Goal: Task Accomplishment & Management: Use online tool/utility

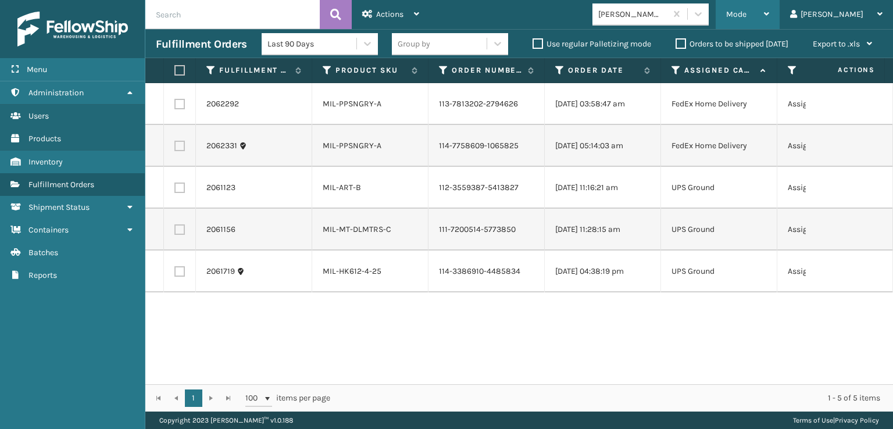
click at [747, 14] on span "Mode" at bounding box center [736, 14] width 20 height 10
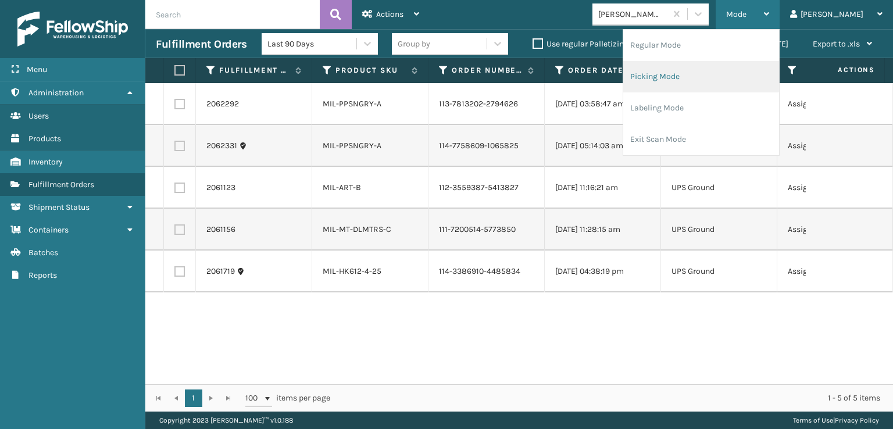
click at [701, 76] on li "Picking Mode" at bounding box center [701, 76] width 156 height 31
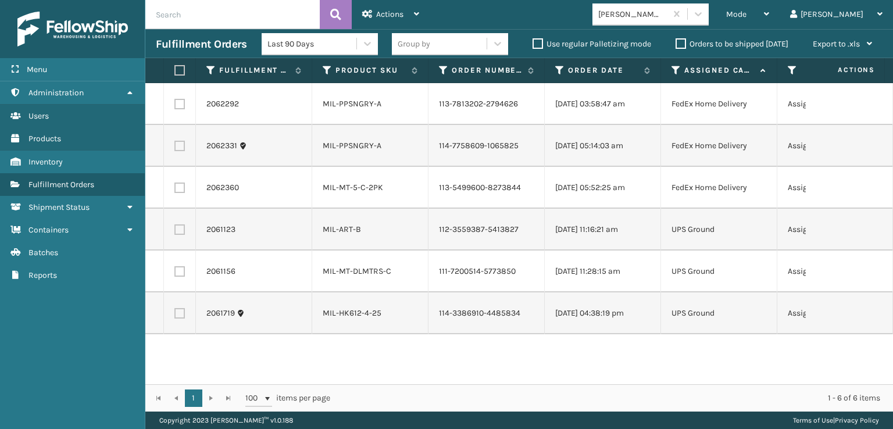
click at [179, 72] on label at bounding box center [177, 70] width 7 height 10
click at [175, 72] on input "checkbox" at bounding box center [174, 71] width 1 height 8
checkbox input "true"
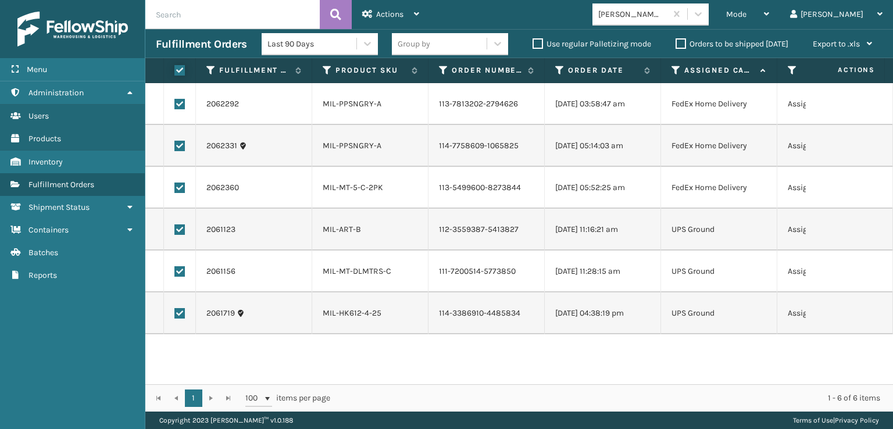
checkbox input "true"
click at [395, 12] on span "Actions" at bounding box center [389, 14] width 27 height 10
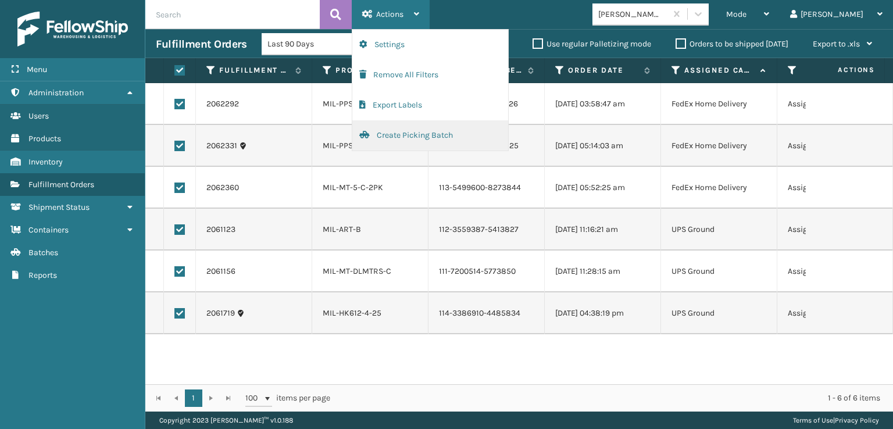
click at [394, 133] on button "Create Picking Batch" at bounding box center [430, 135] width 156 height 30
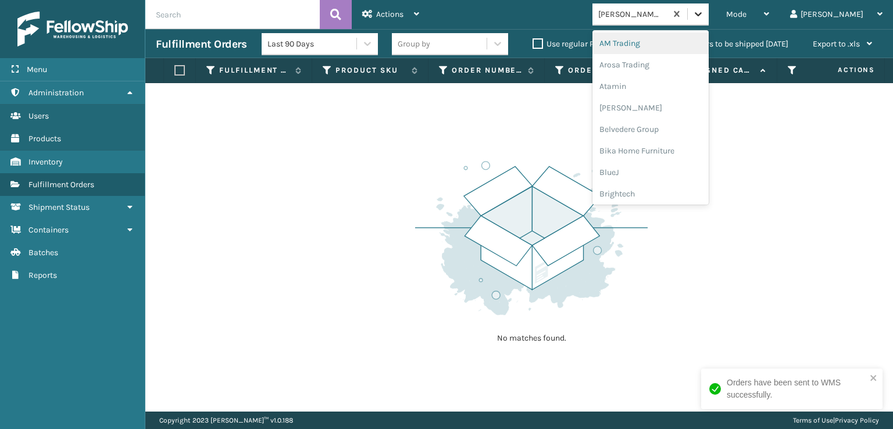
click at [704, 16] on icon at bounding box center [699, 14] width 12 height 12
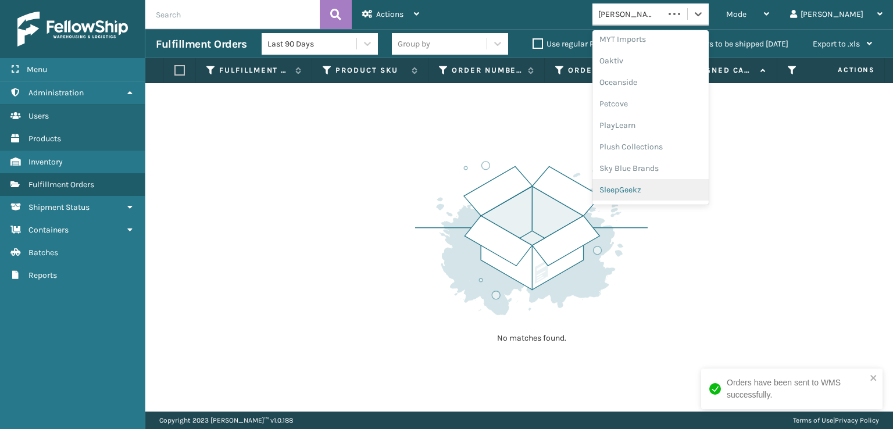
scroll to position [562, 0]
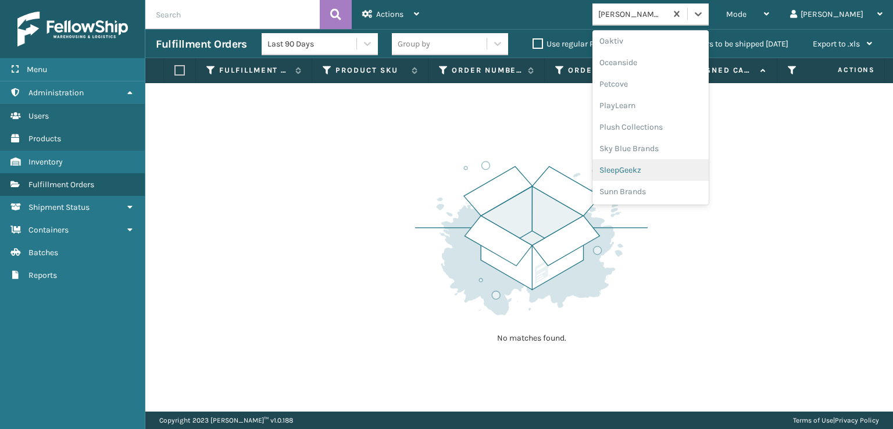
click at [672, 169] on div "SleepGeekz" at bounding box center [651, 170] width 116 height 22
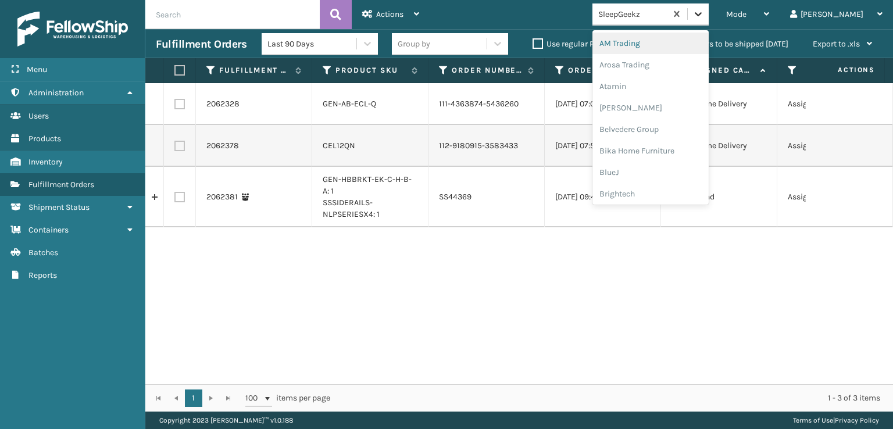
click at [704, 15] on icon at bounding box center [699, 14] width 12 height 12
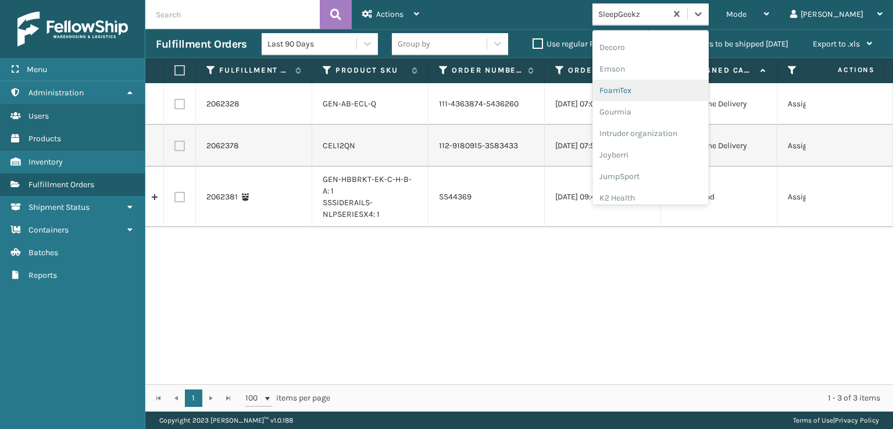
click at [672, 89] on div "FoamTex" at bounding box center [651, 91] width 116 height 22
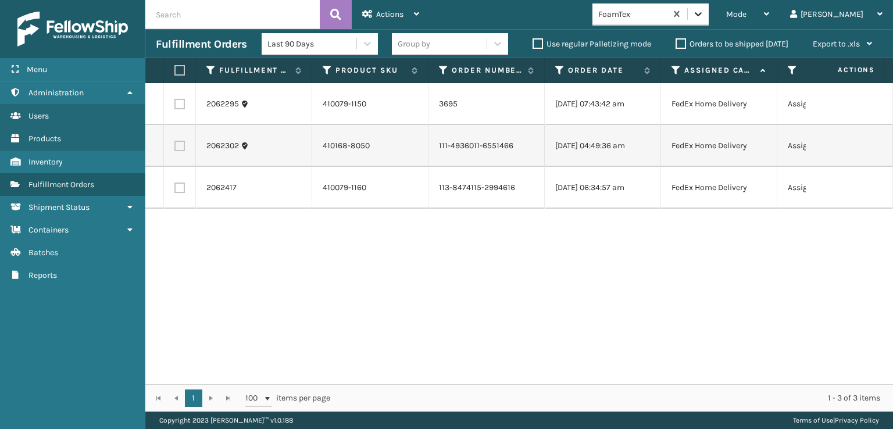
click at [704, 16] on icon at bounding box center [699, 14] width 12 height 12
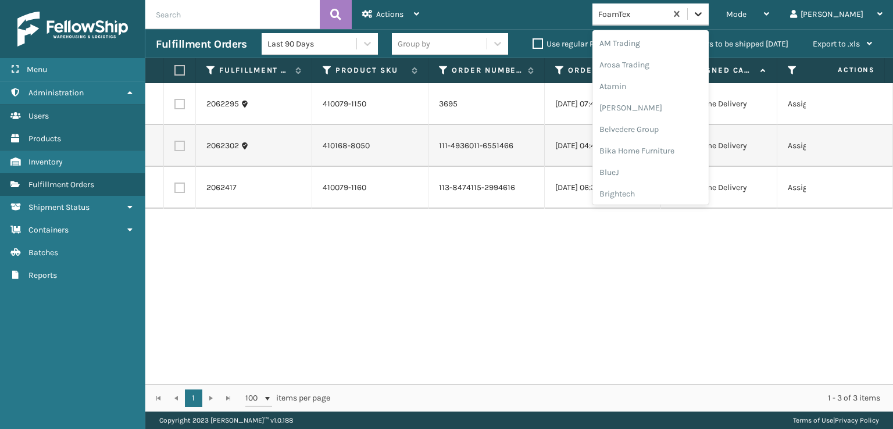
scroll to position [136, 0]
click at [662, 186] on div "FoamTex" at bounding box center [651, 187] width 116 height 22
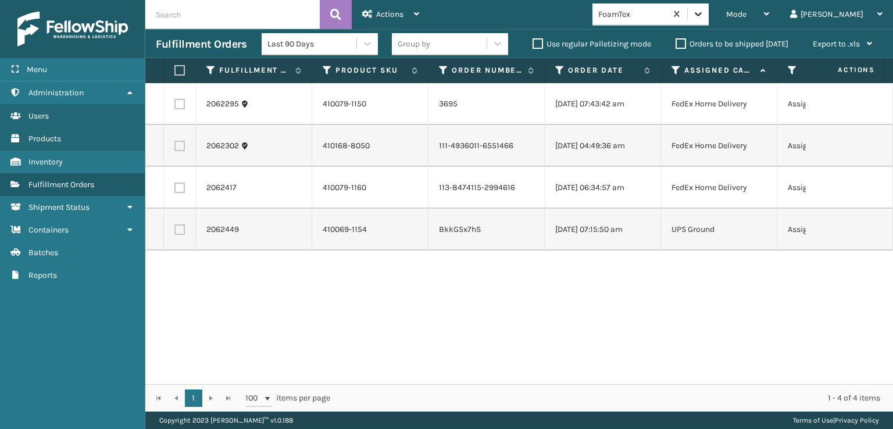
click at [704, 17] on icon at bounding box center [699, 14] width 12 height 12
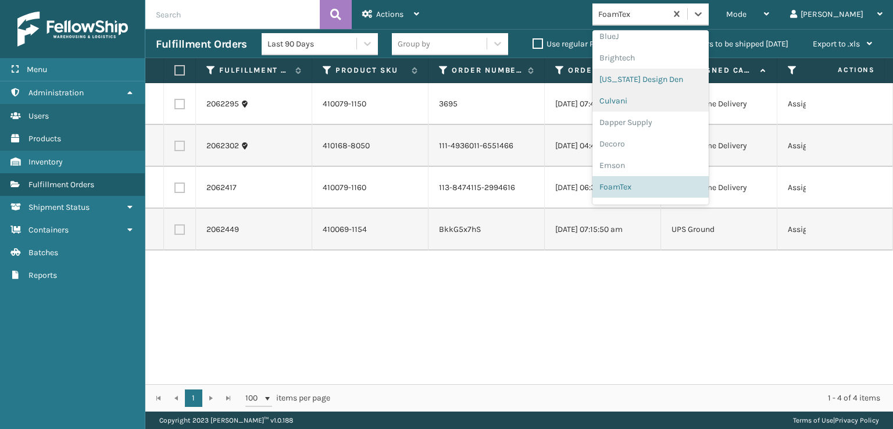
scroll to position [368, 0]
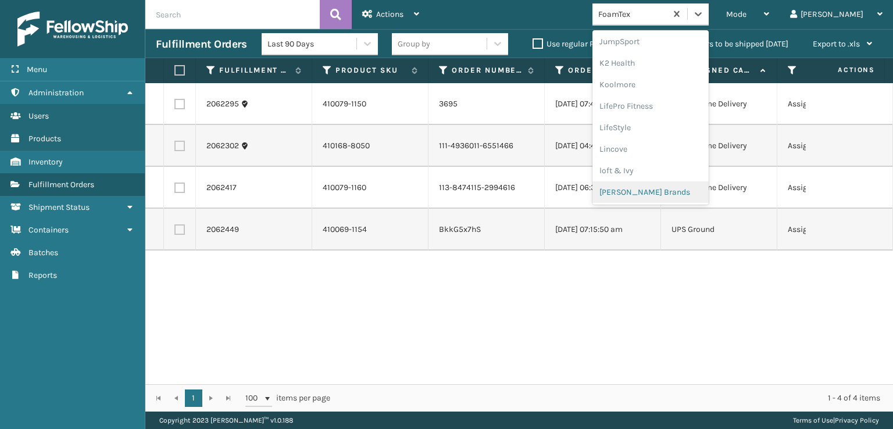
click at [675, 192] on div "[PERSON_NAME] Brands" at bounding box center [651, 192] width 116 height 22
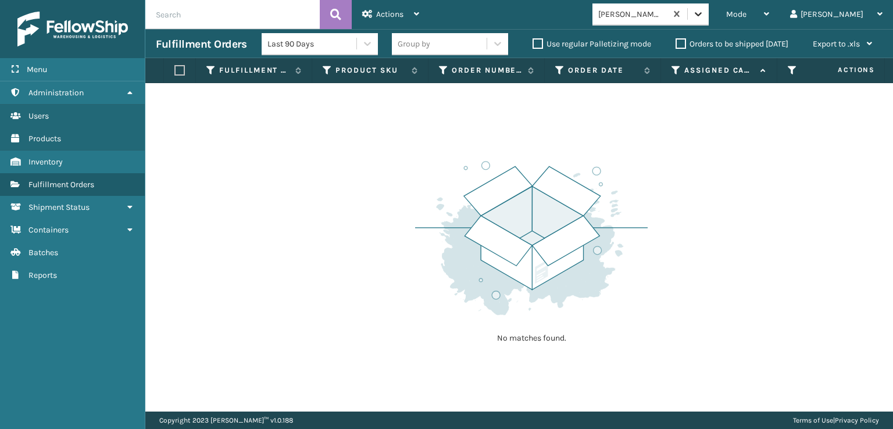
click at [709, 23] on div at bounding box center [698, 13] width 21 height 21
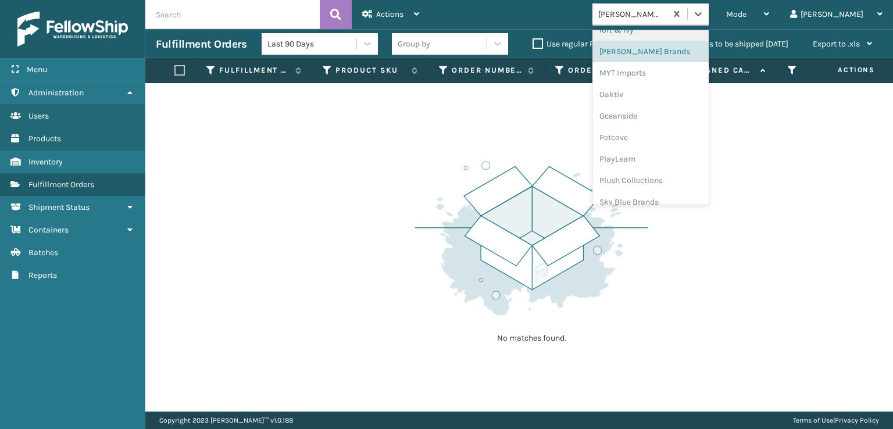
scroll to position [562, 0]
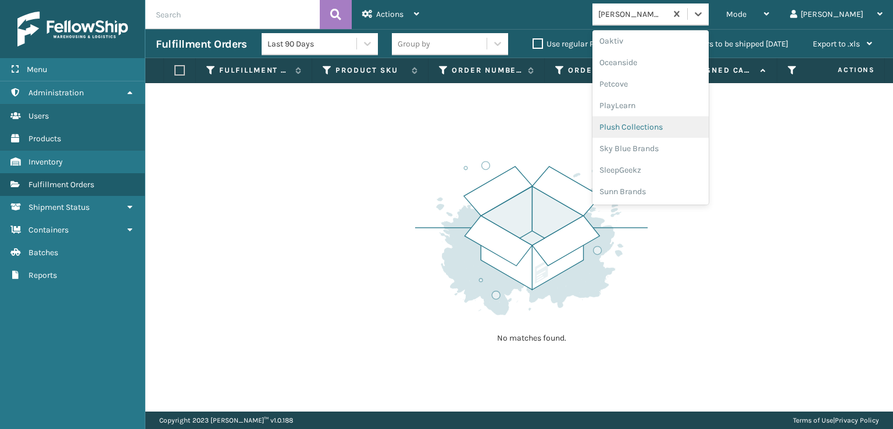
click at [656, 129] on div "Plush Collections" at bounding box center [651, 127] width 116 height 22
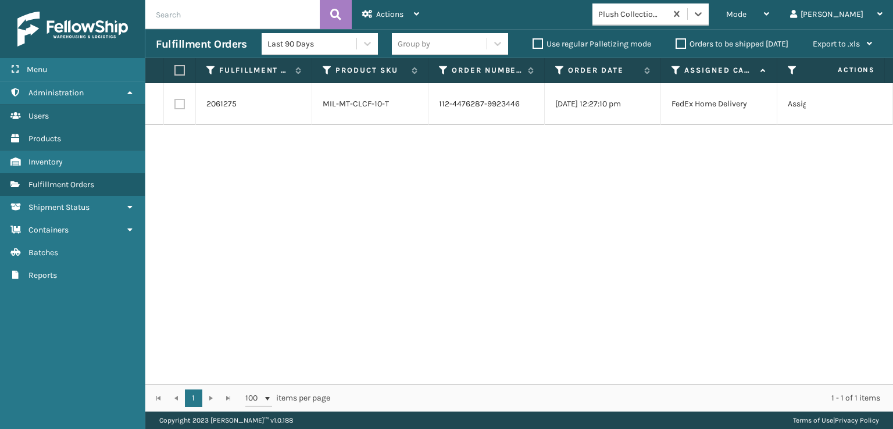
click at [178, 108] on label at bounding box center [179, 104] width 10 height 10
click at [175, 106] on input "checkbox" at bounding box center [174, 103] width 1 height 8
checkbox input "true"
click at [377, 22] on div "Actions" at bounding box center [390, 14] width 57 height 29
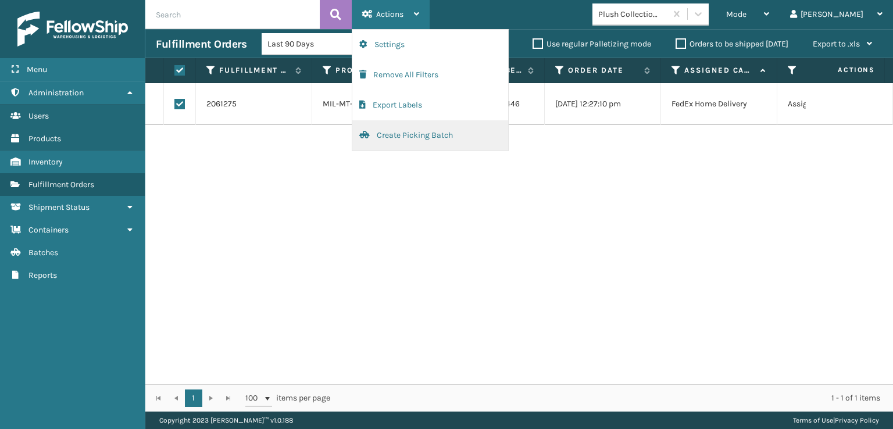
click at [405, 136] on button "Create Picking Batch" at bounding box center [430, 135] width 156 height 30
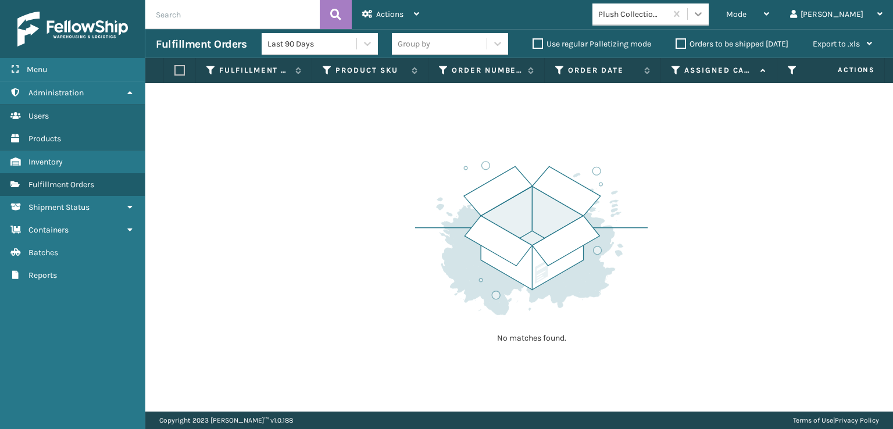
click at [704, 17] on icon at bounding box center [699, 14] width 12 height 12
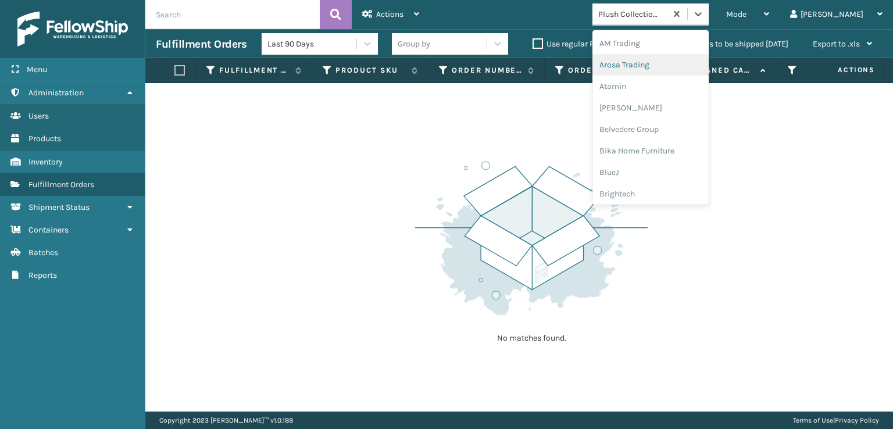
scroll to position [174, 0]
click at [659, 145] on div "FoamTex" at bounding box center [651, 149] width 116 height 22
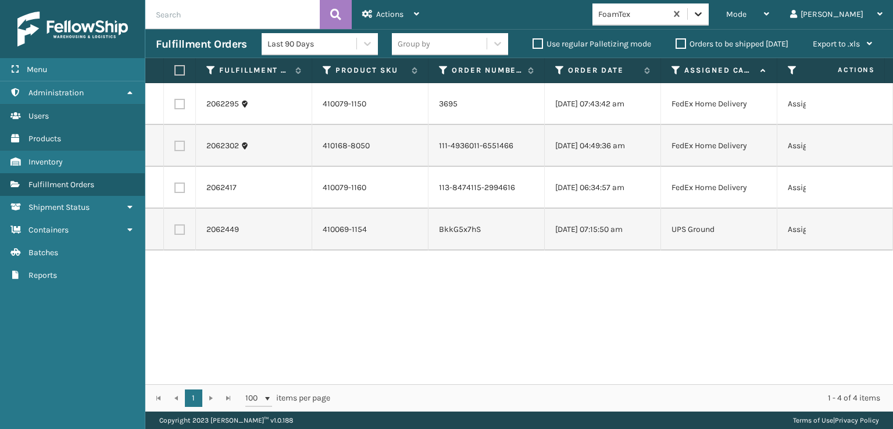
click at [704, 10] on icon at bounding box center [699, 14] width 12 height 12
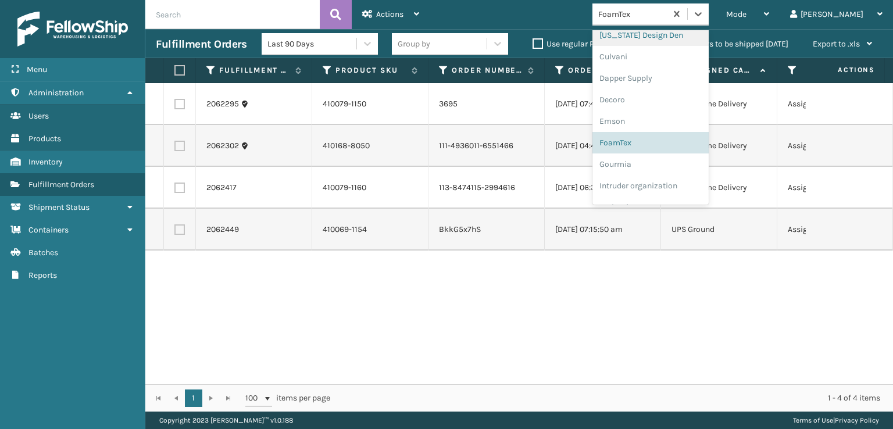
scroll to position [368, 0]
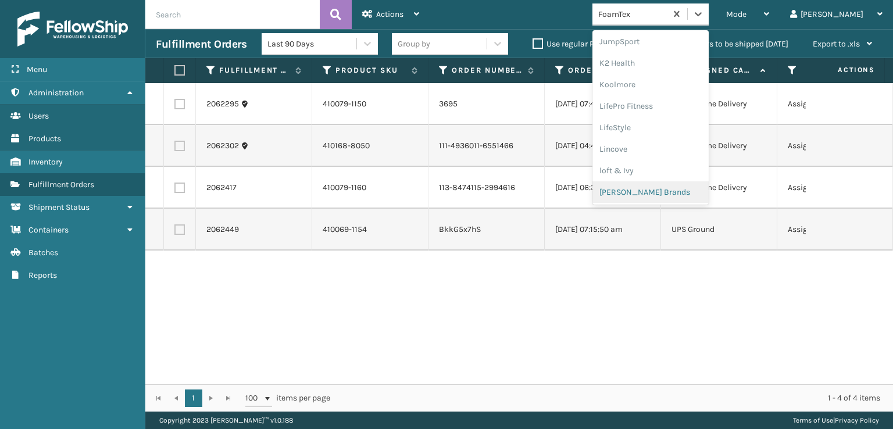
click at [663, 193] on div "[PERSON_NAME] Brands" at bounding box center [651, 192] width 116 height 22
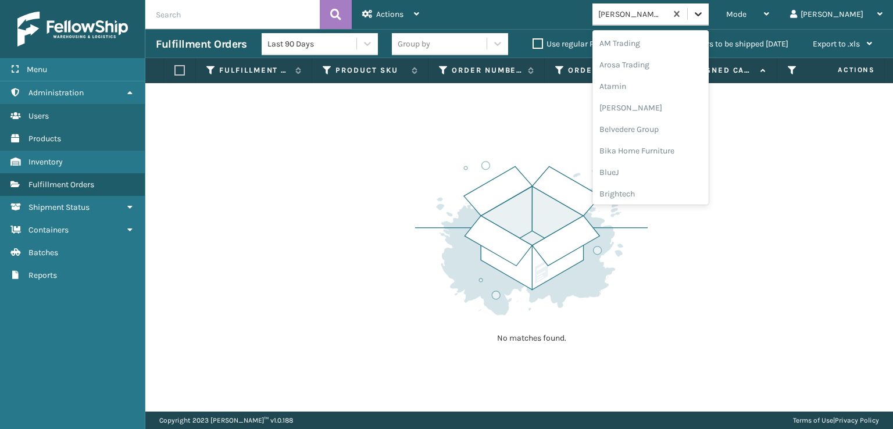
click at [704, 12] on icon at bounding box center [699, 14] width 12 height 12
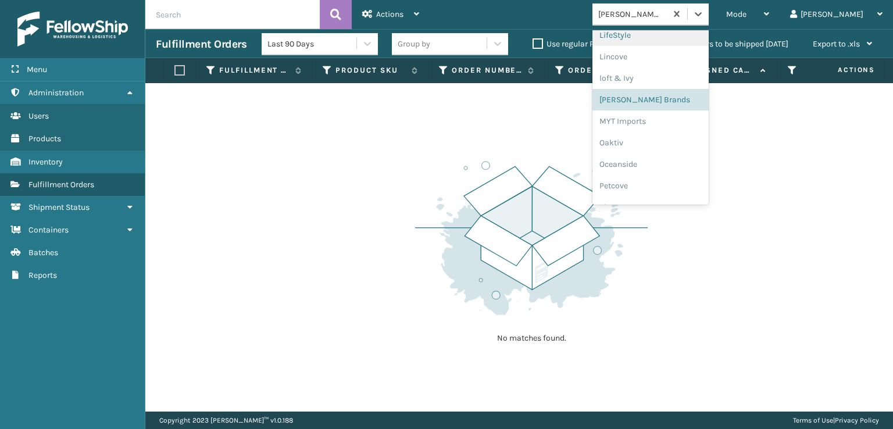
scroll to position [562, 0]
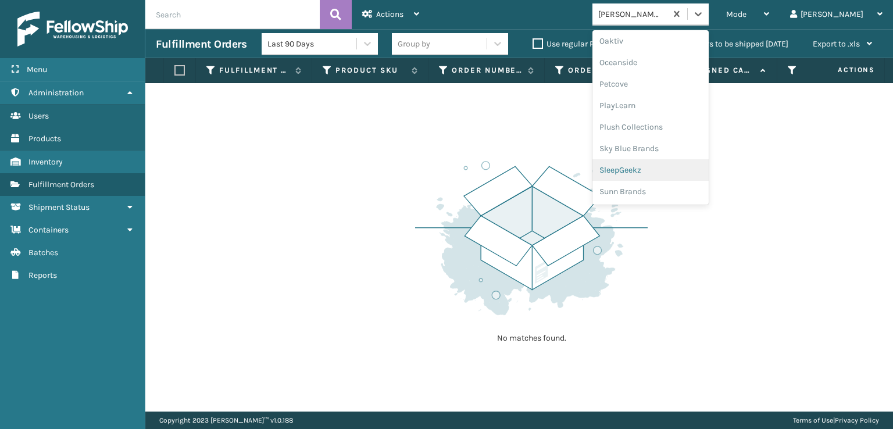
click at [670, 169] on div "SleepGeekz" at bounding box center [651, 170] width 116 height 22
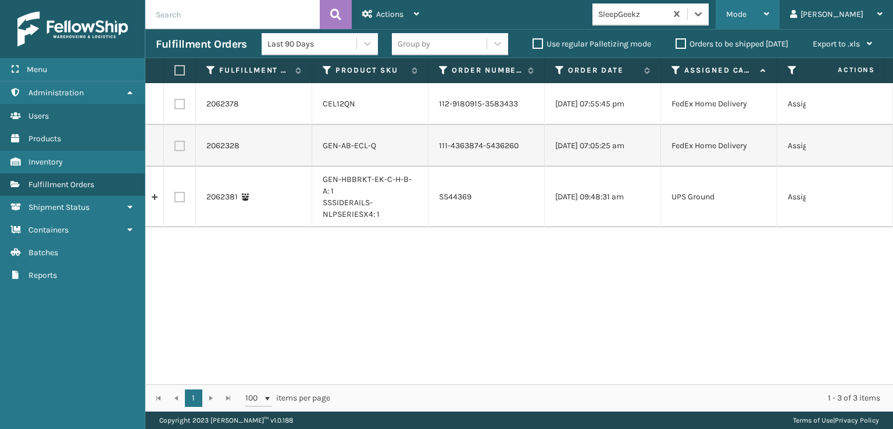
click at [769, 8] on div "Mode" at bounding box center [747, 14] width 43 height 29
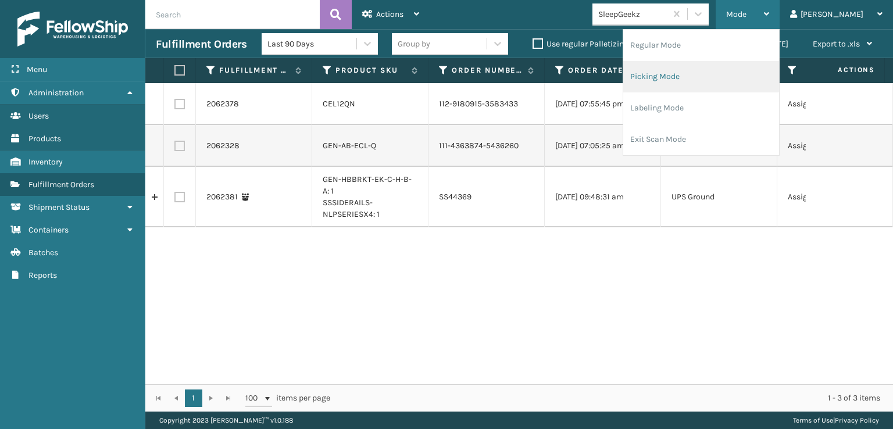
click at [704, 80] on li "Picking Mode" at bounding box center [701, 76] width 156 height 31
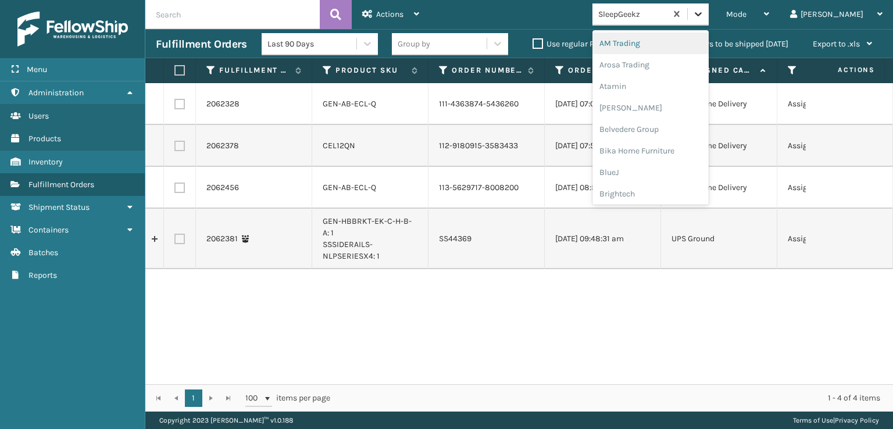
click at [704, 12] on icon at bounding box center [699, 14] width 12 height 12
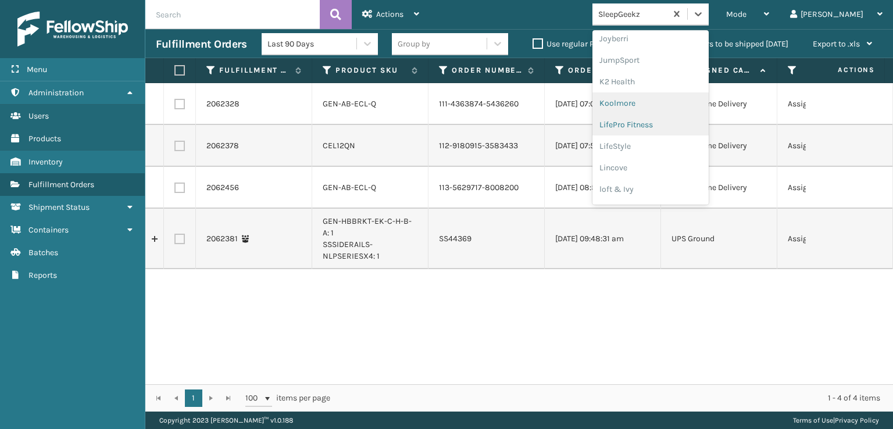
scroll to position [368, 0]
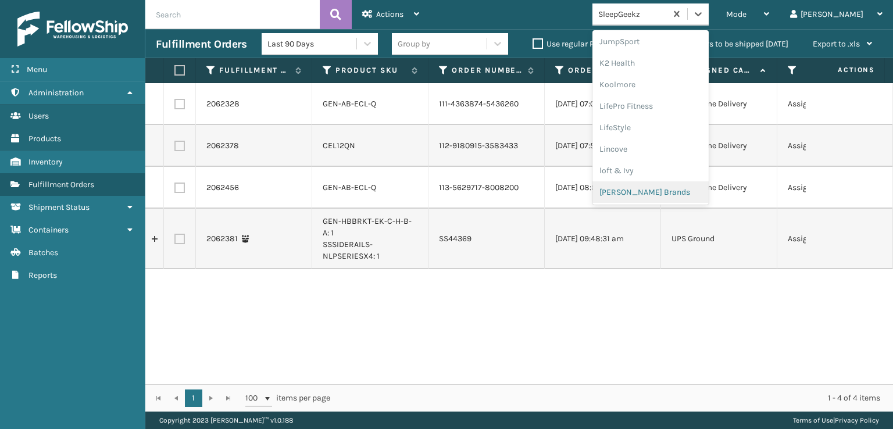
click at [668, 191] on div "[PERSON_NAME] Brands" at bounding box center [651, 192] width 116 height 22
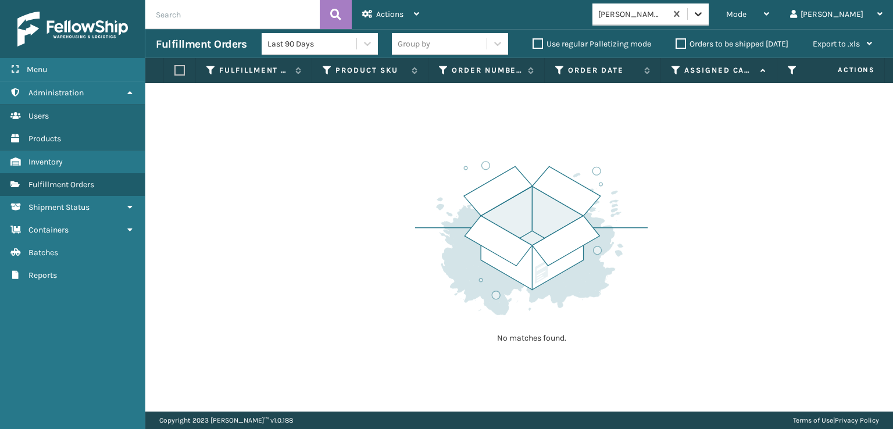
click at [704, 12] on icon at bounding box center [699, 14] width 12 height 12
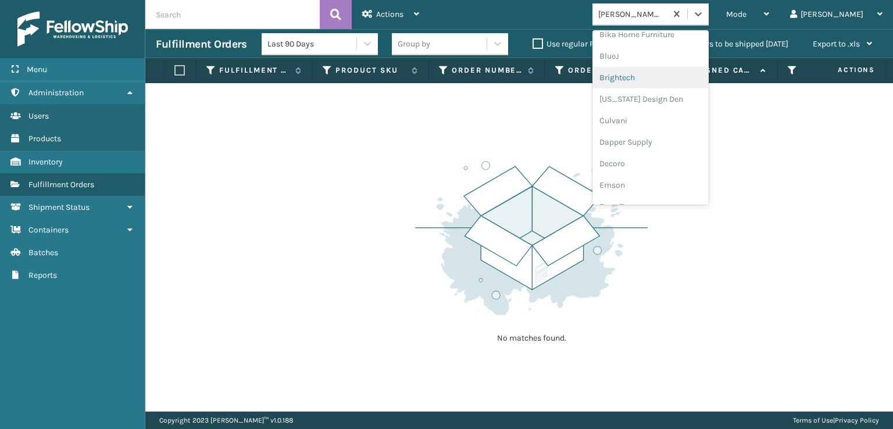
scroll to position [0, 0]
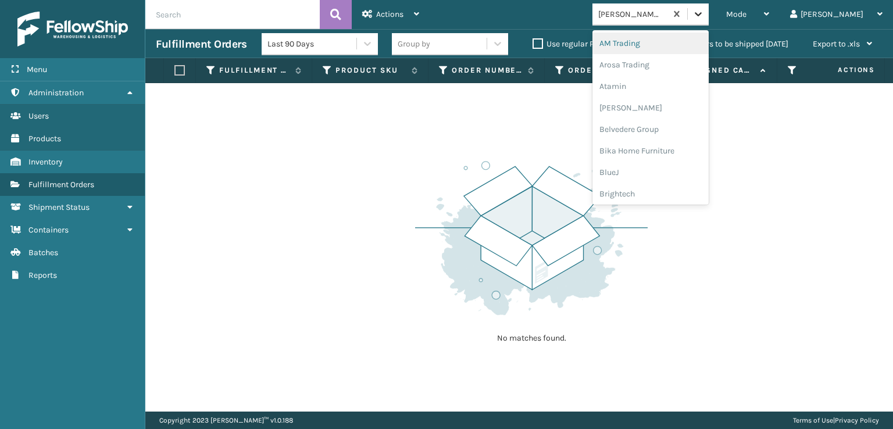
click at [704, 12] on icon at bounding box center [699, 14] width 12 height 12
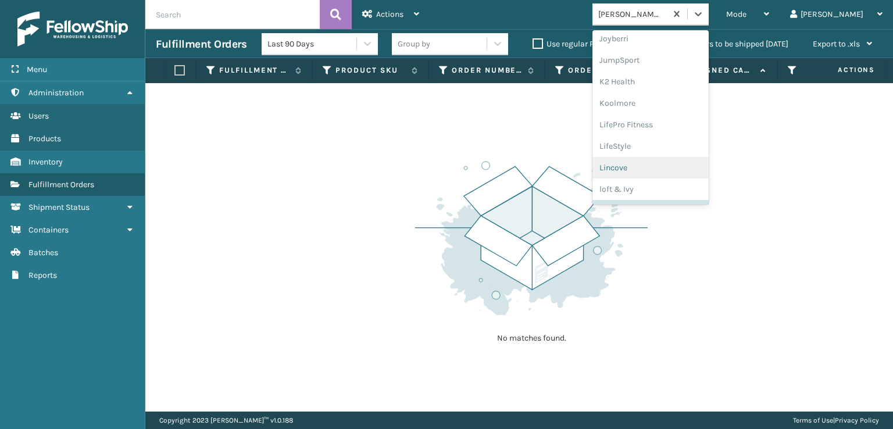
scroll to position [368, 0]
click at [683, 190] on div "[PERSON_NAME] Brands" at bounding box center [651, 192] width 116 height 22
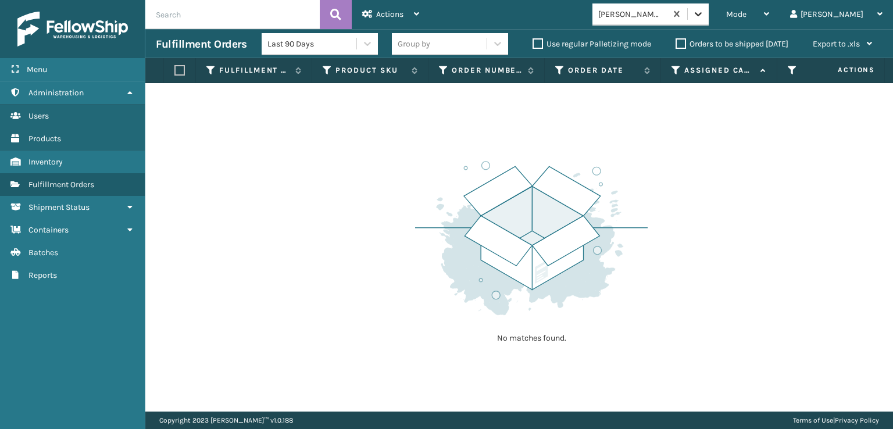
click at [704, 16] on icon at bounding box center [699, 14] width 12 height 12
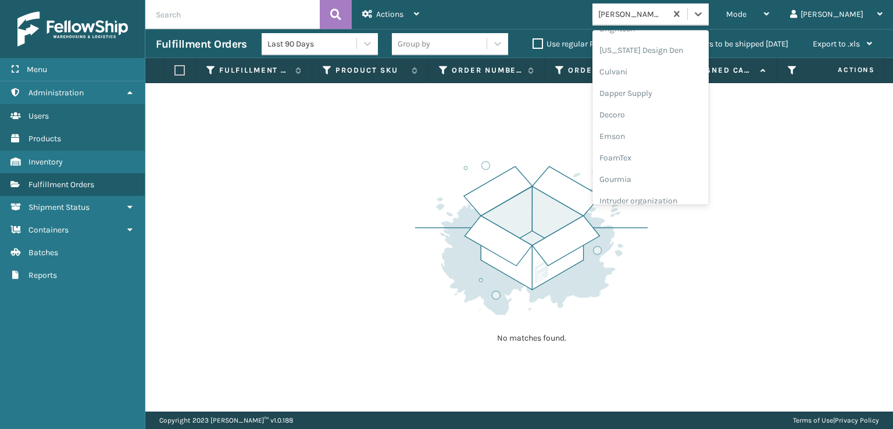
scroll to position [174, 0]
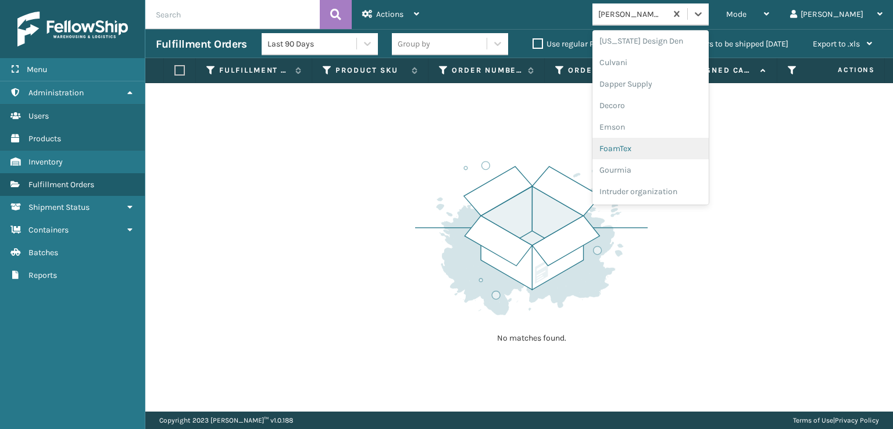
click at [672, 141] on div "FoamTex" at bounding box center [651, 149] width 116 height 22
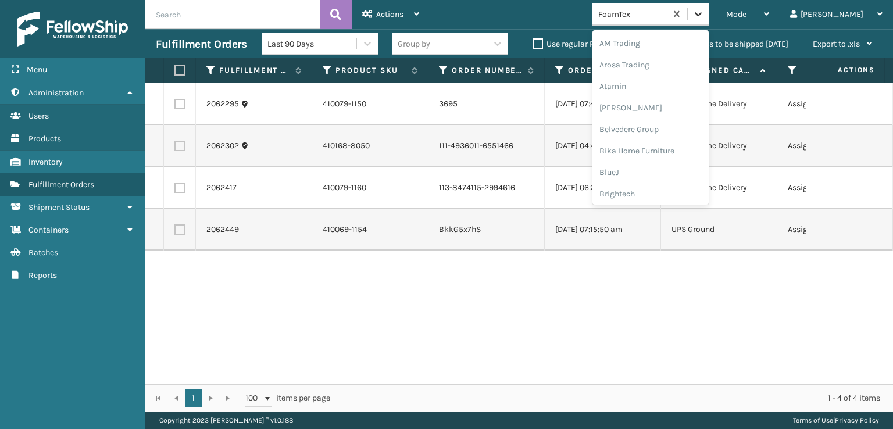
click at [704, 16] on icon at bounding box center [699, 14] width 12 height 12
click at [672, 188] on div "SleepGeekz" at bounding box center [651, 190] width 116 height 22
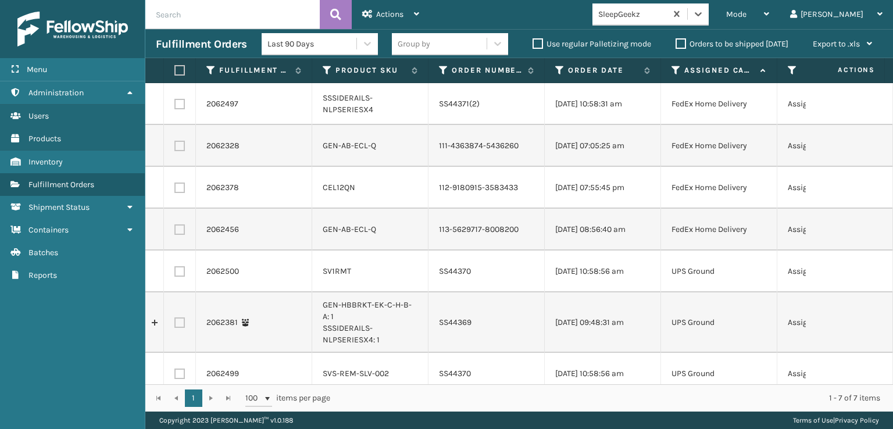
scroll to position [0, 0]
click at [709, 6] on div at bounding box center [698, 13] width 21 height 21
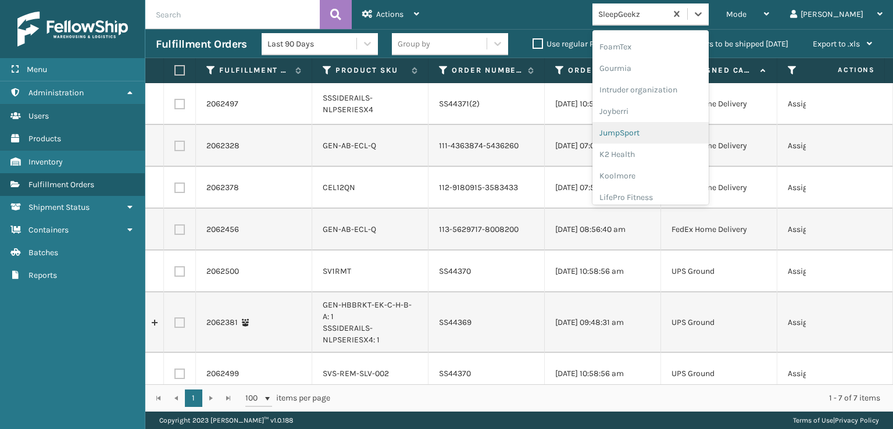
scroll to position [271, 0]
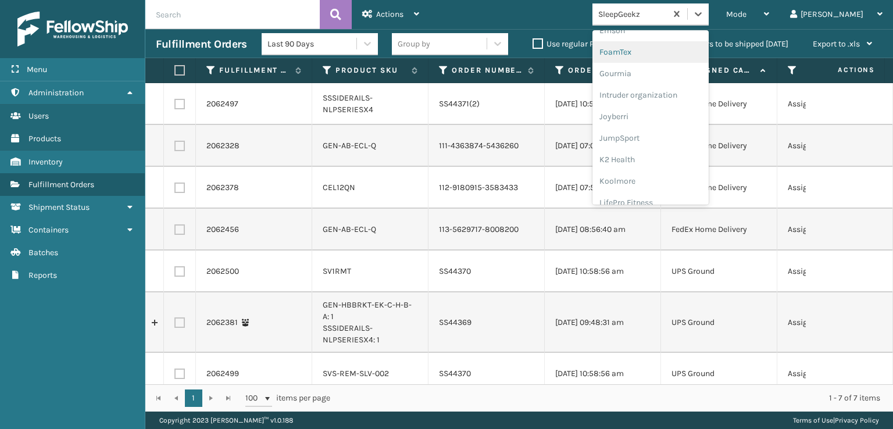
click at [658, 53] on div "FoamTex" at bounding box center [651, 52] width 116 height 22
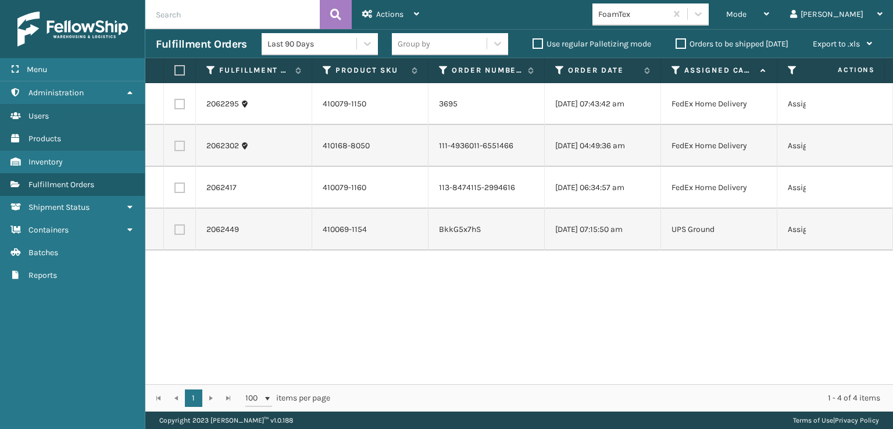
click at [177, 67] on label at bounding box center [177, 70] width 7 height 10
click at [175, 67] on input "checkbox" at bounding box center [174, 71] width 1 height 8
checkbox input "true"
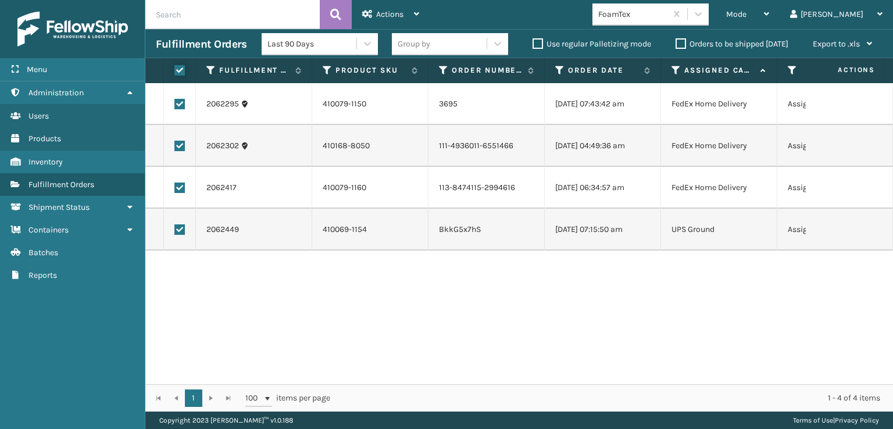
checkbox input "true"
click at [384, 9] on span "Actions" at bounding box center [389, 14] width 27 height 10
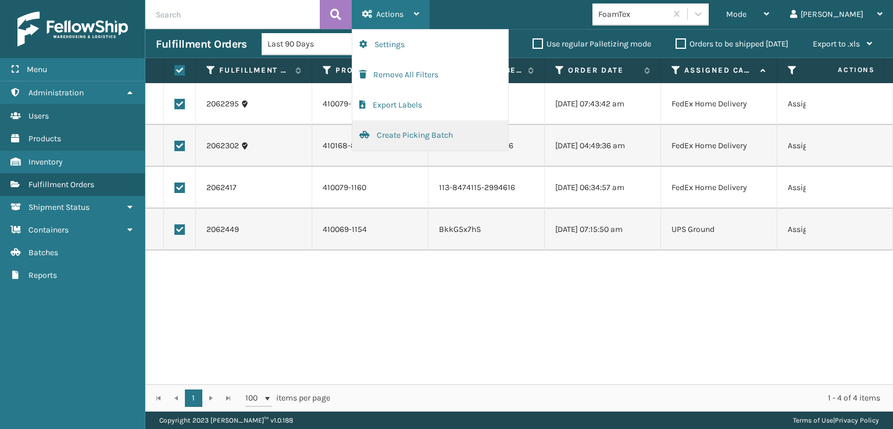
click at [400, 131] on button "Create Picking Batch" at bounding box center [430, 135] width 156 height 30
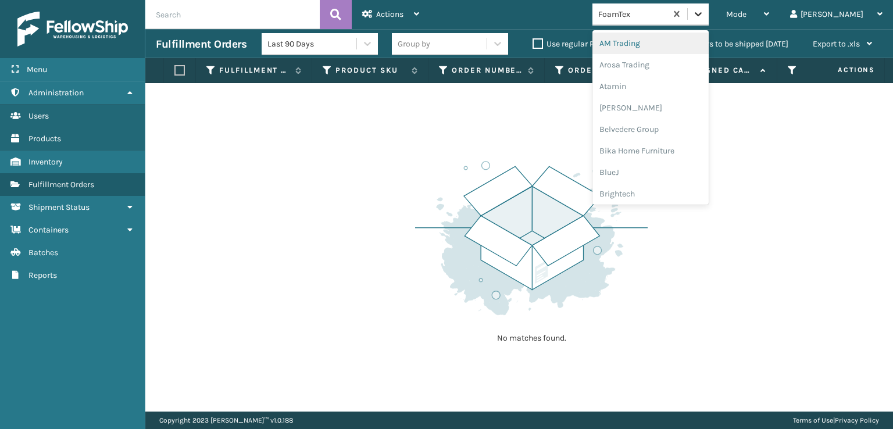
click at [704, 12] on icon at bounding box center [699, 14] width 12 height 12
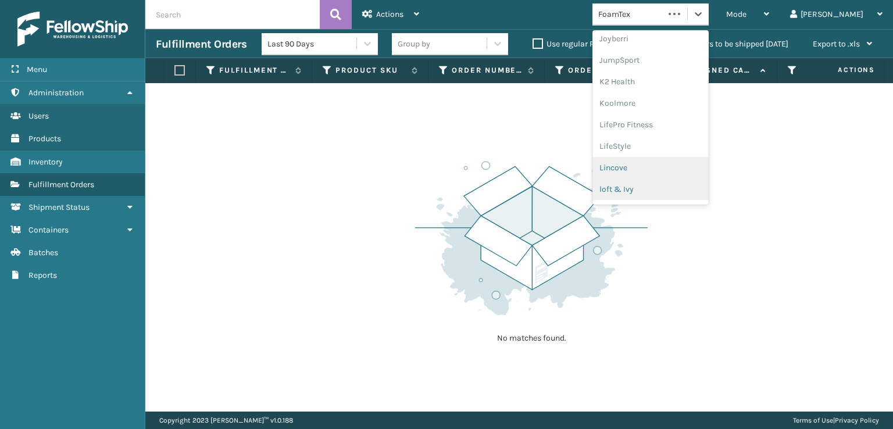
scroll to position [368, 0]
click at [655, 193] on div "[PERSON_NAME] Brands" at bounding box center [651, 192] width 116 height 22
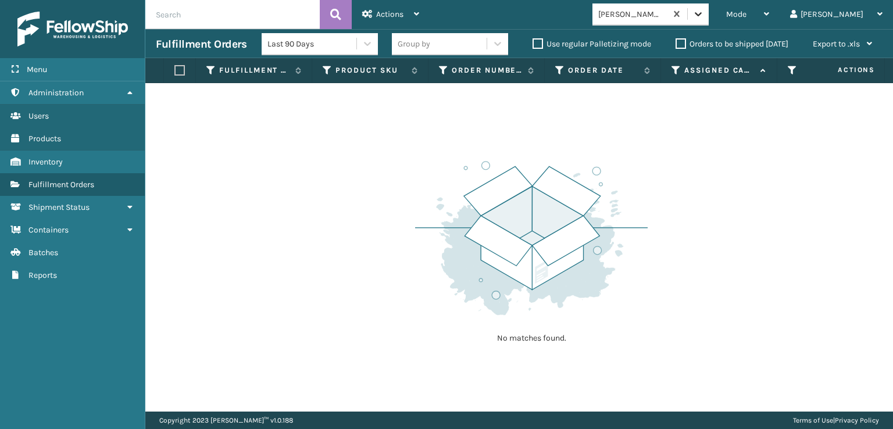
click at [704, 19] on icon at bounding box center [699, 14] width 12 height 12
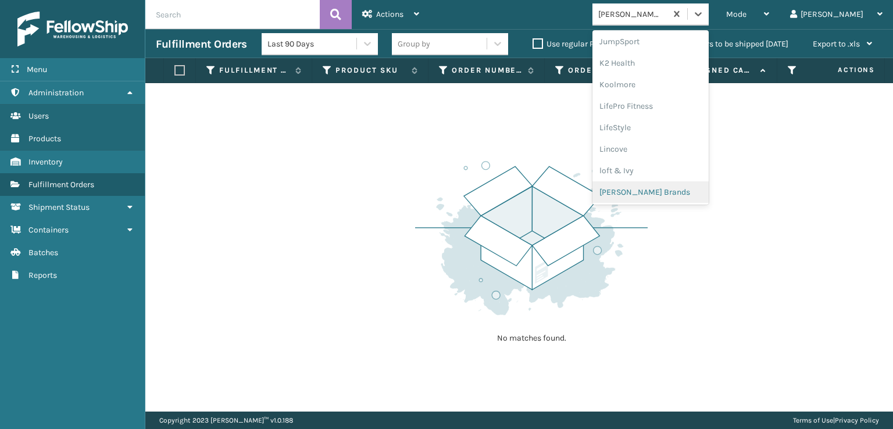
scroll to position [562, 0]
click at [663, 172] on div "SleepGeekz" at bounding box center [651, 170] width 116 height 22
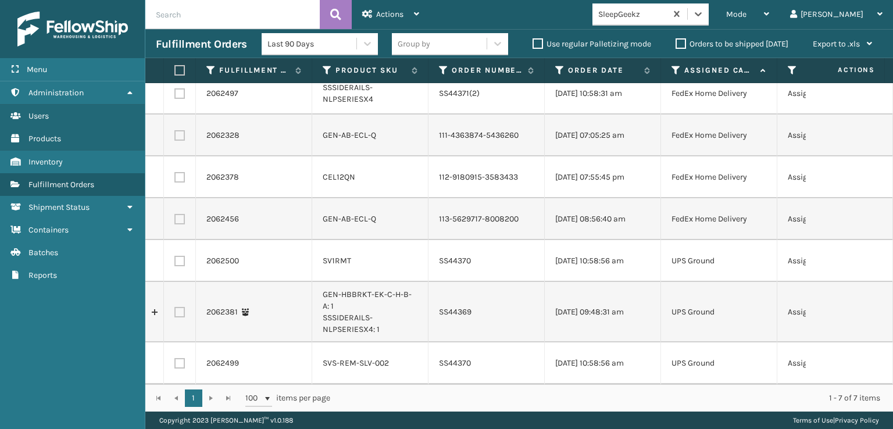
scroll to position [0, 0]
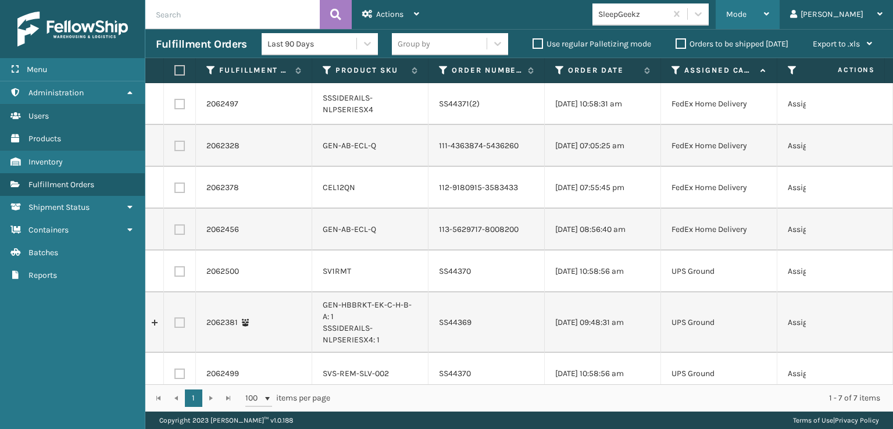
click at [772, 16] on div "Mode Regular Mode Picking Mode Labeling Mode Exit Scan Mode" at bounding box center [748, 14] width 64 height 29
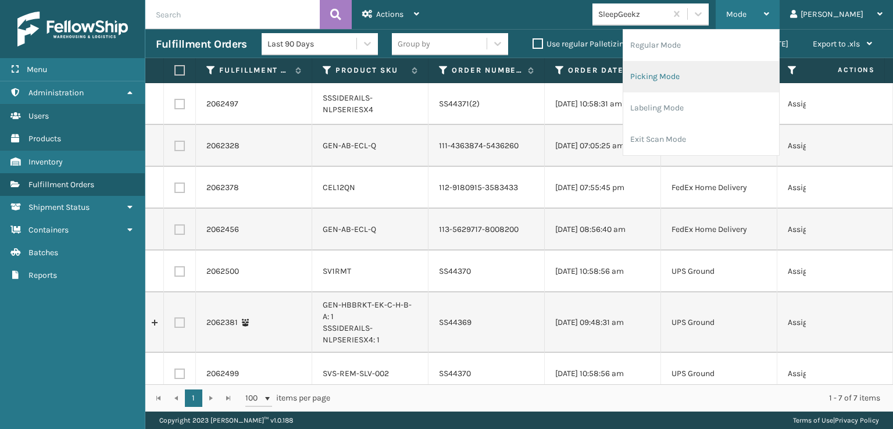
click at [714, 76] on li "Picking Mode" at bounding box center [701, 76] width 156 height 31
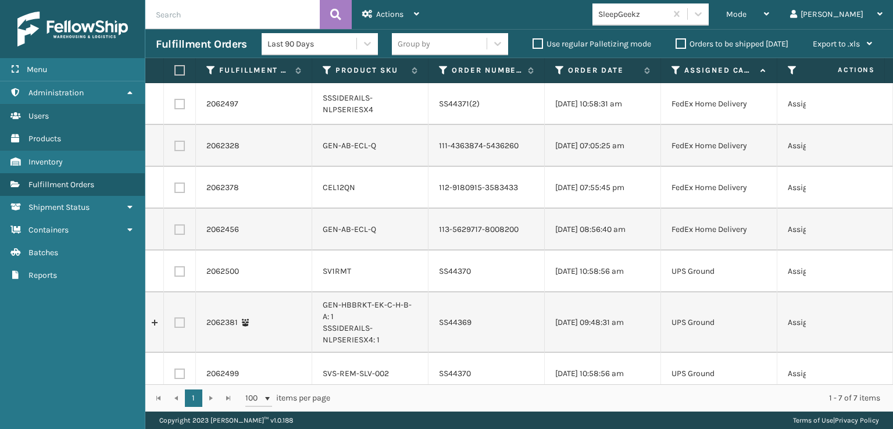
click at [177, 151] on label at bounding box center [179, 146] width 10 height 10
click at [175, 148] on input "checkbox" at bounding box center [174, 145] width 1 height 8
checkbox input "true"
click at [181, 193] on label at bounding box center [179, 188] width 10 height 10
click at [175, 190] on input "checkbox" at bounding box center [174, 187] width 1 height 8
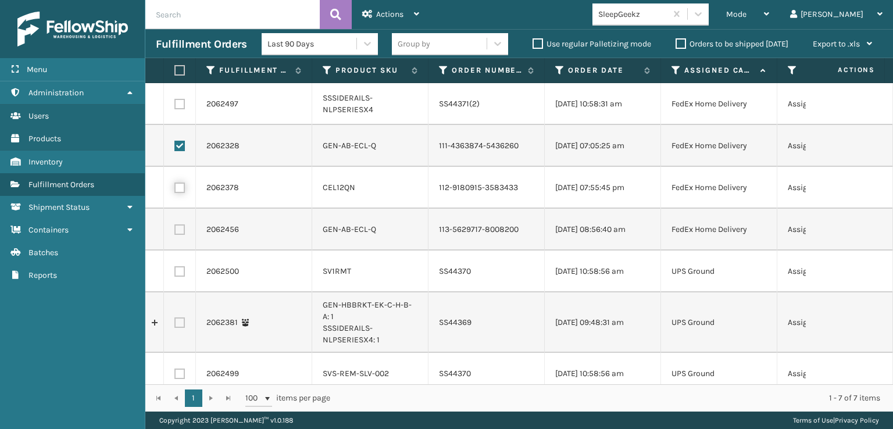
checkbox input "true"
click at [183, 235] on label at bounding box center [179, 229] width 10 height 10
click at [175, 232] on input "checkbox" at bounding box center [174, 228] width 1 height 8
checkbox input "true"
click at [397, 17] on span "Actions" at bounding box center [389, 14] width 27 height 10
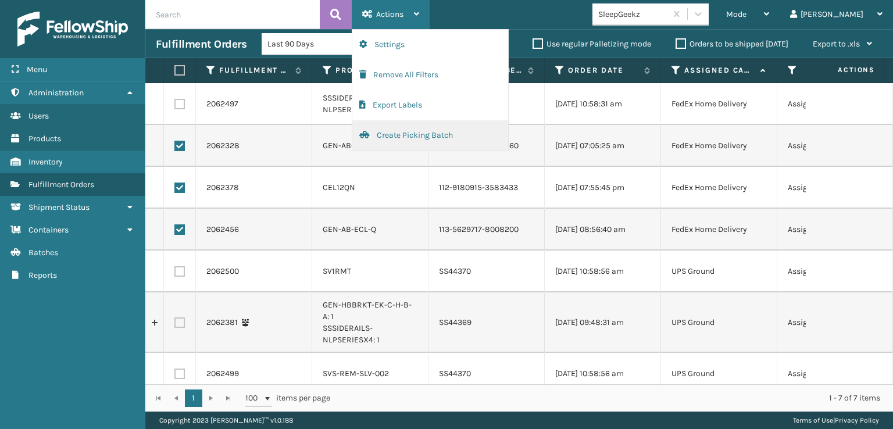
click at [400, 136] on button "Create Picking Batch" at bounding box center [430, 135] width 156 height 30
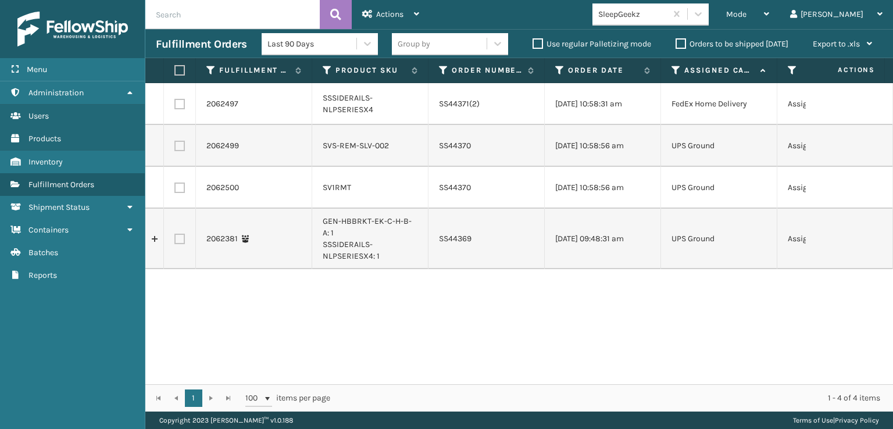
click at [181, 70] on label at bounding box center [177, 70] width 7 height 10
click at [175, 70] on input "checkbox" at bounding box center [174, 71] width 1 height 8
checkbox input "true"
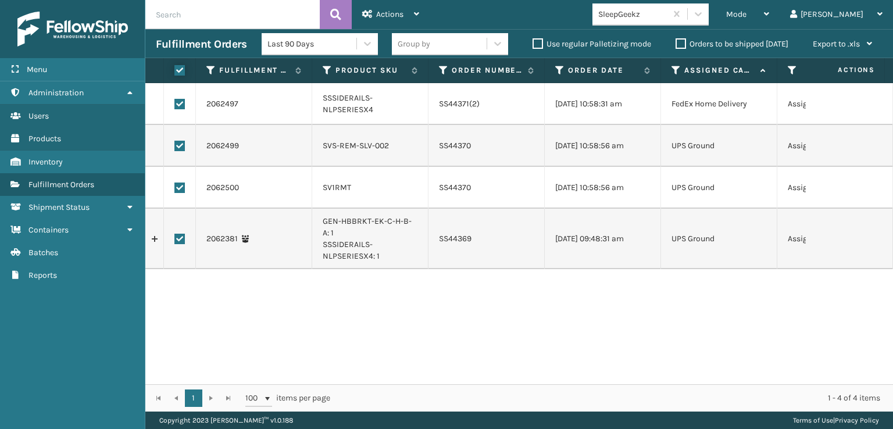
checkbox input "true"
click at [384, 14] on span "Actions" at bounding box center [389, 14] width 27 height 10
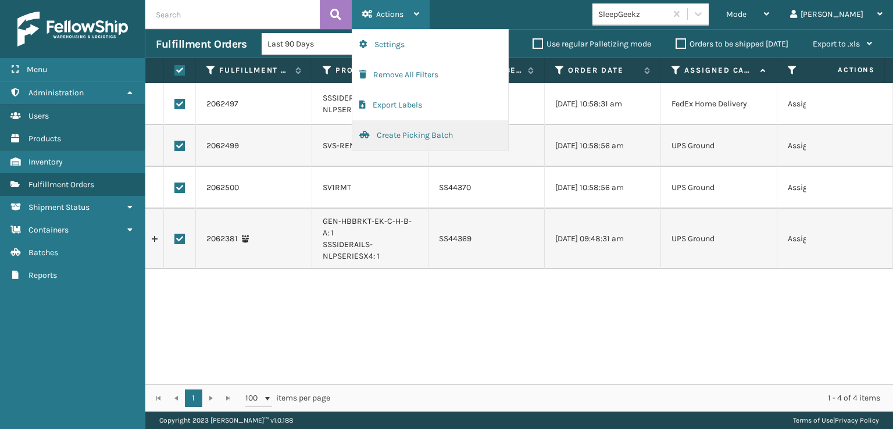
click at [395, 130] on button "Create Picking Batch" at bounding box center [430, 135] width 156 height 30
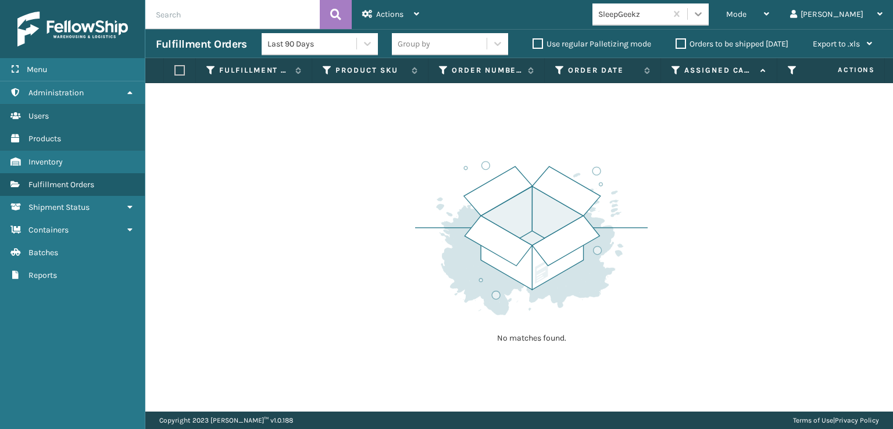
click at [709, 12] on div at bounding box center [698, 13] width 21 height 21
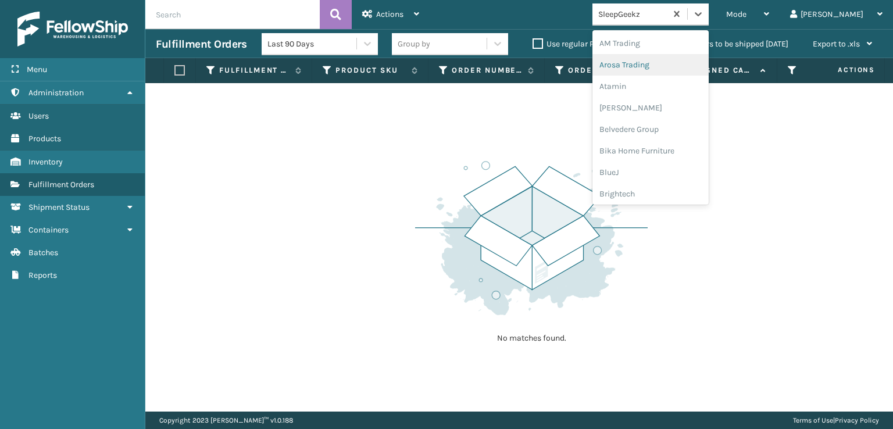
scroll to position [233, 0]
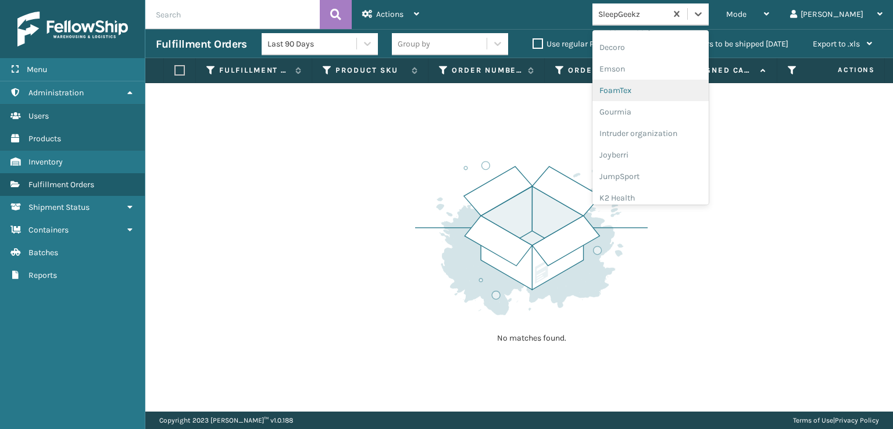
click at [660, 91] on div "FoamTex" at bounding box center [651, 91] width 116 height 22
click at [709, 22] on div at bounding box center [698, 13] width 21 height 21
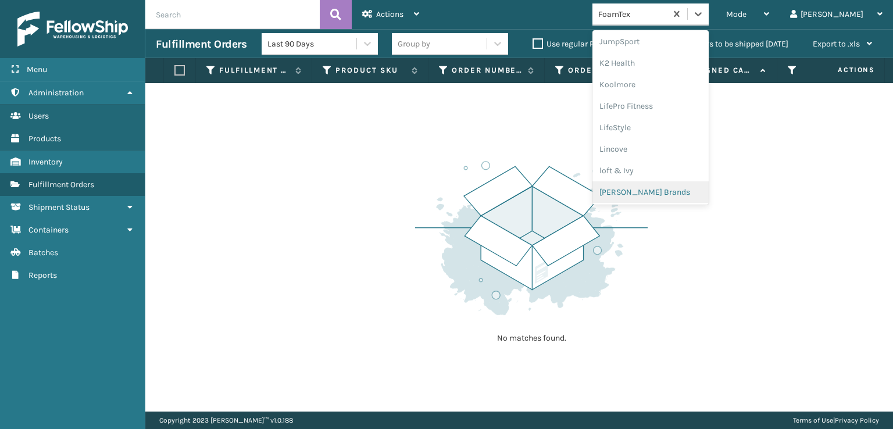
click at [670, 193] on div "[PERSON_NAME] Brands" at bounding box center [651, 192] width 116 height 22
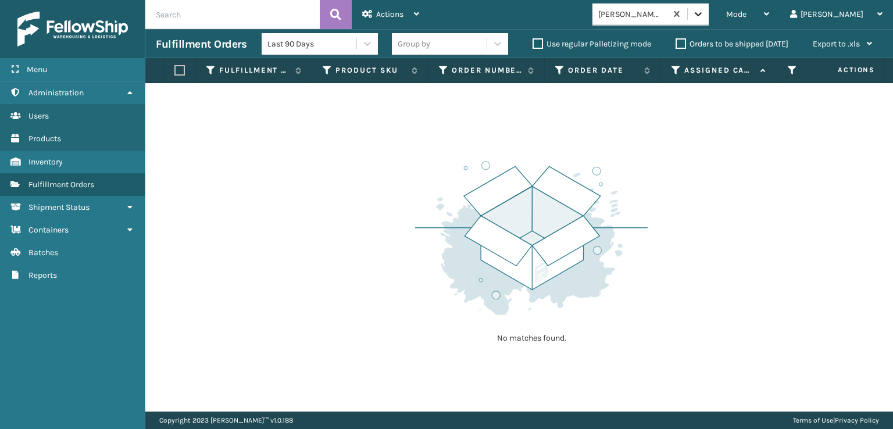
click at [709, 22] on div at bounding box center [698, 13] width 21 height 21
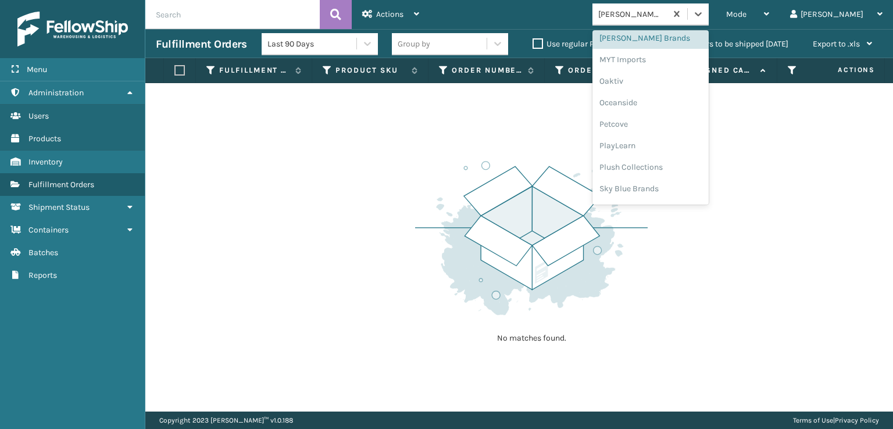
scroll to position [562, 0]
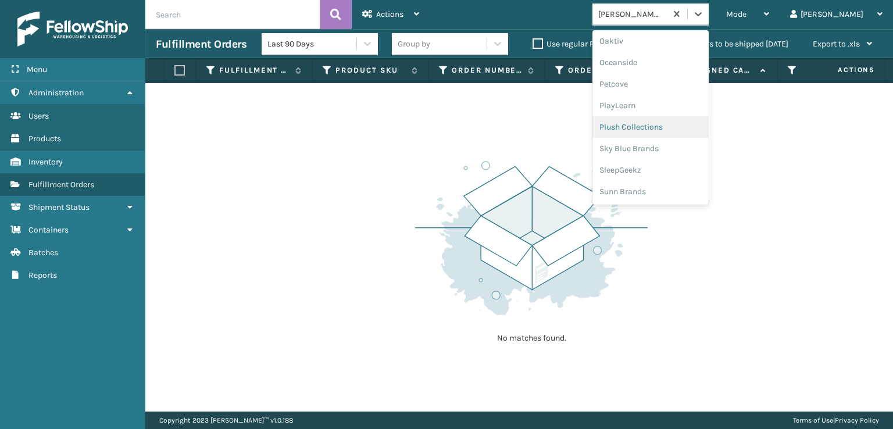
click at [671, 123] on div "Plush Collections" at bounding box center [651, 127] width 116 height 22
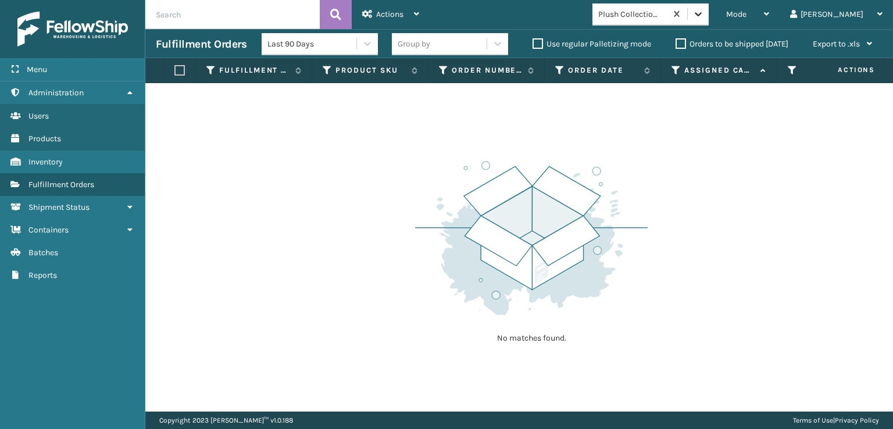
click at [702, 13] on icon at bounding box center [698, 14] width 7 height 4
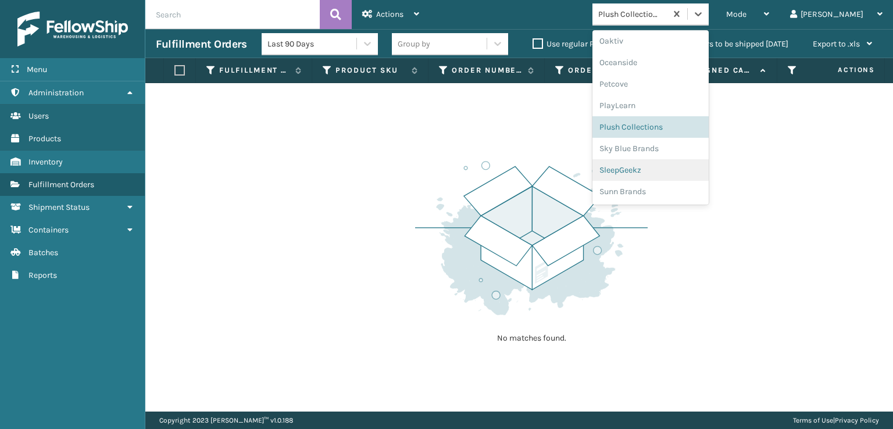
click at [664, 171] on div "SleepGeekz" at bounding box center [651, 170] width 116 height 22
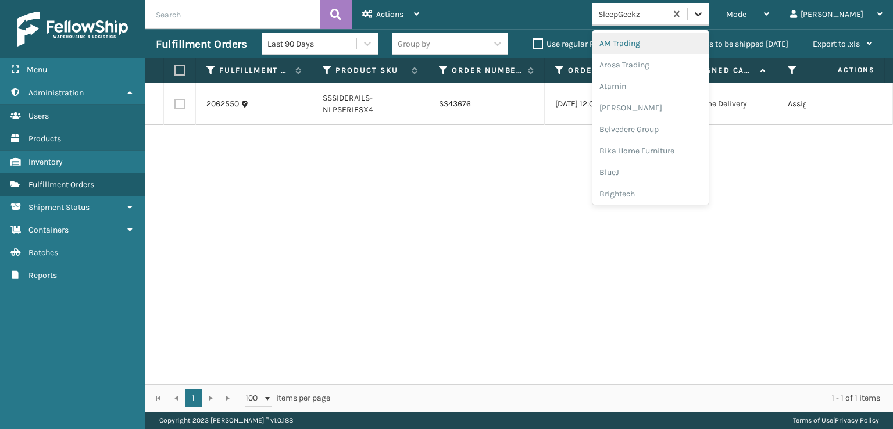
click at [704, 11] on icon at bounding box center [699, 14] width 12 height 12
click at [662, 148] on div "FoamTex" at bounding box center [651, 149] width 116 height 22
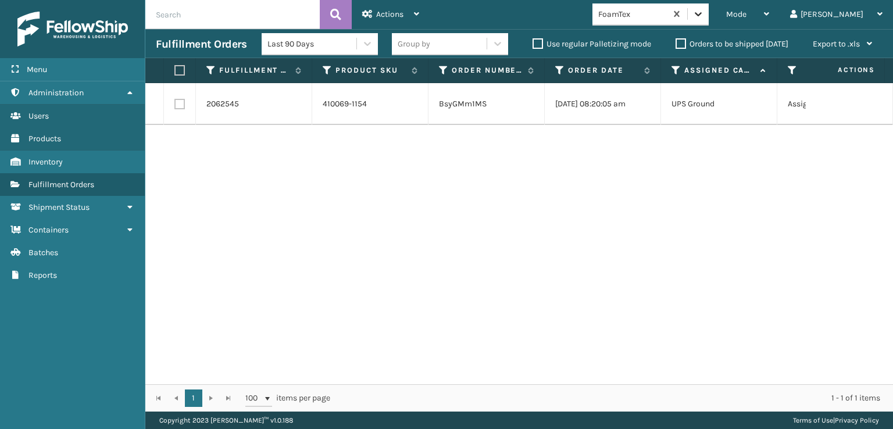
click at [702, 13] on icon at bounding box center [698, 14] width 7 height 4
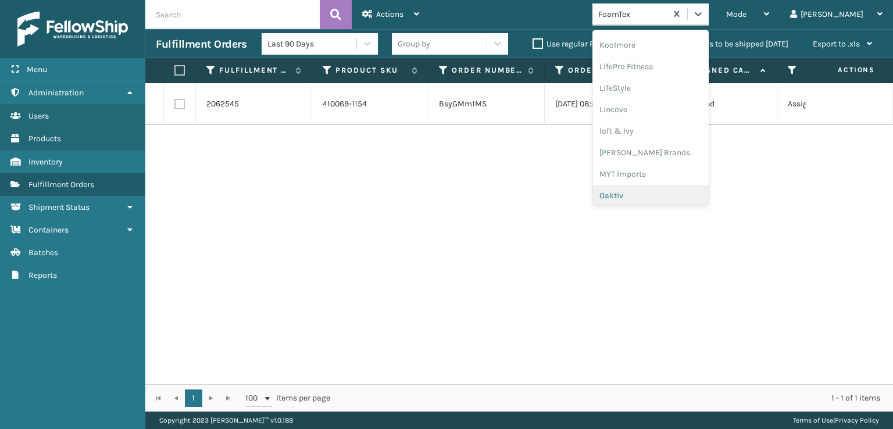
scroll to position [426, 0]
click at [668, 130] on div "[PERSON_NAME] Brands" at bounding box center [651, 134] width 116 height 22
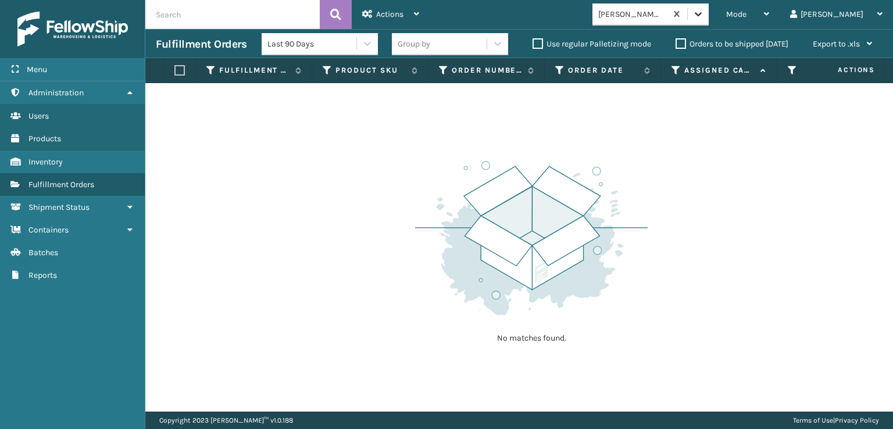
click at [709, 19] on div at bounding box center [698, 13] width 21 height 21
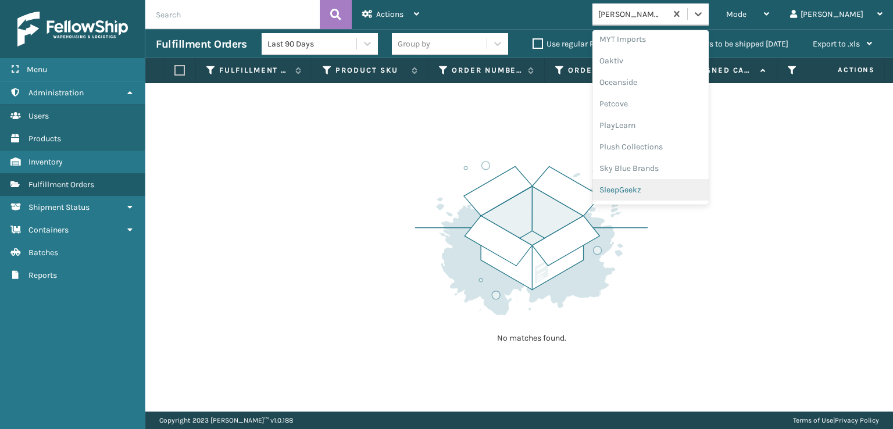
scroll to position [562, 0]
click at [651, 166] on div "SleepGeekz" at bounding box center [651, 170] width 116 height 22
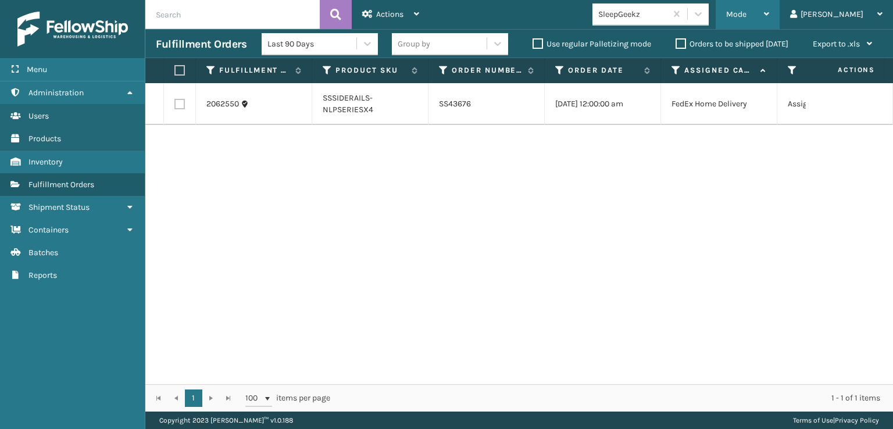
click at [747, 15] on span "Mode" at bounding box center [736, 14] width 20 height 10
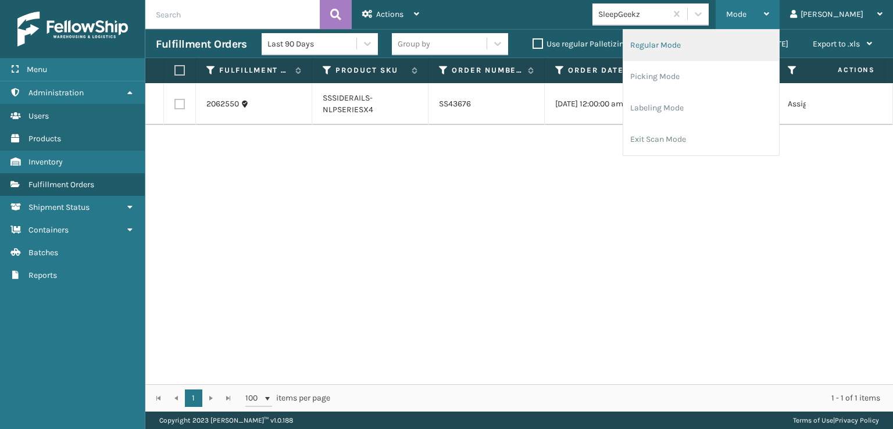
click at [698, 47] on li "Regular Mode" at bounding box center [701, 45] width 156 height 31
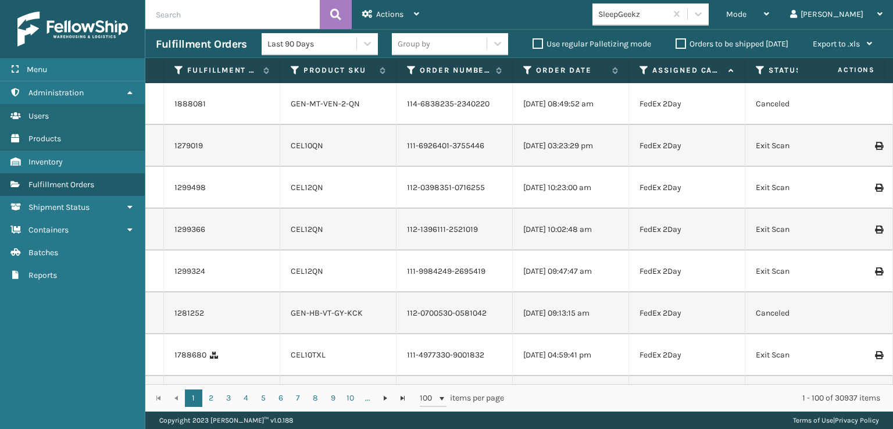
click at [757, 73] on icon at bounding box center [760, 70] width 9 height 10
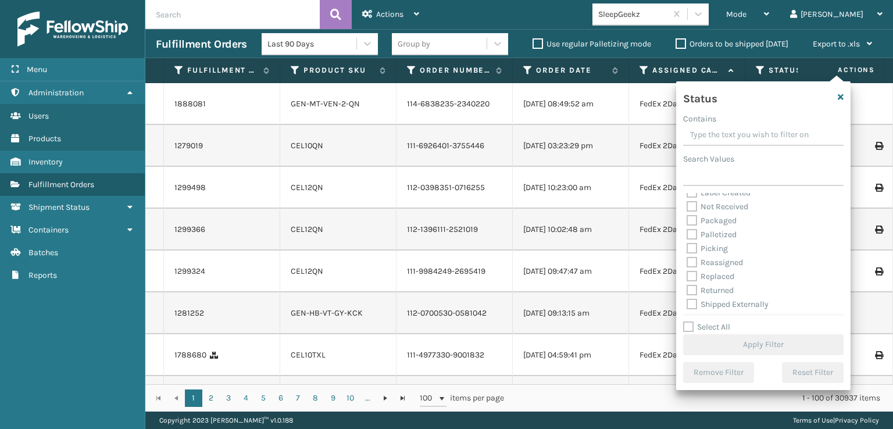
scroll to position [65, 0]
click at [691, 246] on label "Picking" at bounding box center [707, 246] width 41 height 10
click at [687, 246] on input "Picking" at bounding box center [687, 244] width 1 height 8
checkbox input "true"
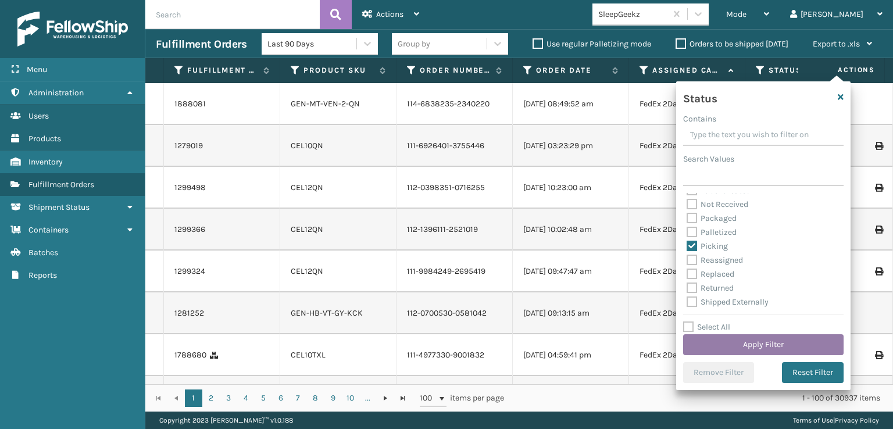
click at [734, 347] on button "Apply Filter" at bounding box center [763, 344] width 161 height 21
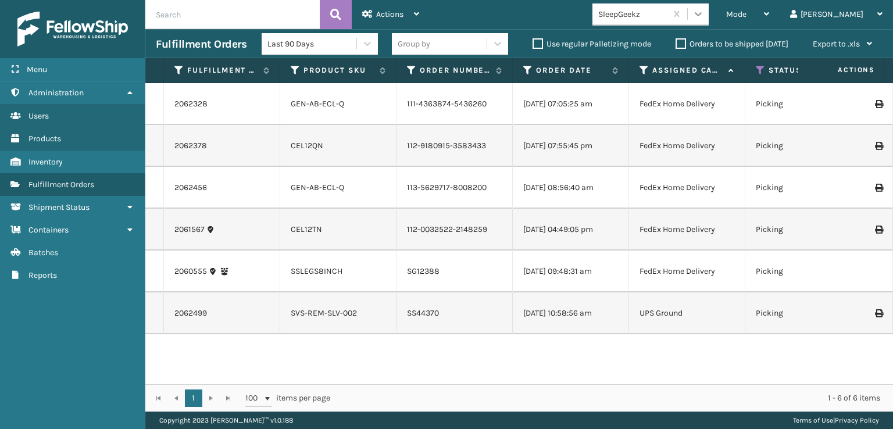
click at [704, 13] on icon at bounding box center [699, 14] width 12 height 12
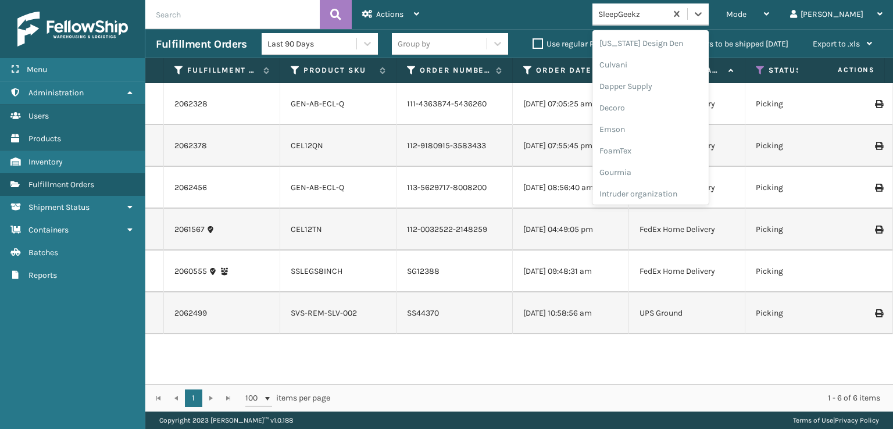
scroll to position [174, 0]
click at [661, 148] on div "FoamTex" at bounding box center [651, 149] width 116 height 22
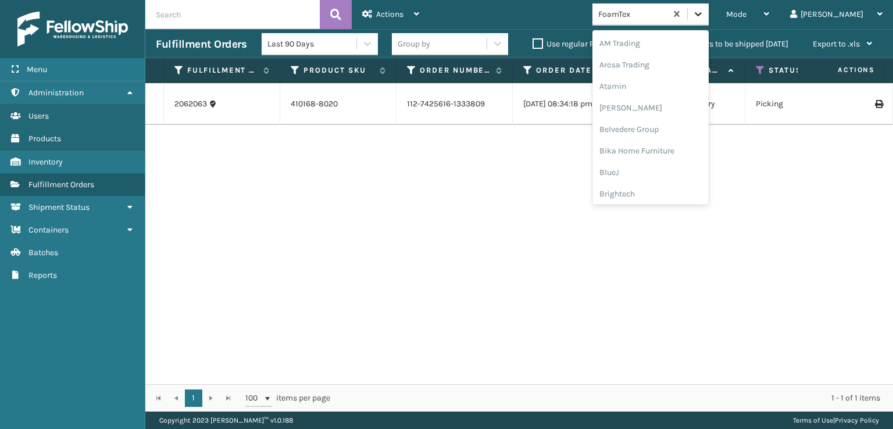
click at [704, 16] on icon at bounding box center [699, 14] width 12 height 12
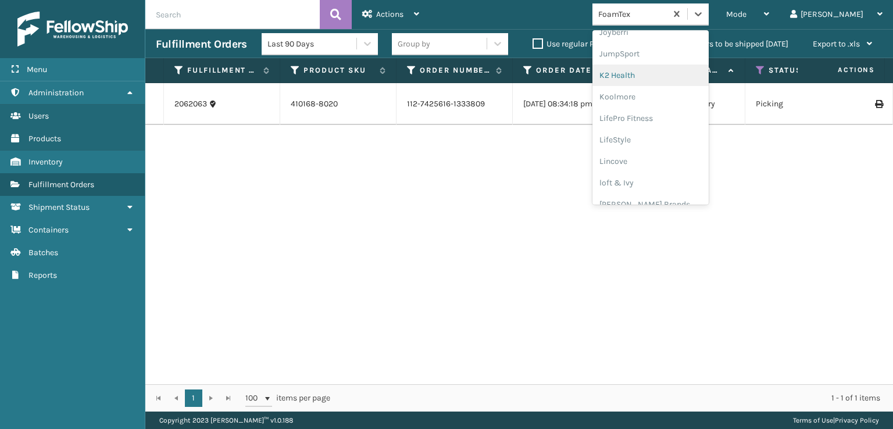
scroll to position [368, 0]
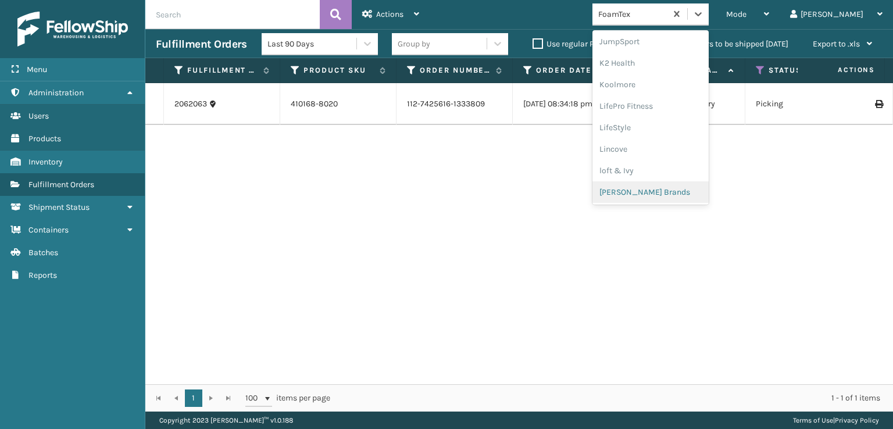
click at [664, 191] on div "[PERSON_NAME] Brands" at bounding box center [651, 192] width 116 height 22
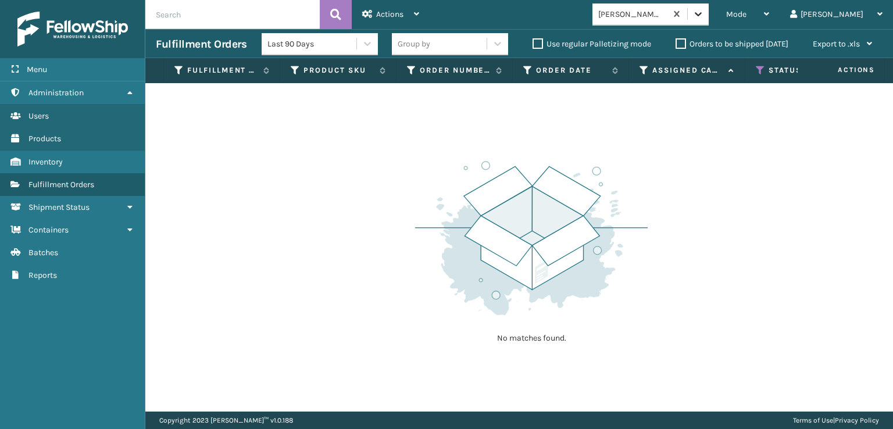
click at [709, 20] on div at bounding box center [698, 13] width 21 height 21
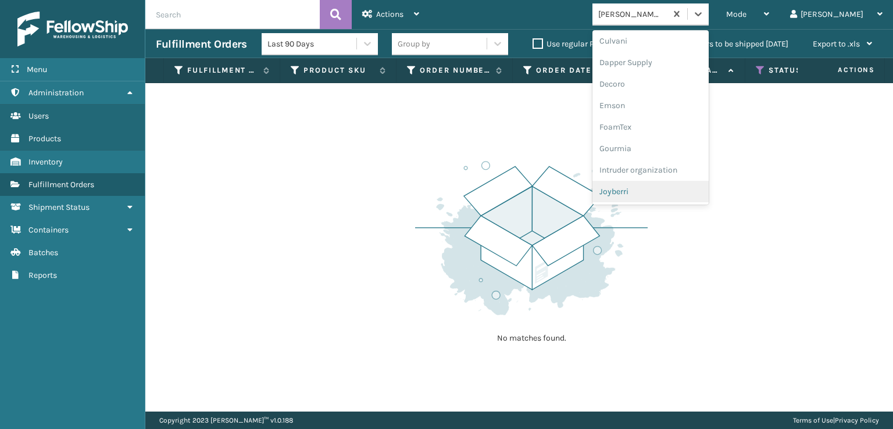
scroll to position [193, 0]
click at [666, 127] on div "FoamTex" at bounding box center [651, 130] width 116 height 22
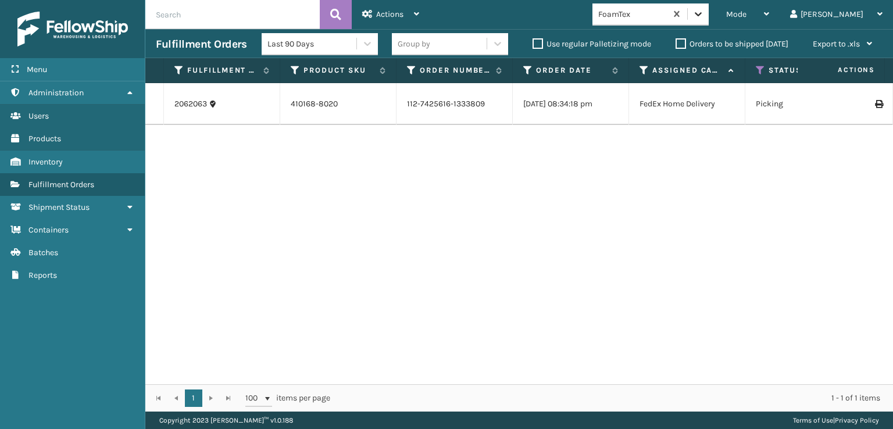
click at [704, 13] on icon at bounding box center [699, 14] width 12 height 12
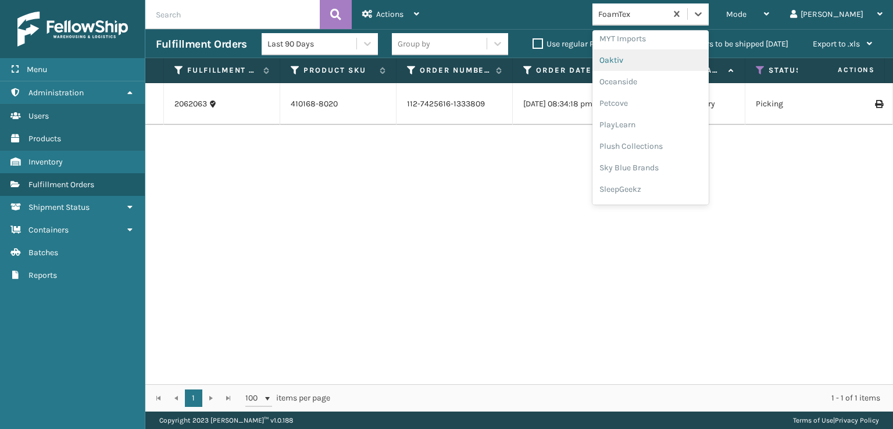
scroll to position [562, 0]
click at [668, 170] on div "SleepGeekz" at bounding box center [651, 170] width 116 height 22
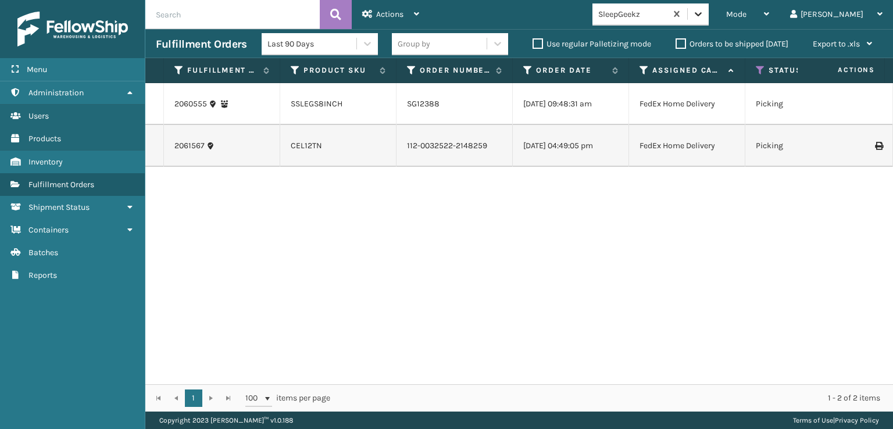
click at [704, 14] on icon at bounding box center [699, 14] width 12 height 12
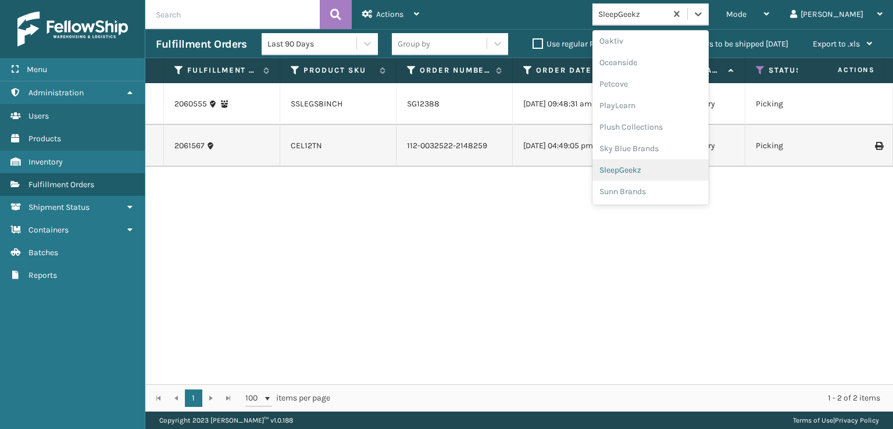
click at [671, 169] on div "SleepGeekz" at bounding box center [651, 170] width 116 height 22
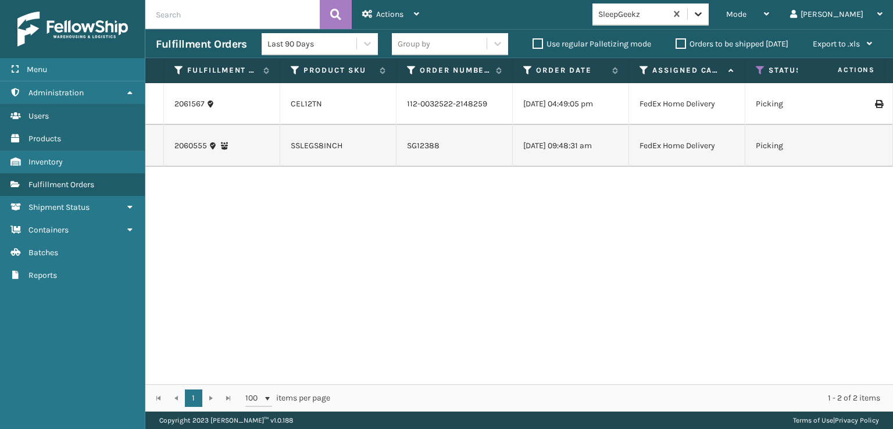
click at [704, 19] on icon at bounding box center [699, 14] width 12 height 12
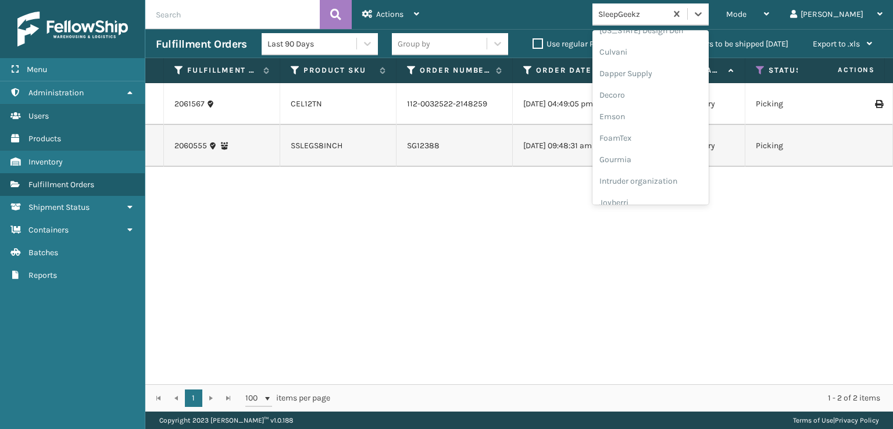
scroll to position [233, 0]
click at [665, 92] on div "FoamTex" at bounding box center [651, 91] width 116 height 22
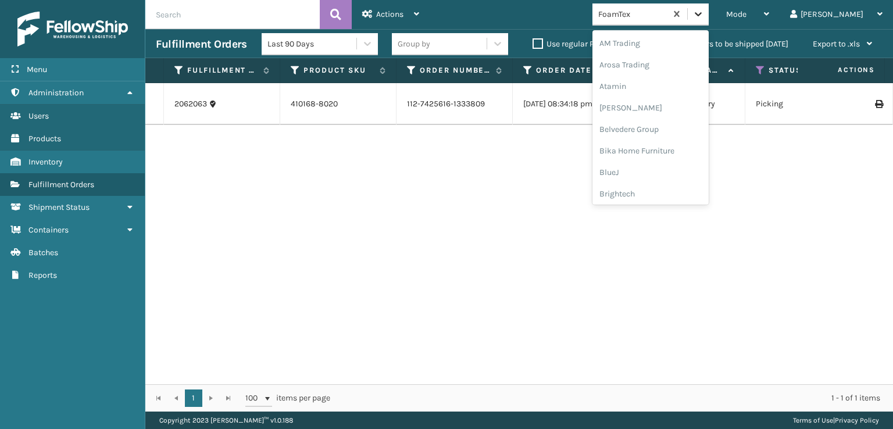
click at [709, 12] on div at bounding box center [698, 13] width 21 height 21
click at [670, 126] on div "Plush Collections" at bounding box center [651, 127] width 116 height 22
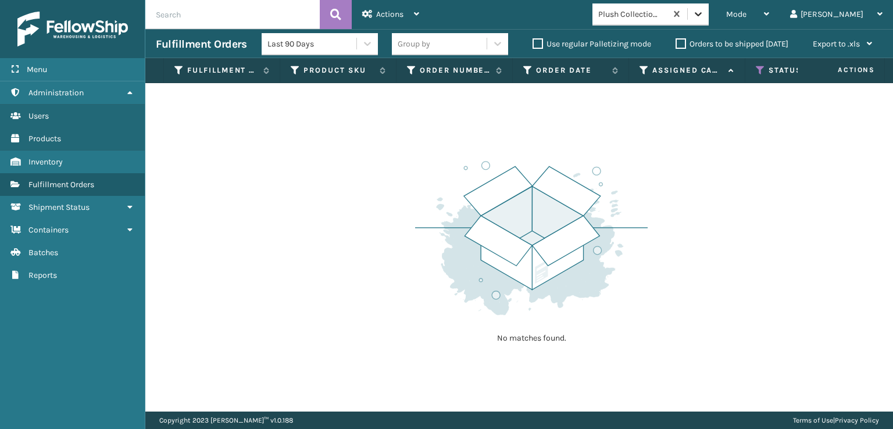
click at [704, 19] on icon at bounding box center [699, 14] width 12 height 12
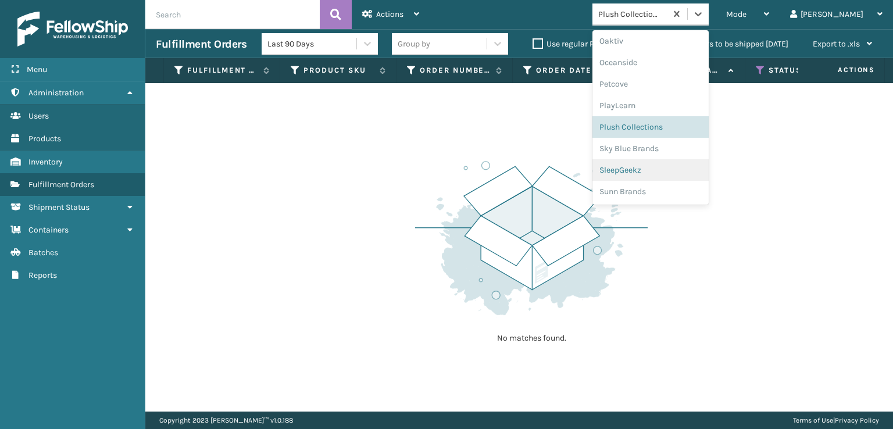
click at [671, 170] on div "SleepGeekz" at bounding box center [651, 170] width 116 height 22
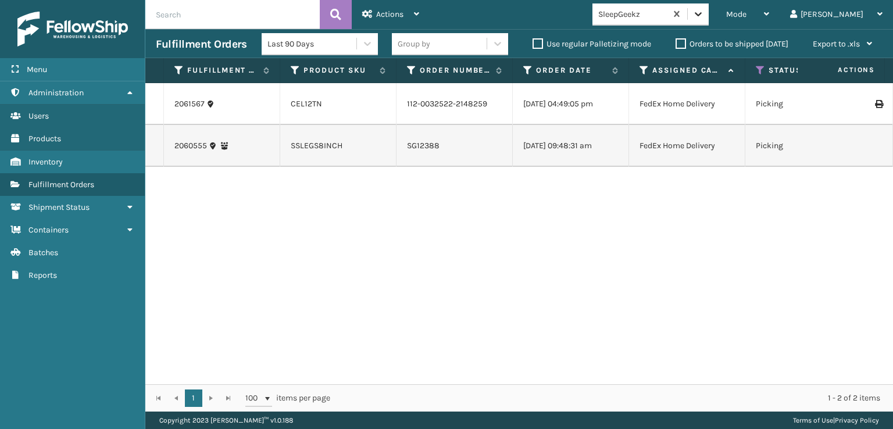
click at [704, 16] on icon at bounding box center [699, 14] width 12 height 12
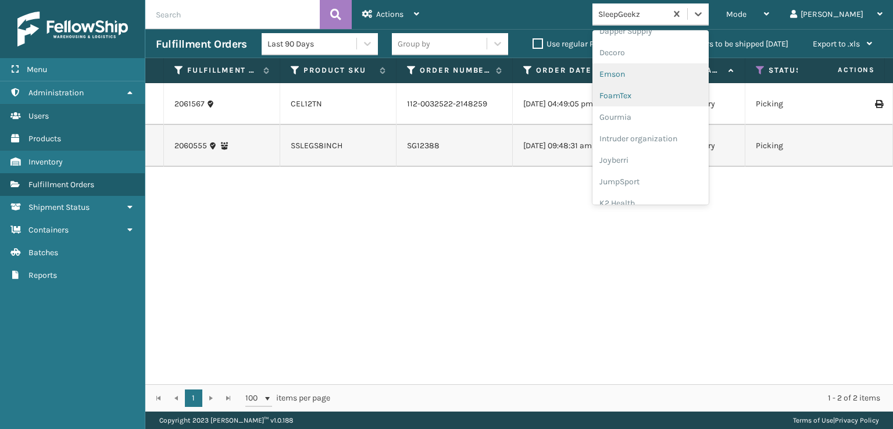
scroll to position [193, 0]
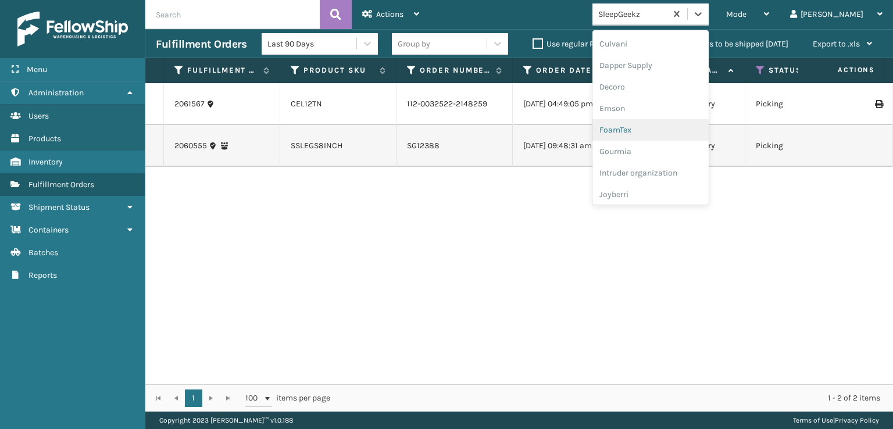
click at [657, 131] on div "FoamTex" at bounding box center [651, 130] width 116 height 22
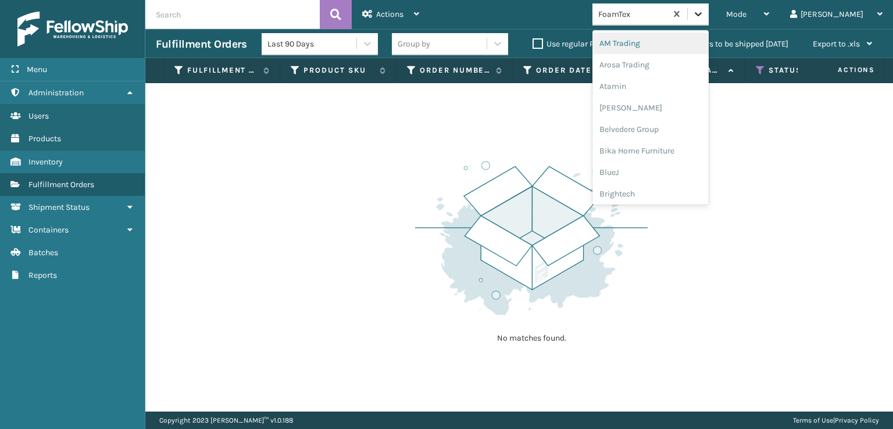
click at [702, 14] on icon at bounding box center [698, 14] width 7 height 4
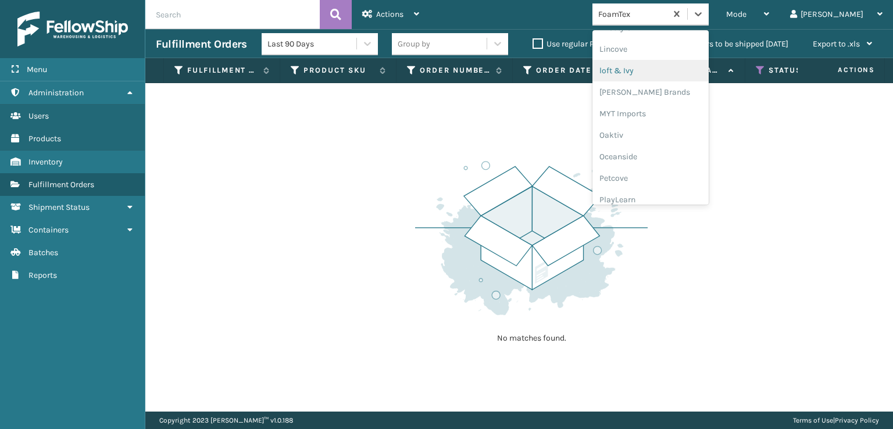
scroll to position [562, 0]
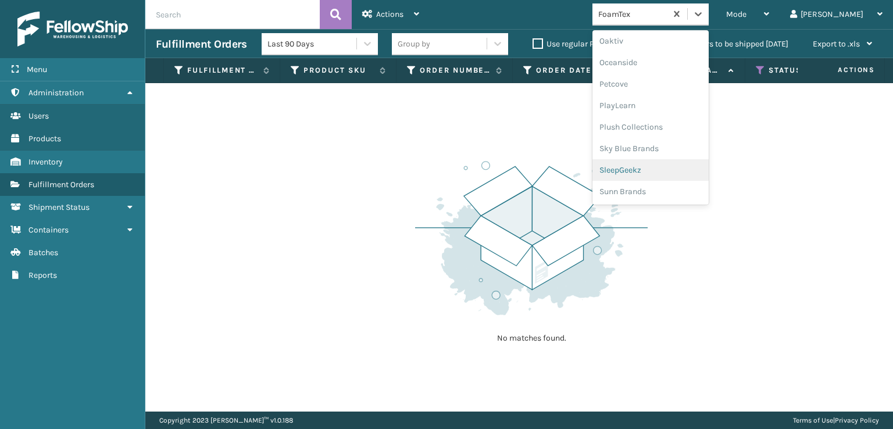
click at [668, 167] on div "SleepGeekz" at bounding box center [651, 170] width 116 height 22
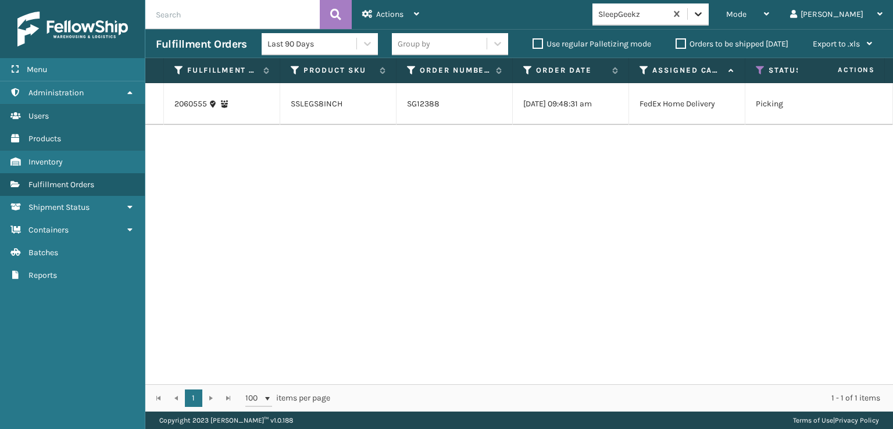
click at [702, 14] on icon at bounding box center [698, 14] width 7 height 4
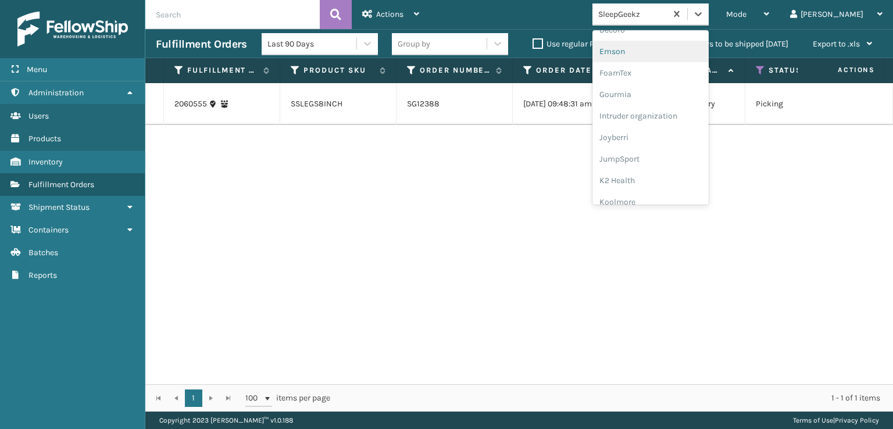
scroll to position [233, 0]
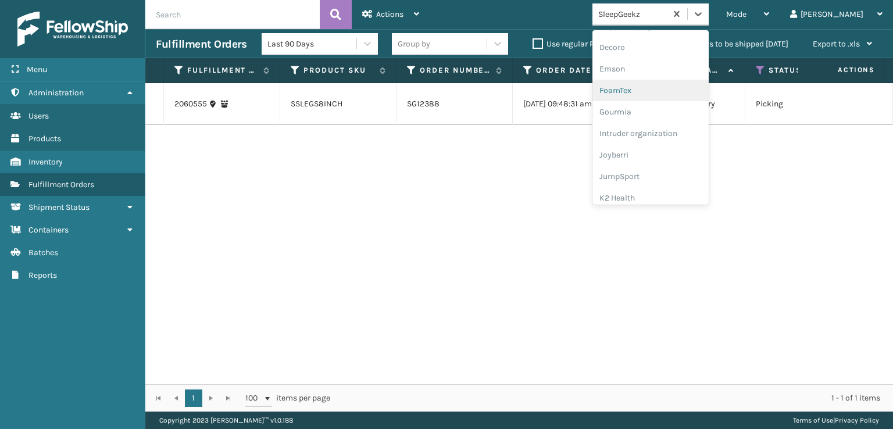
click at [668, 87] on div "FoamTex" at bounding box center [651, 91] width 116 height 22
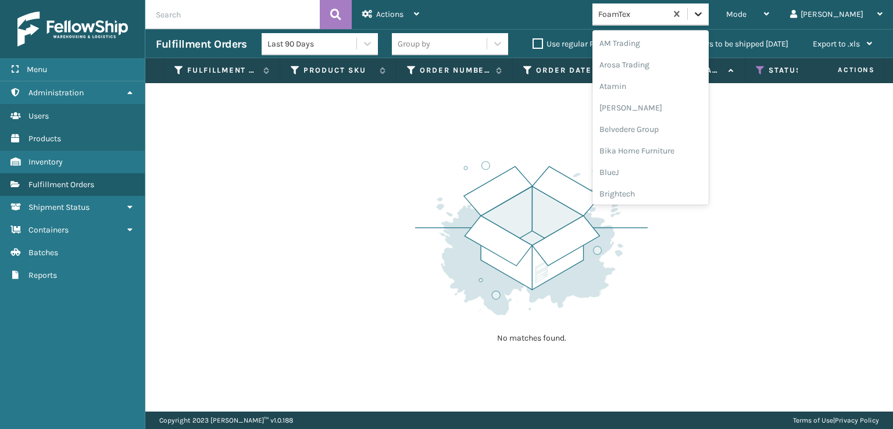
click at [702, 14] on icon at bounding box center [698, 14] width 7 height 4
click at [676, 185] on div "[PERSON_NAME] Brands" at bounding box center [651, 192] width 116 height 22
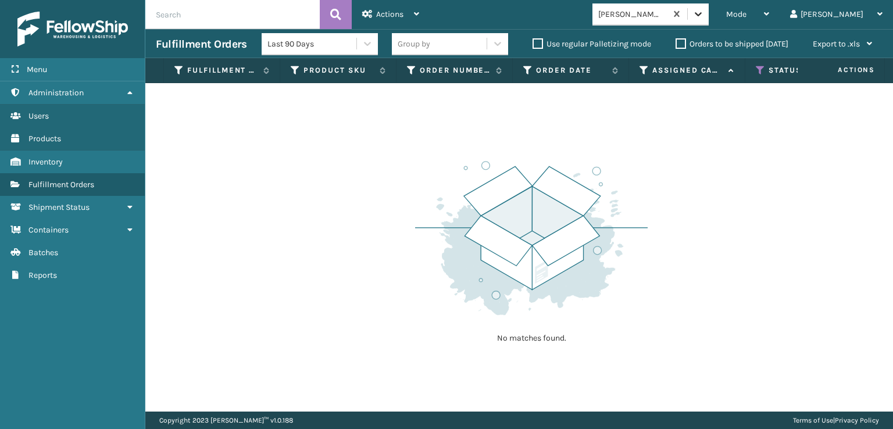
click at [704, 18] on icon at bounding box center [699, 14] width 12 height 12
click at [761, 69] on icon at bounding box center [760, 70] width 9 height 10
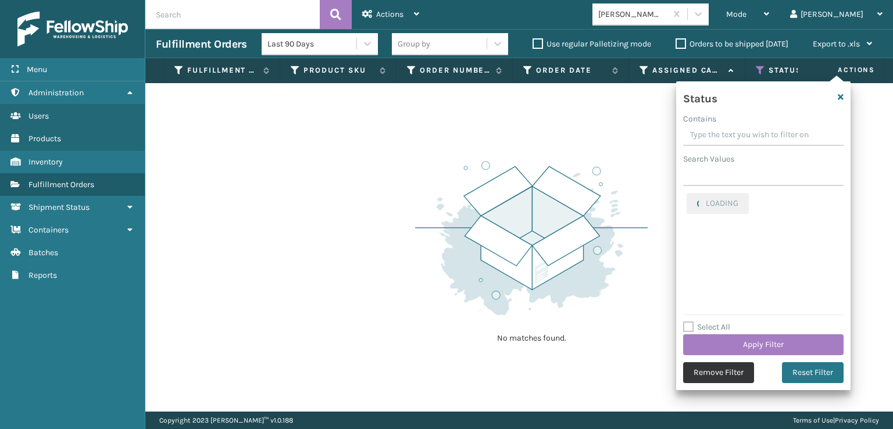
click at [705, 374] on button "Remove Filter" at bounding box center [718, 372] width 71 height 21
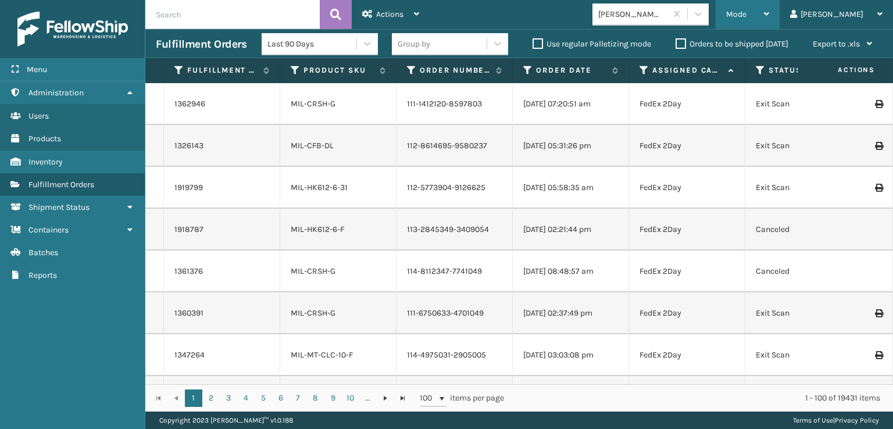
click at [769, 7] on div "Mode" at bounding box center [747, 14] width 43 height 29
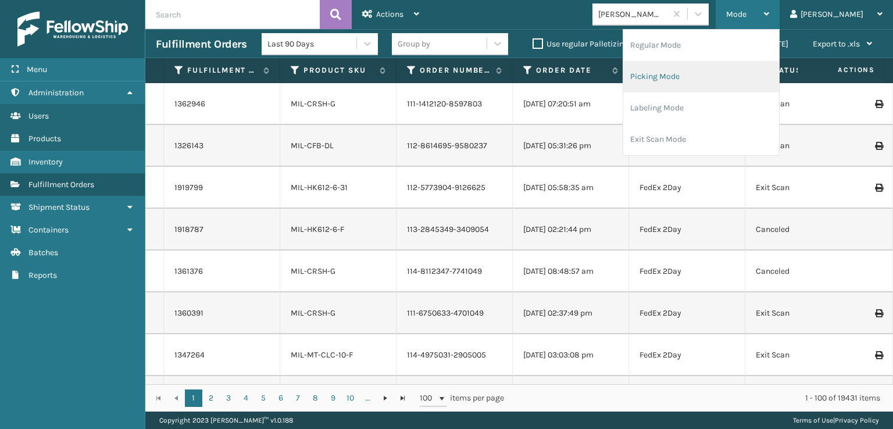
click at [707, 79] on li "Picking Mode" at bounding box center [701, 76] width 156 height 31
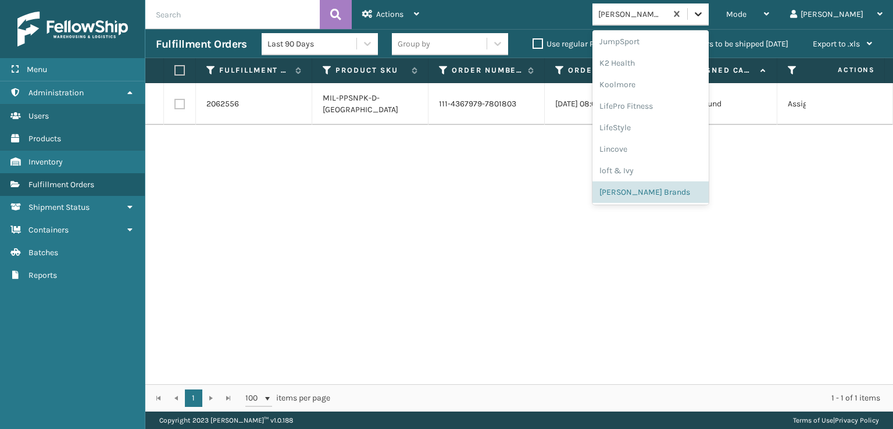
click at [704, 15] on icon at bounding box center [699, 14] width 12 height 12
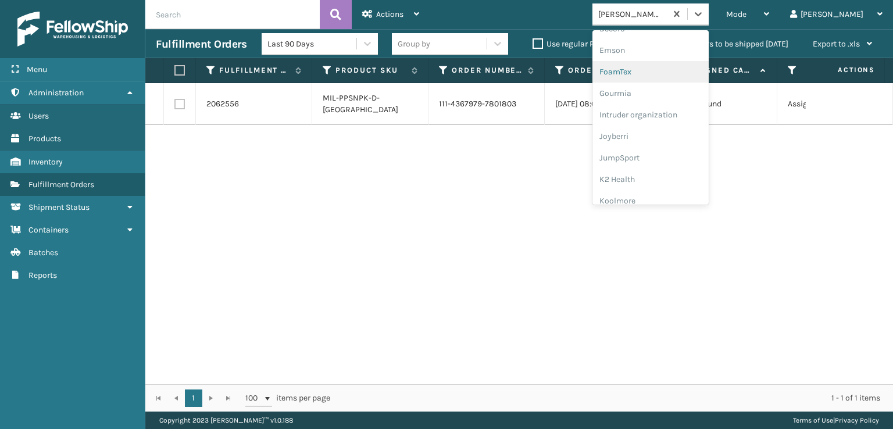
click at [661, 66] on div "FoamTex" at bounding box center [651, 72] width 116 height 22
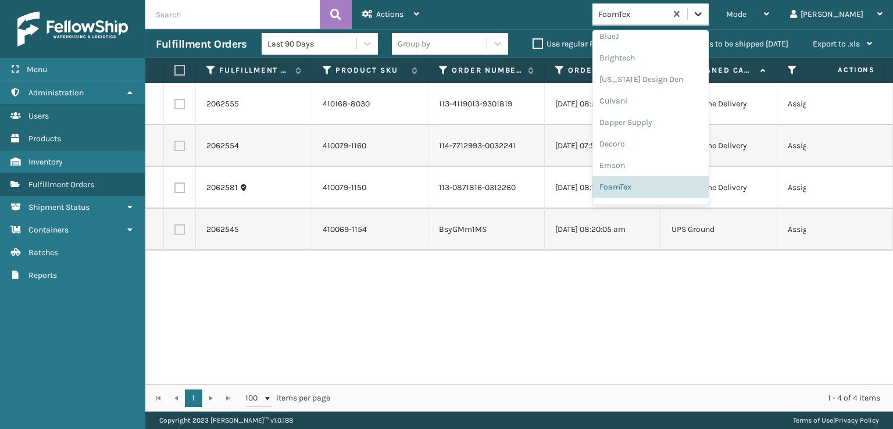
click at [704, 16] on icon at bounding box center [699, 14] width 12 height 12
click at [651, 193] on div "[PERSON_NAME] Brands" at bounding box center [651, 192] width 116 height 22
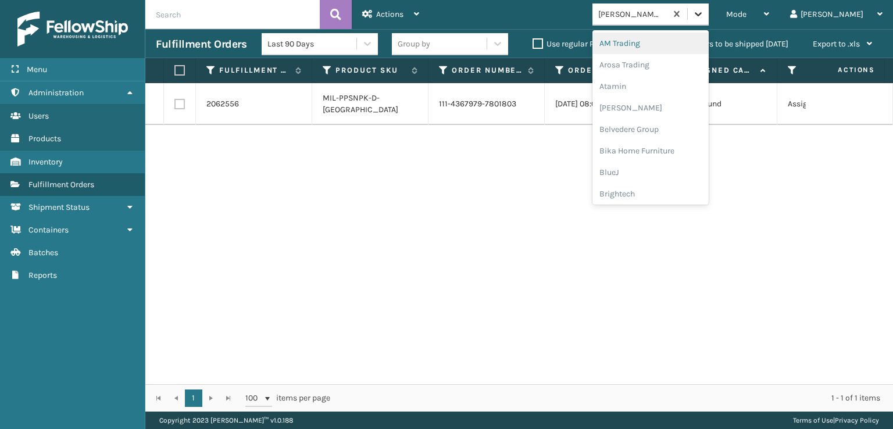
click at [704, 18] on icon at bounding box center [699, 14] width 12 height 12
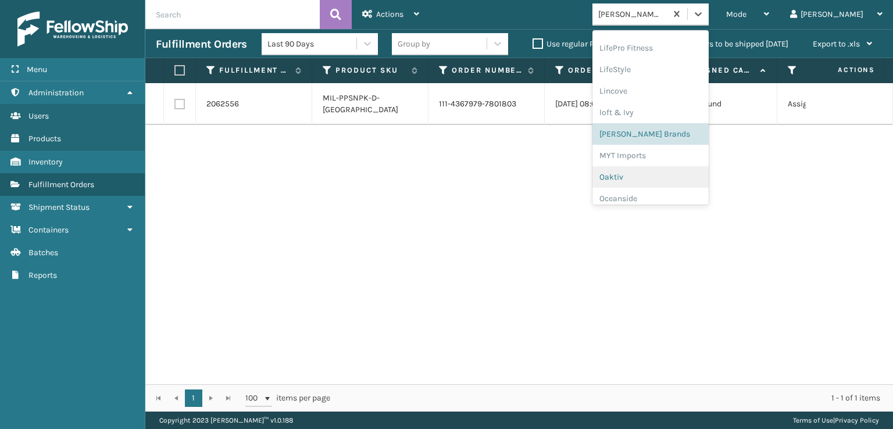
scroll to position [542, 0]
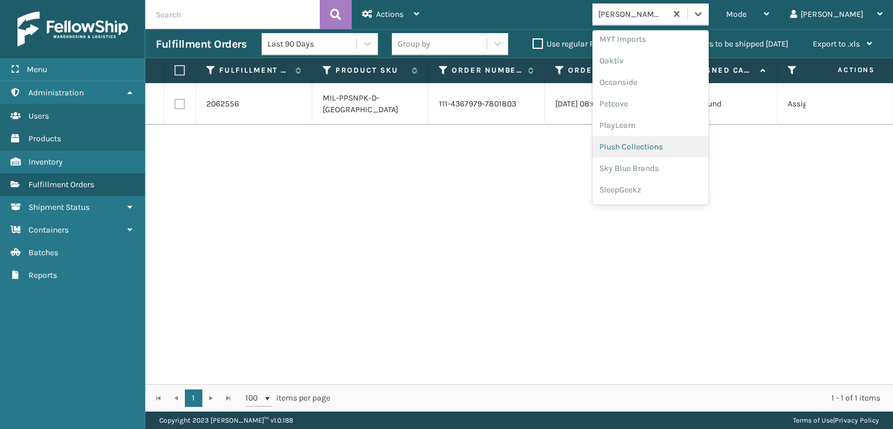
click at [662, 146] on div "Plush Collections" at bounding box center [651, 147] width 116 height 22
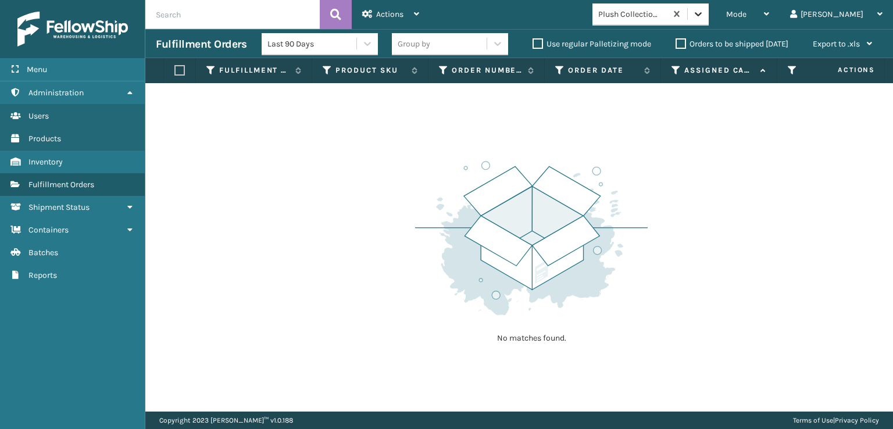
click at [704, 19] on icon at bounding box center [699, 14] width 12 height 12
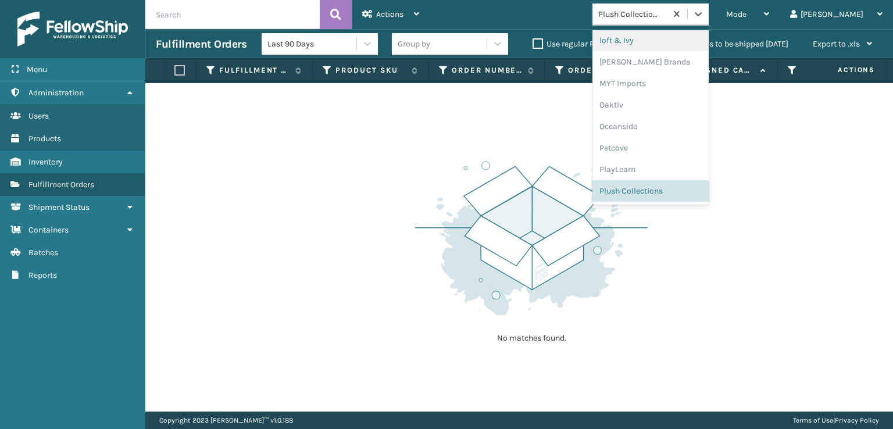
scroll to position [562, 0]
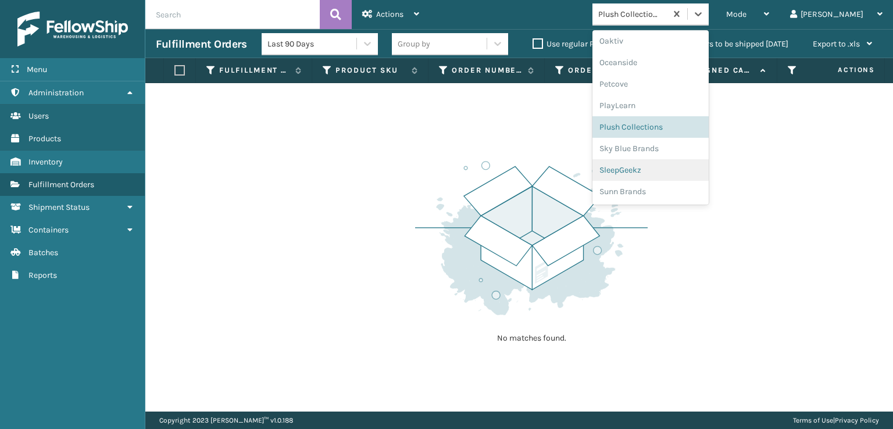
click at [658, 169] on div "SleepGeekz" at bounding box center [651, 170] width 116 height 22
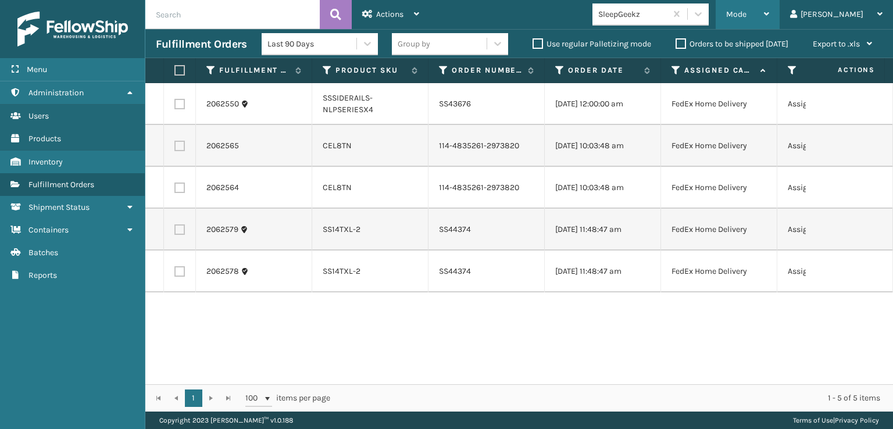
click at [747, 12] on span "Mode" at bounding box center [736, 14] width 20 height 10
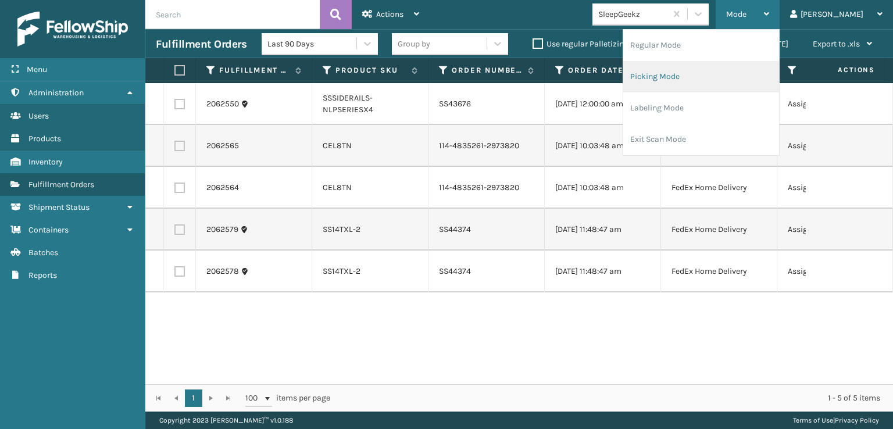
click at [703, 80] on li "Picking Mode" at bounding box center [701, 76] width 156 height 31
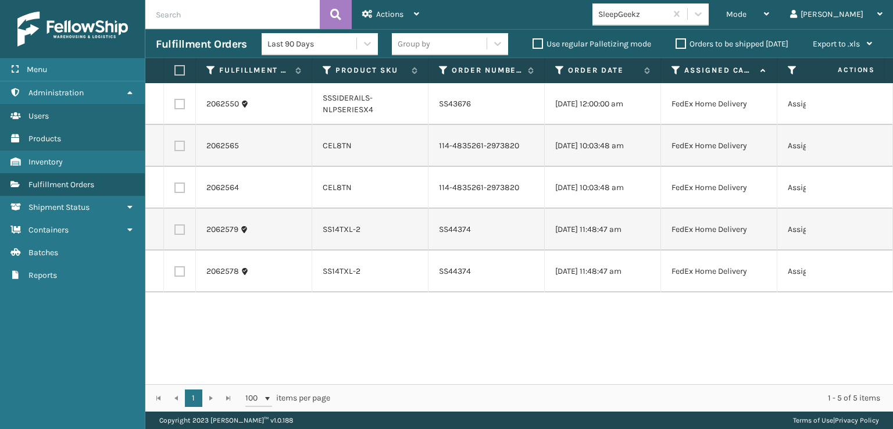
click at [183, 151] on label at bounding box center [179, 146] width 10 height 10
click at [175, 148] on input "checkbox" at bounding box center [174, 145] width 1 height 8
checkbox input "true"
click at [180, 193] on label at bounding box center [179, 188] width 10 height 10
click at [175, 190] on input "checkbox" at bounding box center [174, 187] width 1 height 8
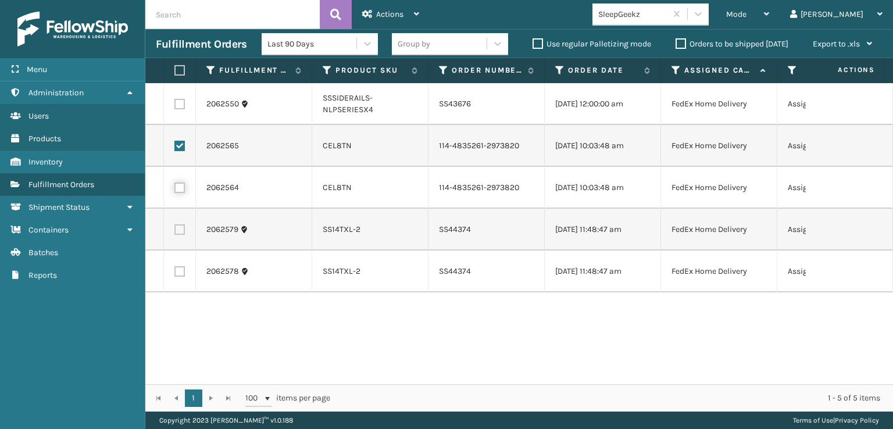
checkbox input "true"
click at [180, 251] on td at bounding box center [180, 230] width 32 height 42
click at [180, 235] on label at bounding box center [179, 229] width 10 height 10
click at [175, 232] on input "checkbox" at bounding box center [174, 228] width 1 height 8
checkbox input "true"
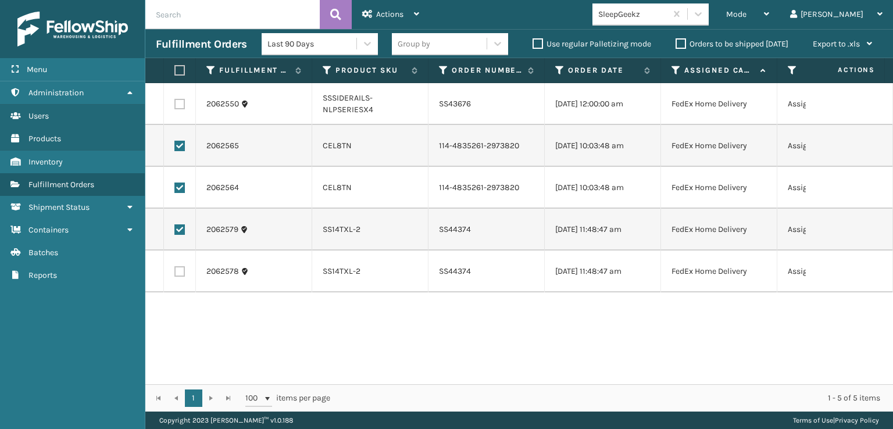
click at [179, 277] on label at bounding box center [179, 271] width 10 height 10
click at [175, 274] on input "checkbox" at bounding box center [174, 270] width 1 height 8
checkbox input "true"
click at [393, 6] on div "Actions" at bounding box center [390, 14] width 57 height 29
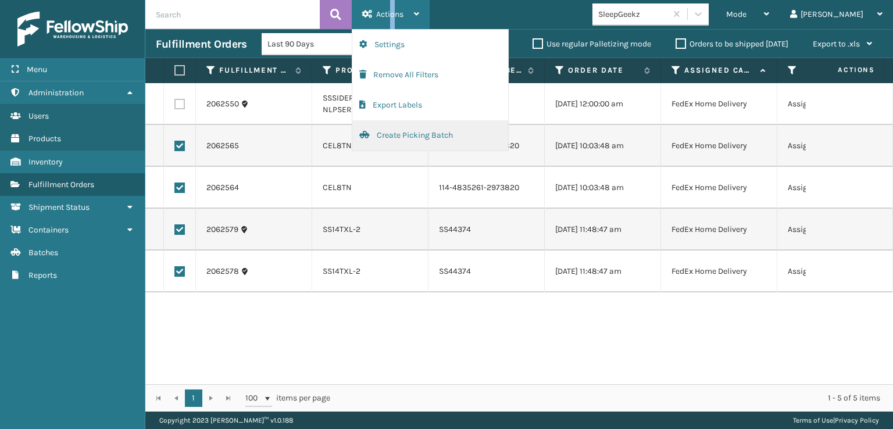
click at [397, 137] on button "Create Picking Batch" at bounding box center [430, 135] width 156 height 30
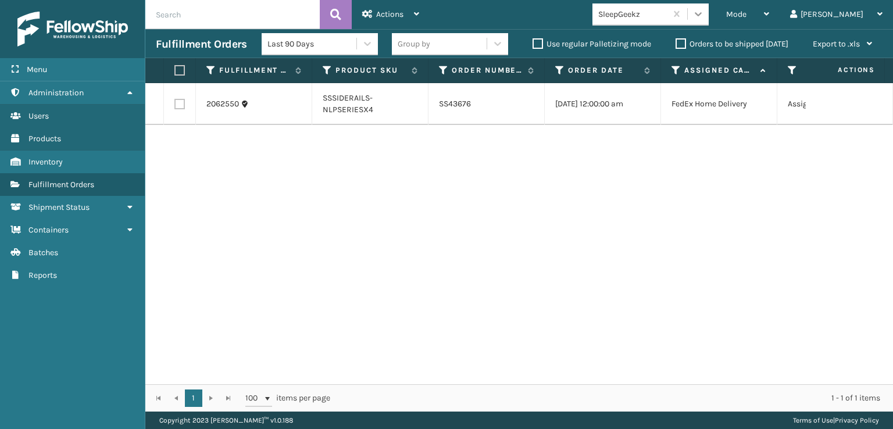
click at [709, 8] on div at bounding box center [698, 13] width 21 height 21
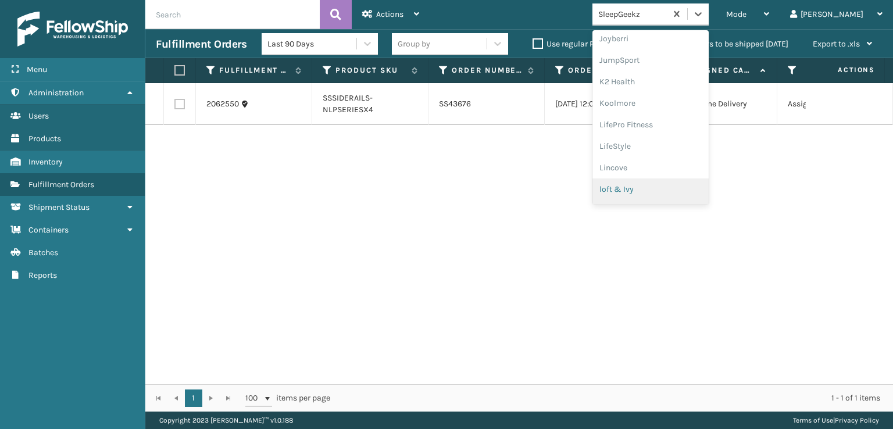
scroll to position [368, 0]
click at [673, 187] on div "[PERSON_NAME] Brands" at bounding box center [651, 192] width 116 height 22
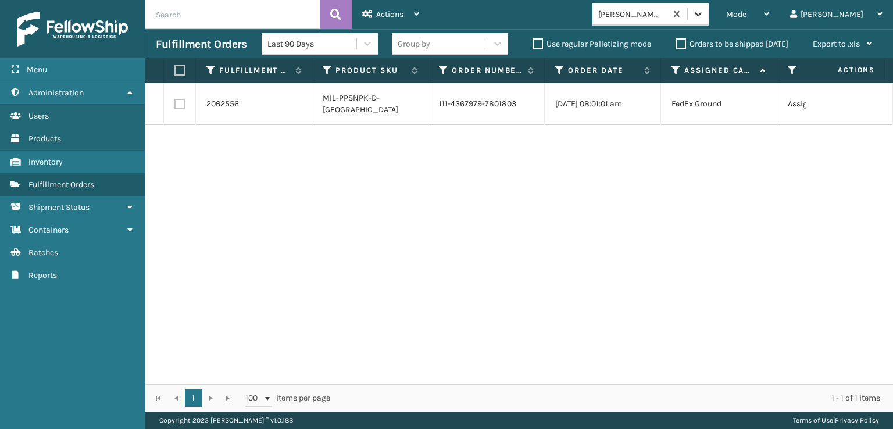
click at [704, 16] on icon at bounding box center [699, 14] width 12 height 12
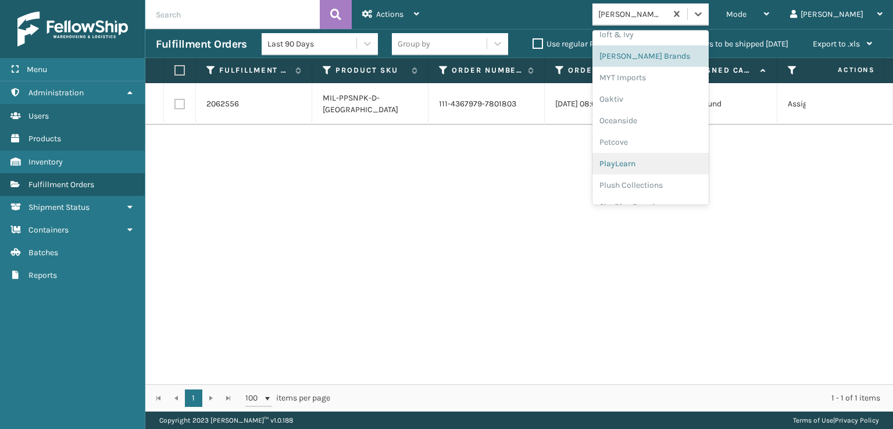
scroll to position [562, 0]
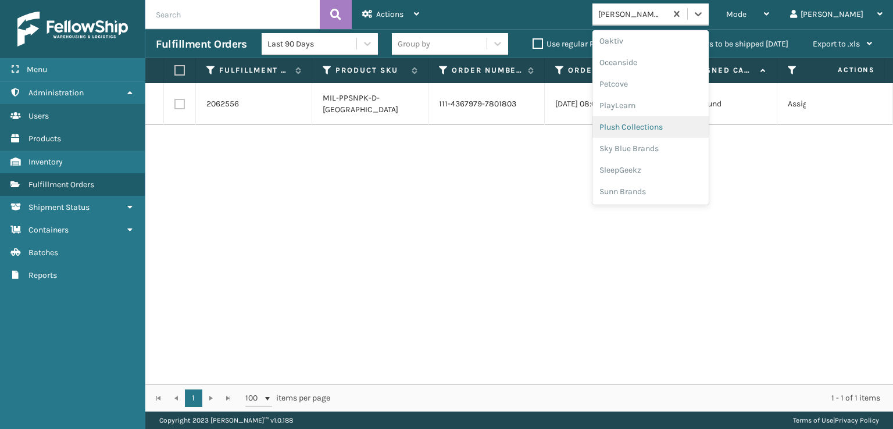
click at [661, 126] on div "Plush Collections" at bounding box center [651, 127] width 116 height 22
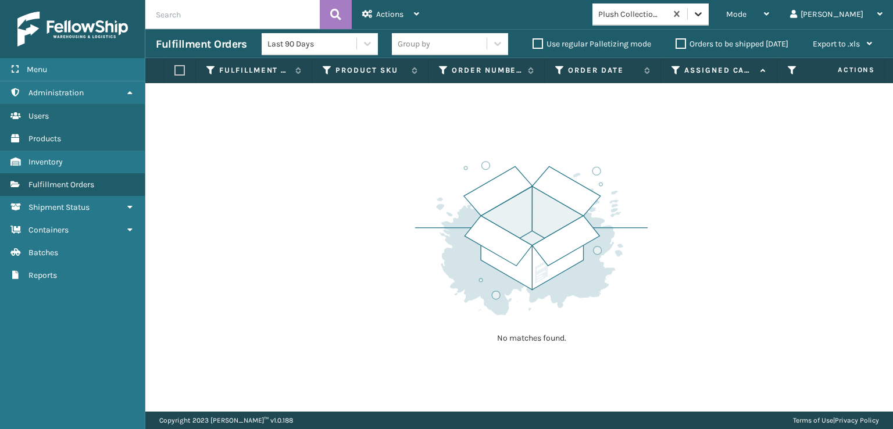
click at [709, 17] on div at bounding box center [698, 13] width 21 height 21
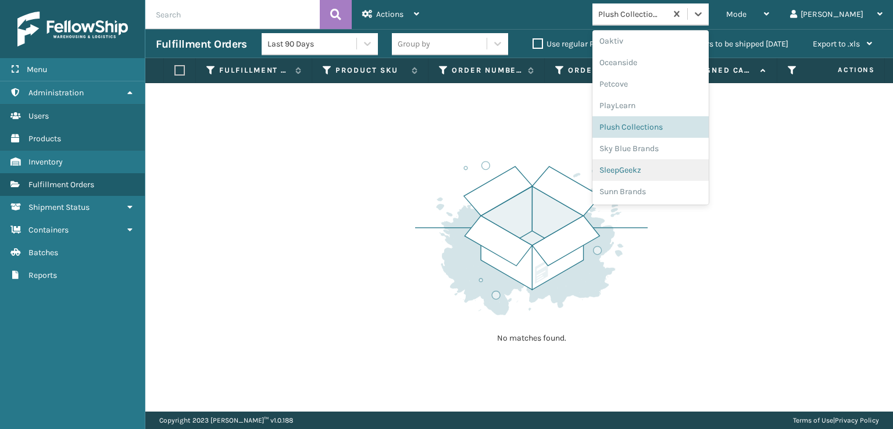
click at [658, 168] on div "SleepGeekz" at bounding box center [651, 170] width 116 height 22
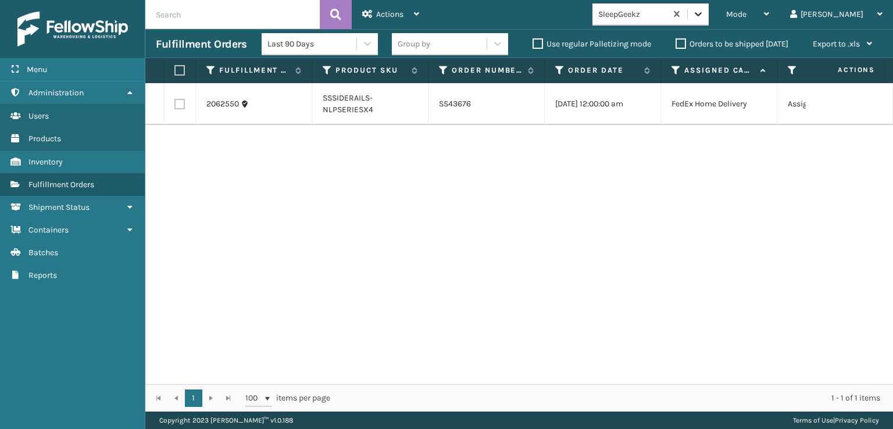
click at [704, 16] on icon at bounding box center [699, 14] width 12 height 12
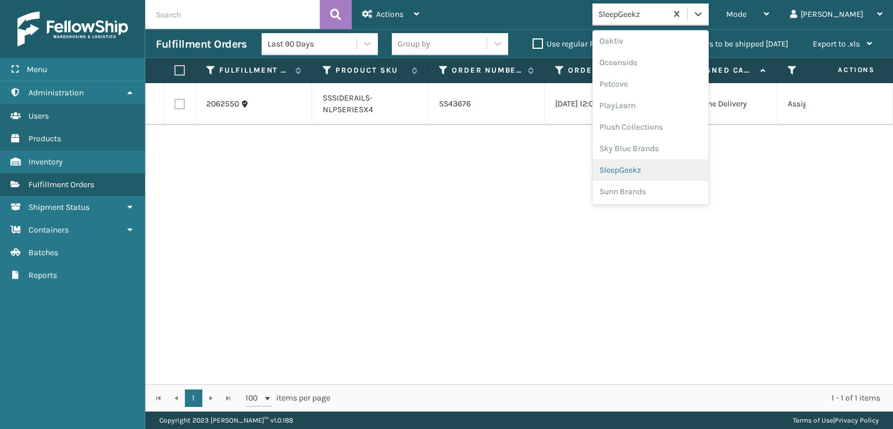
click at [663, 168] on div "SleepGeekz" at bounding box center [651, 170] width 116 height 22
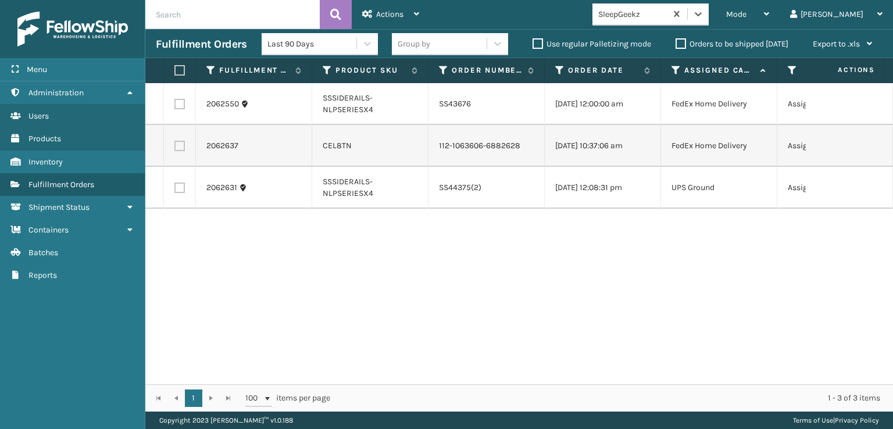
click at [181, 151] on label at bounding box center [179, 146] width 10 height 10
click at [175, 148] on input "checkbox" at bounding box center [174, 145] width 1 height 8
checkbox input "true"
drag, startPoint x: 375, startPoint y: 13, endPoint x: 377, endPoint y: 23, distance: 10.0
click at [376, 12] on div "Actions" at bounding box center [390, 14] width 57 height 29
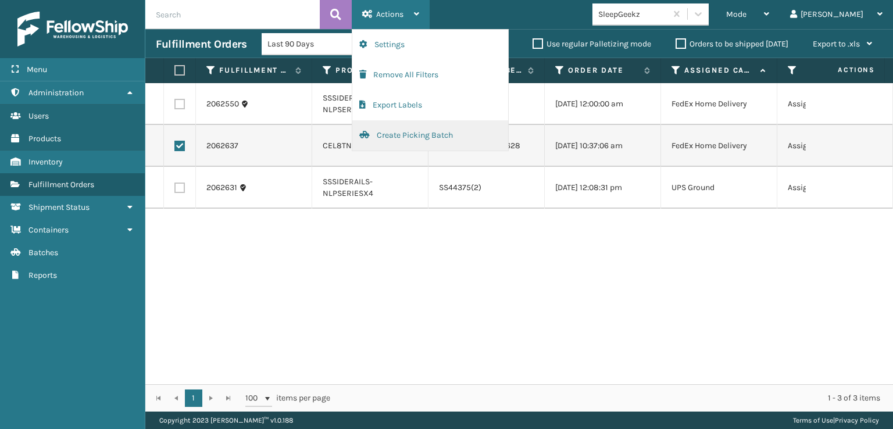
click at [407, 136] on button "Create Picking Batch" at bounding box center [430, 135] width 156 height 30
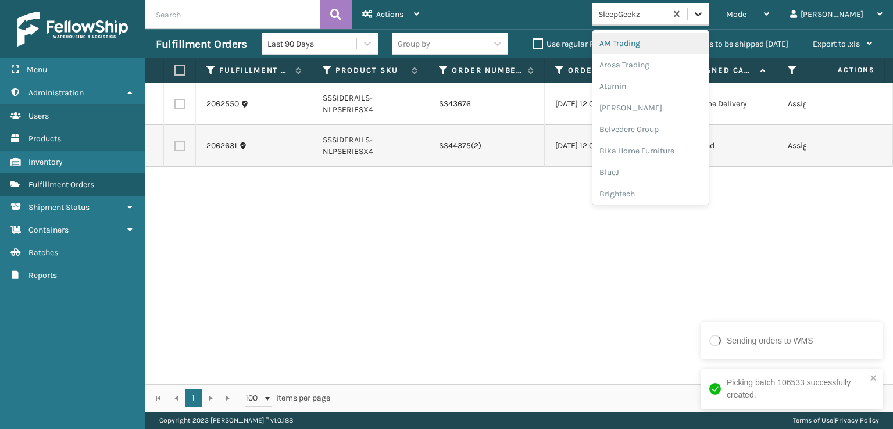
click at [702, 13] on icon at bounding box center [698, 14] width 7 height 4
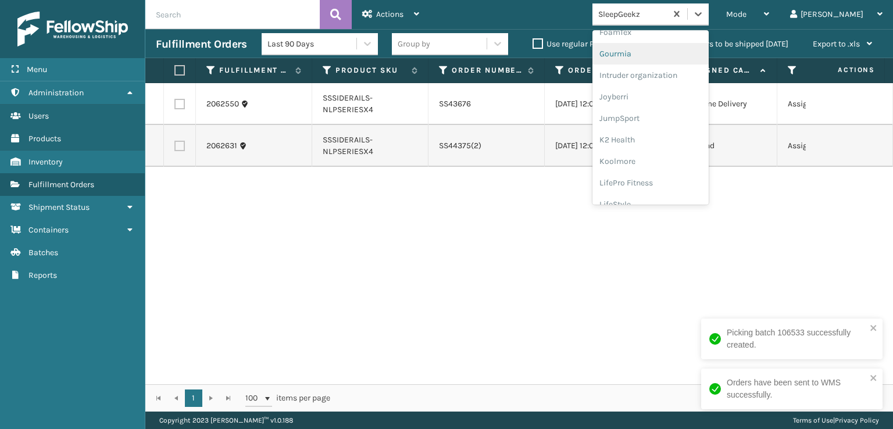
scroll to position [233, 0]
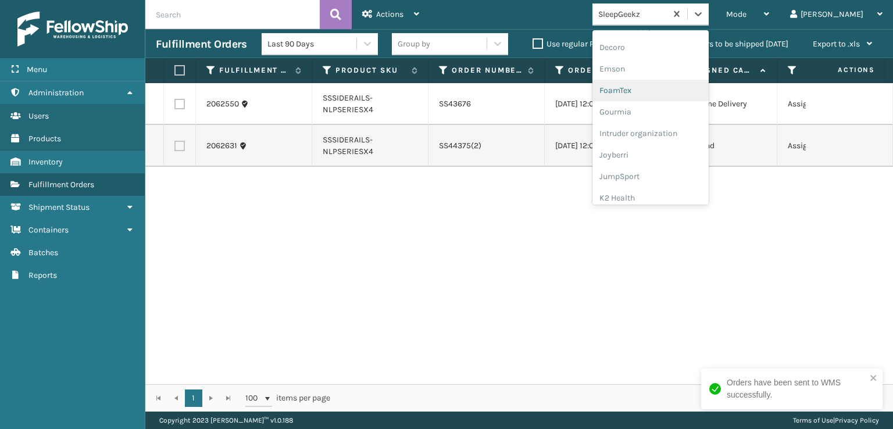
click at [661, 87] on div "FoamTex" at bounding box center [651, 91] width 116 height 22
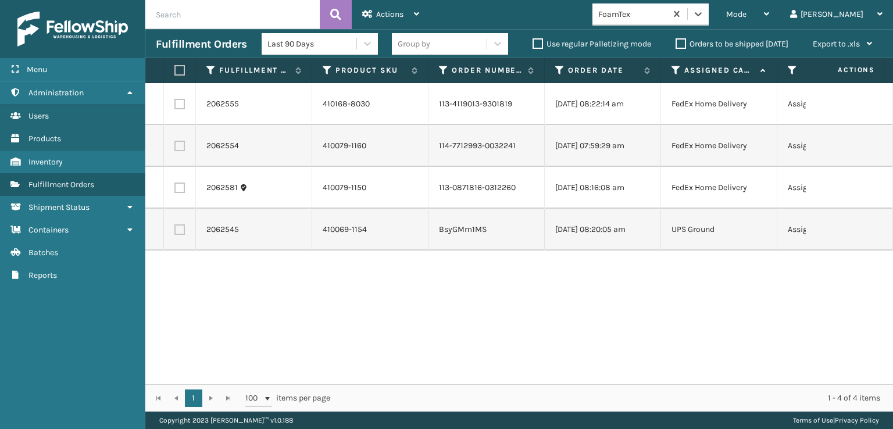
click at [179, 73] on label at bounding box center [177, 70] width 7 height 10
click at [175, 73] on input "checkbox" at bounding box center [174, 71] width 1 height 8
checkbox input "true"
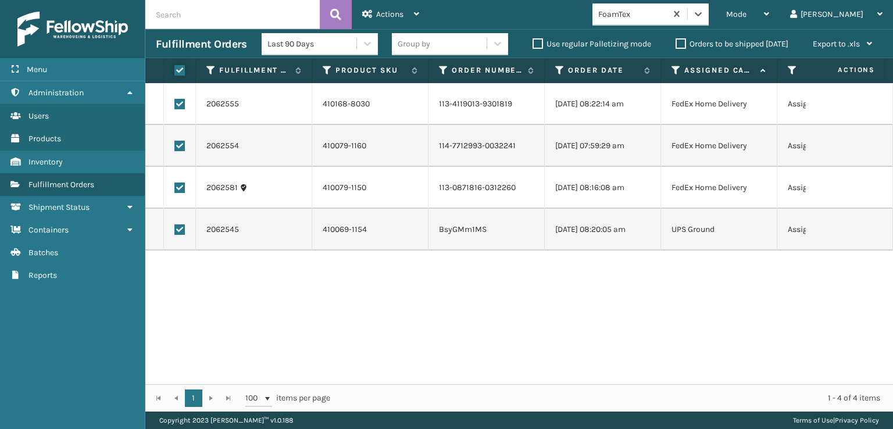
checkbox input "true"
click at [393, 19] on div "Actions" at bounding box center [390, 14] width 57 height 29
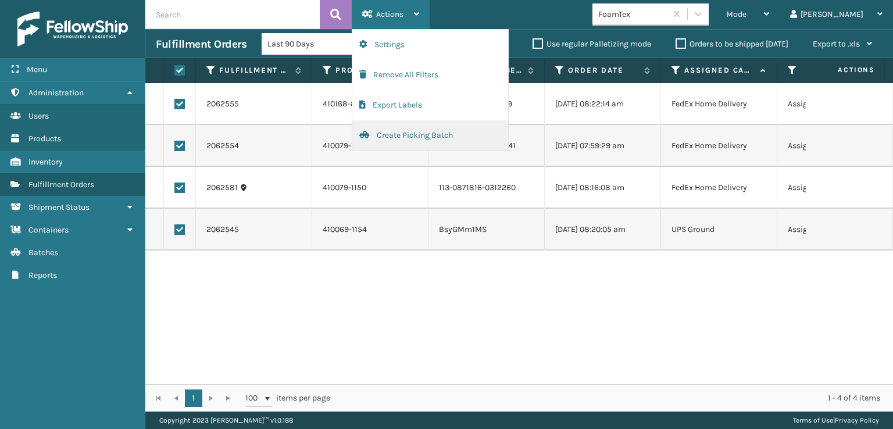
click at [409, 136] on button "Create Picking Batch" at bounding box center [430, 135] width 156 height 30
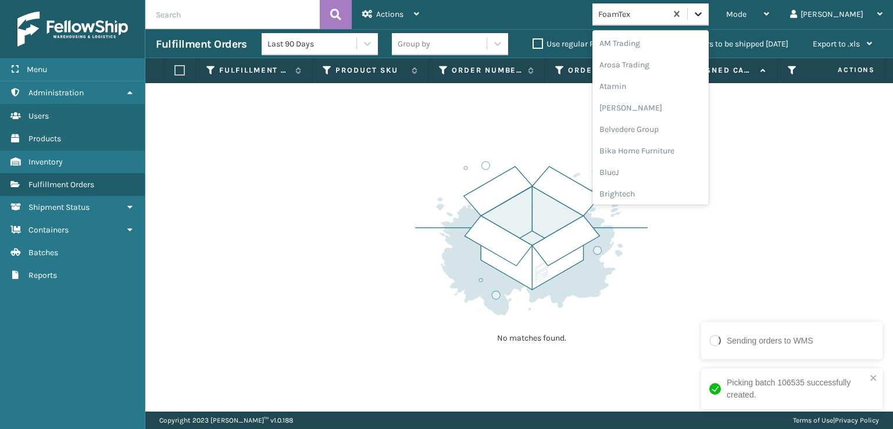
click at [704, 13] on icon at bounding box center [699, 14] width 12 height 12
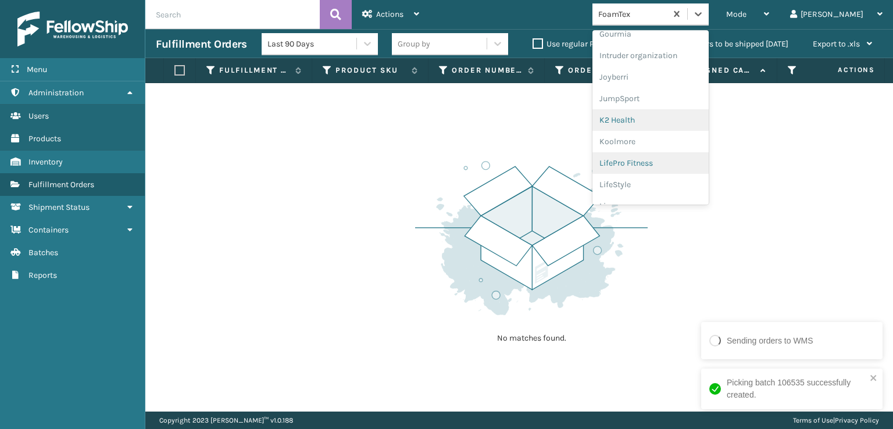
scroll to position [368, 0]
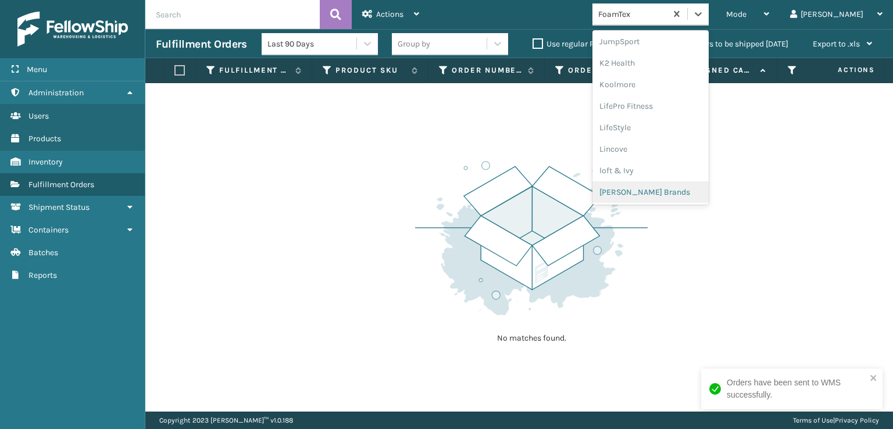
click at [657, 191] on div "[PERSON_NAME] Brands" at bounding box center [651, 192] width 116 height 22
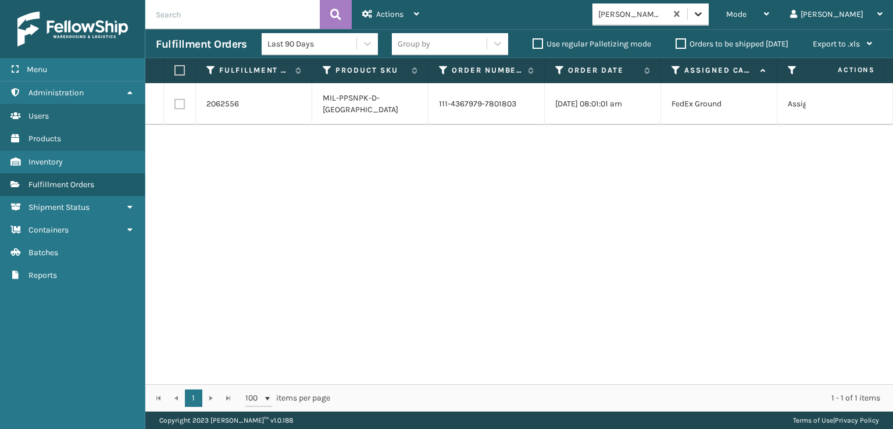
click at [709, 22] on div at bounding box center [698, 13] width 21 height 21
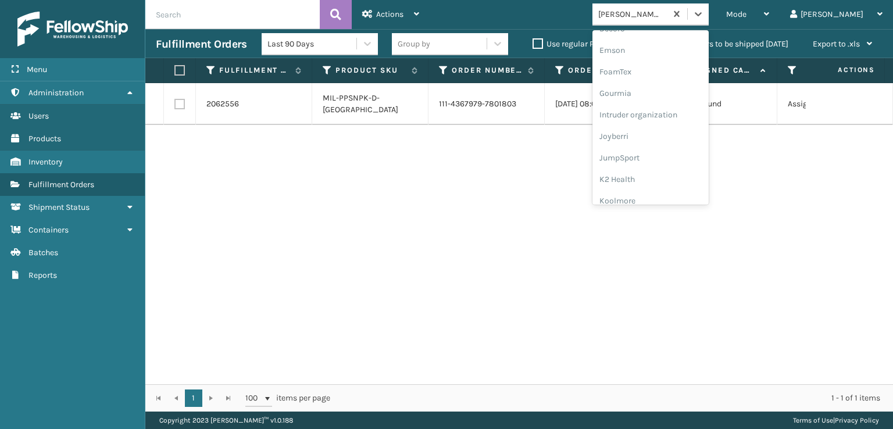
scroll to position [562, 0]
click at [665, 127] on div "Plush Collections" at bounding box center [651, 127] width 116 height 22
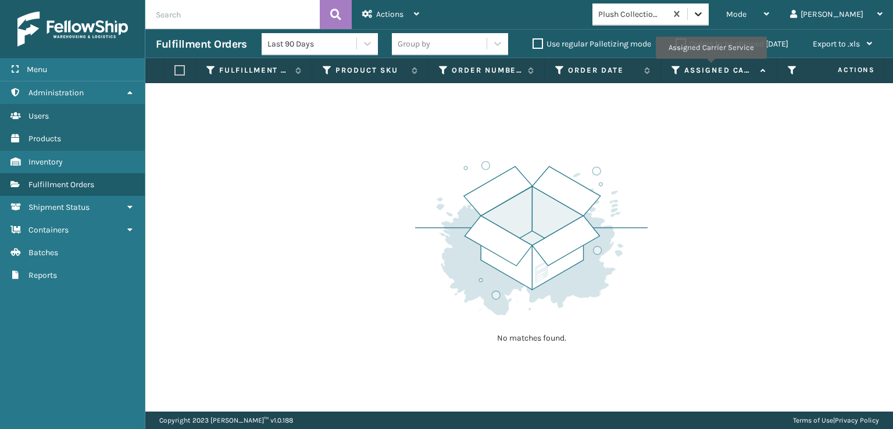
click at [704, 9] on icon at bounding box center [699, 14] width 12 height 12
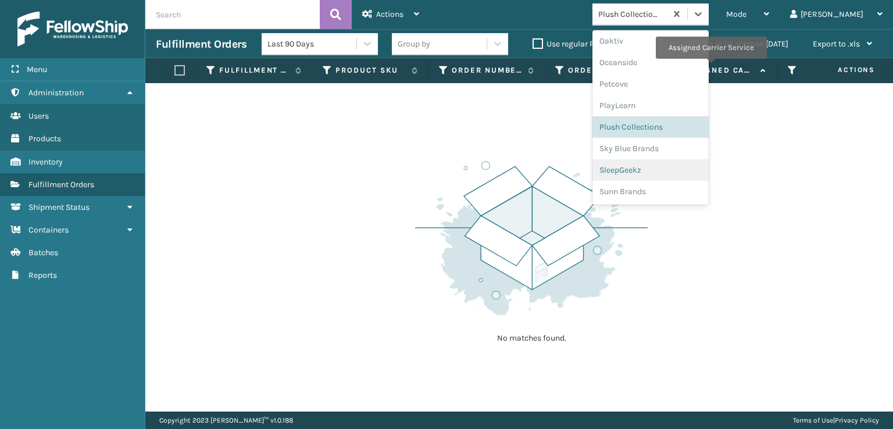
click at [667, 166] on div "SleepGeekz" at bounding box center [651, 170] width 116 height 22
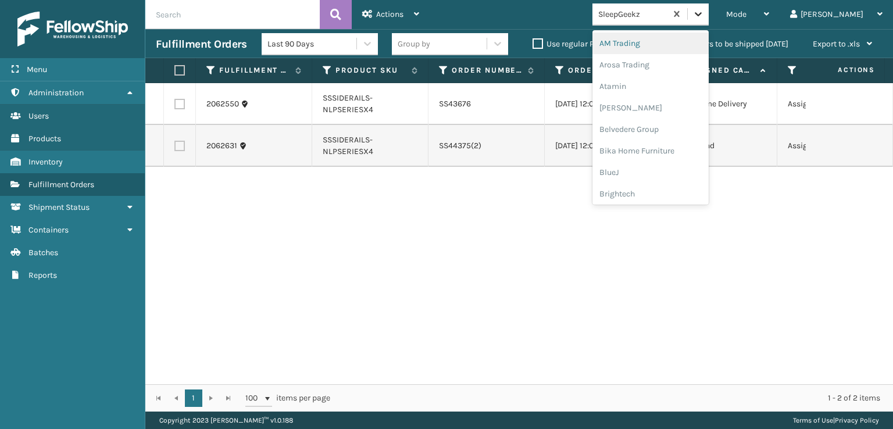
click at [704, 10] on icon at bounding box center [699, 14] width 12 height 12
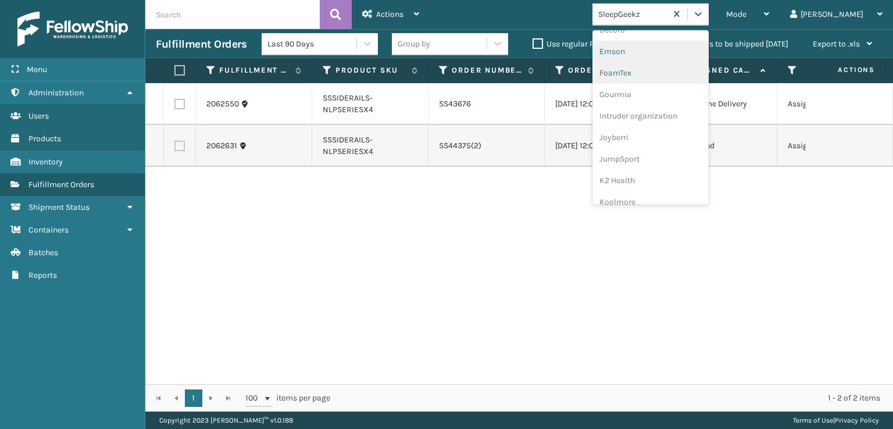
scroll to position [233, 0]
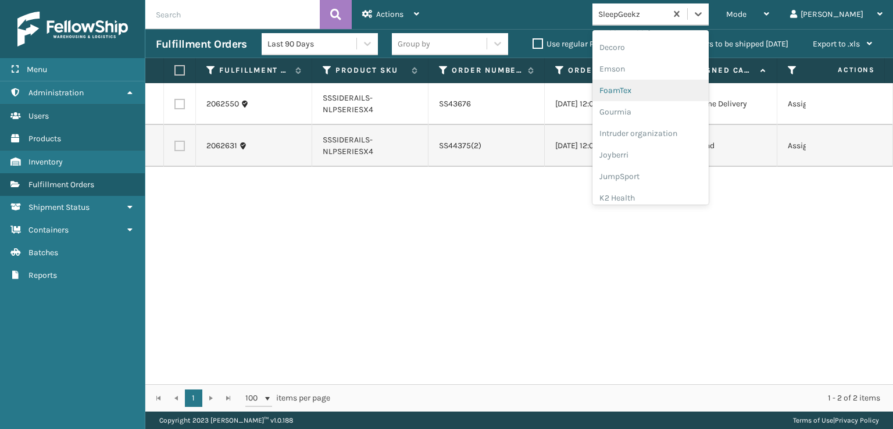
click at [665, 87] on div "FoamTex" at bounding box center [651, 91] width 116 height 22
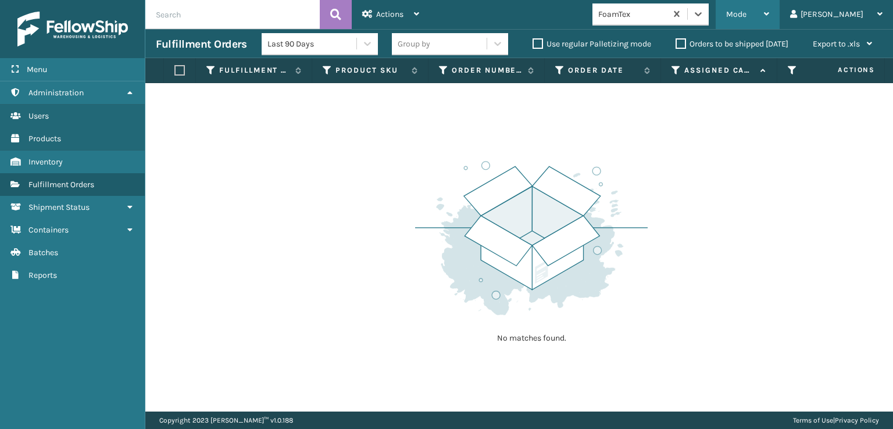
click at [769, 9] on div "Mode" at bounding box center [747, 14] width 43 height 29
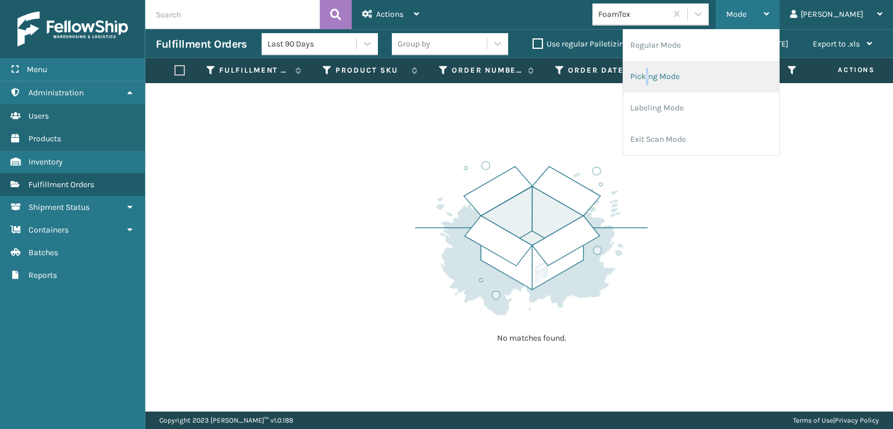
click at [697, 75] on li "Picking Mode" at bounding box center [701, 76] width 156 height 31
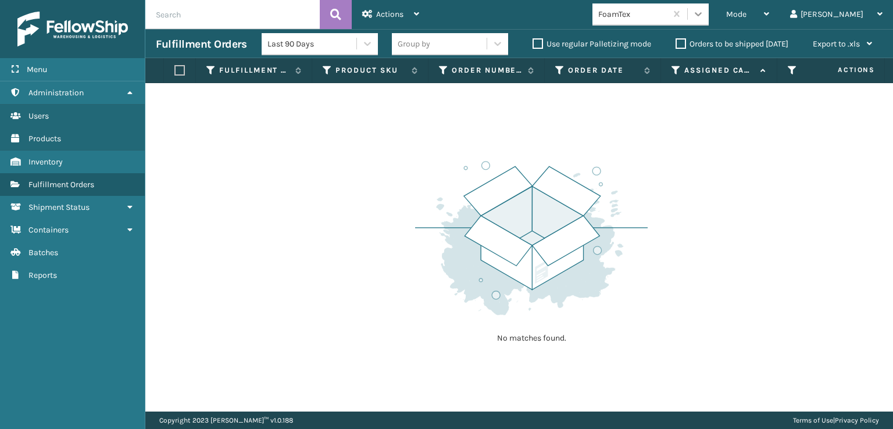
click at [709, 8] on div at bounding box center [698, 13] width 21 height 21
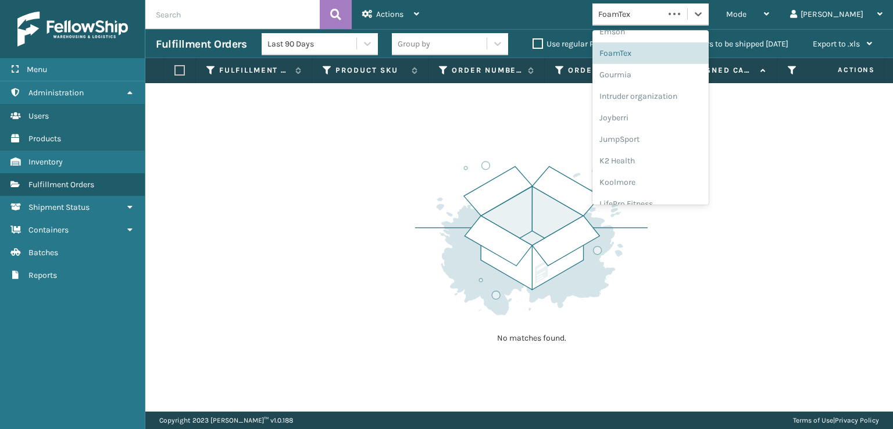
scroll to position [368, 0]
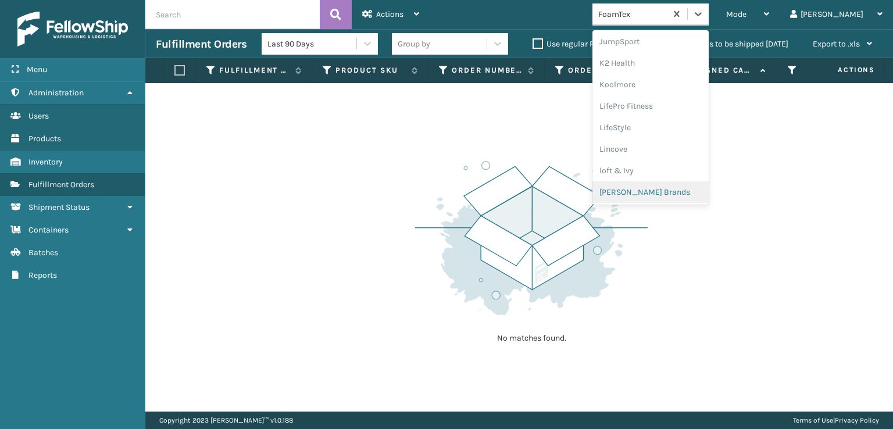
click at [669, 188] on div "[PERSON_NAME] Brands" at bounding box center [651, 192] width 116 height 22
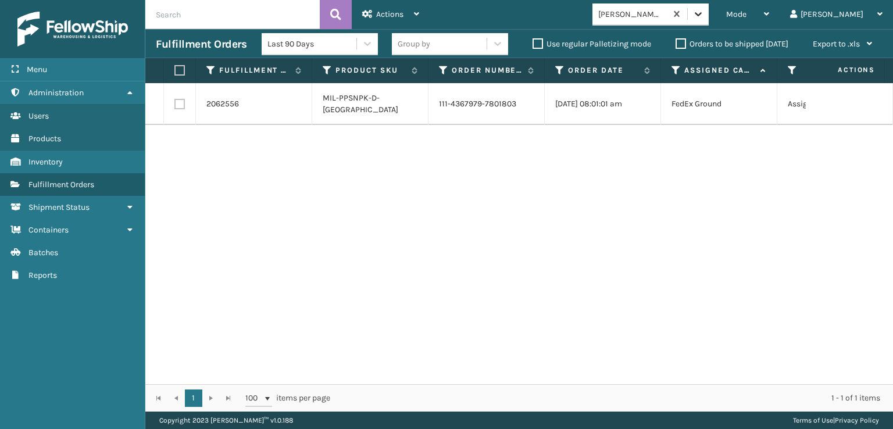
click at [704, 17] on icon at bounding box center [699, 14] width 12 height 12
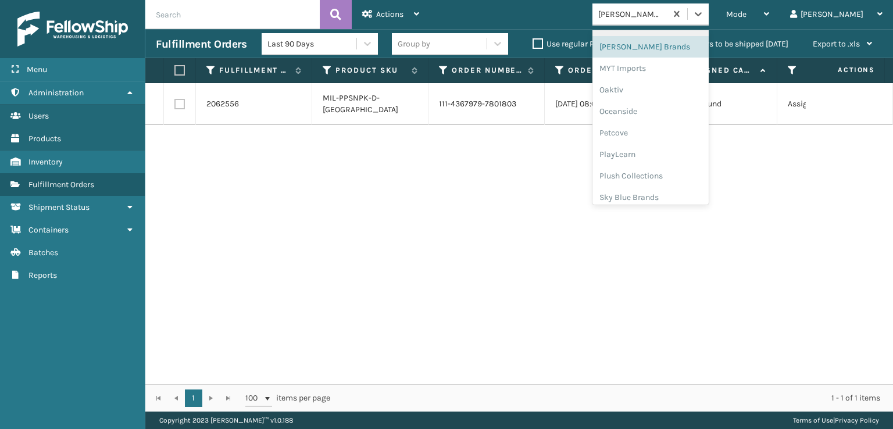
scroll to position [542, 0]
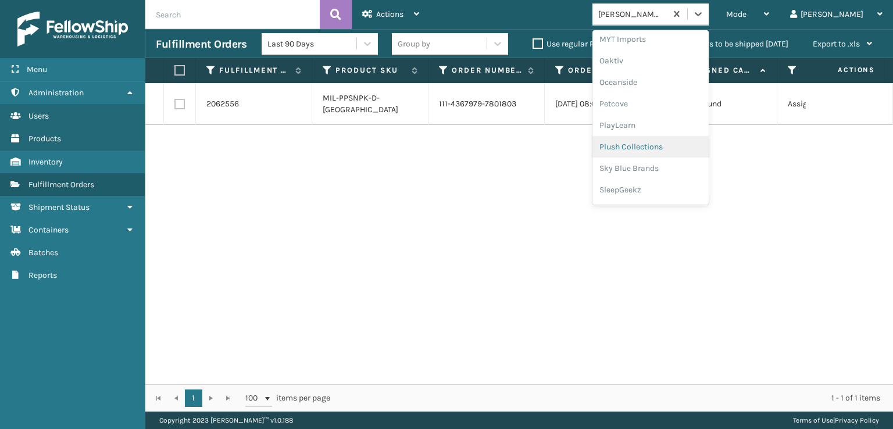
click at [660, 147] on div "Plush Collections" at bounding box center [651, 147] width 116 height 22
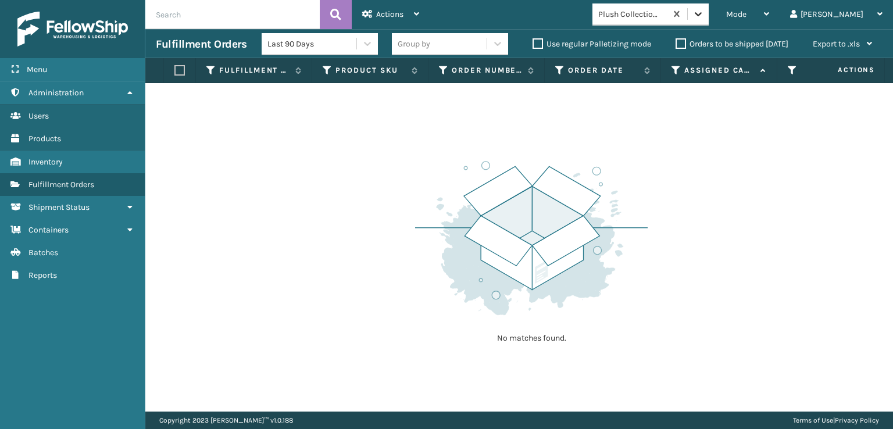
click at [702, 14] on icon at bounding box center [698, 14] width 7 height 4
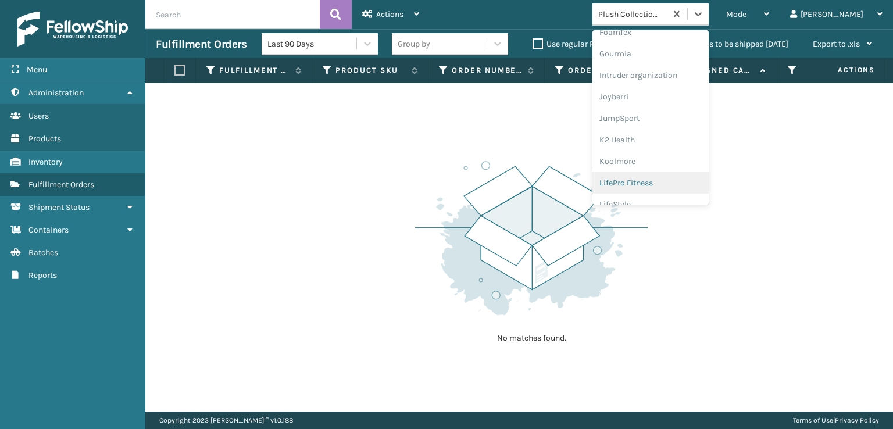
scroll to position [368, 0]
click at [663, 190] on div "[PERSON_NAME] Brands" at bounding box center [651, 192] width 116 height 22
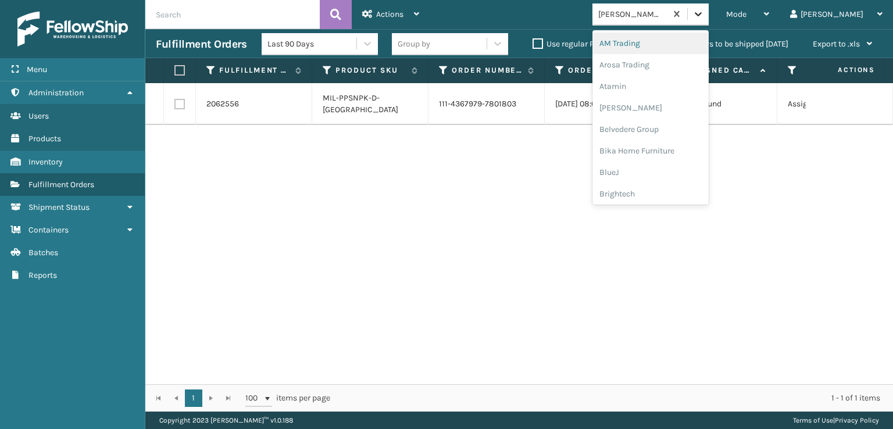
click at [702, 12] on icon at bounding box center [698, 14] width 7 height 4
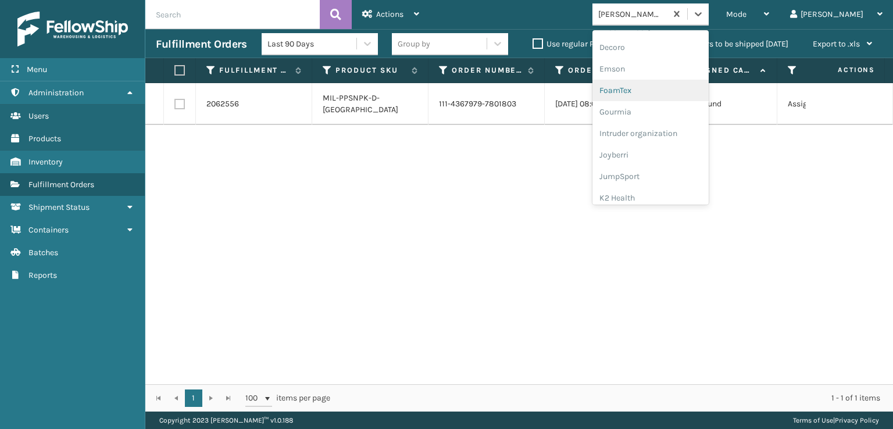
click at [670, 87] on div "FoamTex" at bounding box center [651, 91] width 116 height 22
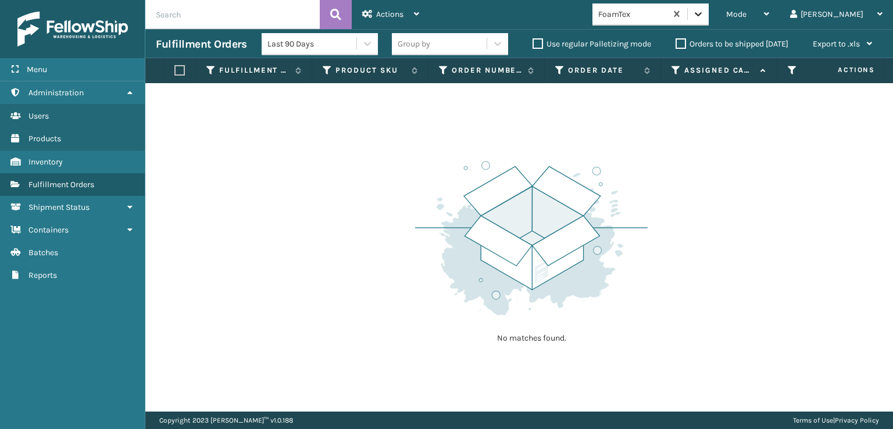
click at [702, 16] on icon at bounding box center [698, 14] width 7 height 4
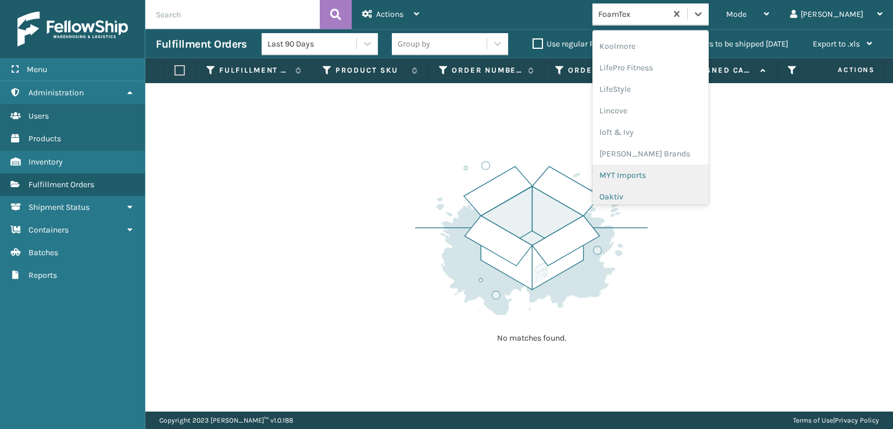
scroll to position [426, 0]
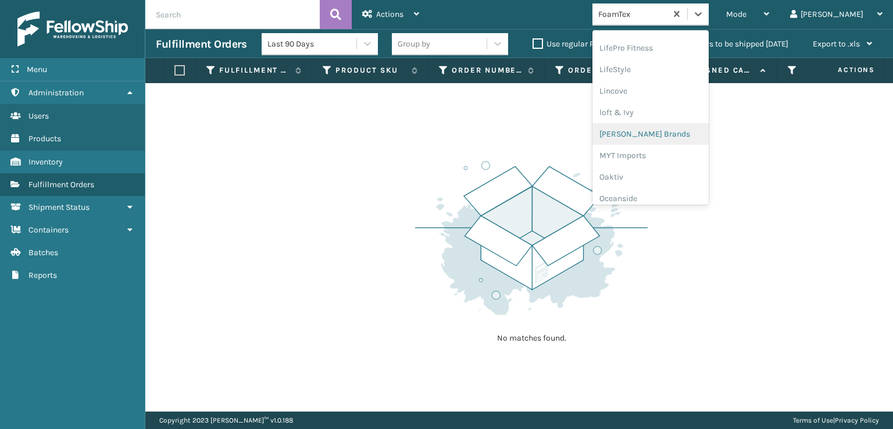
click at [667, 129] on div "[PERSON_NAME] Brands" at bounding box center [651, 134] width 116 height 22
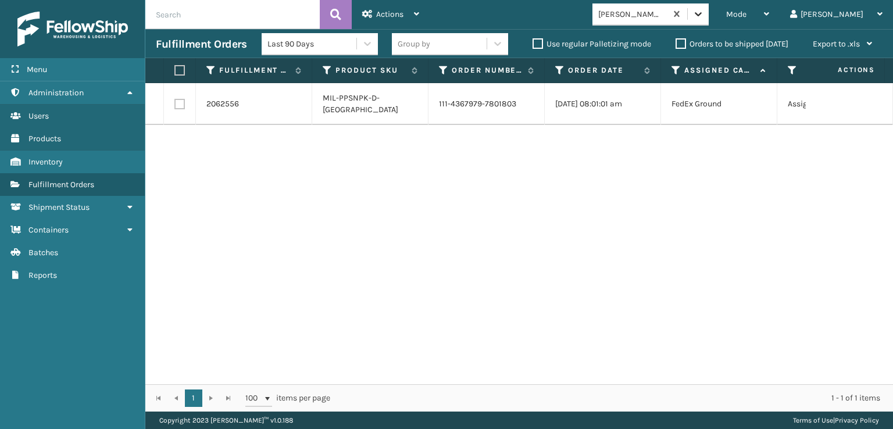
click at [704, 10] on icon at bounding box center [699, 14] width 12 height 12
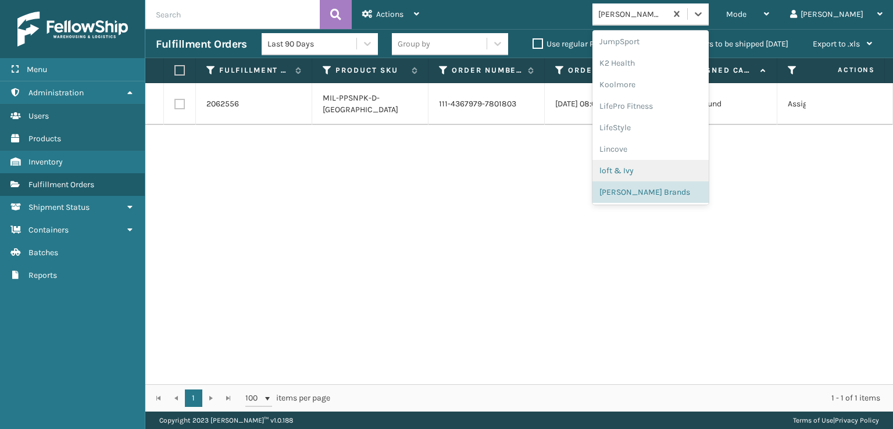
scroll to position [562, 0]
click at [667, 170] on div "SleepGeekz" at bounding box center [651, 170] width 116 height 22
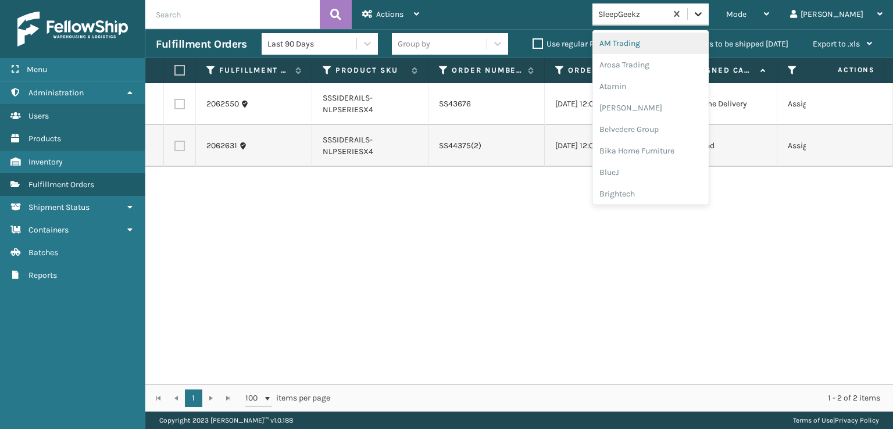
click at [704, 14] on icon at bounding box center [699, 14] width 12 height 12
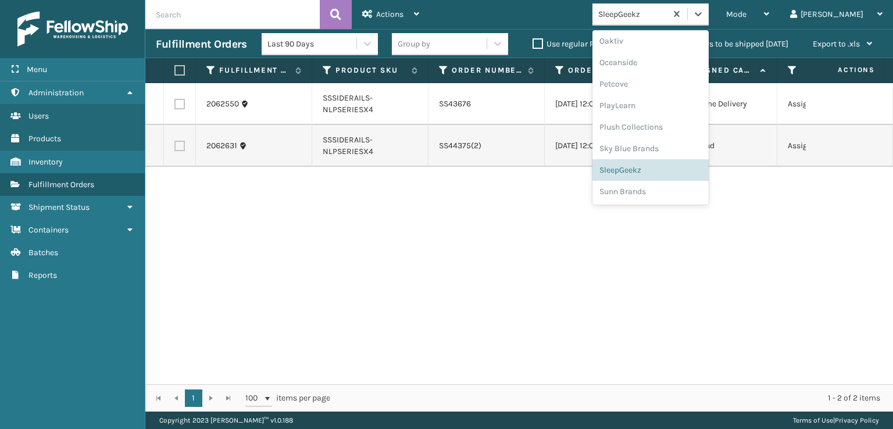
click at [341, 270] on div "2062550 SSSIDERAILS-NLPSERIESX4 SS43676 [DATE] 12:00:00 am FedEx Home Delivery …" at bounding box center [519, 233] width 748 height 301
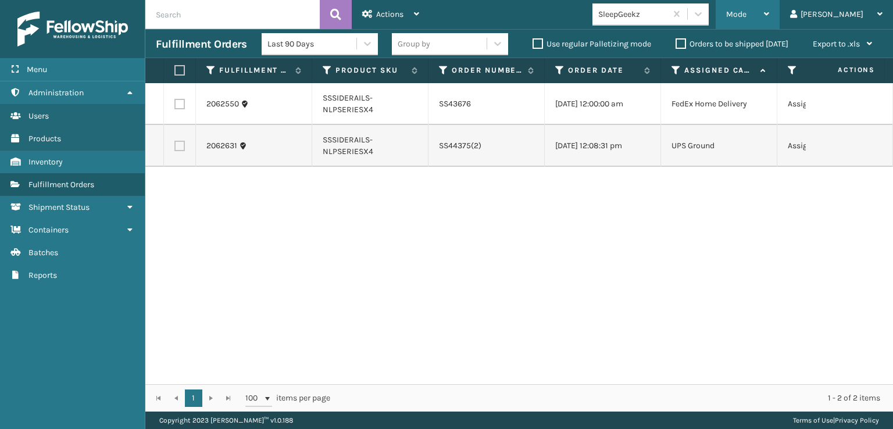
click at [769, 5] on div "Mode" at bounding box center [747, 14] width 43 height 29
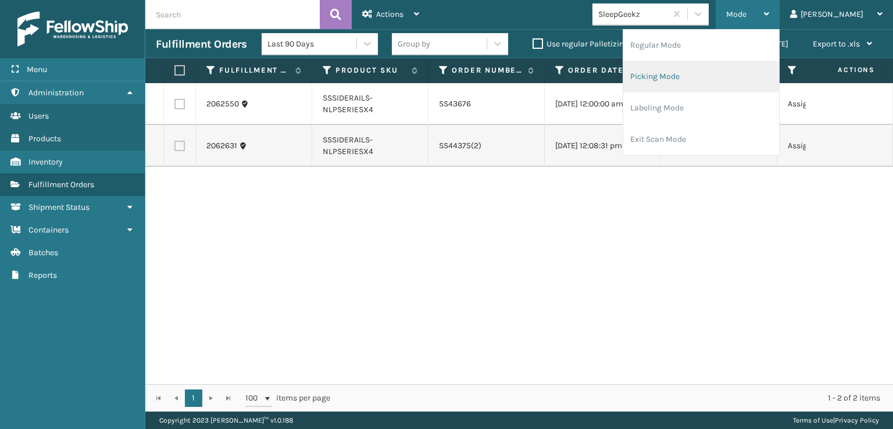
click at [692, 73] on li "Picking Mode" at bounding box center [701, 76] width 156 height 31
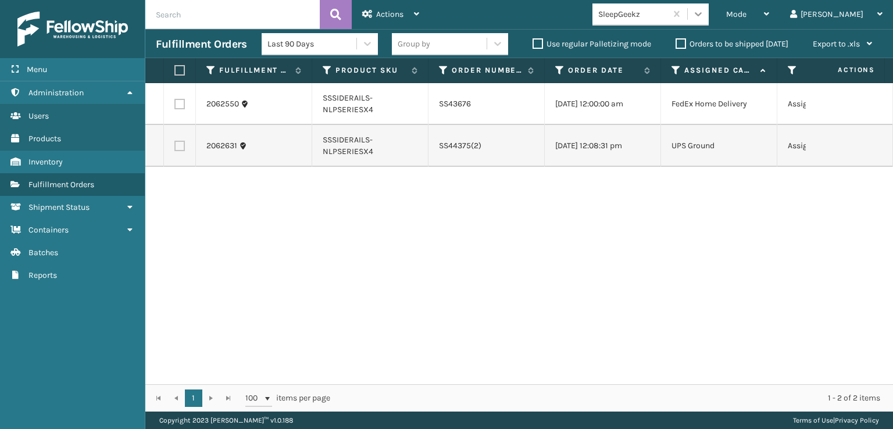
click at [704, 10] on icon at bounding box center [699, 14] width 12 height 12
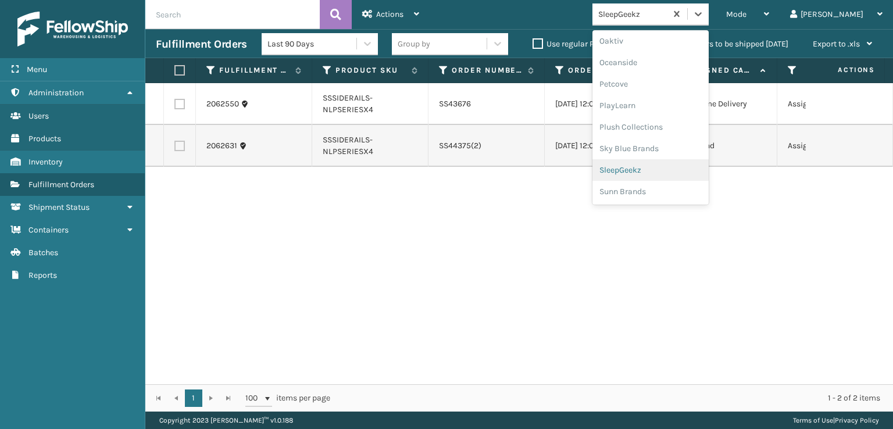
click at [669, 172] on div "SleepGeekz" at bounding box center [651, 170] width 116 height 22
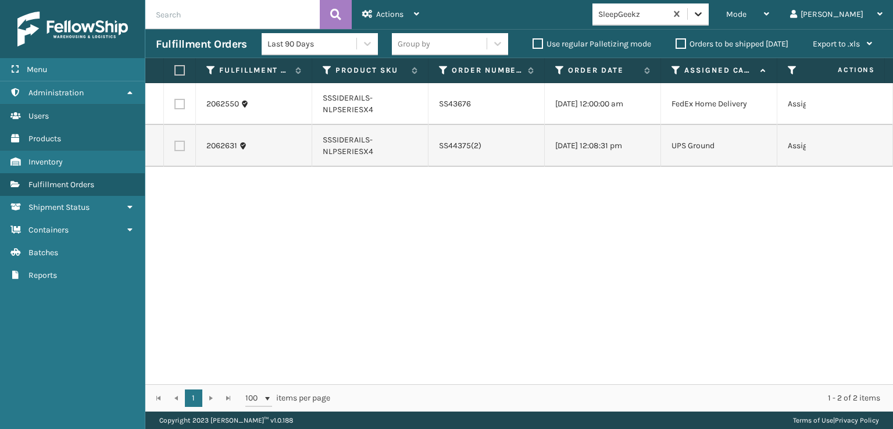
click at [704, 13] on icon at bounding box center [699, 14] width 12 height 12
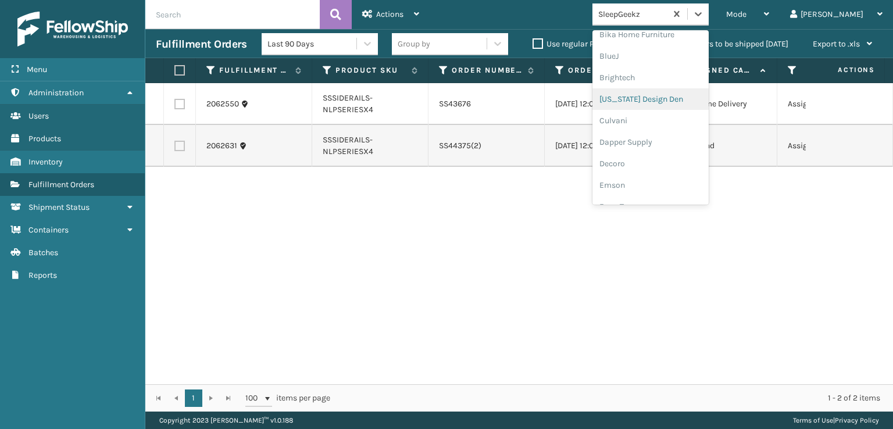
scroll to position [233, 0]
click at [667, 91] on div "FoamTex" at bounding box center [651, 91] width 116 height 22
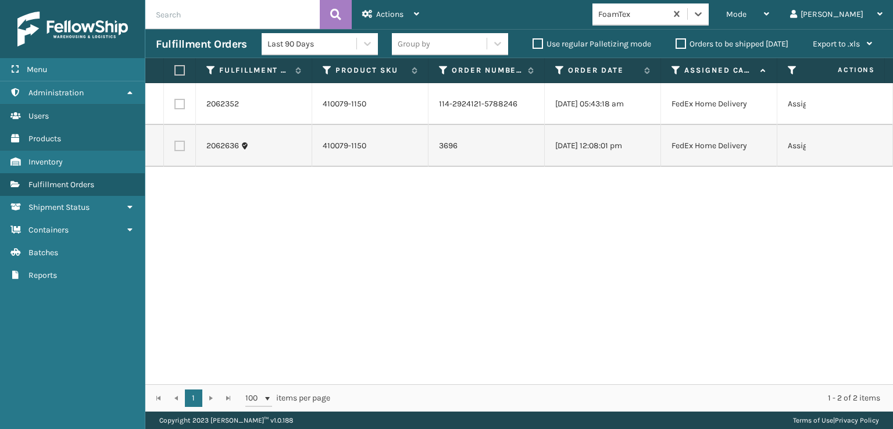
click at [181, 73] on label at bounding box center [177, 70] width 7 height 10
click at [175, 73] on input "checkbox" at bounding box center [174, 71] width 1 height 8
checkbox input "true"
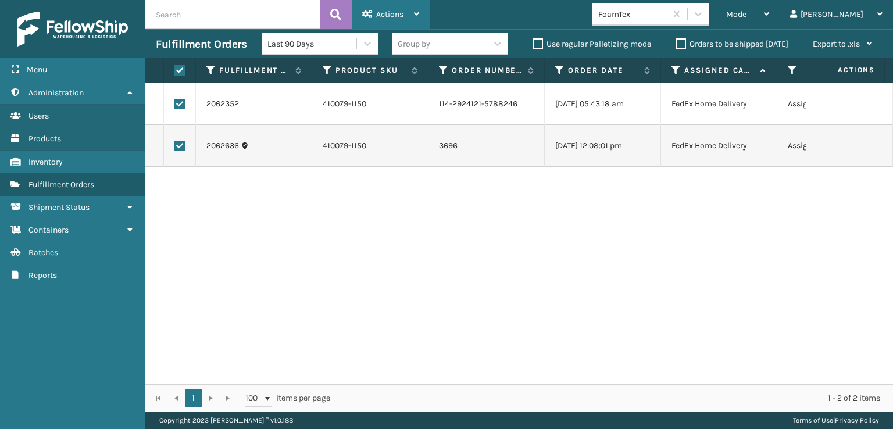
click at [383, 7] on div "Actions" at bounding box center [390, 14] width 57 height 29
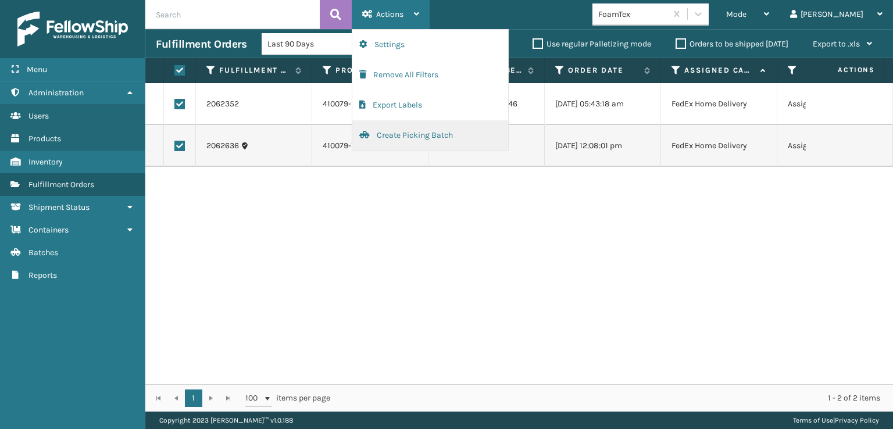
click at [395, 136] on button "Create Picking Batch" at bounding box center [430, 135] width 156 height 30
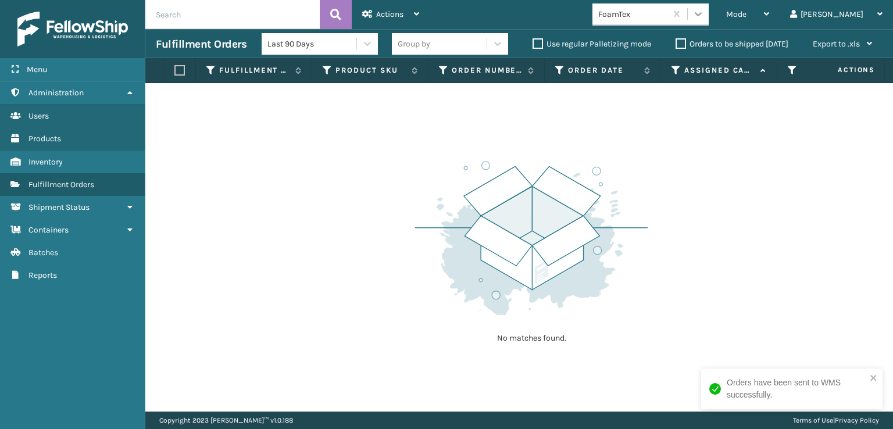
click at [704, 16] on icon at bounding box center [699, 14] width 12 height 12
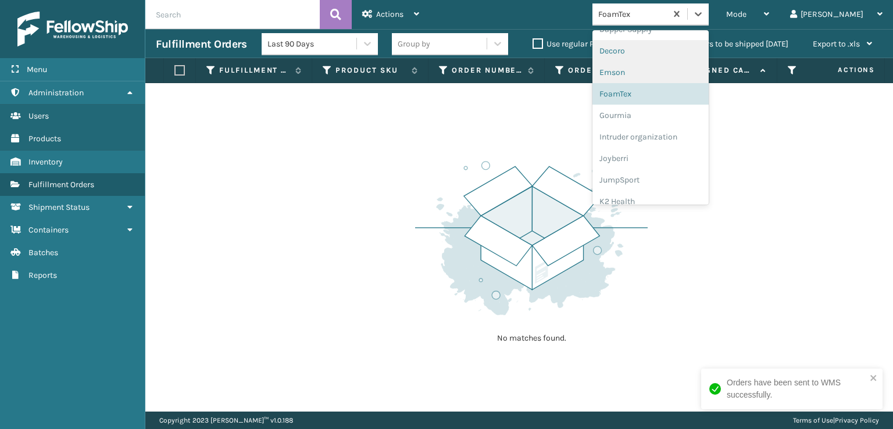
scroll to position [368, 0]
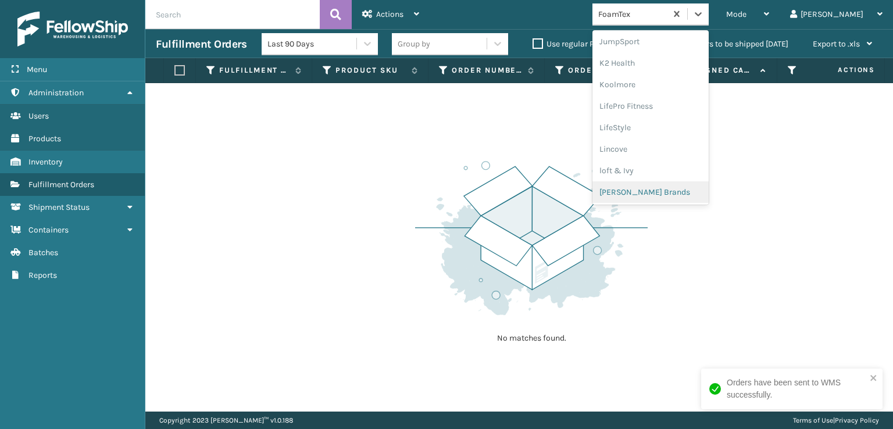
click at [679, 187] on div "[PERSON_NAME] Brands" at bounding box center [651, 192] width 116 height 22
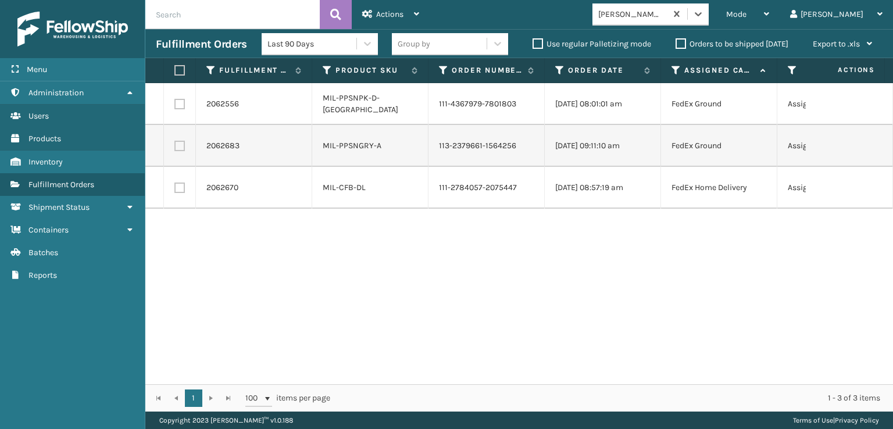
click at [174, 75] on label at bounding box center [177, 70] width 7 height 10
click at [174, 74] on input "checkbox" at bounding box center [174, 71] width 1 height 8
checkbox input "true"
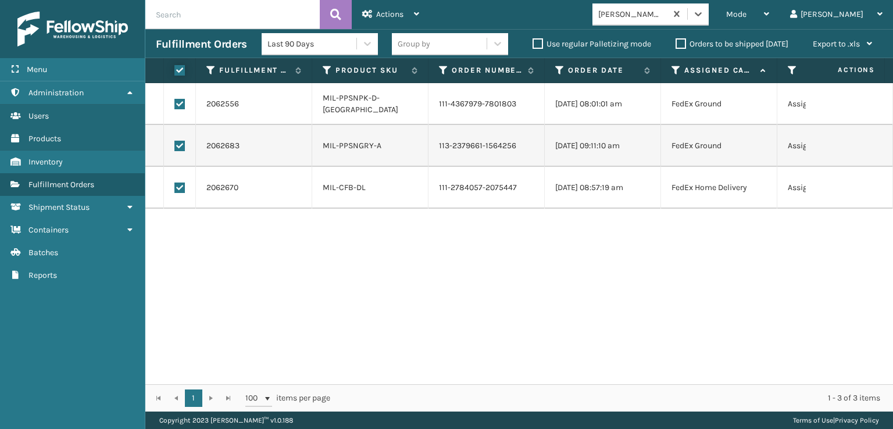
checkbox input "true"
click at [384, 13] on span "Actions" at bounding box center [389, 14] width 27 height 10
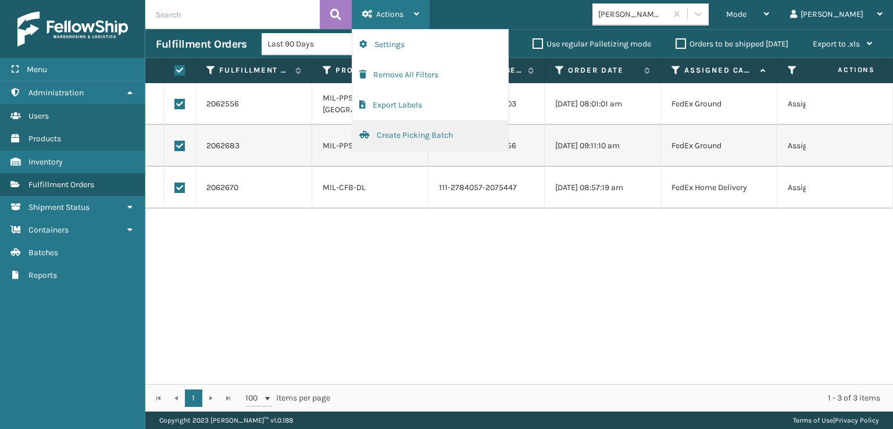
click at [409, 138] on button "Create Picking Batch" at bounding box center [430, 135] width 156 height 30
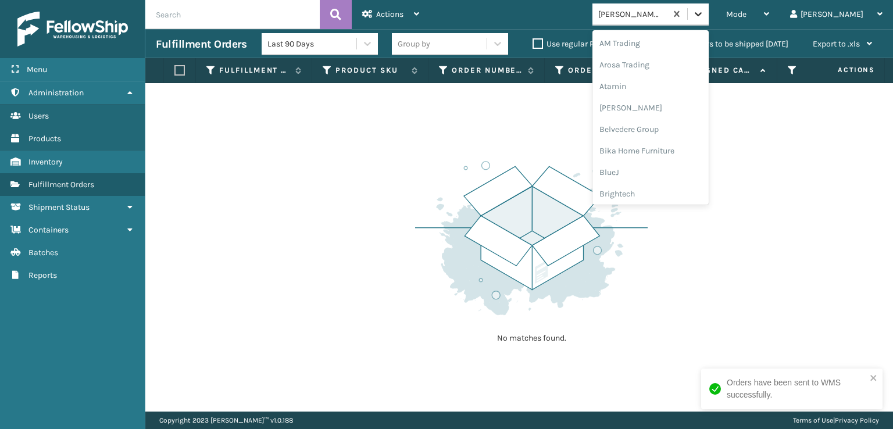
click at [704, 19] on icon at bounding box center [699, 14] width 12 height 12
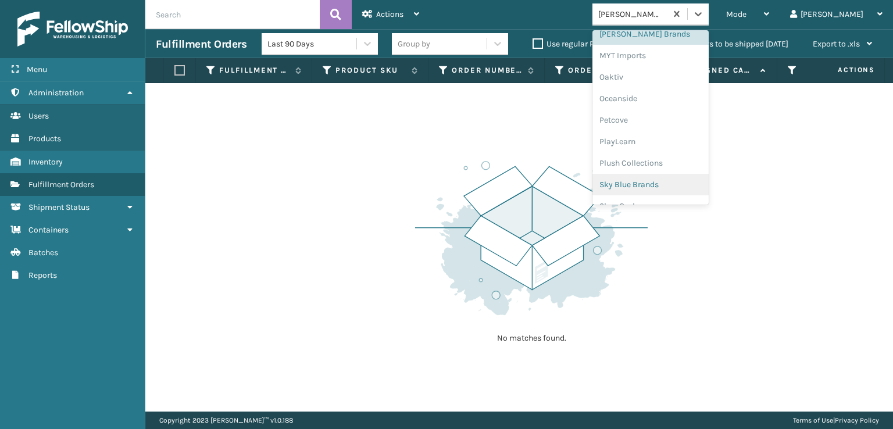
scroll to position [542, 0]
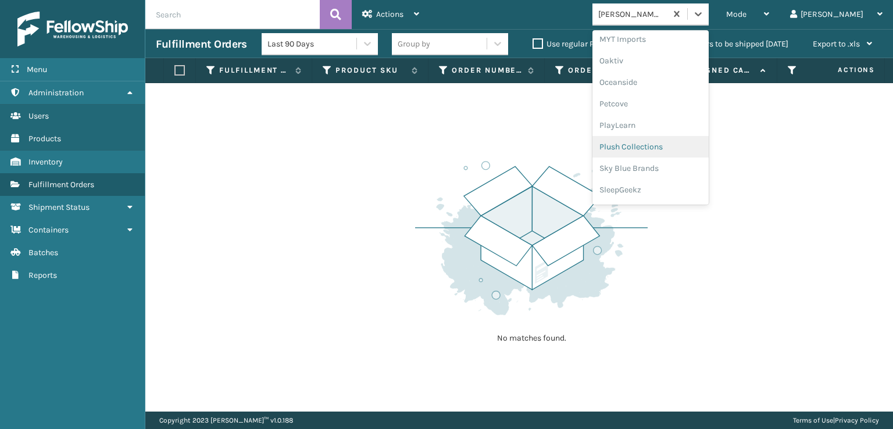
click at [658, 144] on div "Plush Collections" at bounding box center [651, 147] width 116 height 22
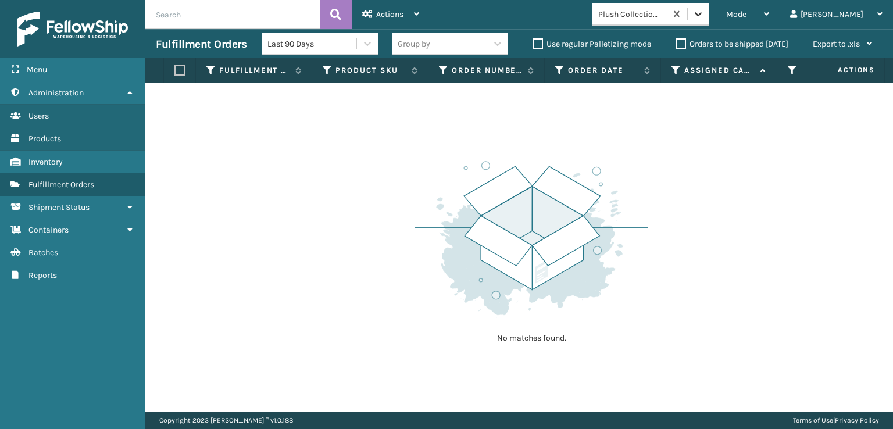
click at [702, 15] on icon at bounding box center [698, 14] width 7 height 4
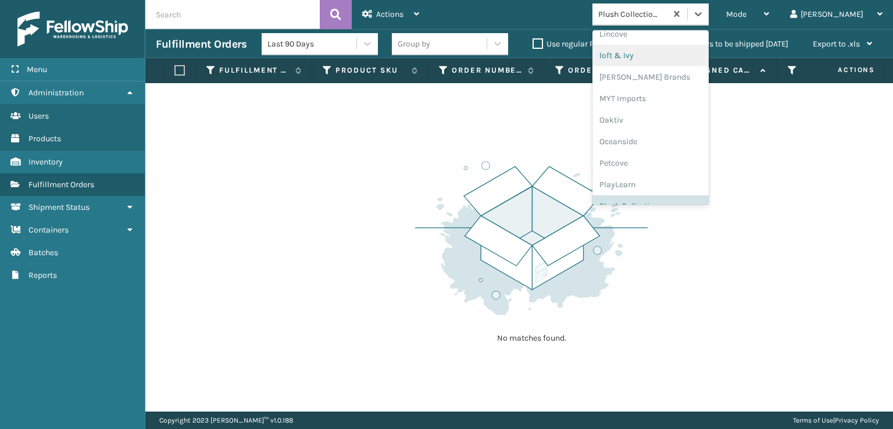
scroll to position [562, 0]
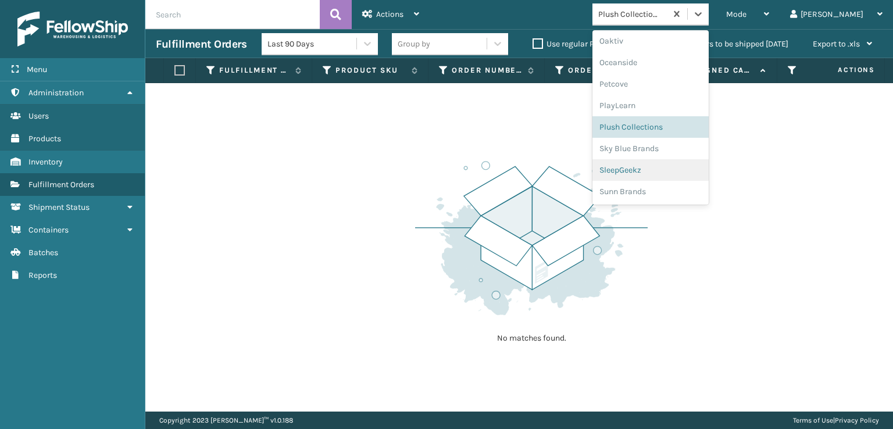
click at [654, 170] on div "SleepGeekz" at bounding box center [651, 170] width 116 height 22
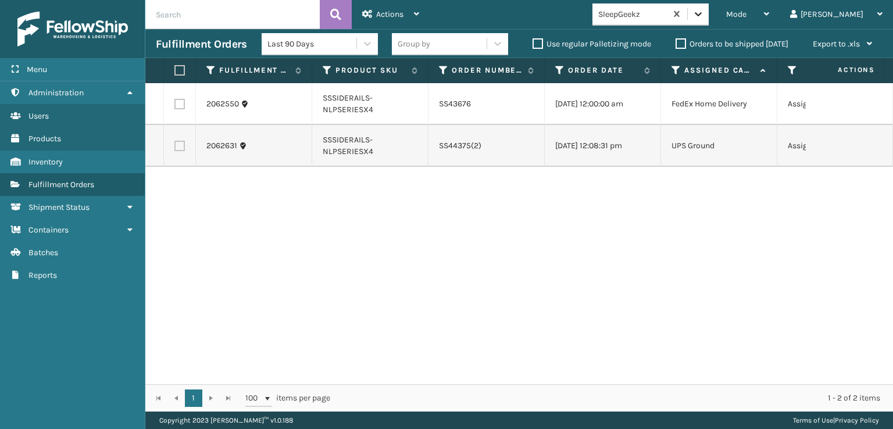
click at [704, 15] on icon at bounding box center [699, 14] width 12 height 12
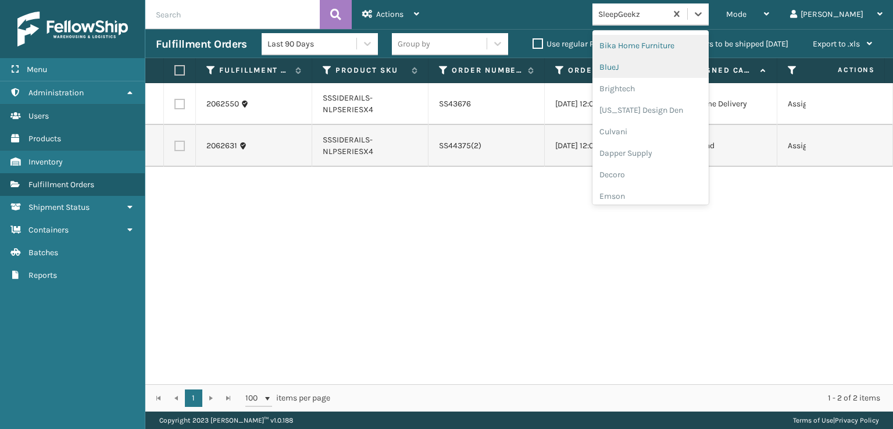
scroll to position [174, 0]
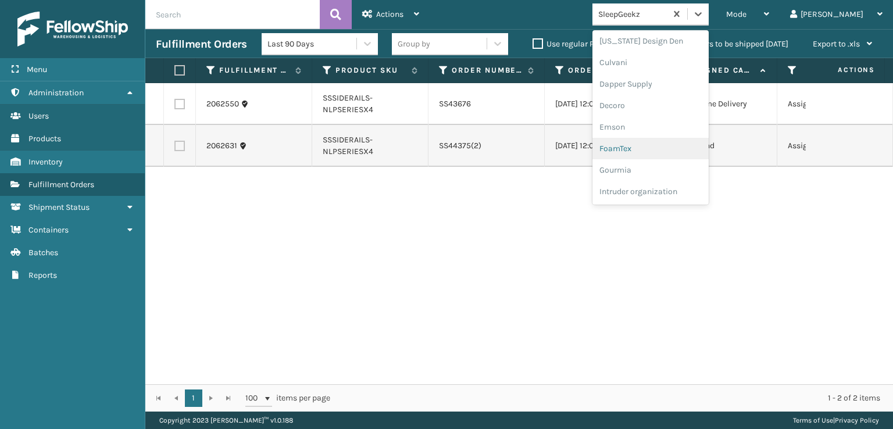
click at [665, 148] on div "FoamTex" at bounding box center [651, 149] width 116 height 22
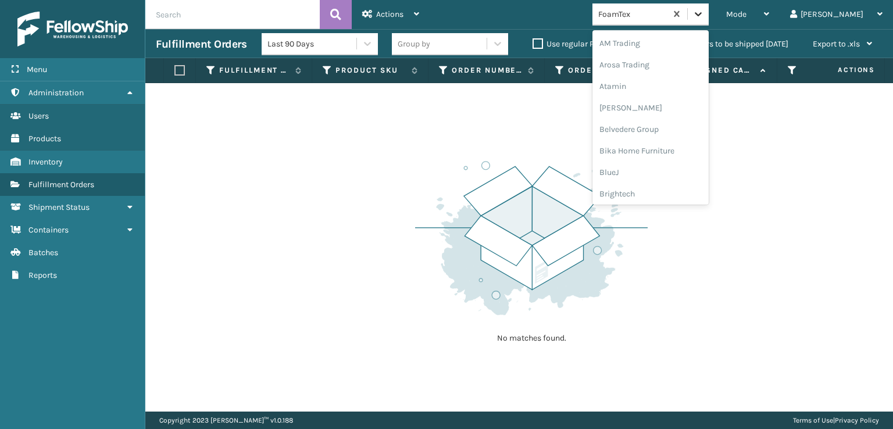
click at [704, 17] on icon at bounding box center [699, 14] width 12 height 12
click at [669, 113] on div "[PERSON_NAME] Brands" at bounding box center [651, 115] width 116 height 22
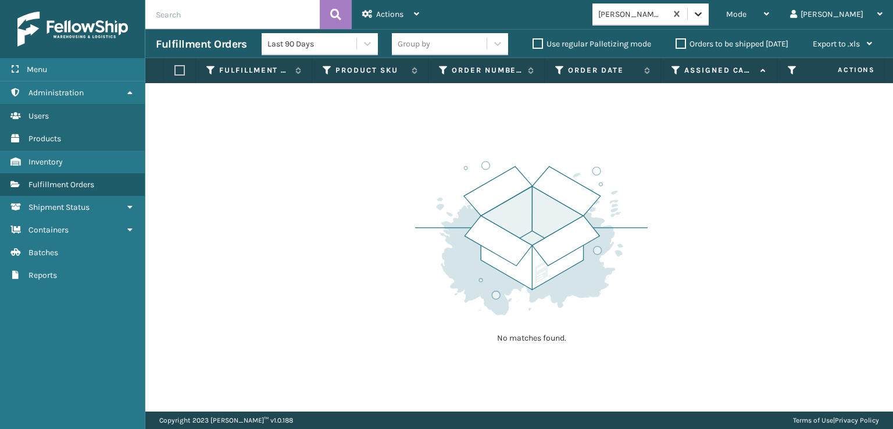
click at [704, 15] on icon at bounding box center [699, 14] width 12 height 12
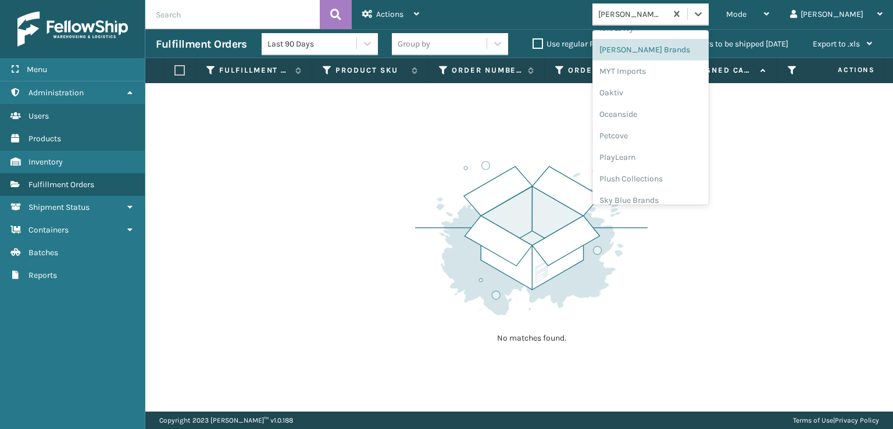
scroll to position [562, 0]
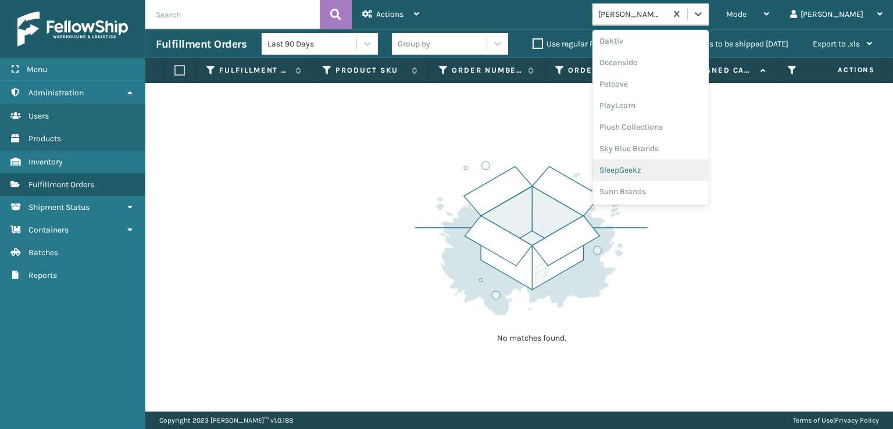
click at [665, 169] on div "SleepGeekz" at bounding box center [651, 170] width 116 height 22
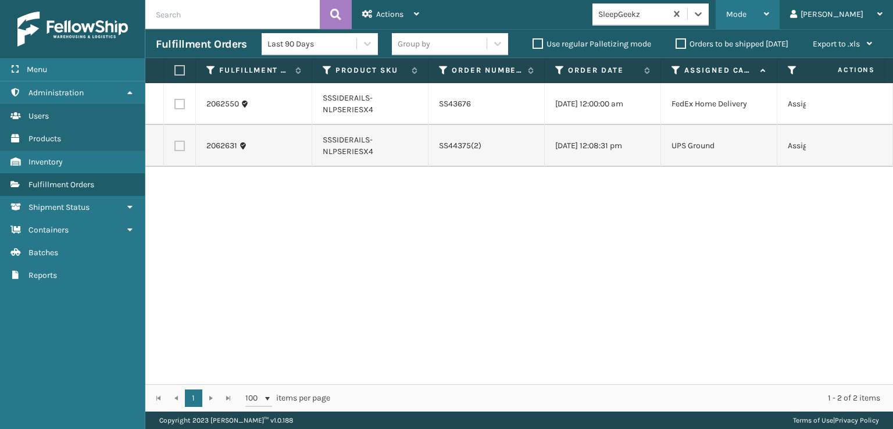
click at [747, 16] on span "Mode" at bounding box center [736, 14] width 20 height 10
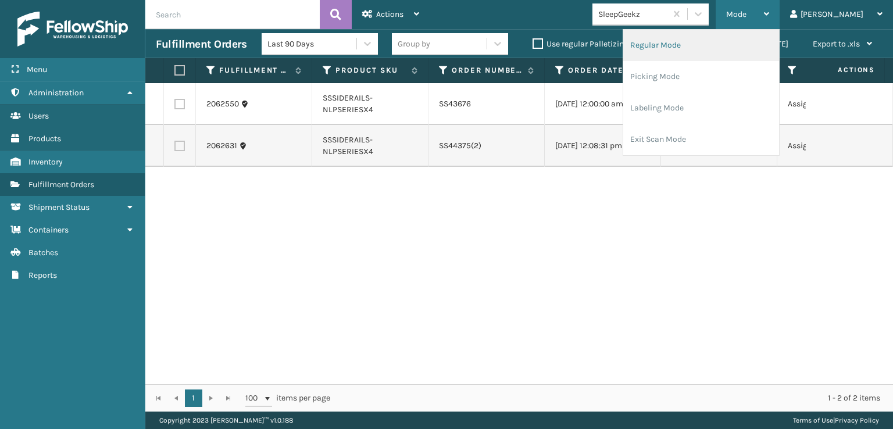
click at [689, 42] on li "Regular Mode" at bounding box center [701, 45] width 156 height 31
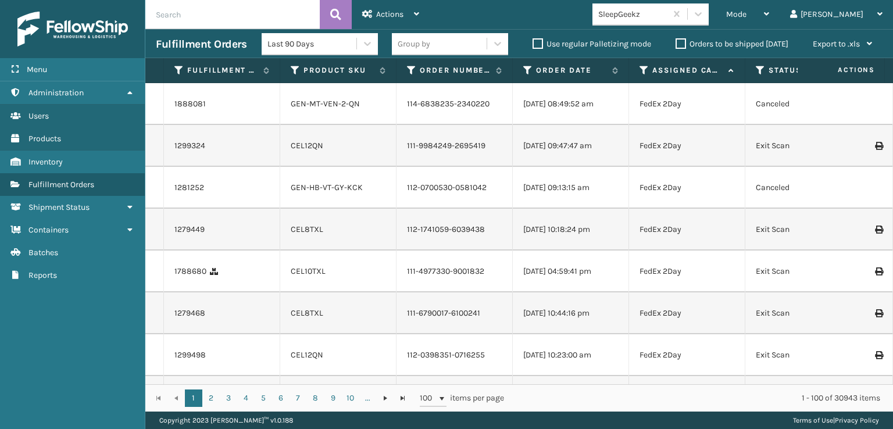
click at [761, 72] on icon at bounding box center [760, 70] width 9 height 10
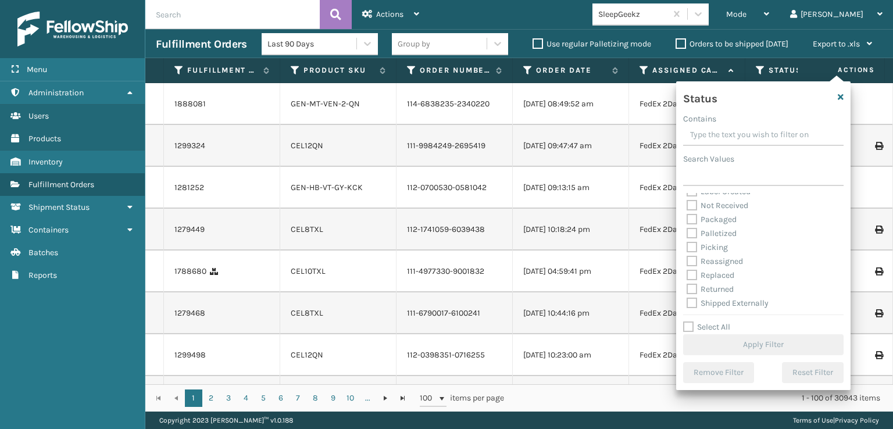
scroll to position [65, 0]
click at [693, 245] on label "Picking" at bounding box center [707, 246] width 41 height 10
click at [687, 245] on input "Picking" at bounding box center [687, 244] width 1 height 8
checkbox input "true"
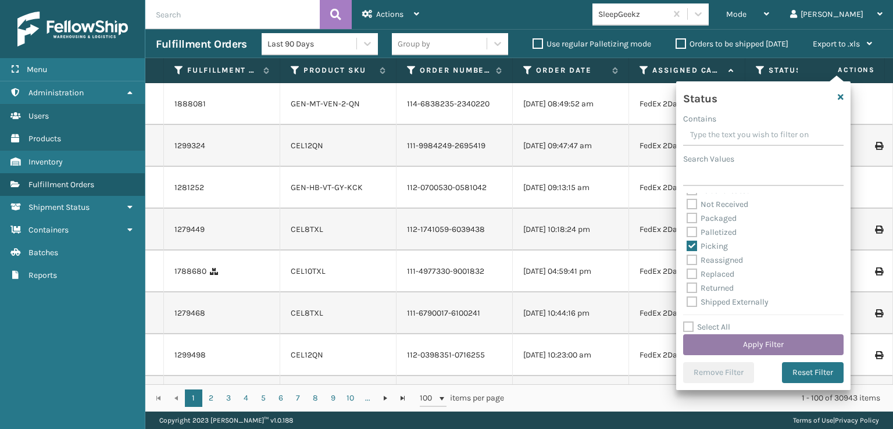
click at [735, 350] on button "Apply Filter" at bounding box center [763, 344] width 161 height 21
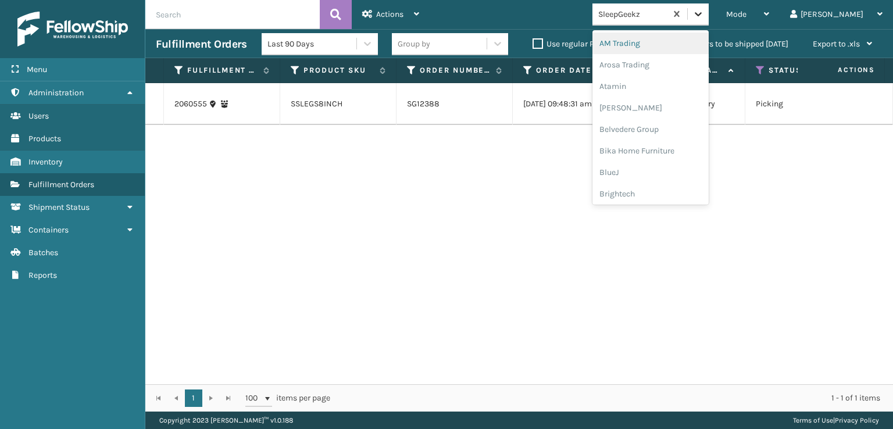
click at [704, 15] on icon at bounding box center [699, 14] width 12 height 12
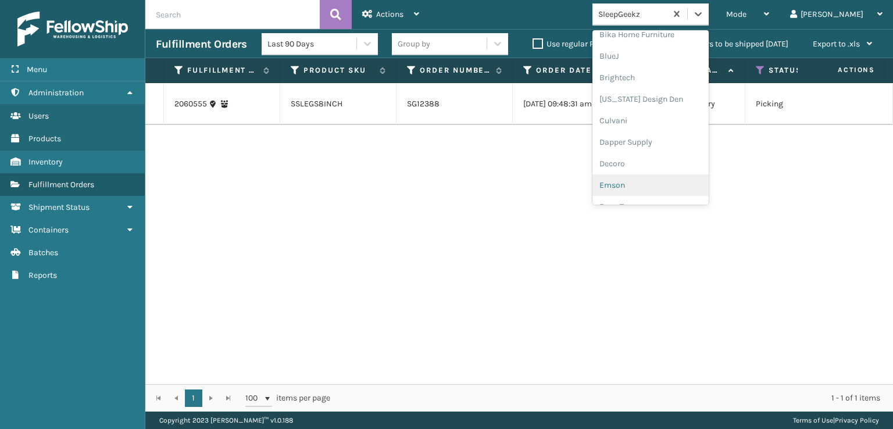
scroll to position [233, 0]
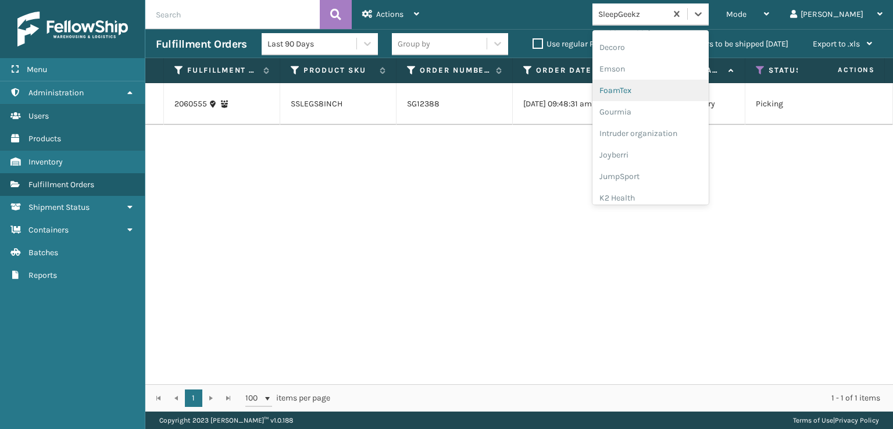
click at [662, 91] on div "FoamTex" at bounding box center [651, 91] width 116 height 22
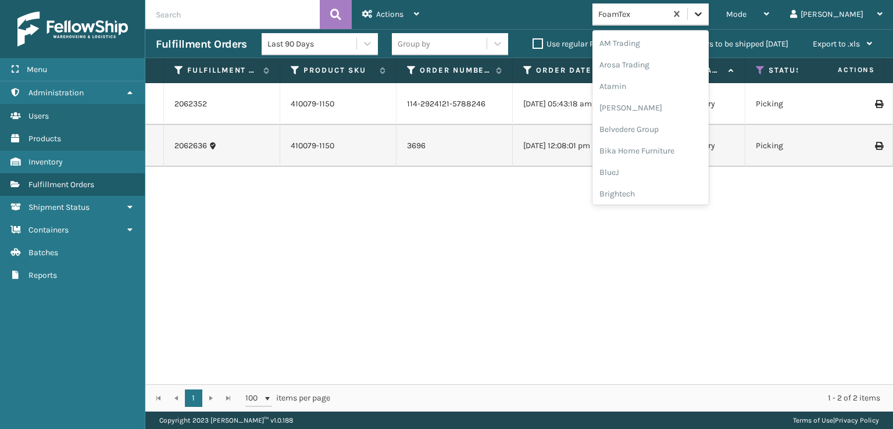
click at [704, 10] on icon at bounding box center [699, 14] width 12 height 12
click at [668, 131] on div "[PERSON_NAME] Brands" at bounding box center [651, 134] width 116 height 22
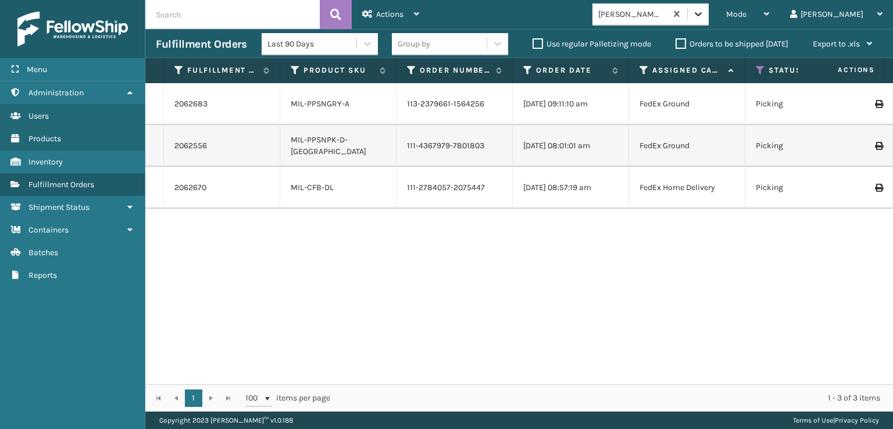
click at [704, 15] on icon at bounding box center [699, 14] width 12 height 12
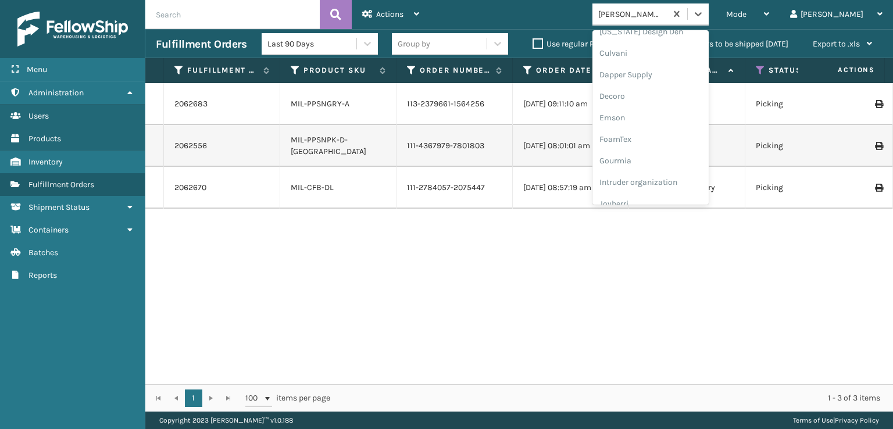
scroll to position [233, 0]
click at [665, 89] on div "FoamTex" at bounding box center [651, 91] width 116 height 22
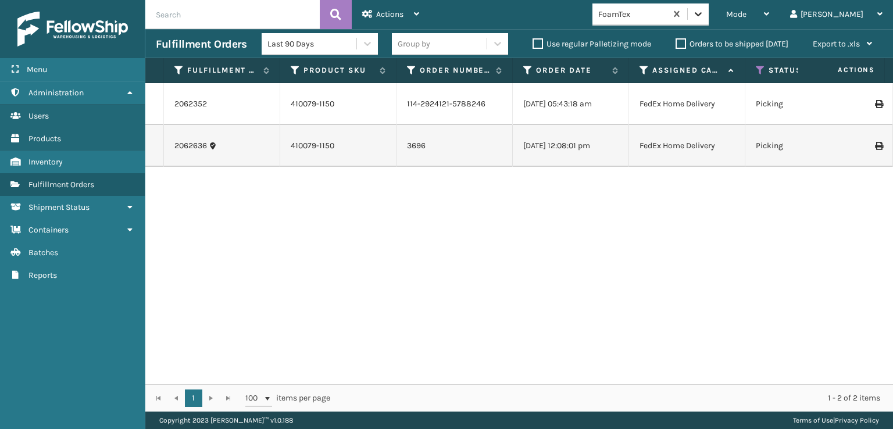
click at [704, 19] on icon at bounding box center [699, 14] width 12 height 12
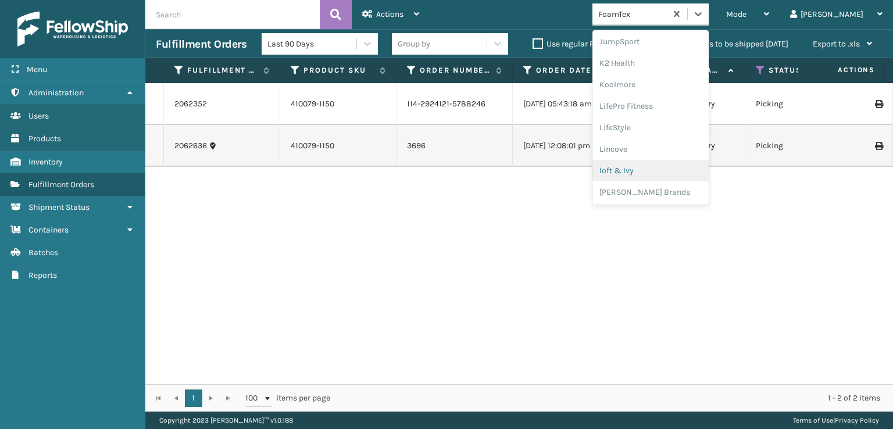
scroll to position [562, 0]
click at [661, 169] on div "SleepGeekz" at bounding box center [651, 170] width 116 height 22
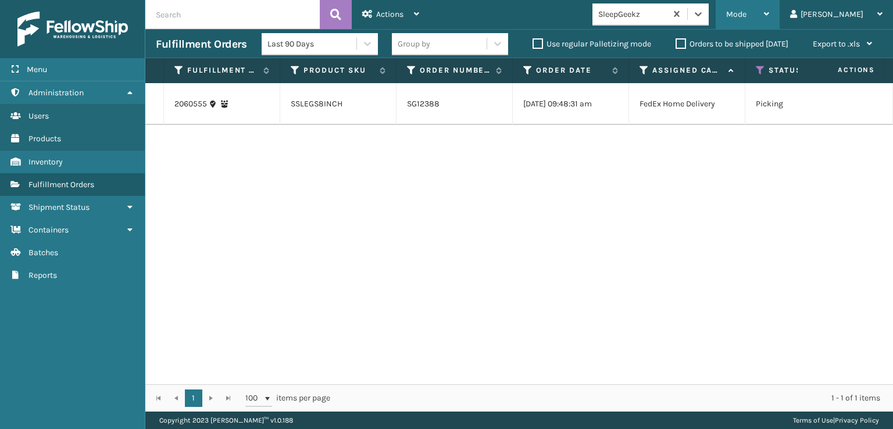
click at [747, 15] on span "Mode" at bounding box center [736, 14] width 20 height 10
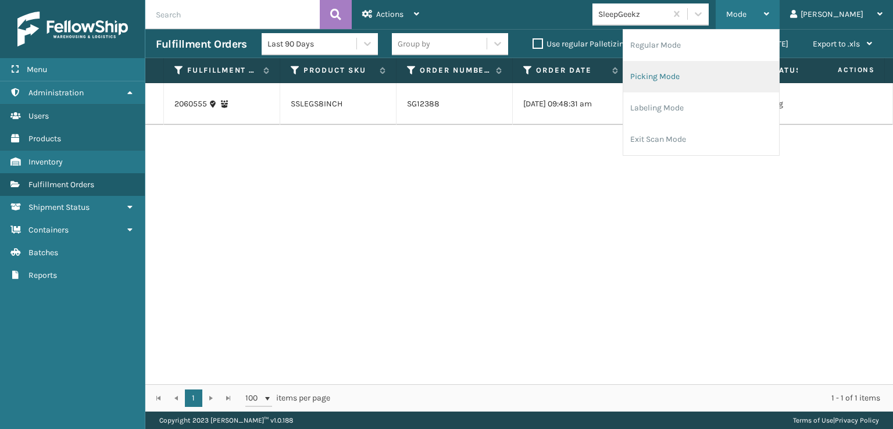
click at [694, 80] on li "Picking Mode" at bounding box center [701, 76] width 156 height 31
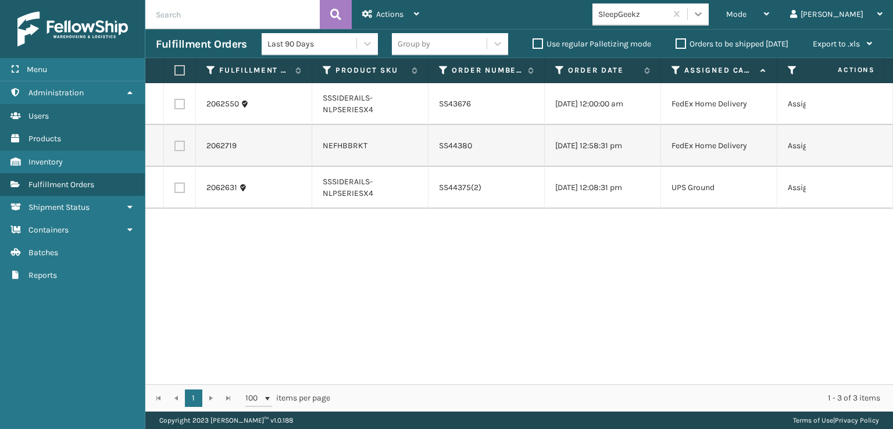
click at [704, 16] on icon at bounding box center [699, 14] width 12 height 12
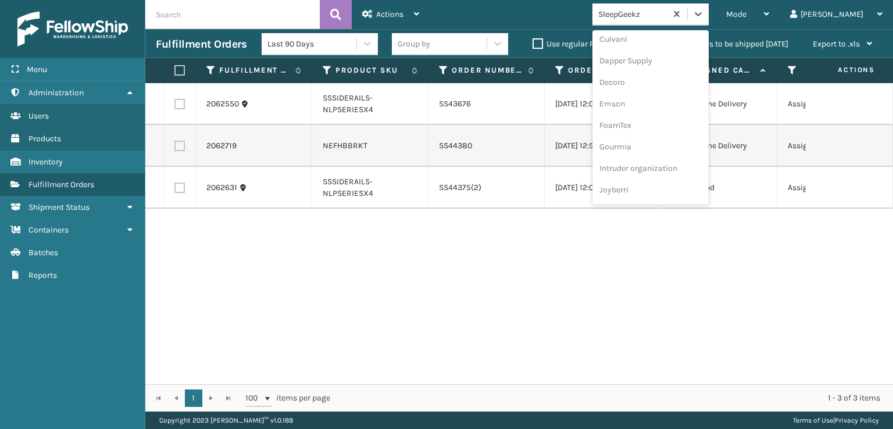
scroll to position [233, 0]
click at [662, 88] on div "FoamTex" at bounding box center [651, 91] width 116 height 22
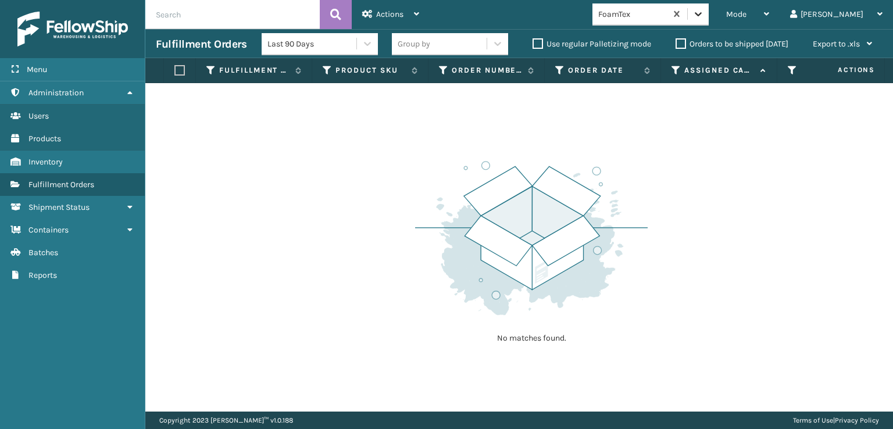
click at [704, 17] on icon at bounding box center [699, 14] width 12 height 12
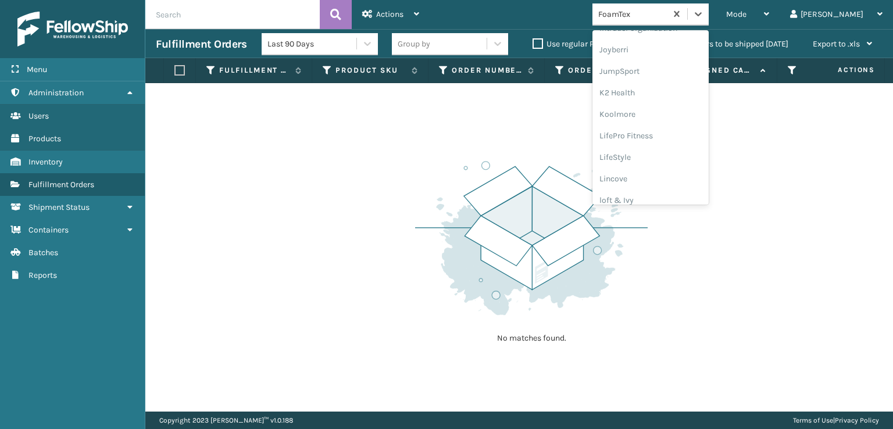
scroll to position [368, 0]
click at [670, 194] on div "[PERSON_NAME] Brands" at bounding box center [651, 192] width 116 height 22
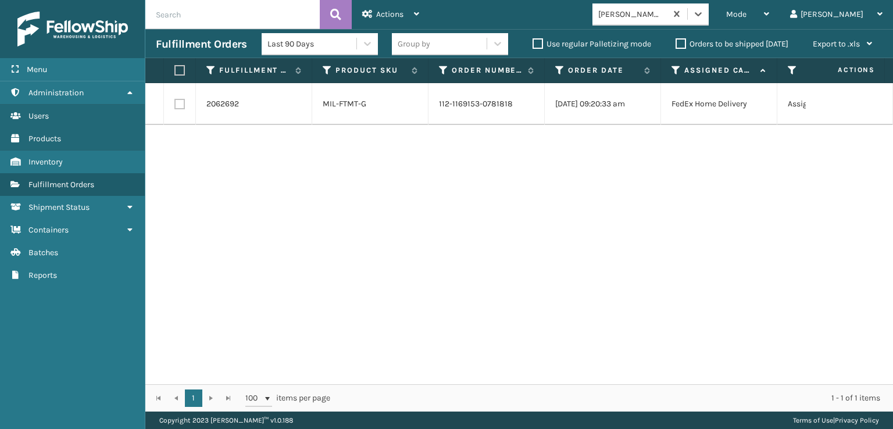
click at [177, 108] on label at bounding box center [179, 104] width 10 height 10
click at [175, 106] on input "checkbox" at bounding box center [174, 103] width 1 height 8
checkbox input "true"
click at [378, 15] on span "Actions" at bounding box center [389, 14] width 27 height 10
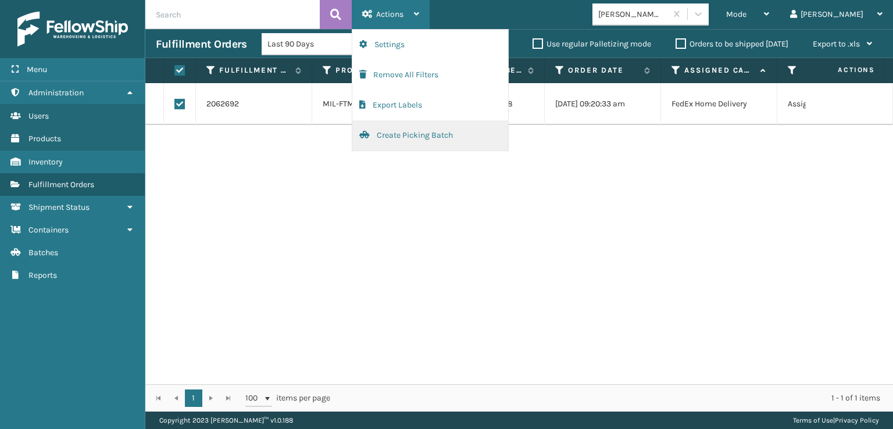
click at [397, 134] on button "Create Picking Batch" at bounding box center [430, 135] width 156 height 30
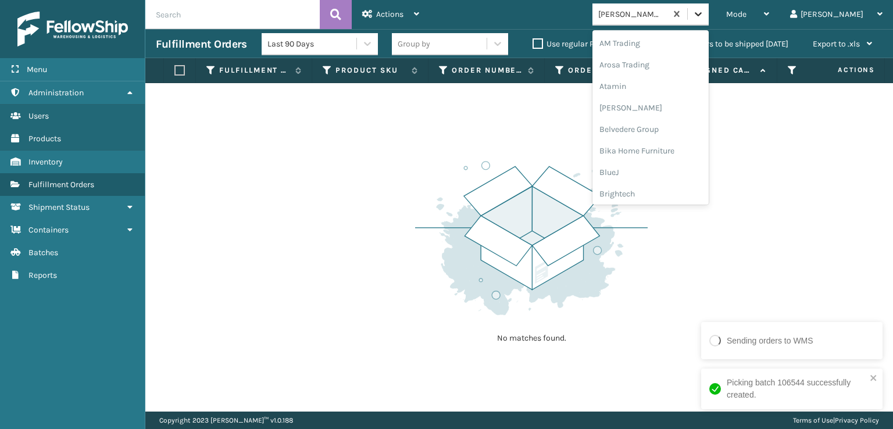
click at [704, 17] on icon at bounding box center [699, 14] width 12 height 12
click at [664, 126] on div "FoamTex" at bounding box center [651, 130] width 116 height 22
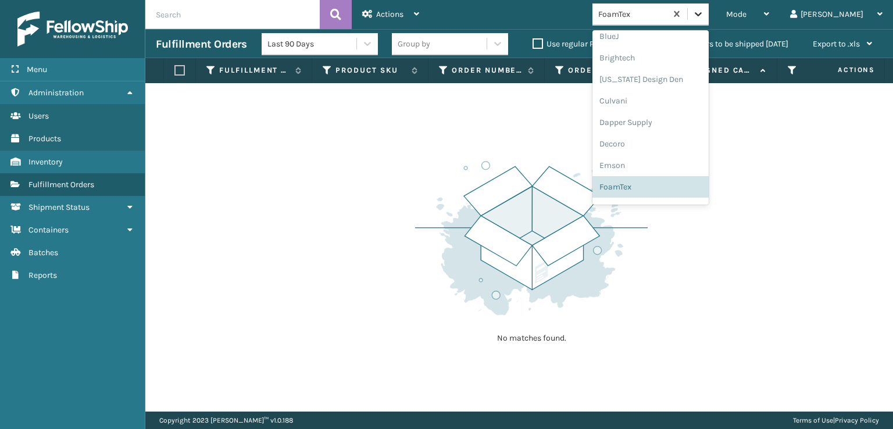
click at [704, 13] on icon at bounding box center [699, 14] width 12 height 12
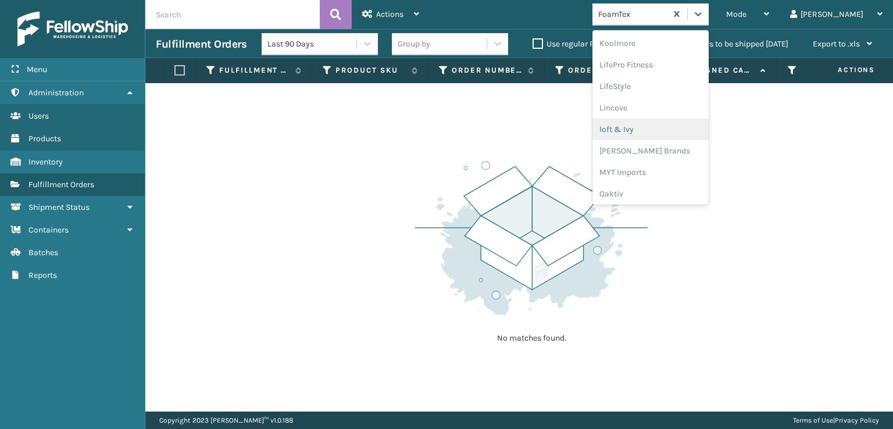
scroll to position [426, 0]
click at [662, 136] on div "[PERSON_NAME] Brands" at bounding box center [651, 134] width 116 height 22
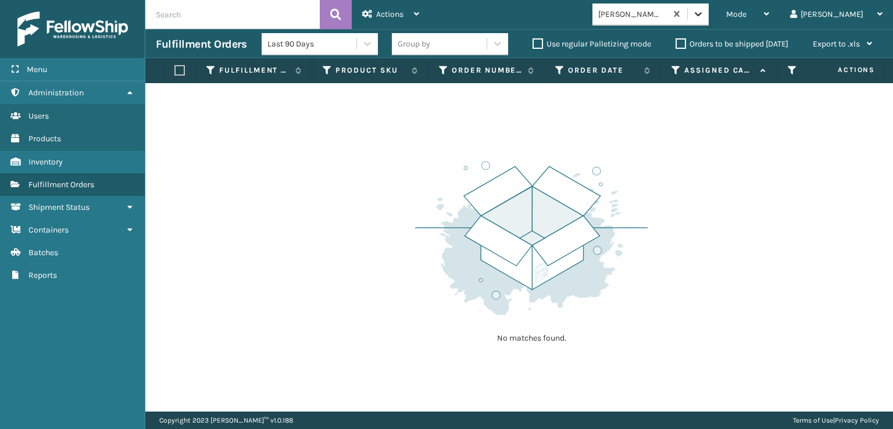
click at [709, 16] on div at bounding box center [698, 13] width 21 height 21
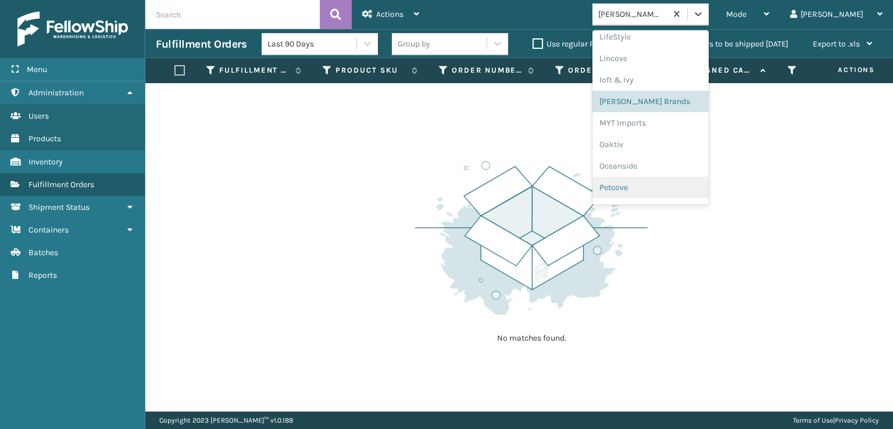
scroll to position [542, 0]
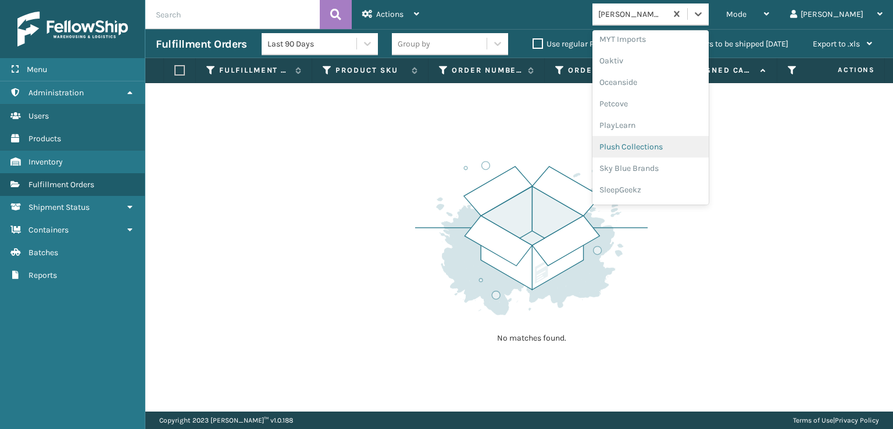
click at [669, 145] on div "Plush Collections" at bounding box center [651, 147] width 116 height 22
click at [704, 18] on icon at bounding box center [699, 14] width 12 height 12
click at [665, 188] on div "[PERSON_NAME] Brands" at bounding box center [651, 192] width 116 height 22
click at [702, 15] on icon at bounding box center [698, 14] width 7 height 4
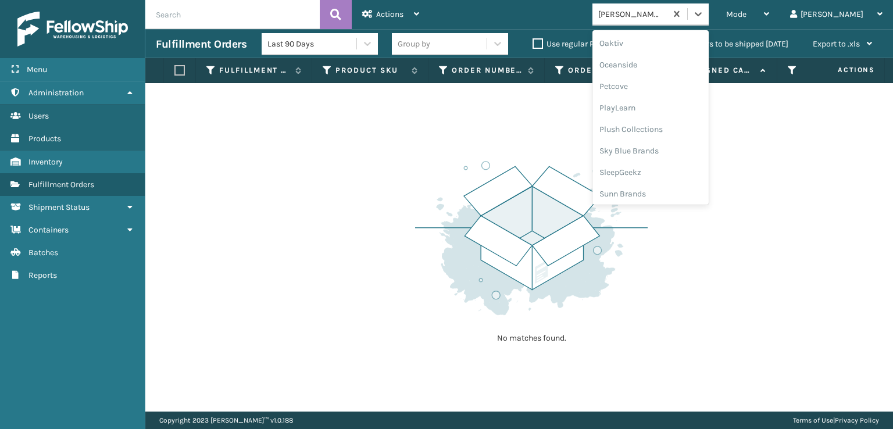
scroll to position [562, 0]
click at [661, 166] on div "SleepGeekz" at bounding box center [651, 170] width 116 height 22
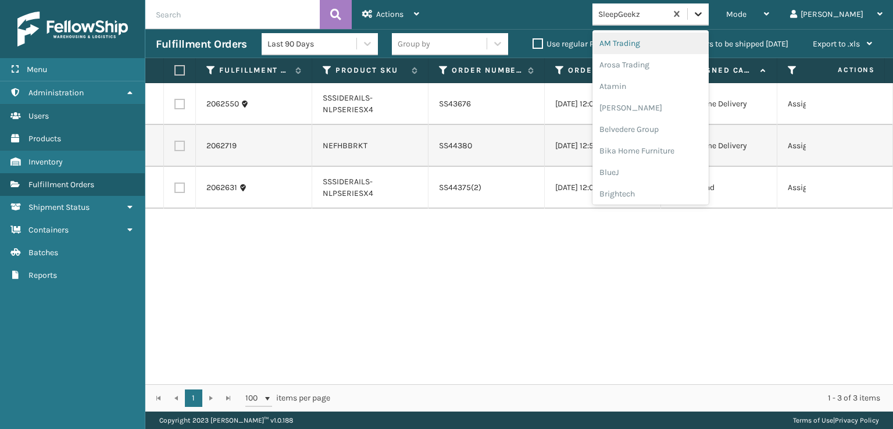
click at [704, 15] on icon at bounding box center [699, 14] width 12 height 12
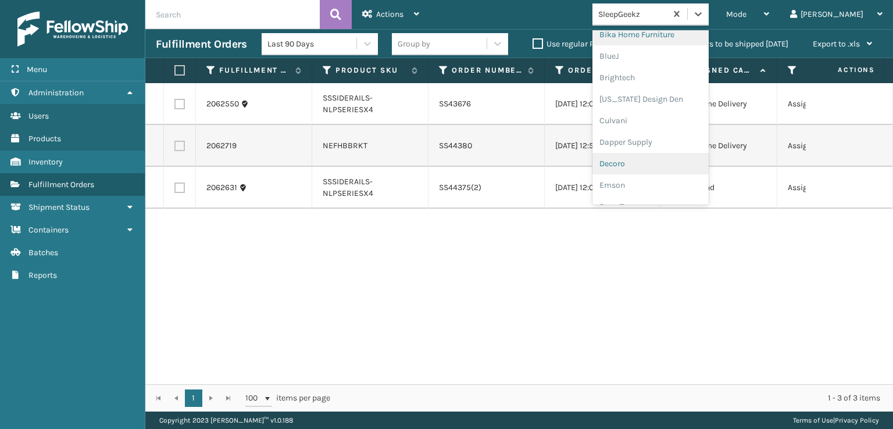
scroll to position [174, 0]
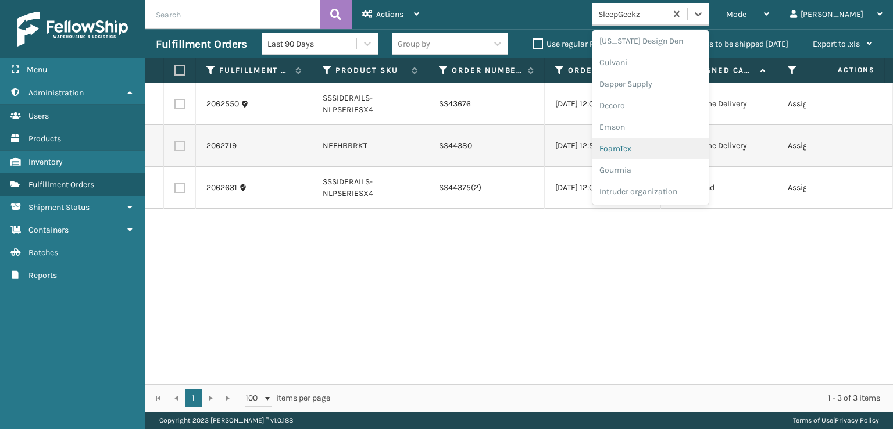
click at [661, 148] on div "FoamTex" at bounding box center [651, 149] width 116 height 22
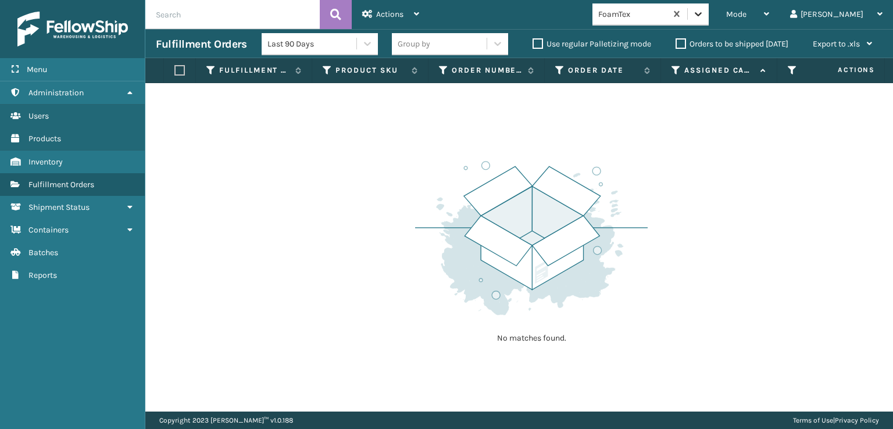
click at [704, 12] on icon at bounding box center [699, 14] width 12 height 12
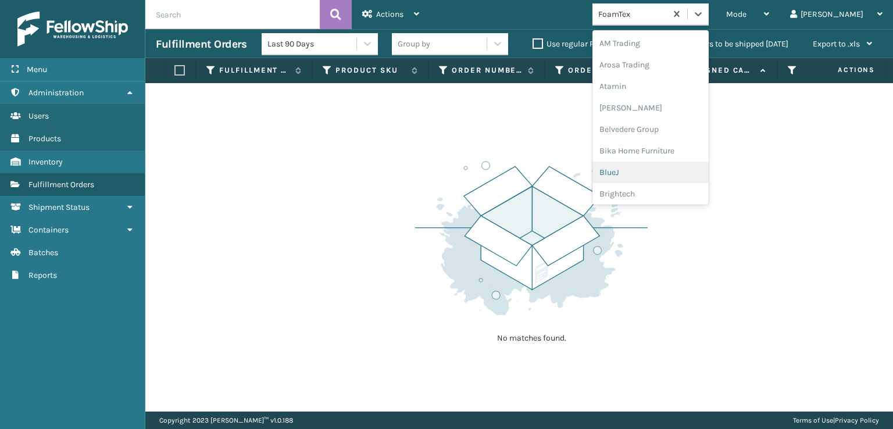
scroll to position [136, 0]
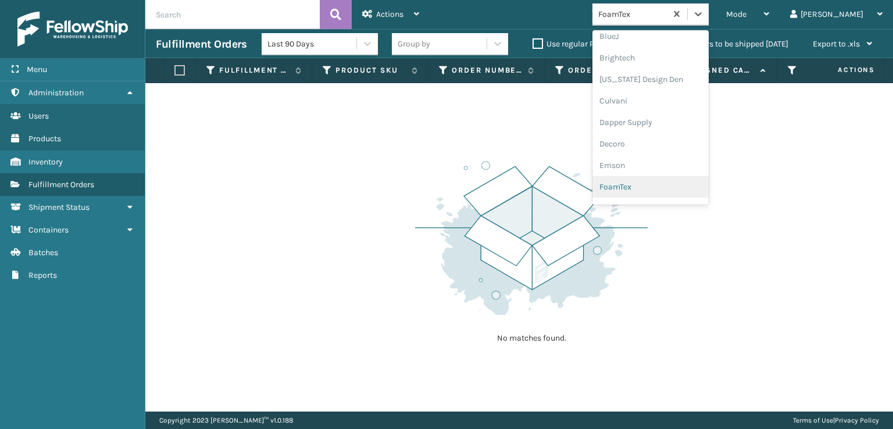
click at [658, 185] on div "FoamTex" at bounding box center [651, 187] width 116 height 22
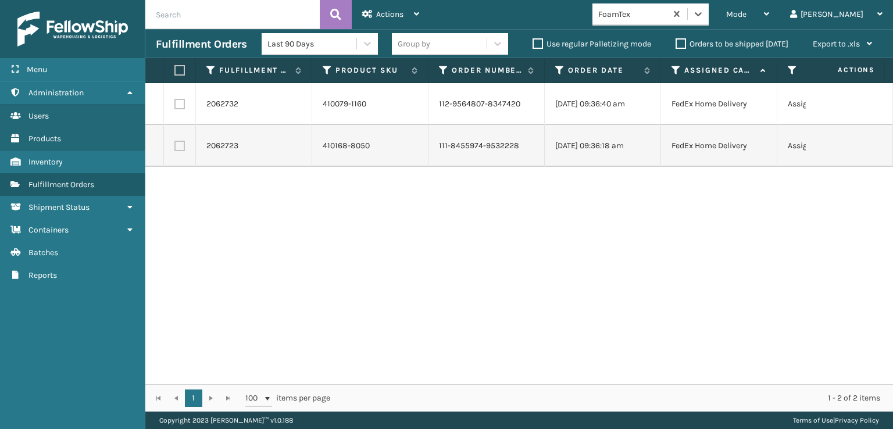
click at [178, 70] on label at bounding box center [177, 70] width 7 height 10
click at [175, 70] on input "checkbox" at bounding box center [174, 71] width 1 height 8
checkbox input "true"
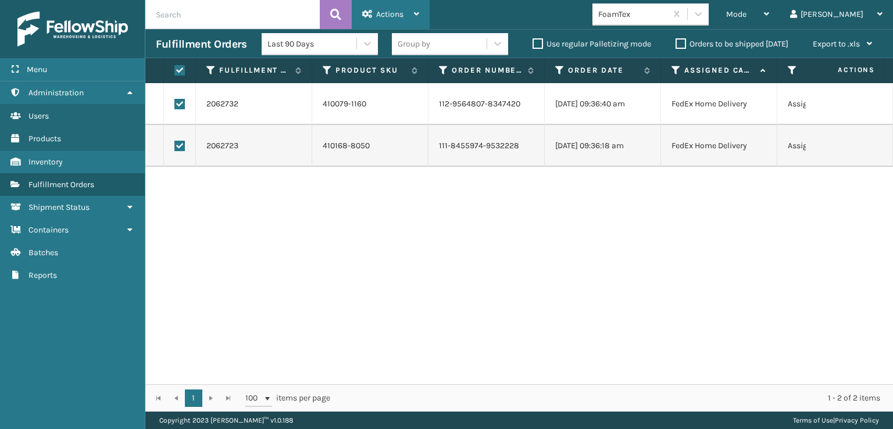
click at [375, 12] on div "Actions" at bounding box center [390, 14] width 57 height 29
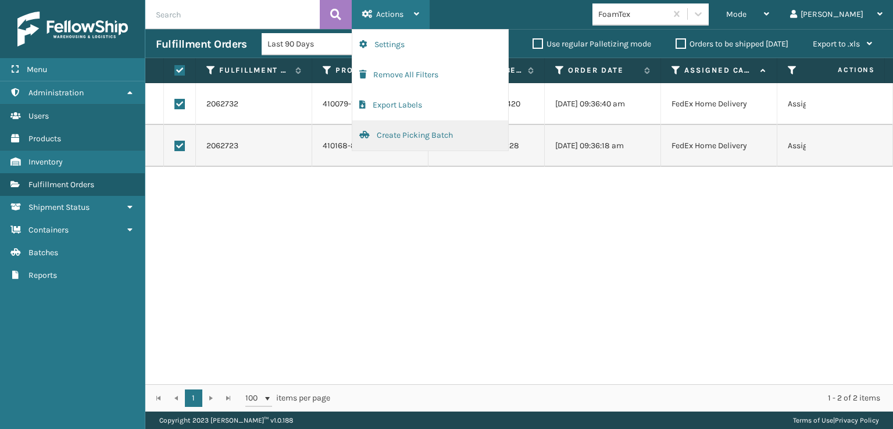
click at [388, 136] on button "Create Picking Batch" at bounding box center [430, 135] width 156 height 30
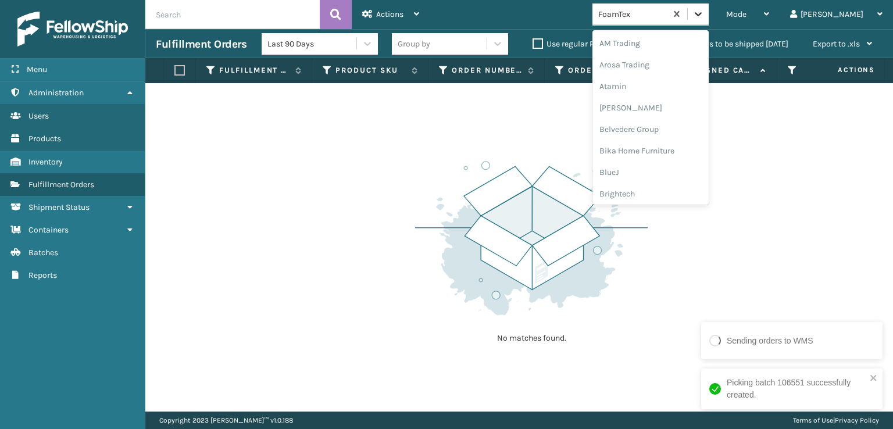
click at [704, 13] on icon at bounding box center [699, 14] width 12 height 12
click at [670, 193] on div "[PERSON_NAME] Brands" at bounding box center [651, 192] width 116 height 22
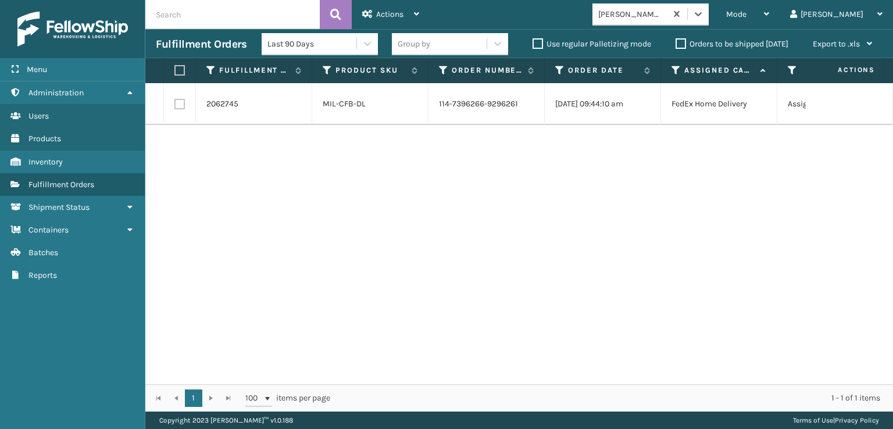
click at [177, 103] on label at bounding box center [179, 104] width 10 height 10
click at [175, 103] on input "checkbox" at bounding box center [174, 103] width 1 height 8
checkbox input "true"
click at [393, 11] on span "Actions" at bounding box center [389, 14] width 27 height 10
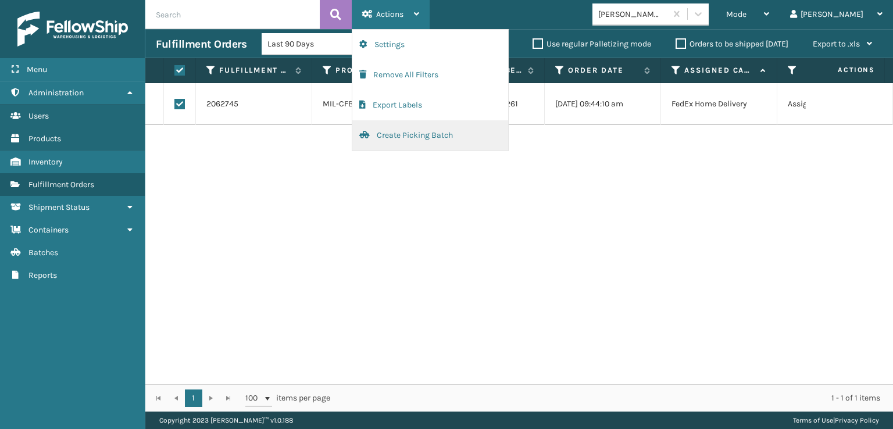
click at [407, 141] on button "Create Picking Batch" at bounding box center [430, 135] width 156 height 30
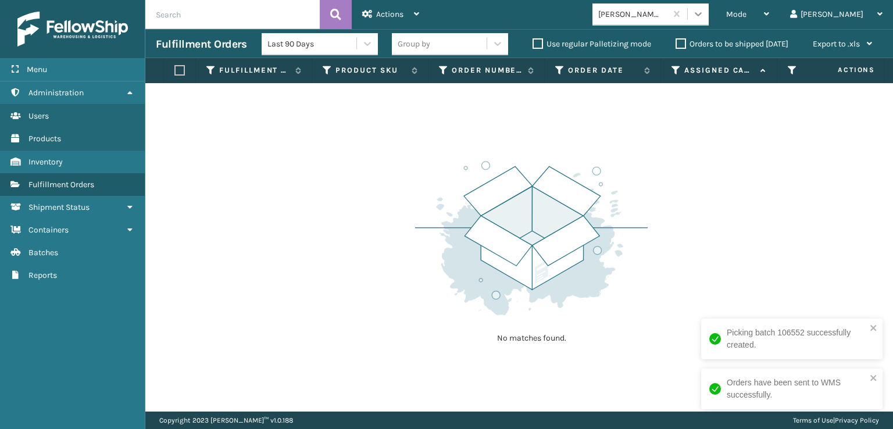
click at [704, 15] on icon at bounding box center [699, 14] width 12 height 12
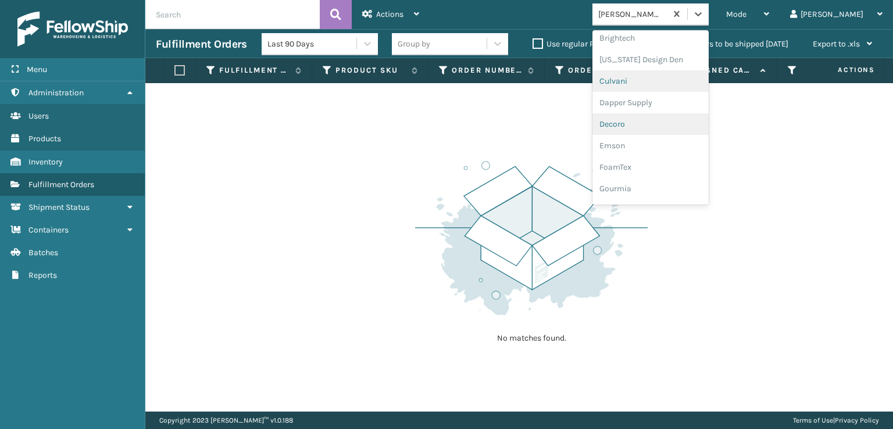
scroll to position [174, 0]
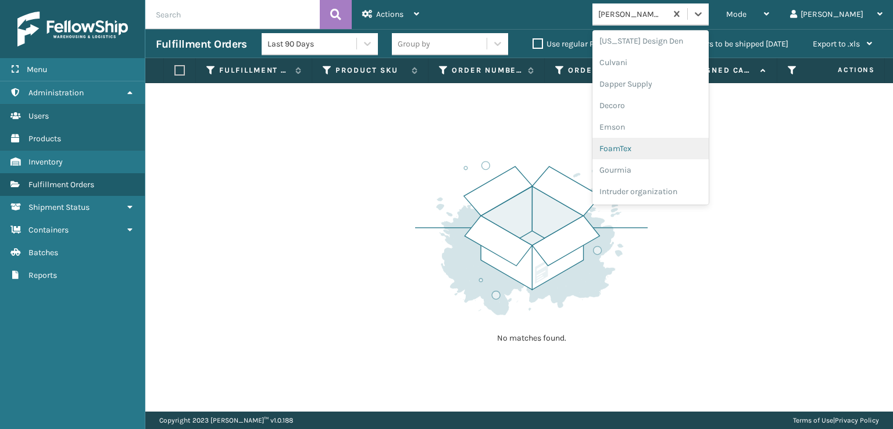
click at [664, 152] on div "FoamTex" at bounding box center [651, 149] width 116 height 22
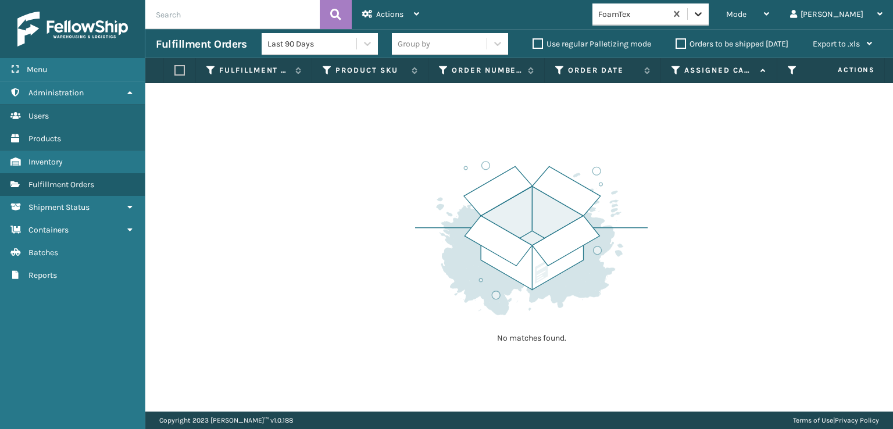
click at [709, 20] on div at bounding box center [698, 13] width 21 height 21
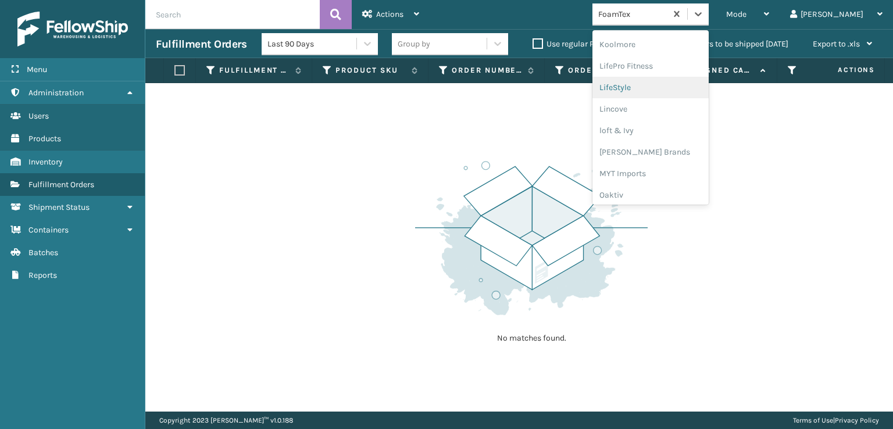
scroll to position [426, 0]
click at [672, 134] on div "[PERSON_NAME] Brands" at bounding box center [651, 134] width 116 height 22
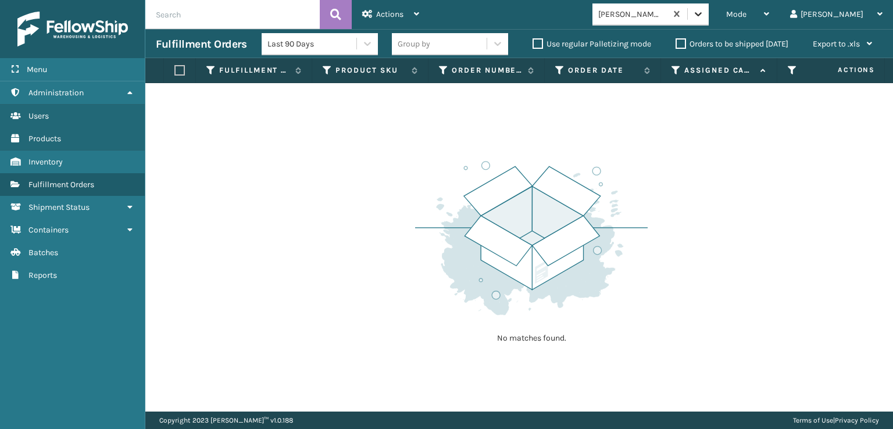
click at [709, 15] on div at bounding box center [698, 13] width 21 height 21
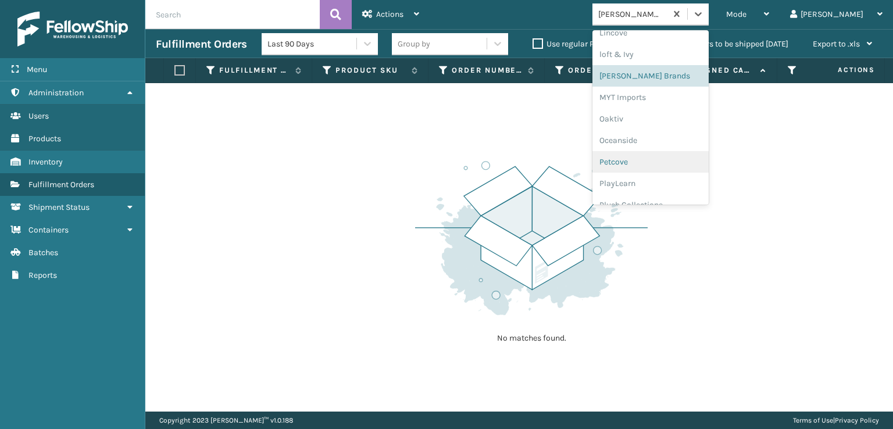
scroll to position [562, 0]
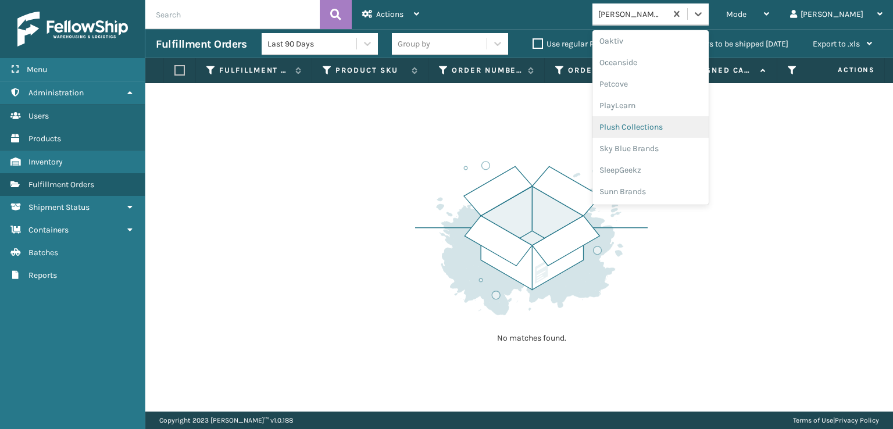
click at [663, 129] on div "Plush Collections" at bounding box center [651, 127] width 116 height 22
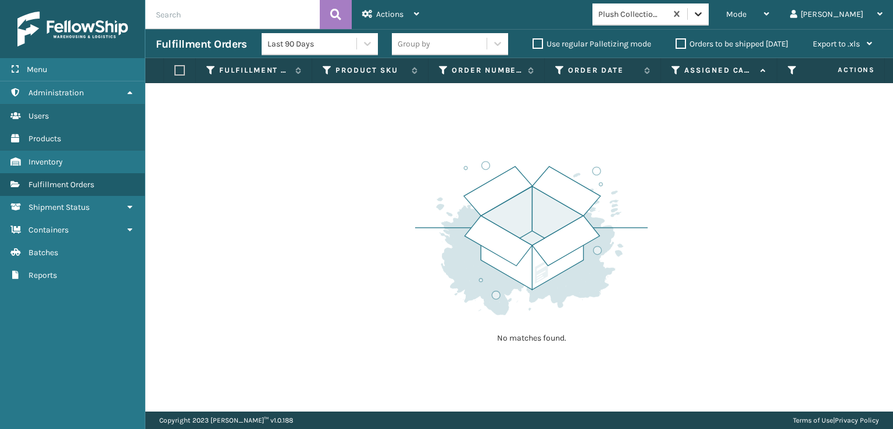
click at [704, 18] on icon at bounding box center [699, 14] width 12 height 12
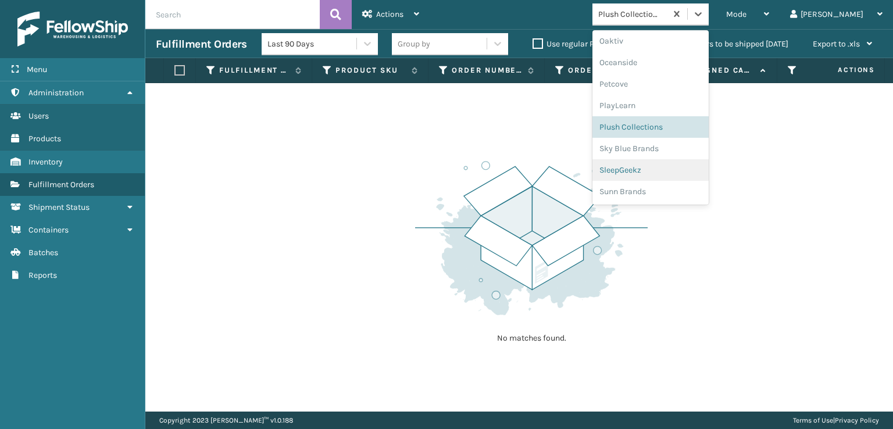
click at [661, 167] on div "SleepGeekz" at bounding box center [651, 170] width 116 height 22
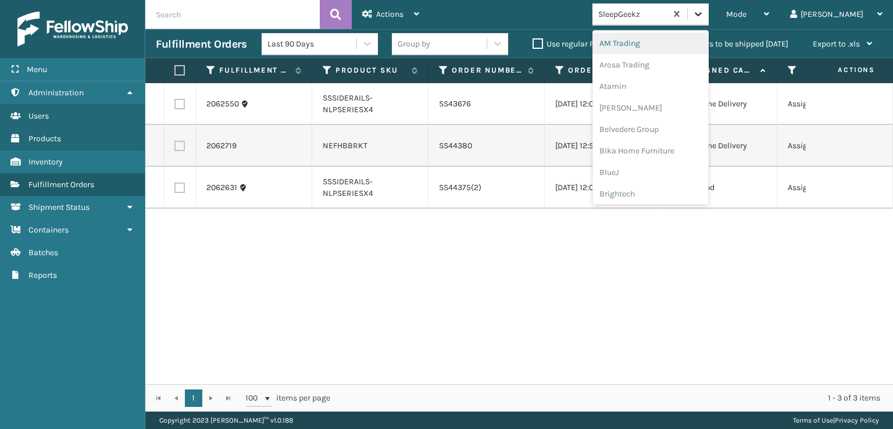
click at [704, 15] on icon at bounding box center [699, 14] width 12 height 12
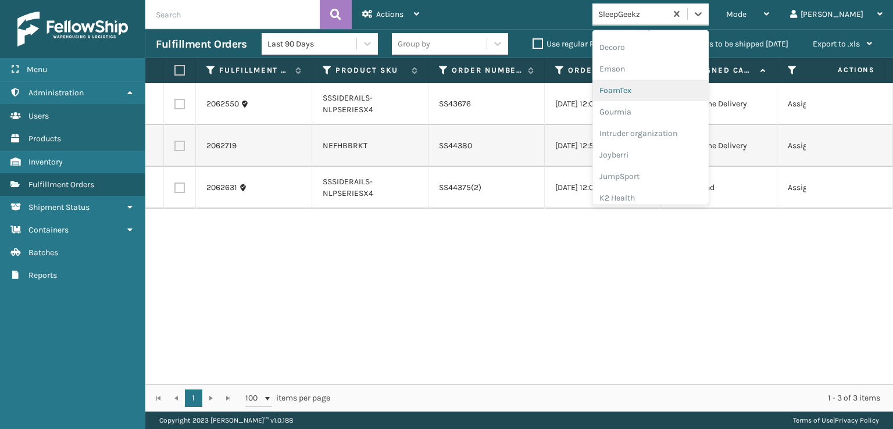
click at [669, 87] on div "FoamTex" at bounding box center [651, 91] width 116 height 22
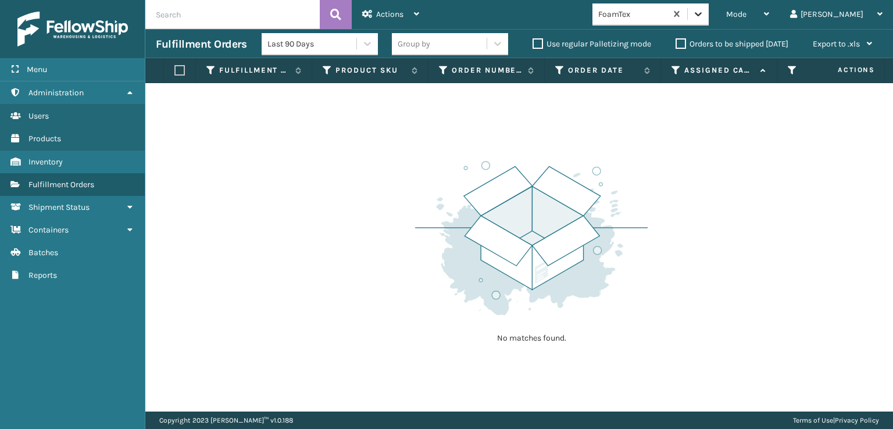
click at [704, 15] on icon at bounding box center [699, 14] width 12 height 12
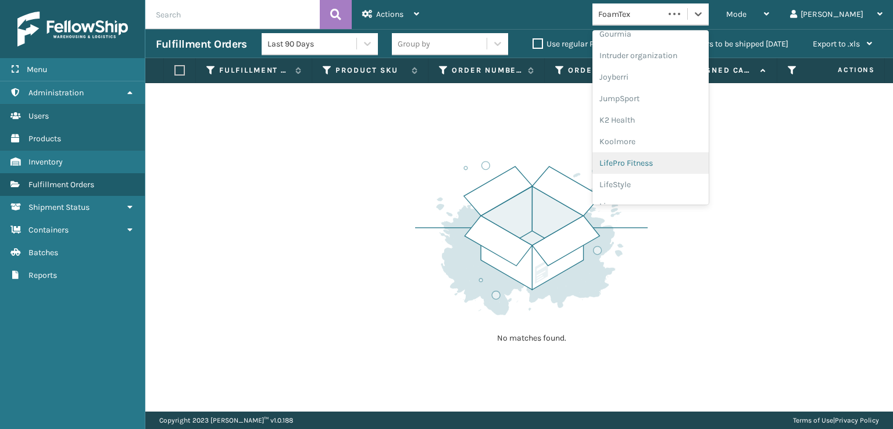
scroll to position [368, 0]
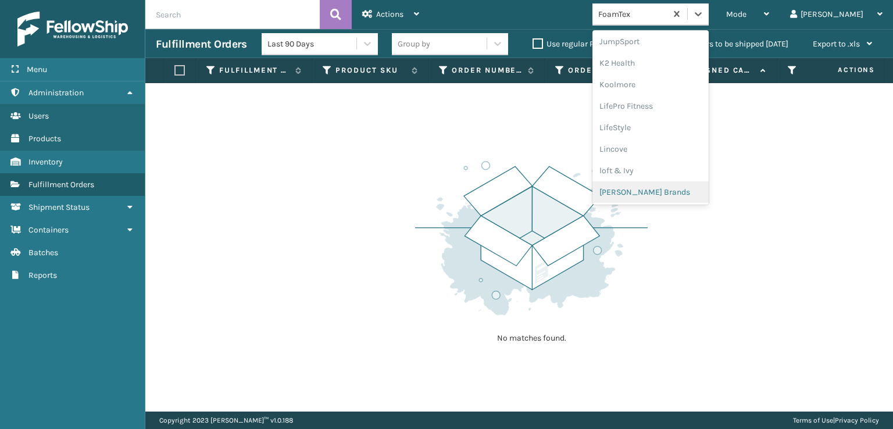
click at [673, 194] on div "[PERSON_NAME] Brands" at bounding box center [651, 192] width 116 height 22
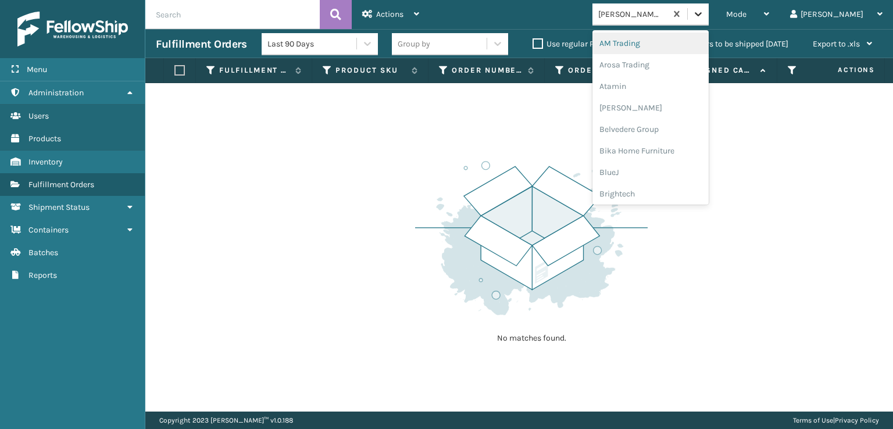
click at [704, 12] on icon at bounding box center [699, 14] width 12 height 12
click at [666, 169] on div "SleepGeekz" at bounding box center [651, 170] width 116 height 22
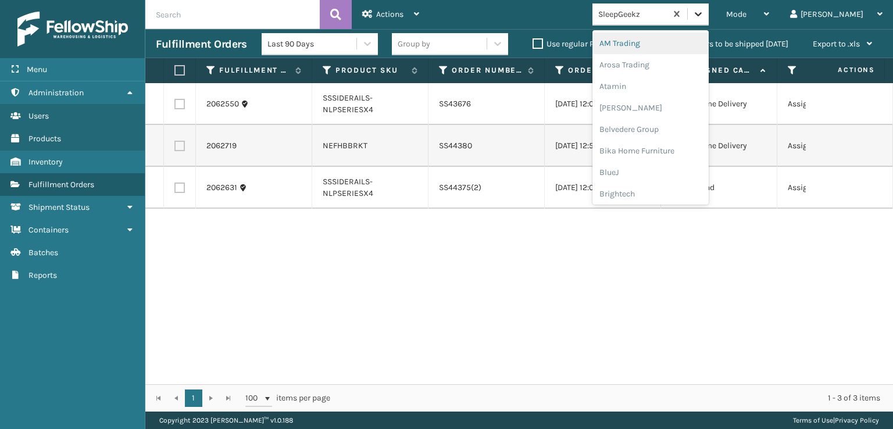
click at [704, 16] on icon at bounding box center [699, 14] width 12 height 12
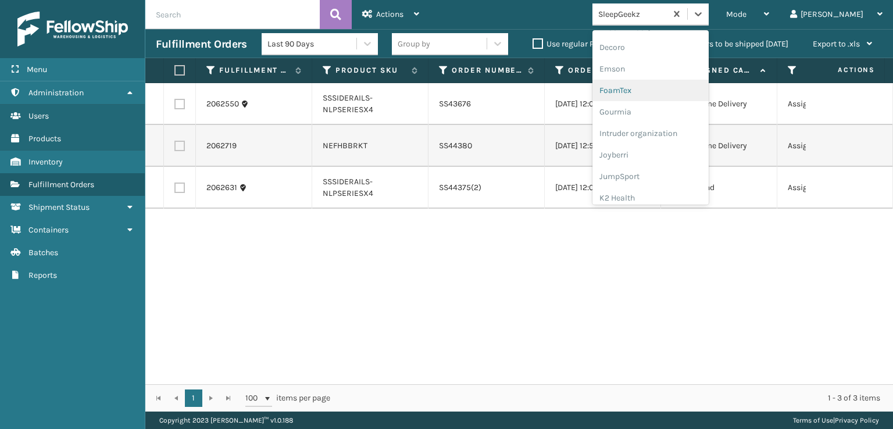
click at [671, 88] on div "FoamTex" at bounding box center [651, 91] width 116 height 22
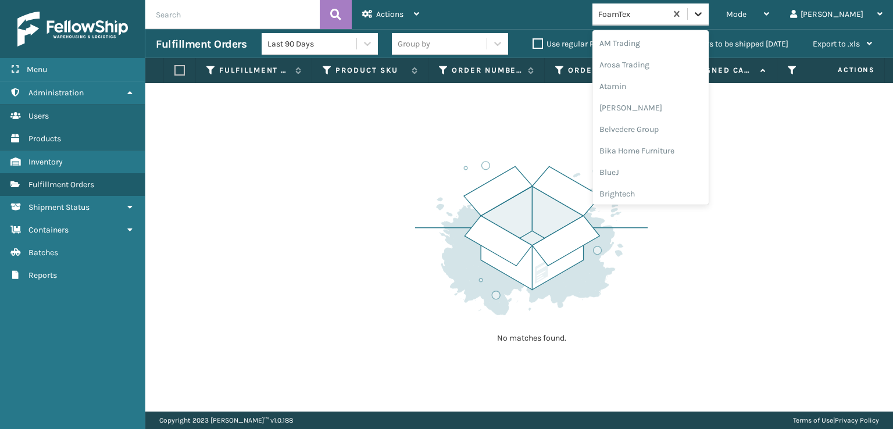
click at [704, 10] on icon at bounding box center [699, 14] width 12 height 12
click at [702, 16] on icon at bounding box center [698, 14] width 7 height 4
click at [667, 168] on div "SleepGeekz" at bounding box center [651, 170] width 116 height 22
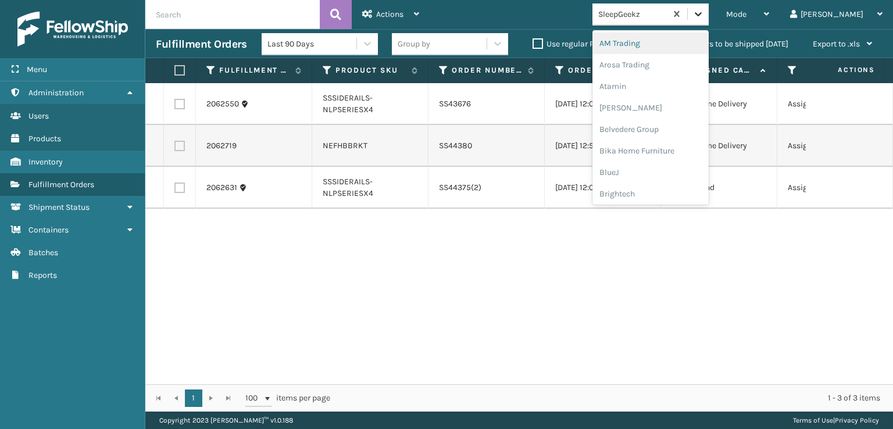
click at [704, 16] on icon at bounding box center [699, 14] width 12 height 12
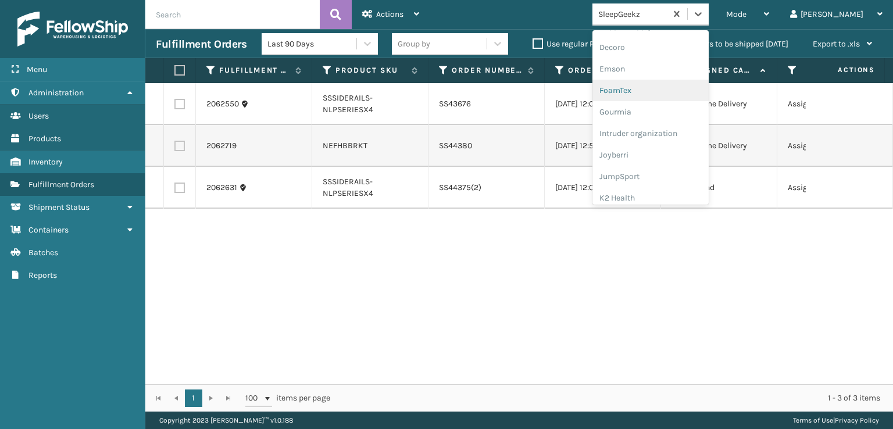
click at [662, 92] on div "FoamTex" at bounding box center [651, 91] width 116 height 22
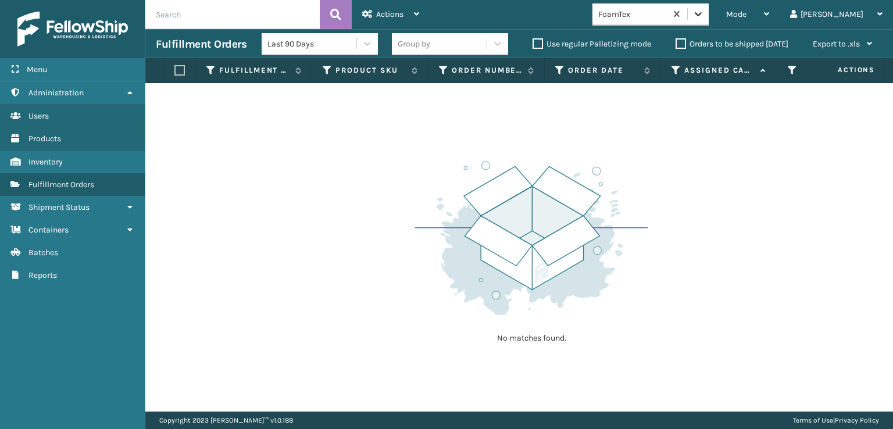
click at [704, 17] on icon at bounding box center [699, 14] width 12 height 12
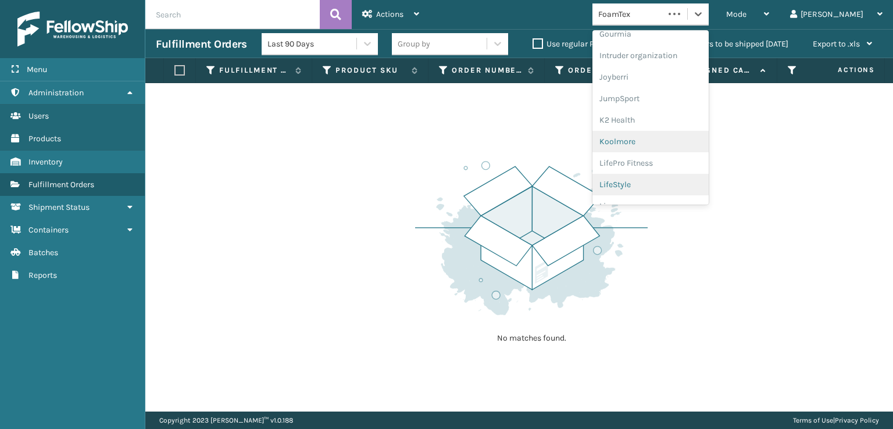
scroll to position [368, 0]
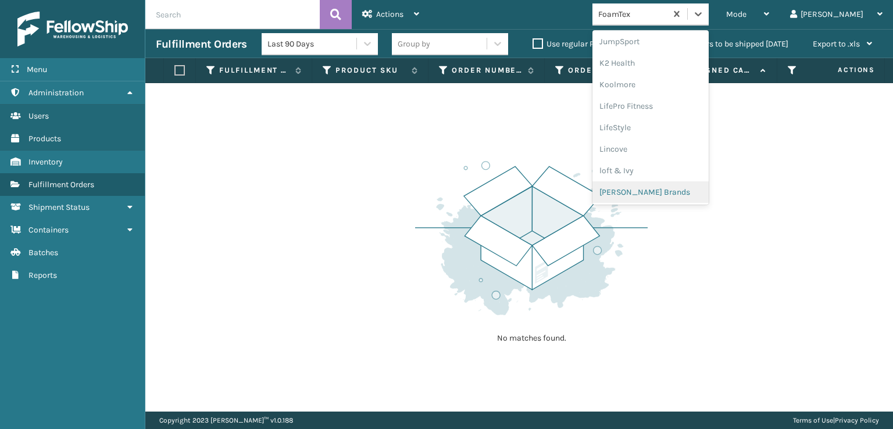
click at [679, 192] on div "[PERSON_NAME] Brands" at bounding box center [651, 192] width 116 height 22
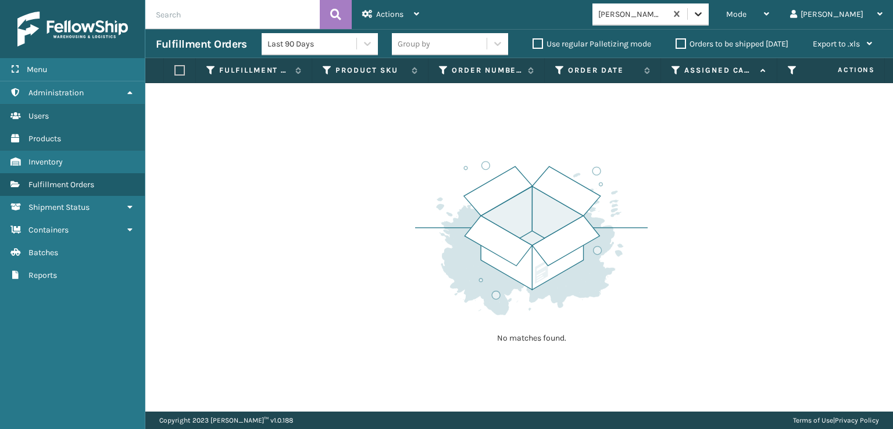
click at [704, 19] on icon at bounding box center [699, 14] width 12 height 12
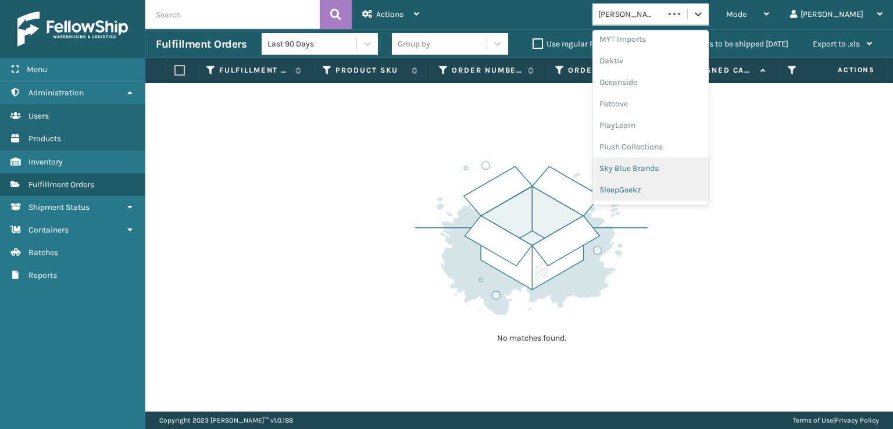
scroll to position [562, 0]
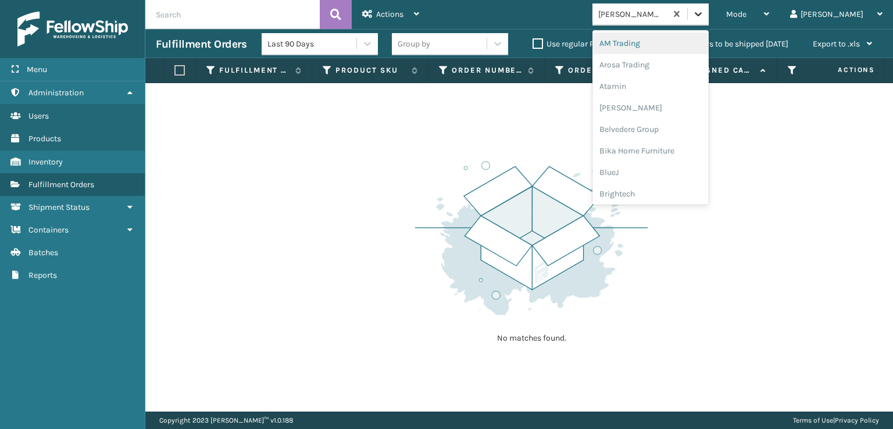
click at [704, 14] on icon at bounding box center [699, 14] width 12 height 12
click at [673, 172] on div "SleepGeekz" at bounding box center [651, 170] width 116 height 22
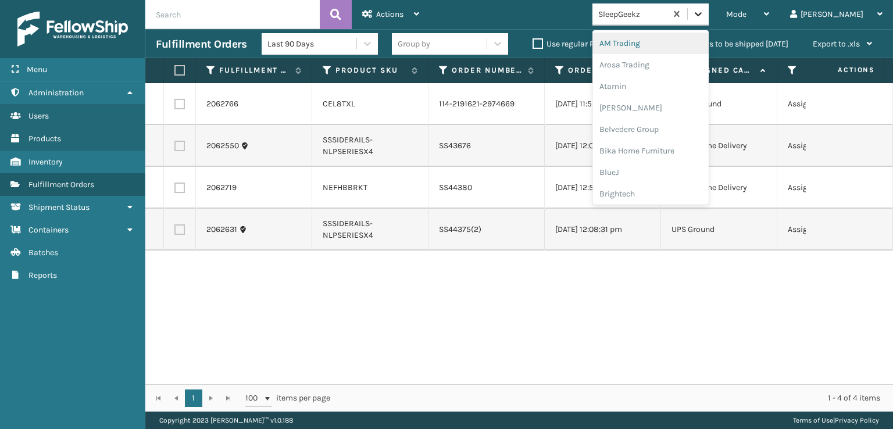
click at [704, 19] on icon at bounding box center [699, 14] width 12 height 12
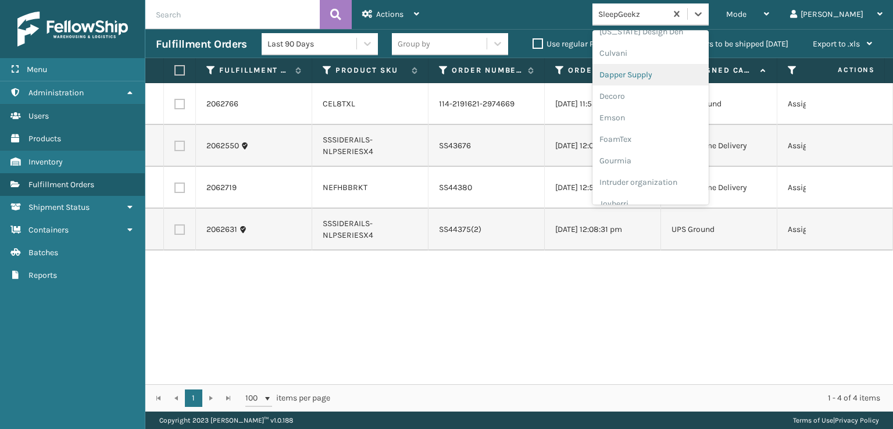
scroll to position [251, 0]
click at [661, 70] on div "FoamTex" at bounding box center [651, 72] width 116 height 22
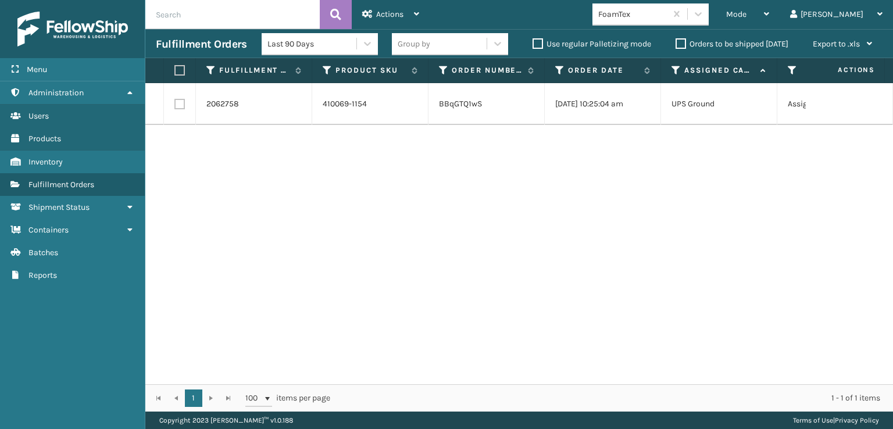
click at [179, 108] on label at bounding box center [179, 104] width 10 height 10
click at [175, 106] on input "checkbox" at bounding box center [174, 103] width 1 height 8
checkbox input "true"
click at [377, 19] on div "Actions" at bounding box center [390, 14] width 57 height 29
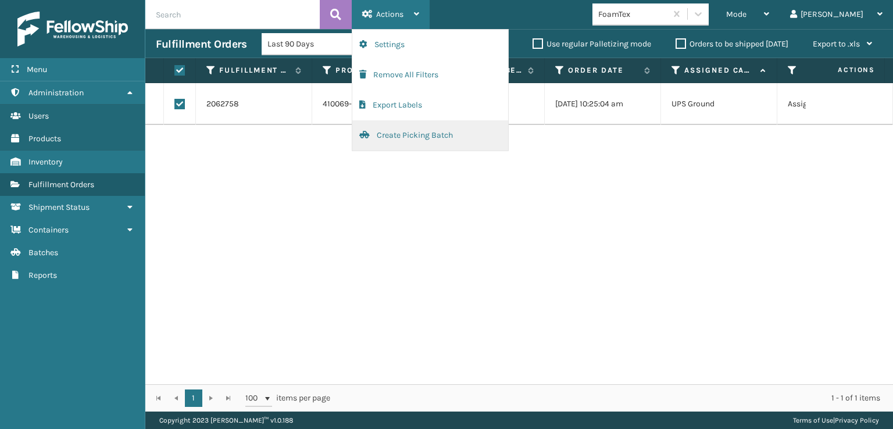
click at [393, 134] on button "Create Picking Batch" at bounding box center [430, 135] width 156 height 30
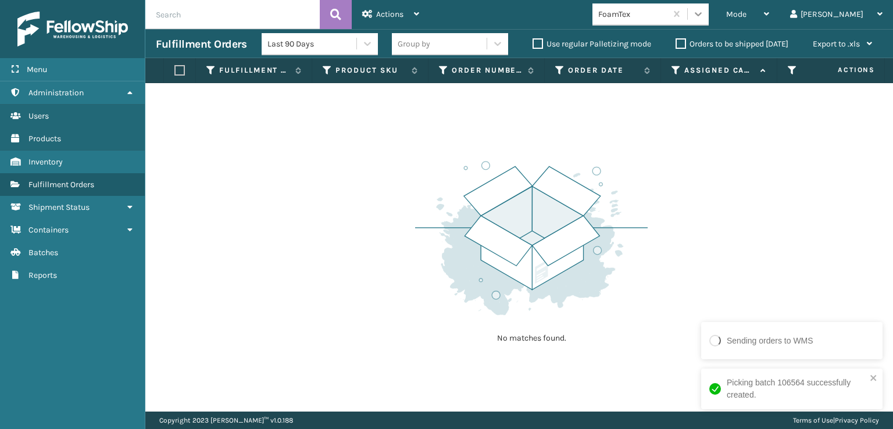
click at [704, 10] on icon at bounding box center [699, 14] width 12 height 12
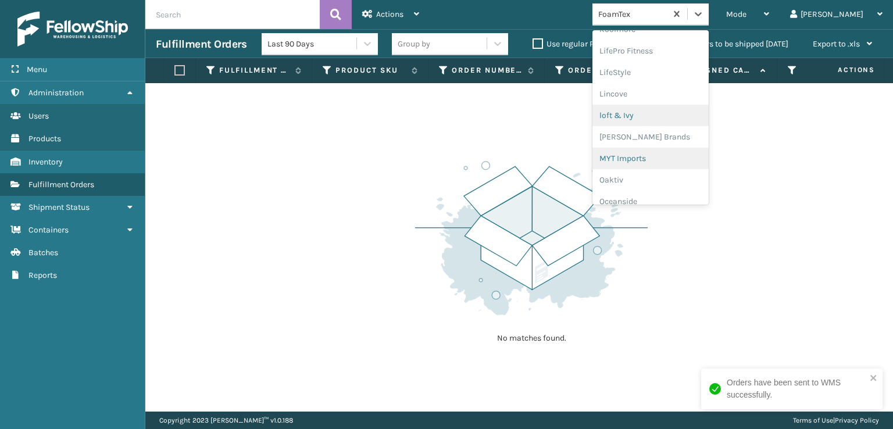
scroll to position [484, 0]
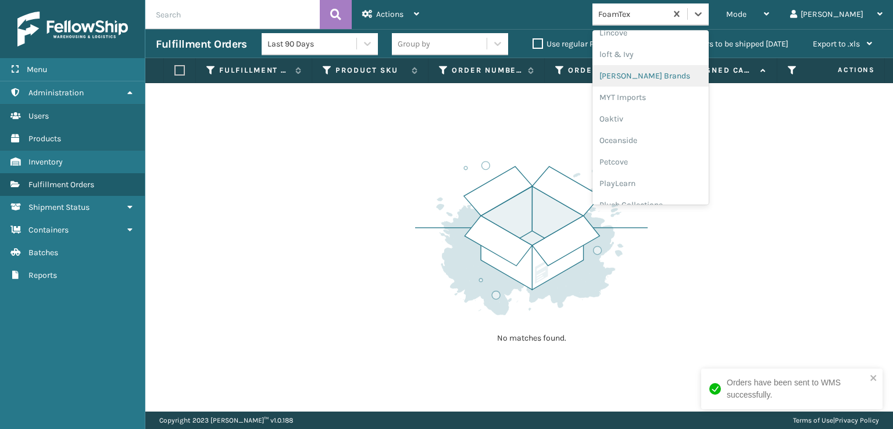
click at [661, 76] on div "[PERSON_NAME] Brands" at bounding box center [651, 76] width 116 height 22
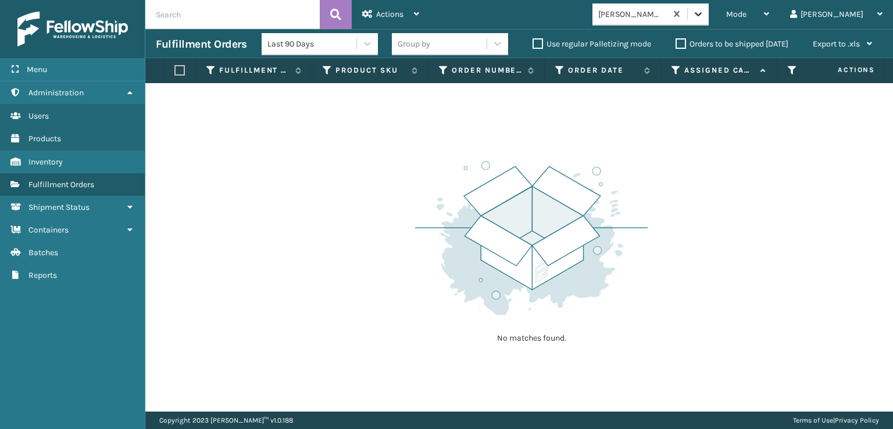
click at [704, 17] on icon at bounding box center [699, 14] width 12 height 12
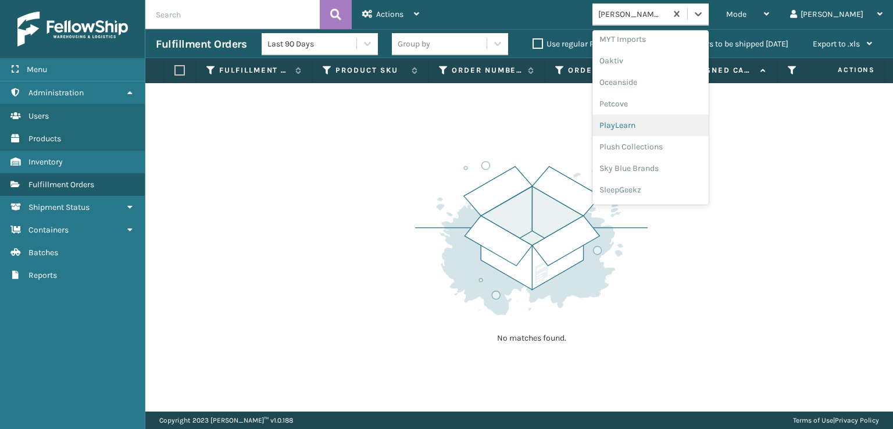
scroll to position [542, 0]
click at [676, 148] on div "Plush Collections" at bounding box center [651, 147] width 116 height 22
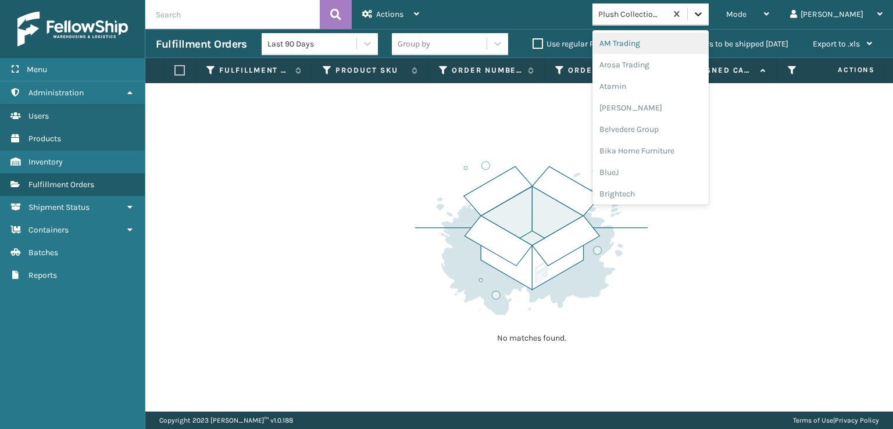
click at [702, 15] on icon at bounding box center [698, 14] width 7 height 4
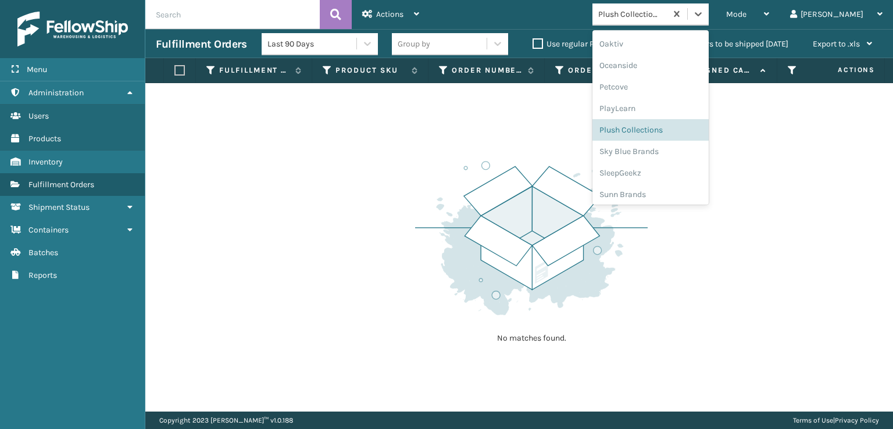
scroll to position [562, 0]
click at [679, 167] on div "SleepGeekz" at bounding box center [651, 170] width 116 height 22
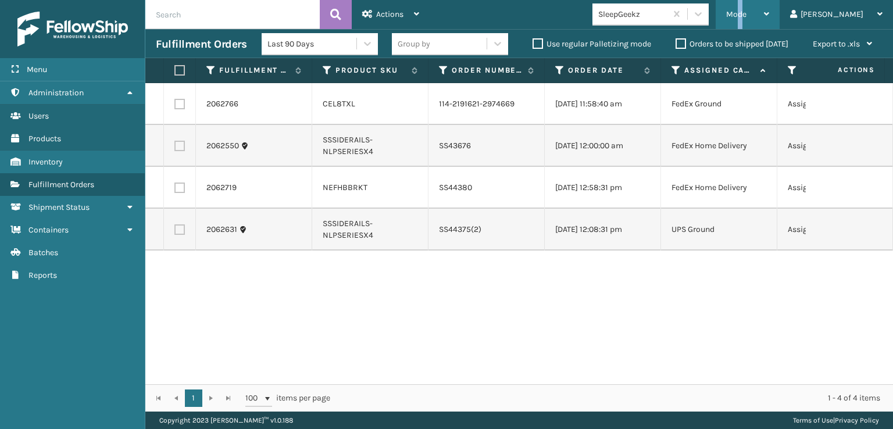
click at [747, 14] on span "Mode" at bounding box center [736, 14] width 20 height 10
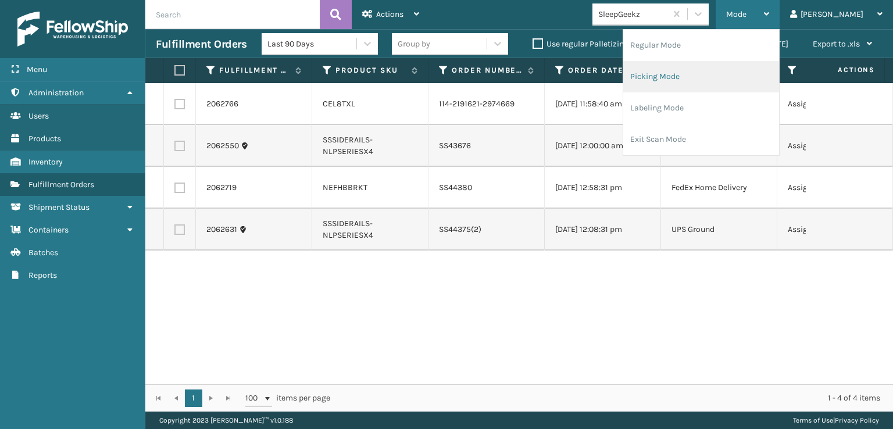
click at [698, 77] on li "Picking Mode" at bounding box center [701, 76] width 156 height 31
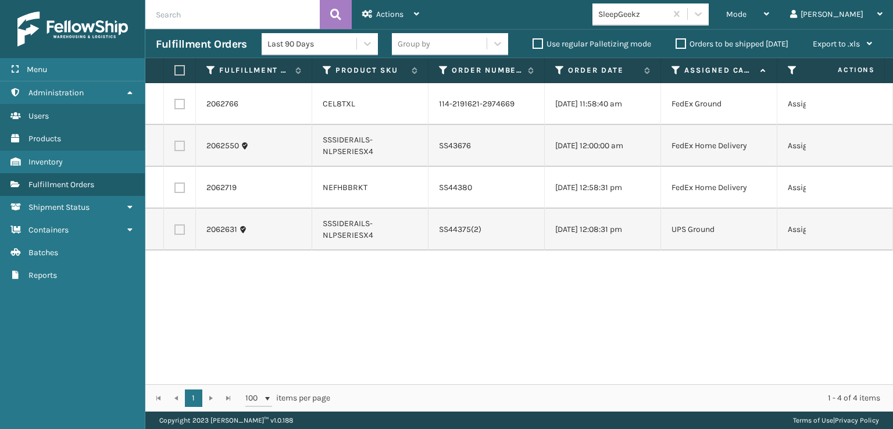
click at [176, 73] on label at bounding box center [177, 70] width 7 height 10
click at [175, 73] on input "checkbox" at bounding box center [174, 71] width 1 height 8
checkbox input "true"
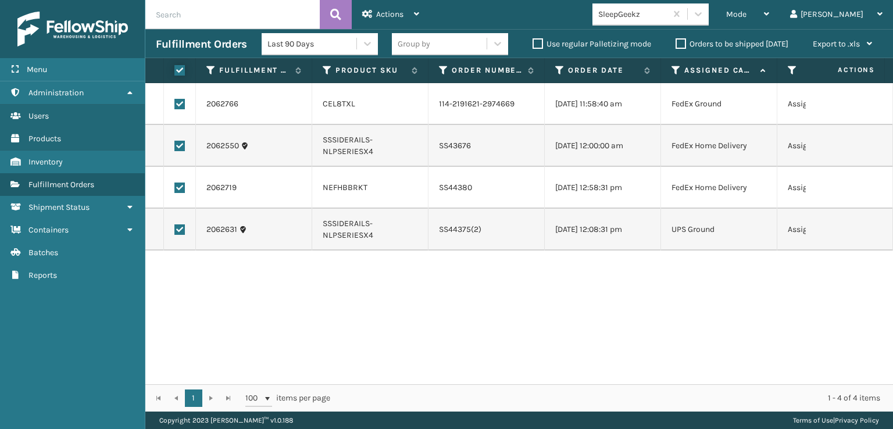
checkbox input "true"
click at [393, 5] on div "Actions" at bounding box center [390, 14] width 57 height 29
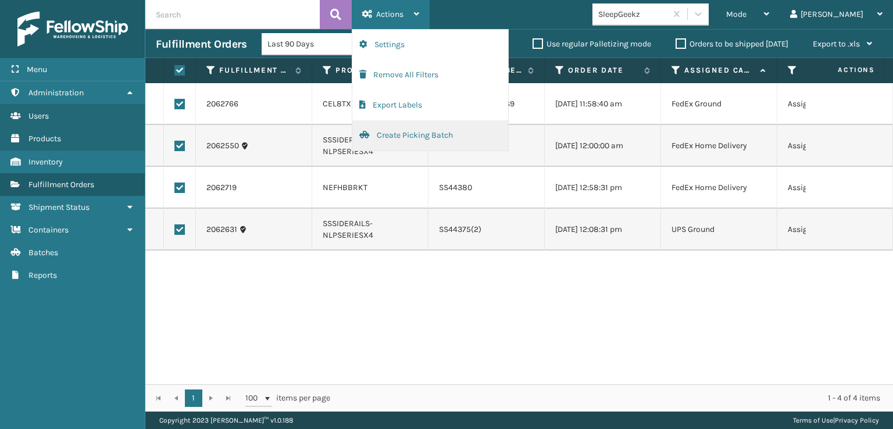
click at [409, 136] on button "Create Picking Batch" at bounding box center [430, 135] width 156 height 30
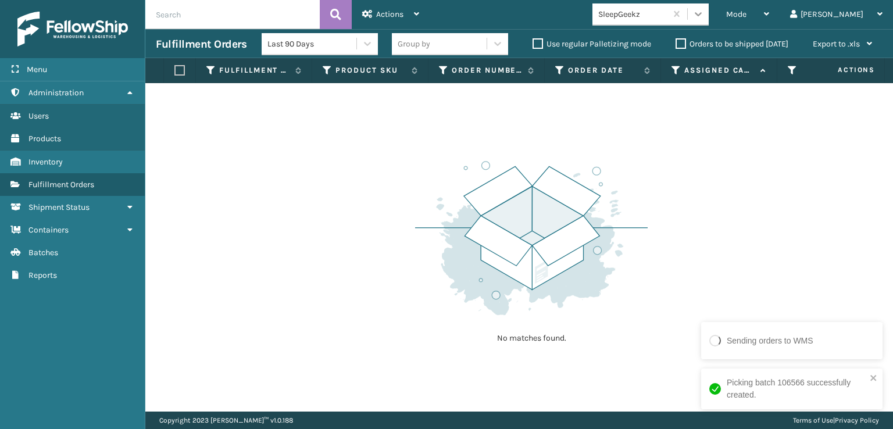
click at [704, 10] on icon at bounding box center [699, 14] width 12 height 12
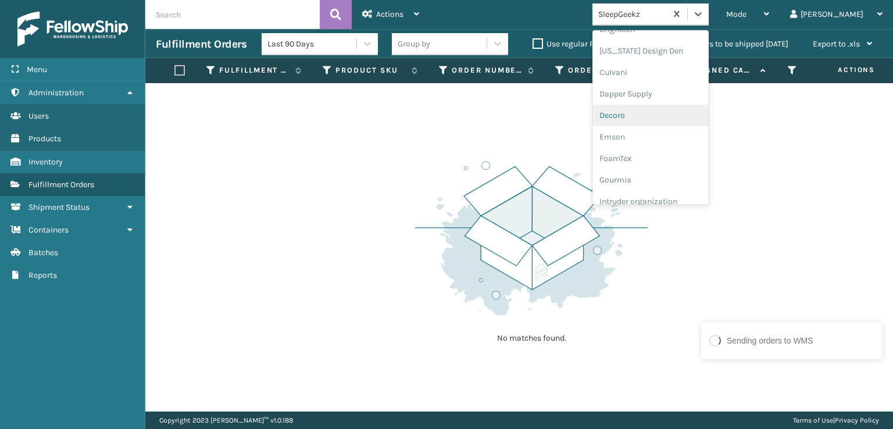
scroll to position [233, 0]
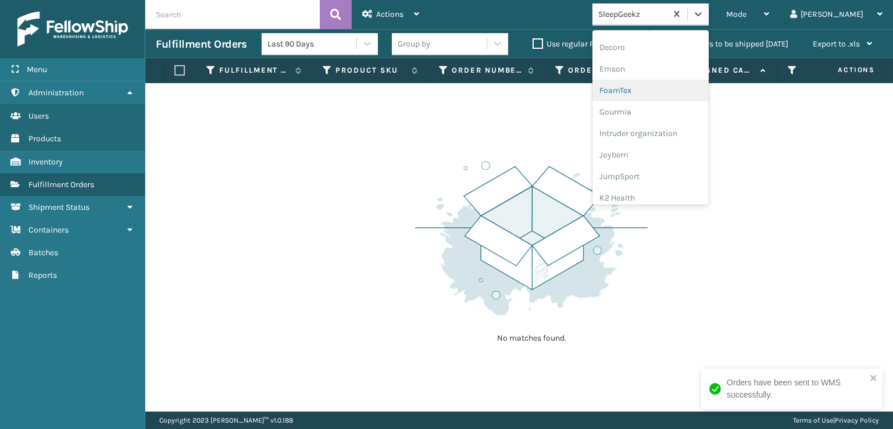
click at [668, 92] on div "FoamTex" at bounding box center [651, 91] width 116 height 22
click at [704, 16] on icon at bounding box center [699, 14] width 12 height 12
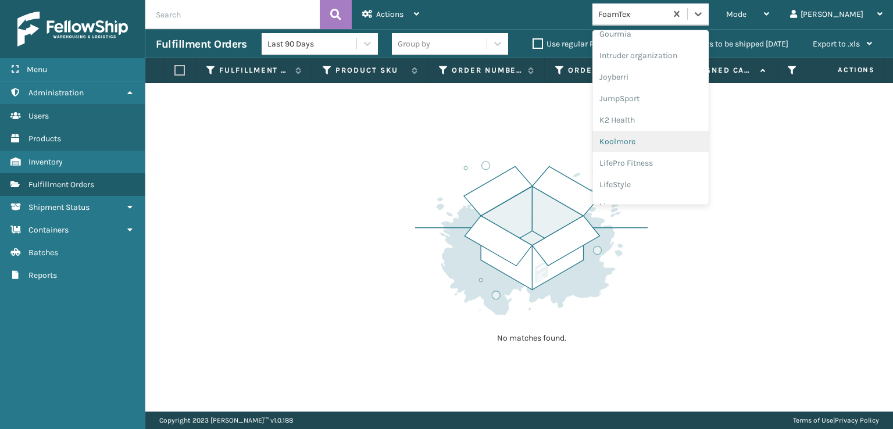
scroll to position [368, 0]
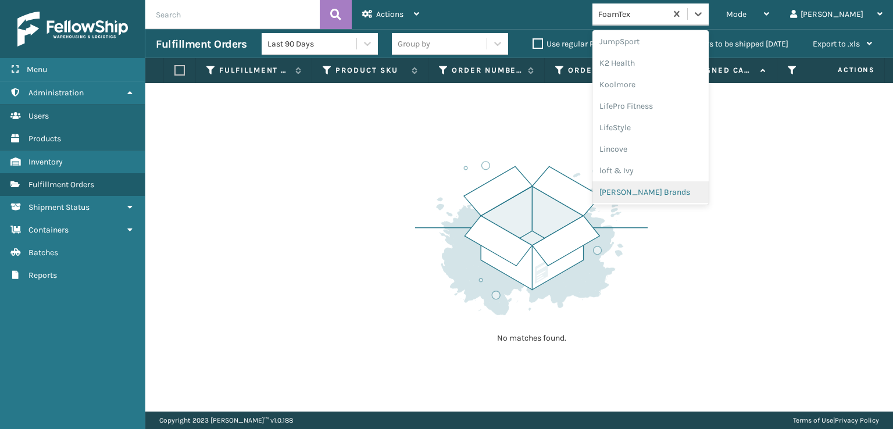
click at [668, 191] on div "[PERSON_NAME] Brands" at bounding box center [651, 192] width 116 height 22
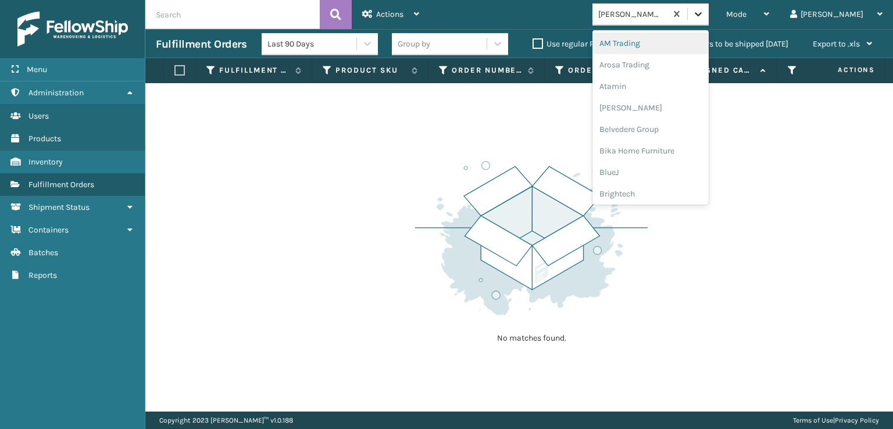
click at [709, 7] on div at bounding box center [698, 13] width 21 height 21
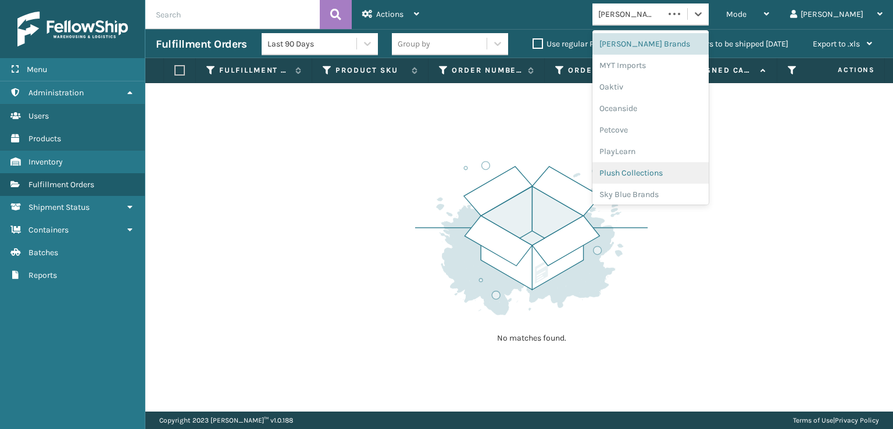
scroll to position [562, 0]
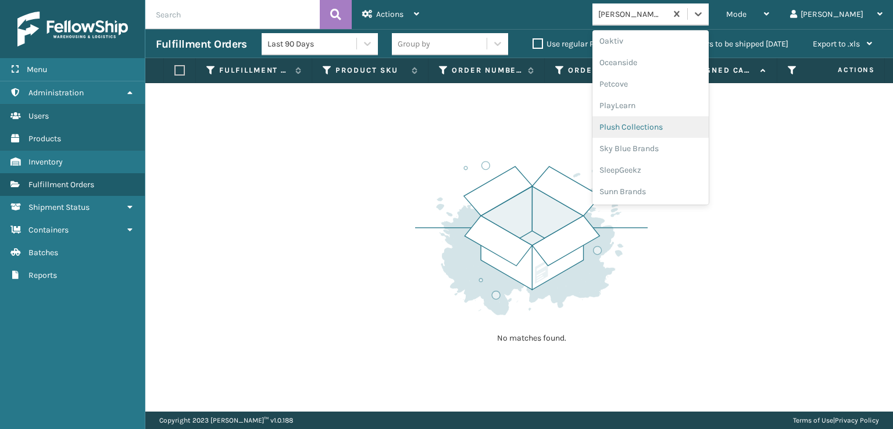
click at [660, 127] on div "Plush Collections" at bounding box center [651, 127] width 116 height 22
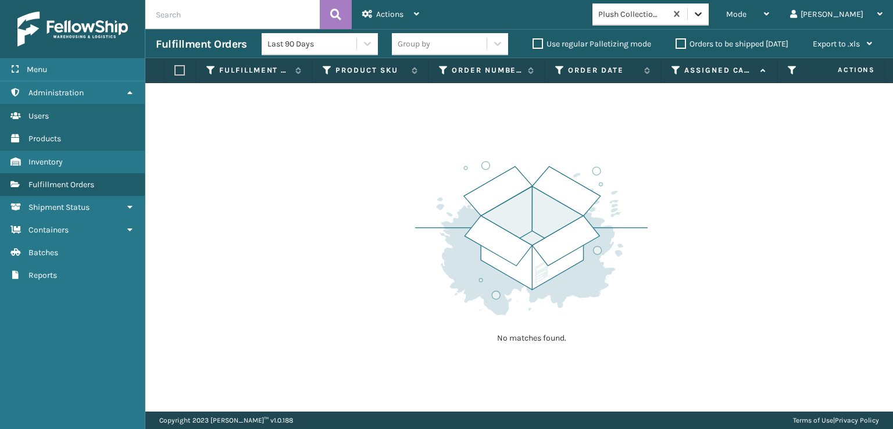
click at [704, 18] on icon at bounding box center [699, 14] width 12 height 12
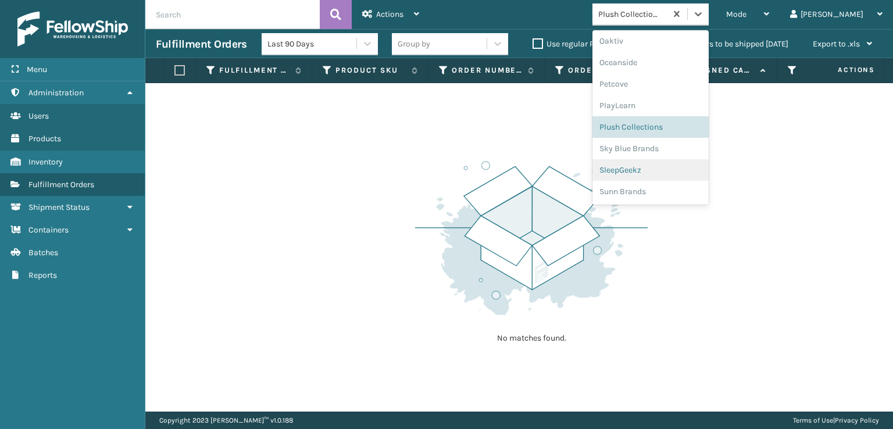
click at [661, 166] on div "SleepGeekz" at bounding box center [651, 170] width 116 height 22
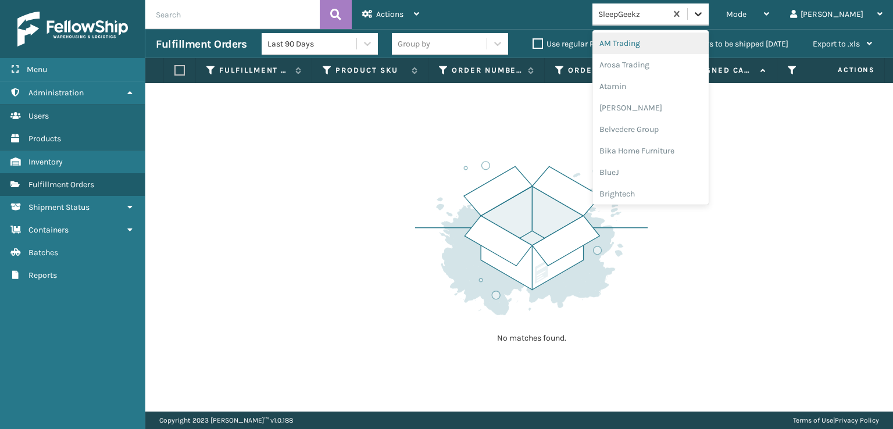
click at [704, 10] on icon at bounding box center [699, 14] width 12 height 12
click at [670, 150] on div "FoamTex" at bounding box center [651, 149] width 116 height 22
click at [704, 12] on icon at bounding box center [699, 14] width 12 height 12
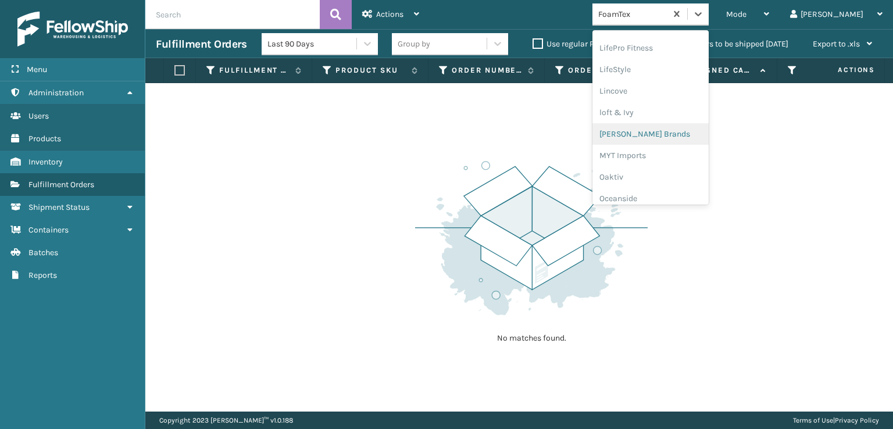
click at [671, 131] on div "[PERSON_NAME] Brands" at bounding box center [651, 134] width 116 height 22
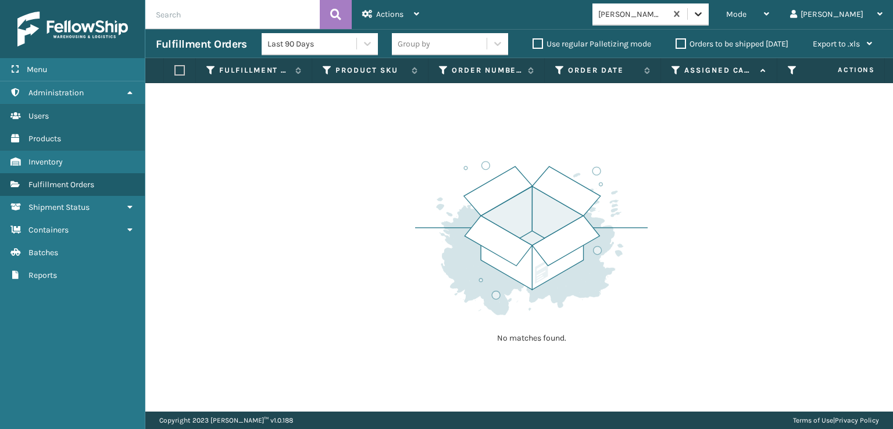
click at [704, 11] on icon at bounding box center [699, 14] width 12 height 12
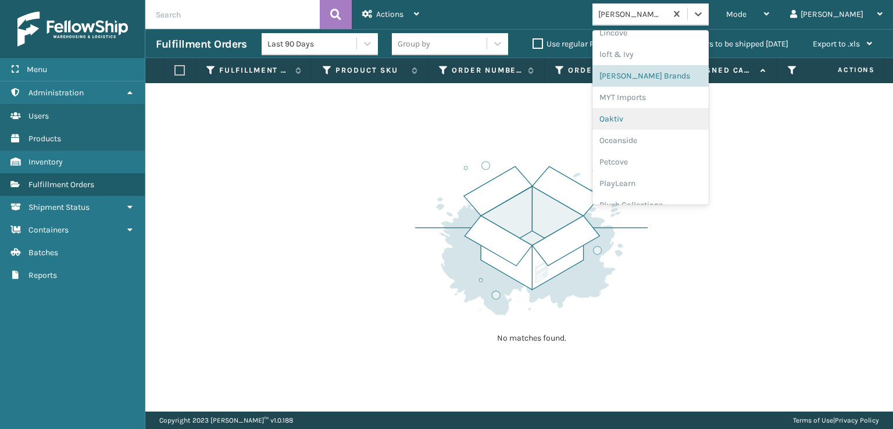
scroll to position [542, 0]
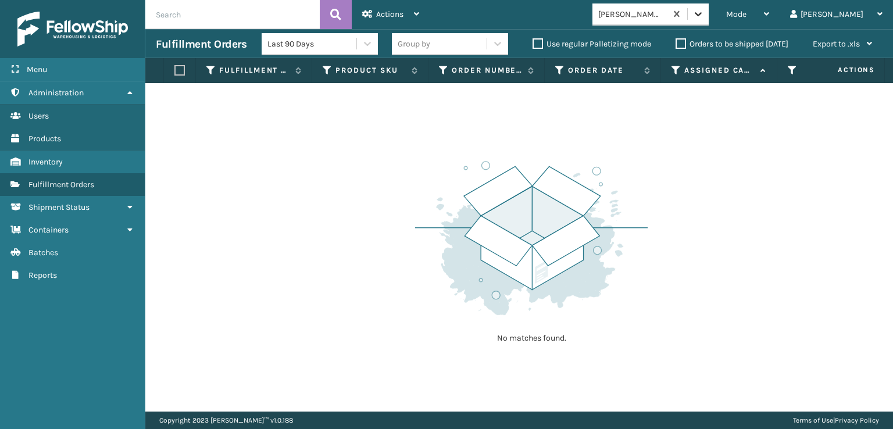
click at [704, 10] on icon at bounding box center [699, 14] width 12 height 12
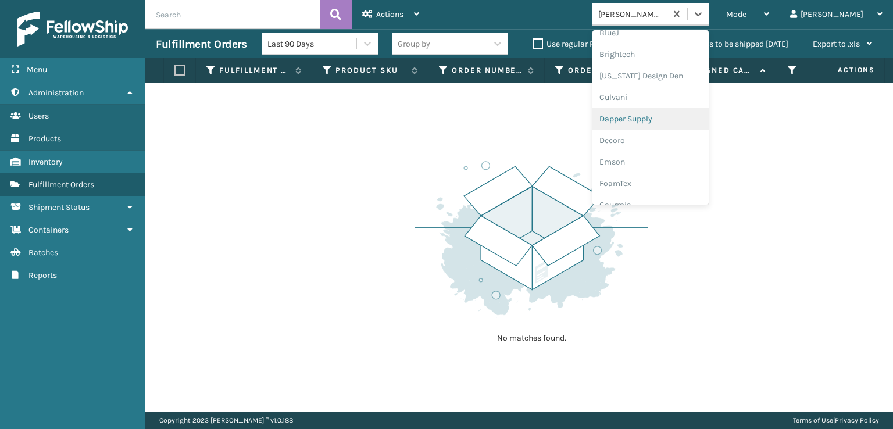
scroll to position [174, 0]
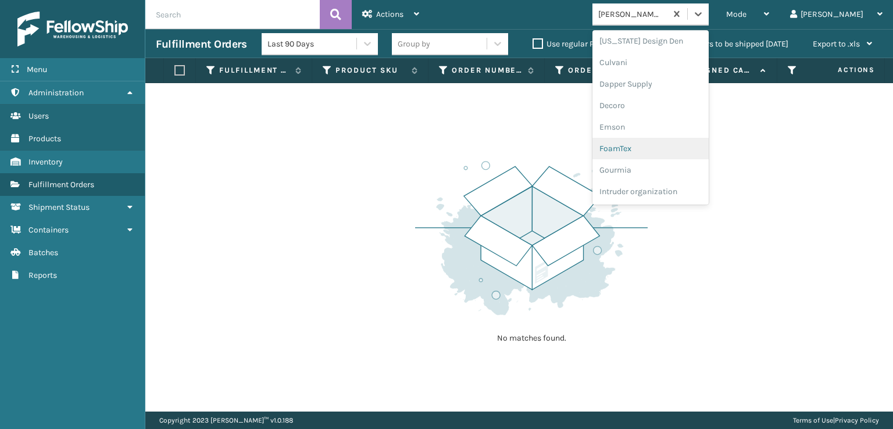
click at [672, 147] on div "FoamTex" at bounding box center [651, 149] width 116 height 22
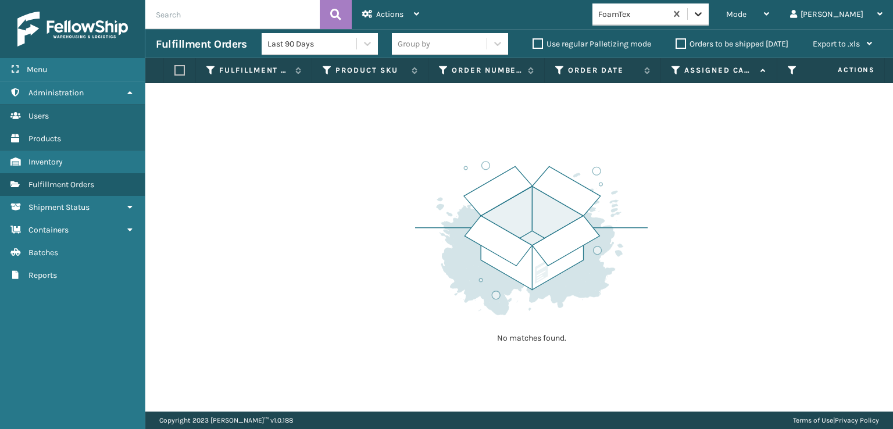
click at [704, 13] on icon at bounding box center [699, 14] width 12 height 12
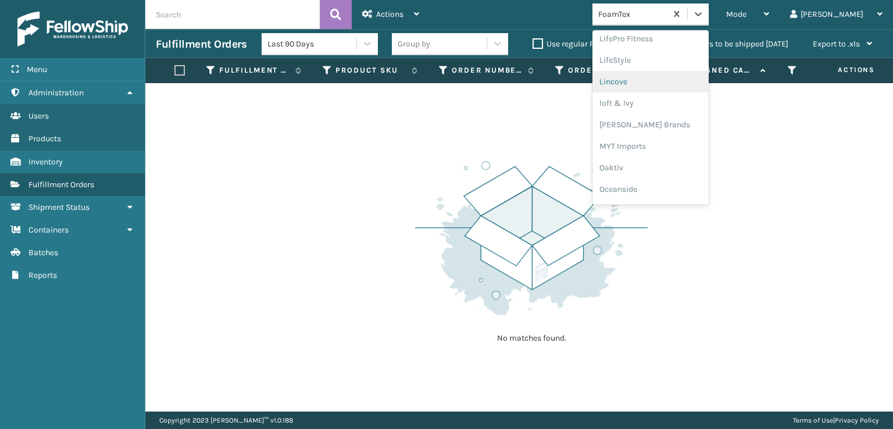
scroll to position [484, 0]
click at [676, 74] on div "[PERSON_NAME] Brands" at bounding box center [651, 76] width 116 height 22
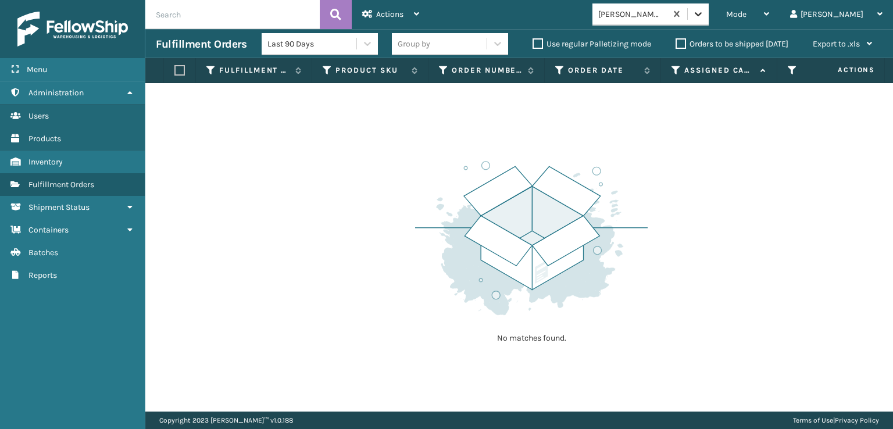
click at [709, 13] on div at bounding box center [698, 13] width 21 height 21
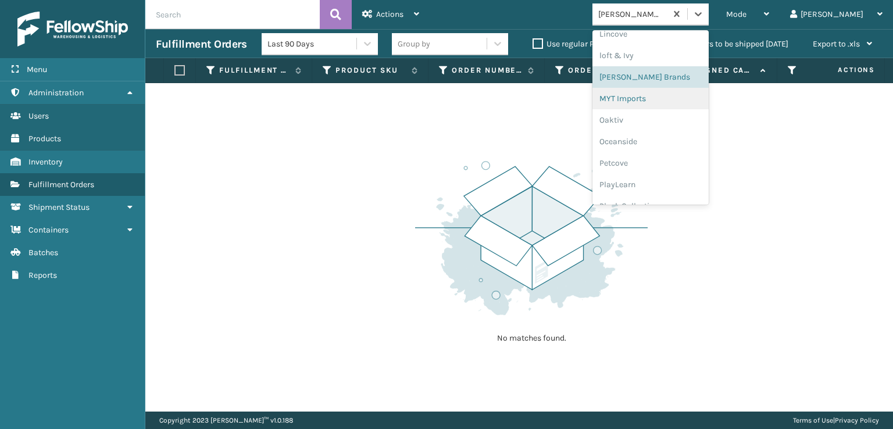
scroll to position [539, 0]
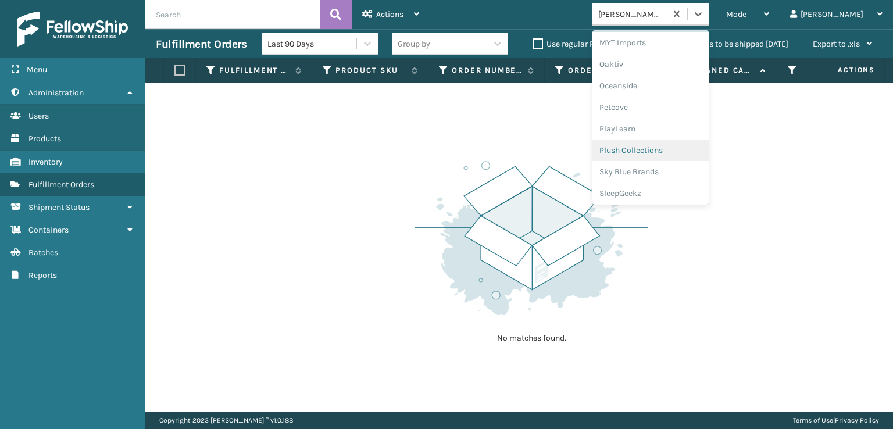
click at [669, 152] on div "Plush Collections" at bounding box center [651, 151] width 116 height 22
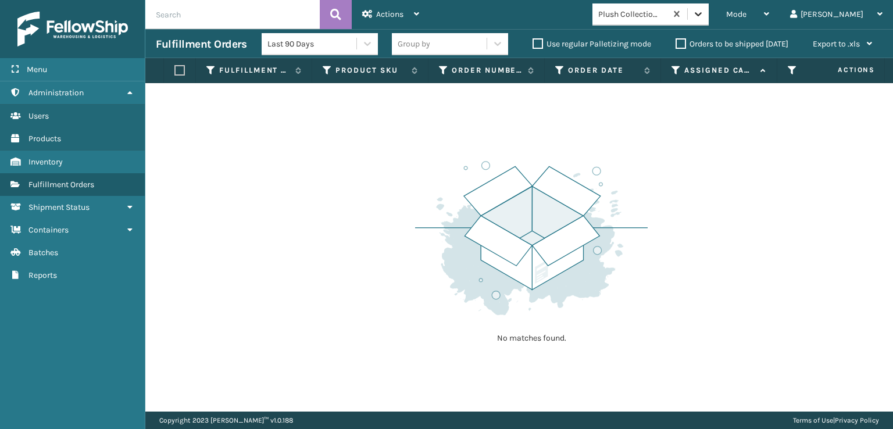
click at [704, 17] on icon at bounding box center [699, 14] width 12 height 12
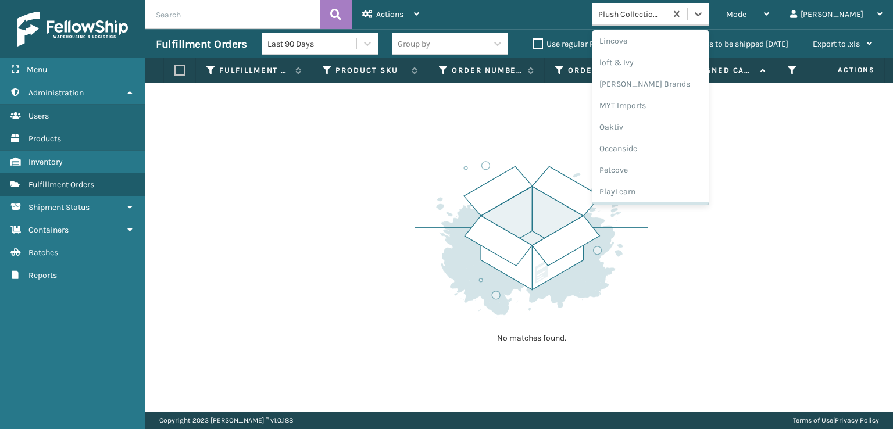
scroll to position [562, 0]
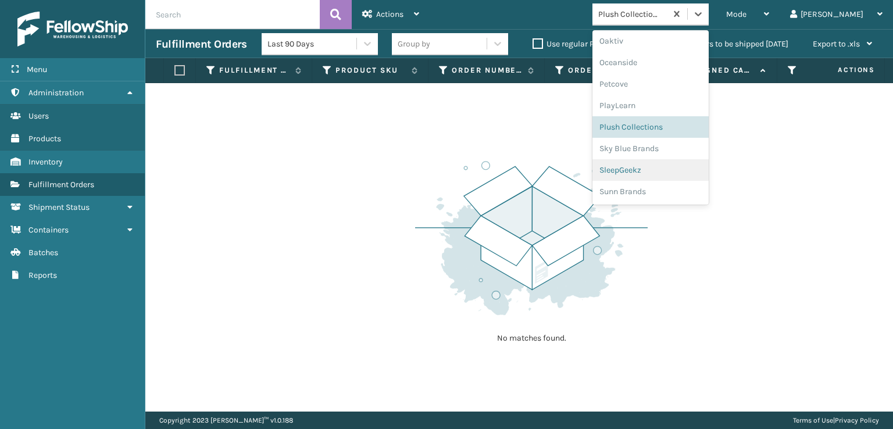
click at [662, 168] on div "SleepGeekz" at bounding box center [651, 170] width 116 height 22
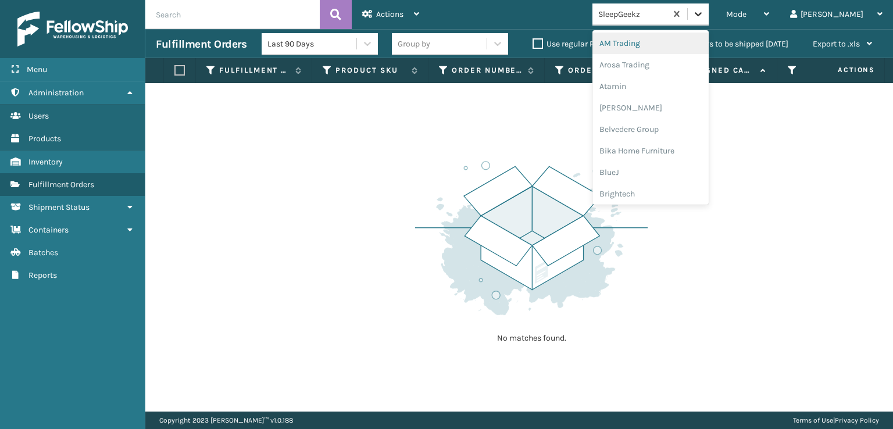
click at [709, 16] on div at bounding box center [698, 13] width 21 height 21
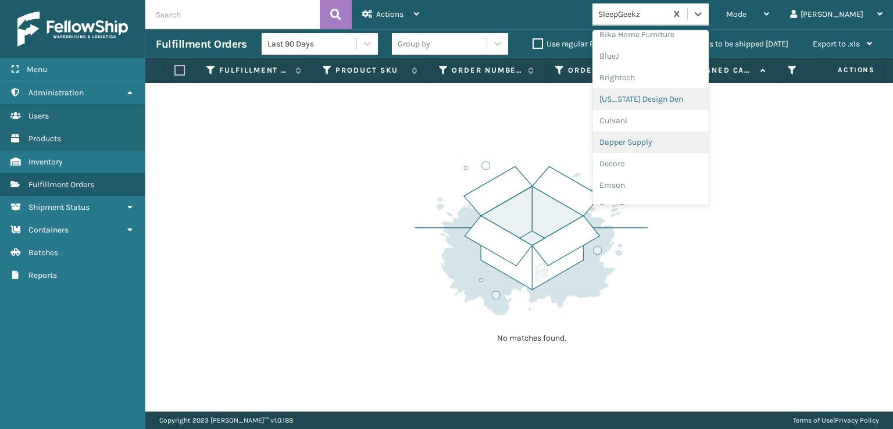
scroll to position [174, 0]
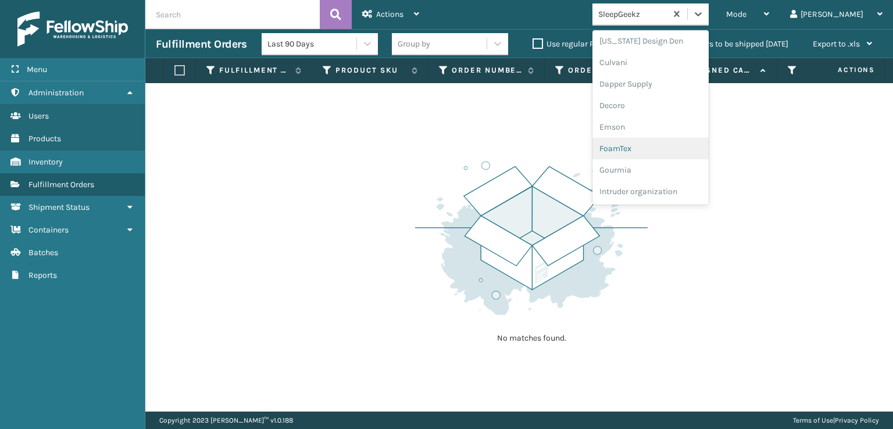
click at [670, 149] on div "FoamTex" at bounding box center [651, 149] width 116 height 22
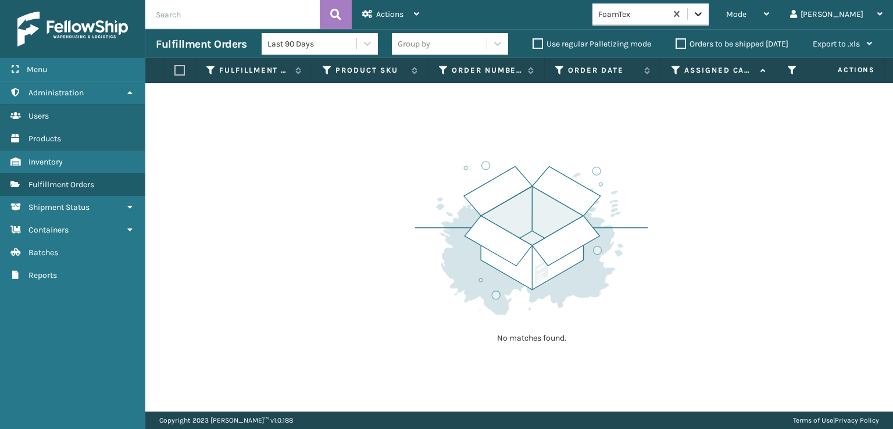
click at [704, 12] on icon at bounding box center [699, 14] width 12 height 12
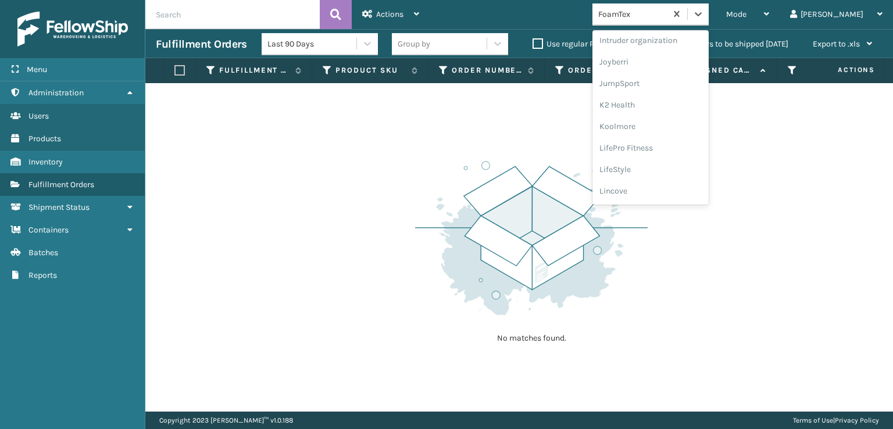
scroll to position [368, 0]
click at [675, 190] on div "[PERSON_NAME] Brands" at bounding box center [651, 192] width 116 height 22
click at [704, 17] on icon at bounding box center [699, 14] width 12 height 12
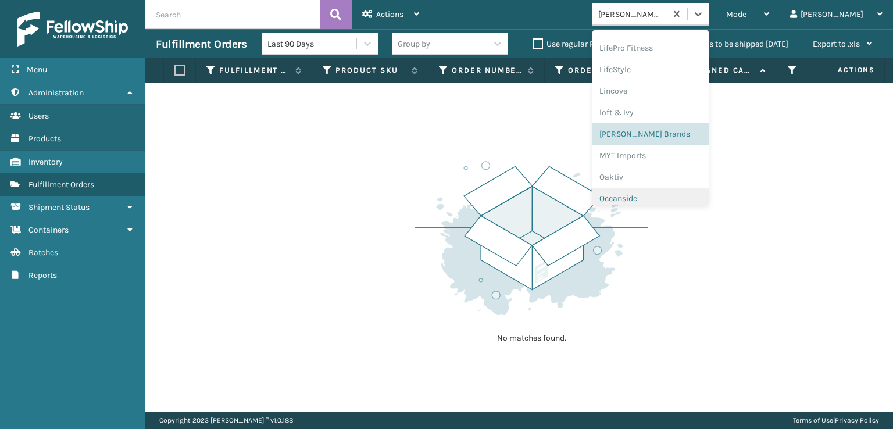
scroll to position [542, 0]
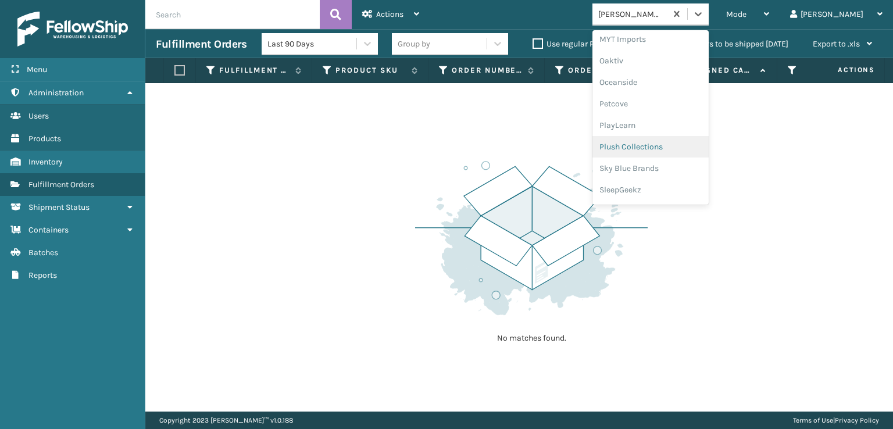
click at [668, 145] on div "Plush Collections" at bounding box center [651, 147] width 116 height 22
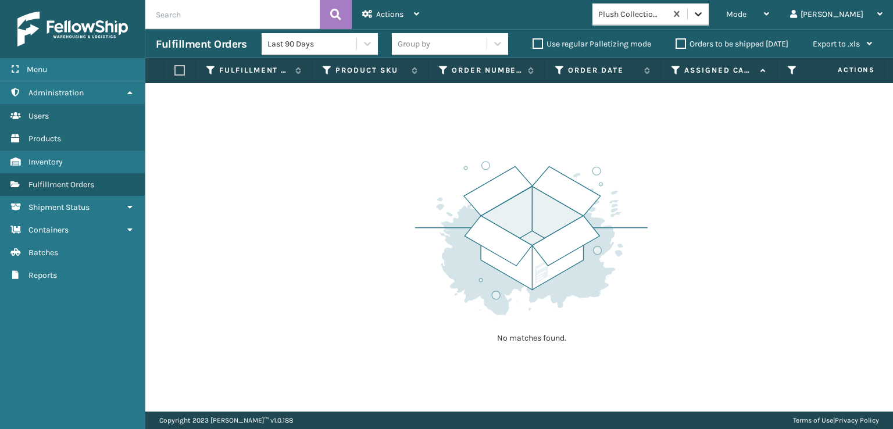
click at [704, 19] on icon at bounding box center [699, 14] width 12 height 12
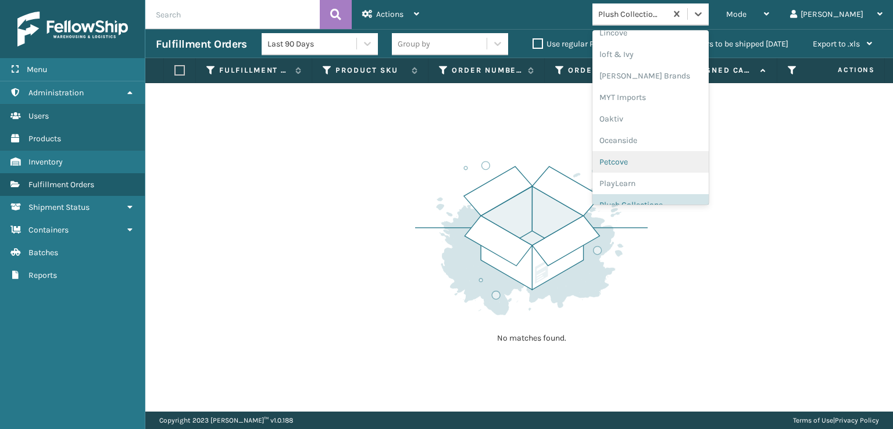
scroll to position [562, 0]
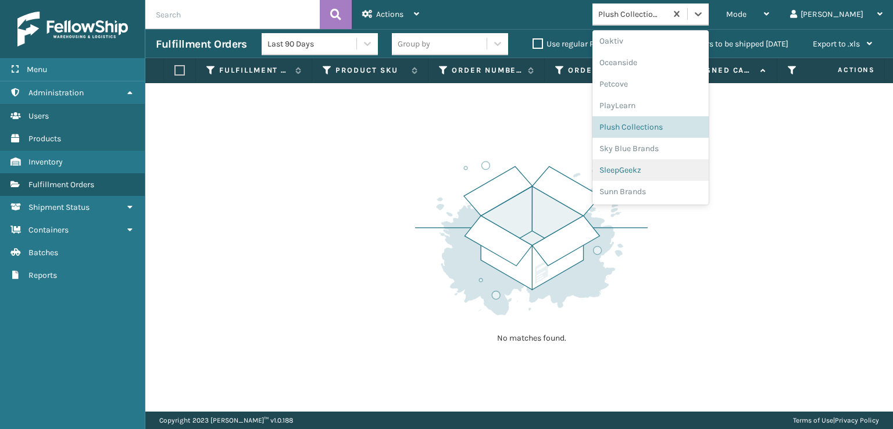
click at [677, 167] on div "SleepGeekz" at bounding box center [651, 170] width 116 height 22
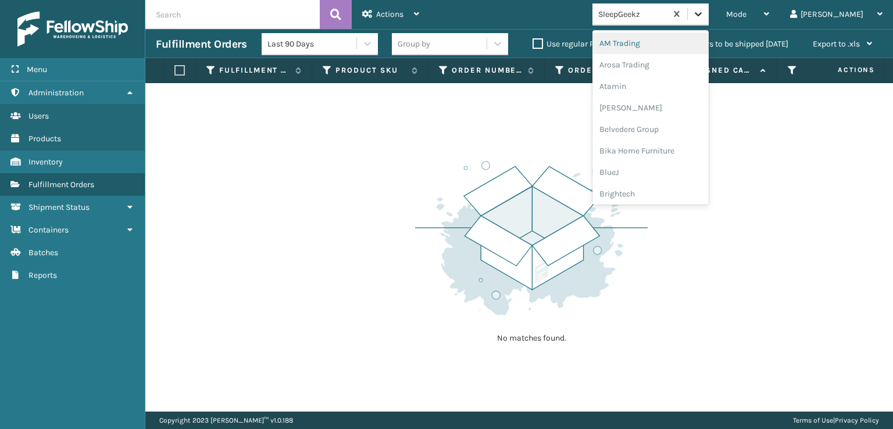
click at [704, 15] on icon at bounding box center [699, 14] width 12 height 12
click at [668, 145] on div "FoamTex" at bounding box center [651, 149] width 116 height 22
click at [704, 17] on icon at bounding box center [699, 14] width 12 height 12
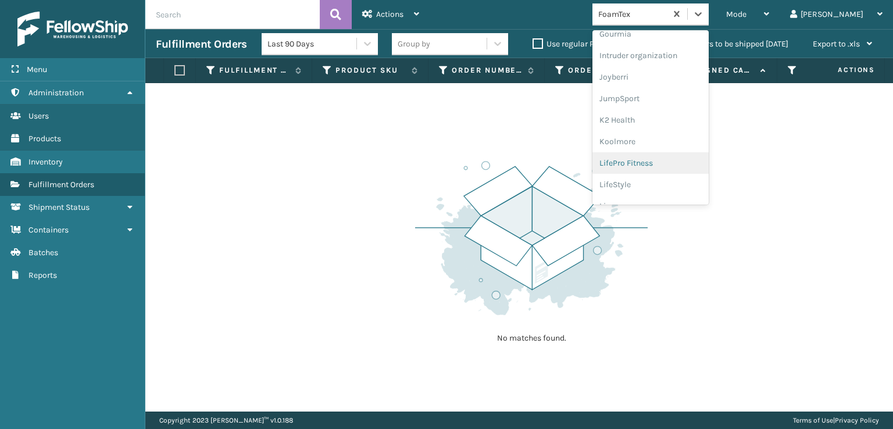
scroll to position [368, 0]
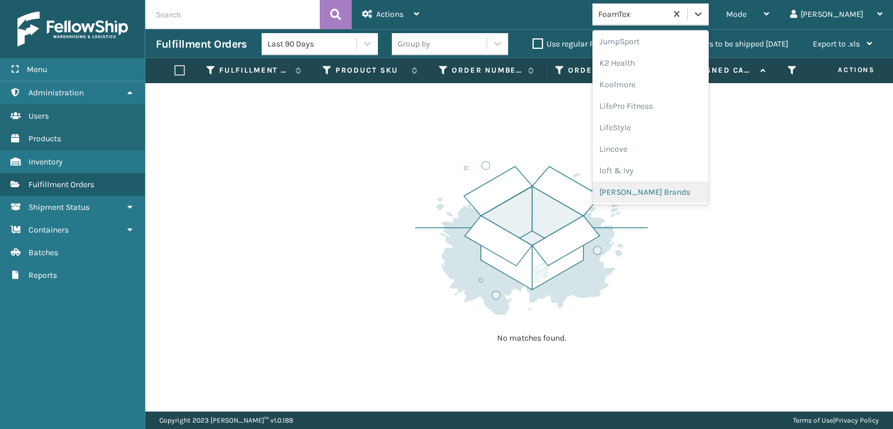
click at [675, 191] on div "[PERSON_NAME] Brands" at bounding box center [651, 192] width 116 height 22
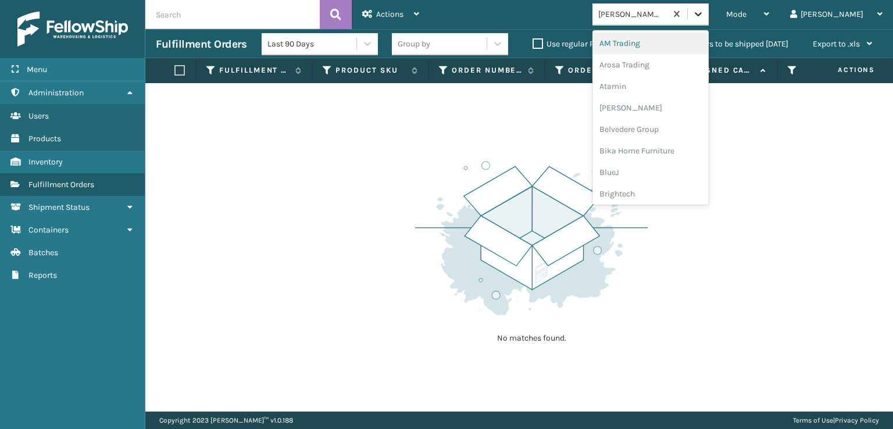
click at [702, 15] on icon at bounding box center [698, 14] width 7 height 4
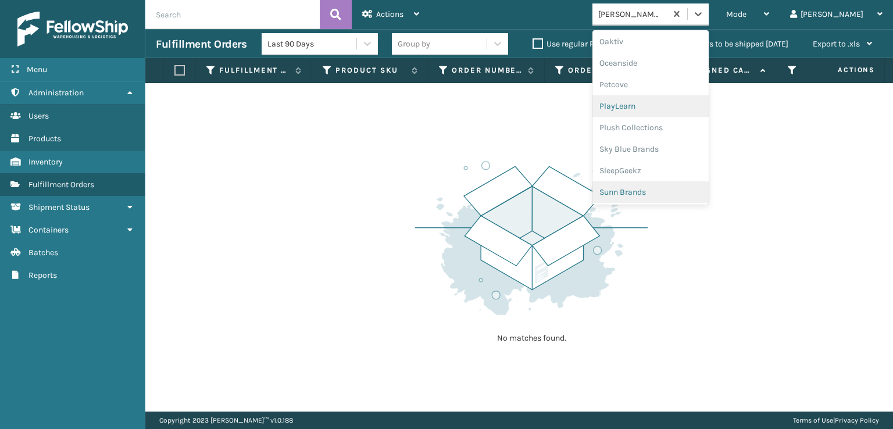
scroll to position [562, 0]
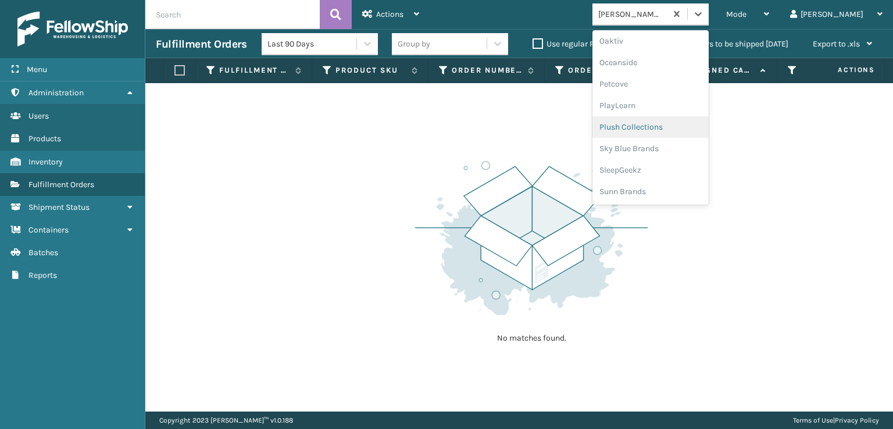
click at [661, 128] on div "Plush Collections" at bounding box center [651, 127] width 116 height 22
click at [704, 19] on icon at bounding box center [699, 14] width 12 height 12
click at [661, 170] on div "SleepGeekz" at bounding box center [651, 170] width 116 height 22
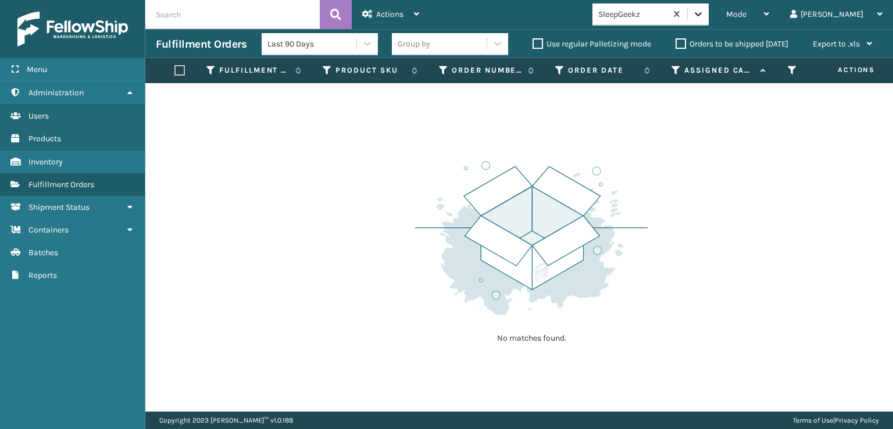
click at [709, 8] on div at bounding box center [698, 13] width 21 height 21
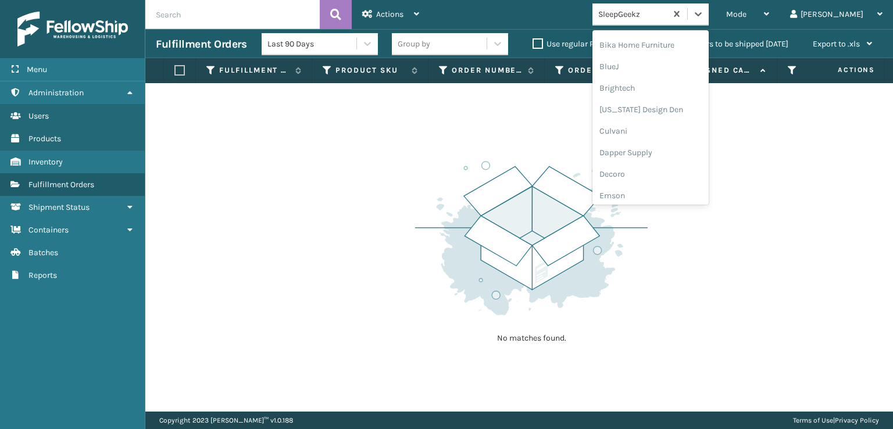
scroll to position [174, 0]
click at [664, 146] on div "FoamTex" at bounding box center [651, 149] width 116 height 22
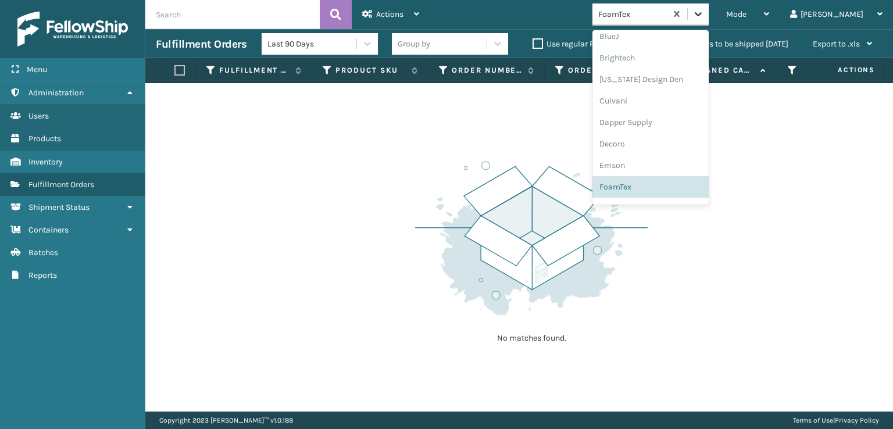
click at [704, 12] on icon at bounding box center [699, 14] width 12 height 12
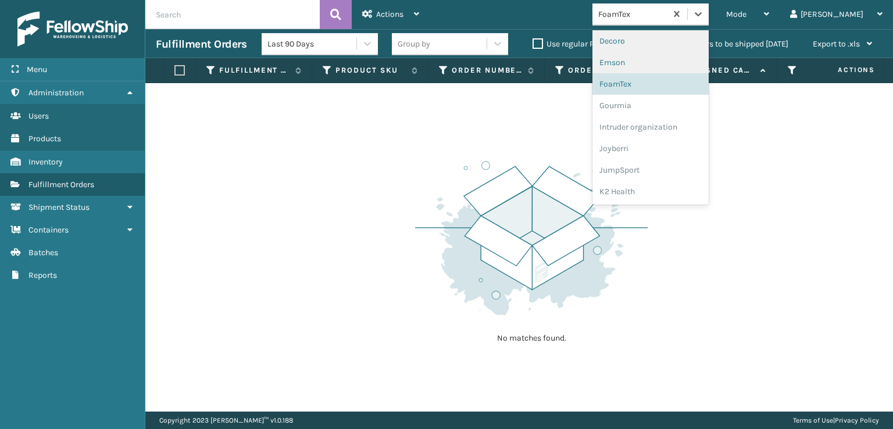
scroll to position [368, 0]
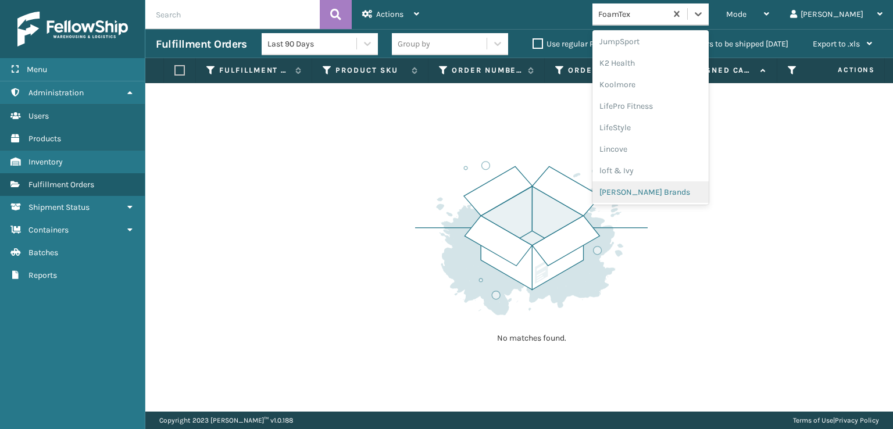
click at [669, 193] on div "[PERSON_NAME] Brands" at bounding box center [651, 192] width 116 height 22
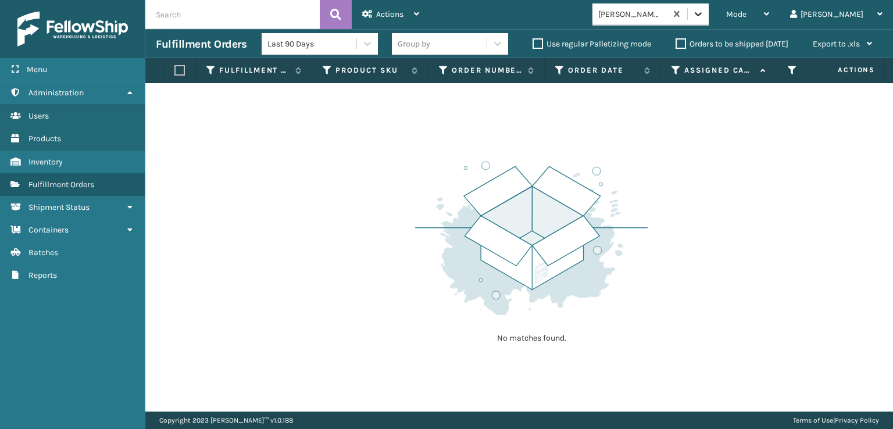
click at [704, 18] on icon at bounding box center [699, 14] width 12 height 12
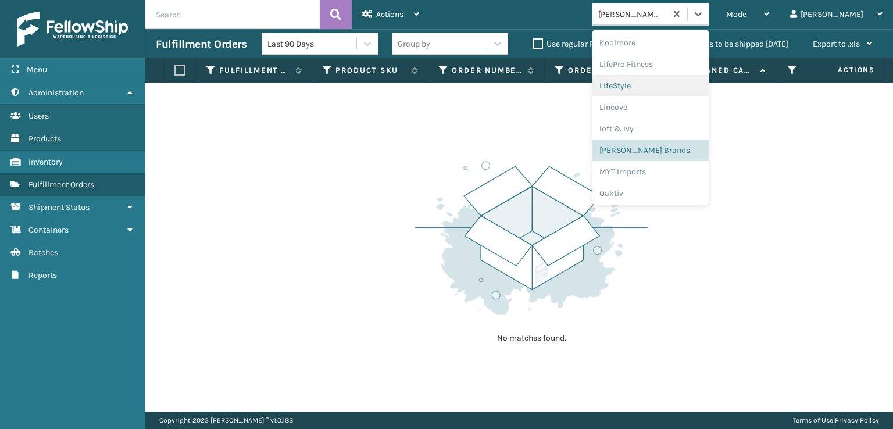
scroll to position [562, 0]
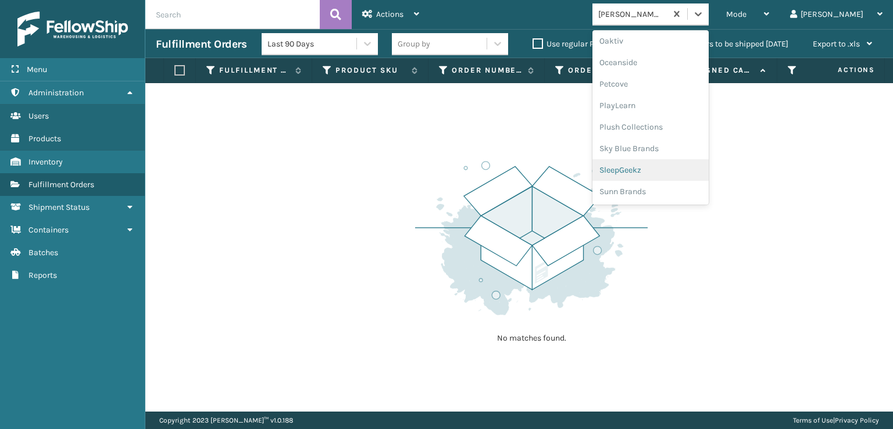
click at [665, 174] on div "SleepGeekz" at bounding box center [651, 170] width 116 height 22
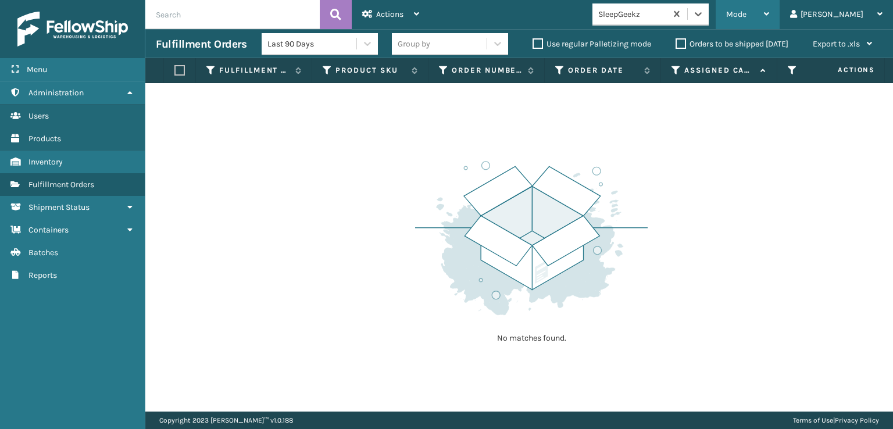
drag, startPoint x: 781, startPoint y: 19, endPoint x: 784, endPoint y: 28, distance: 9.7
click at [769, 22] on div "Mode" at bounding box center [747, 14] width 43 height 29
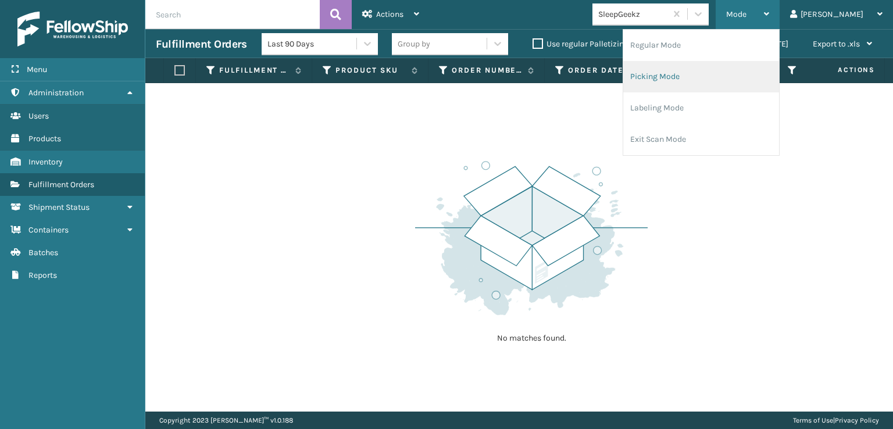
click at [700, 77] on li "Picking Mode" at bounding box center [701, 76] width 156 height 31
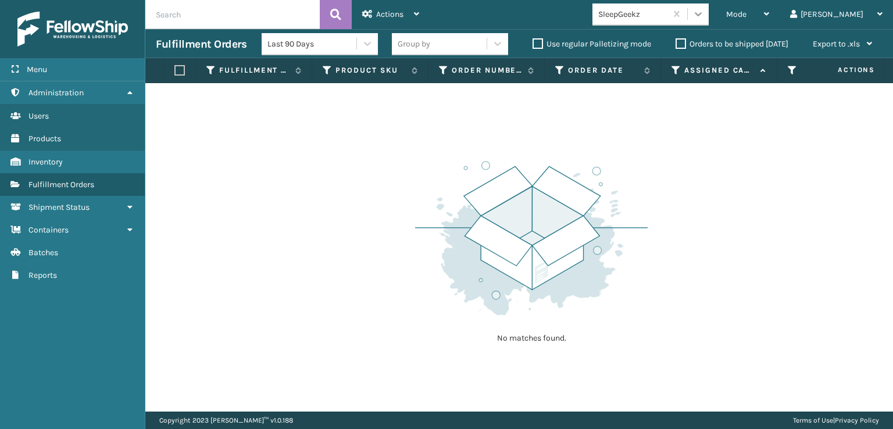
click at [709, 22] on div at bounding box center [698, 13] width 21 height 21
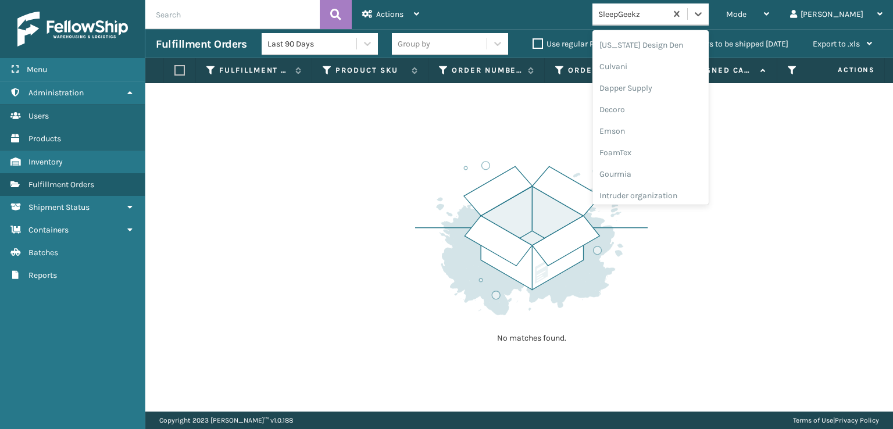
scroll to position [233, 0]
click at [665, 92] on div "FoamTex" at bounding box center [651, 91] width 116 height 22
click at [704, 17] on icon at bounding box center [699, 14] width 12 height 12
click at [660, 133] on div "[PERSON_NAME] Brands" at bounding box center [651, 134] width 116 height 22
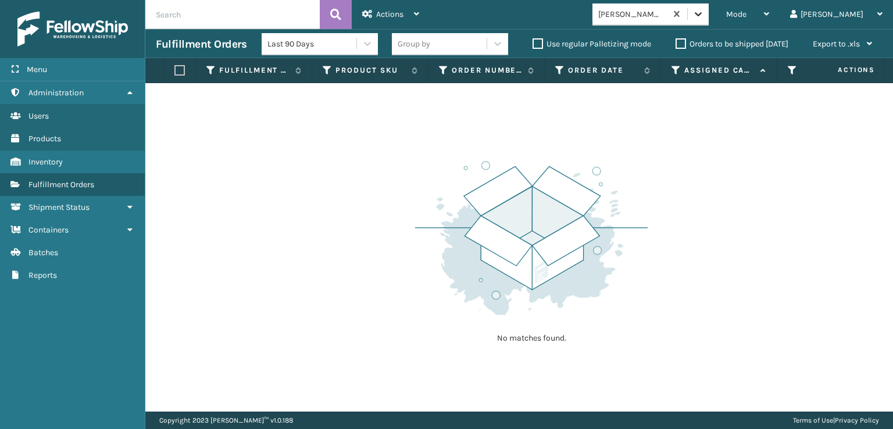
click at [704, 16] on icon at bounding box center [699, 14] width 12 height 12
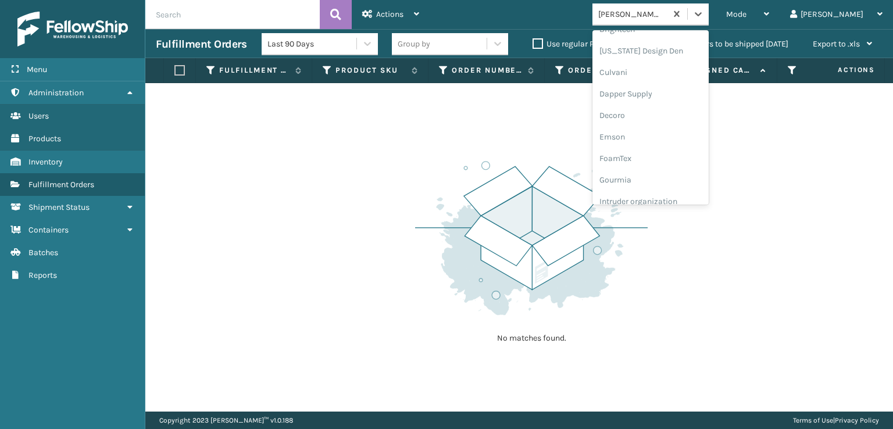
scroll to position [174, 0]
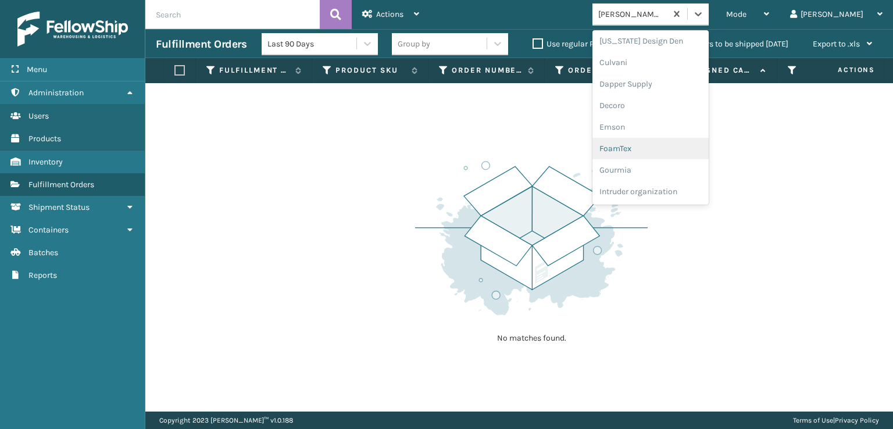
click at [660, 149] on div "FoamTex" at bounding box center [651, 149] width 116 height 22
click at [704, 19] on icon at bounding box center [699, 14] width 12 height 12
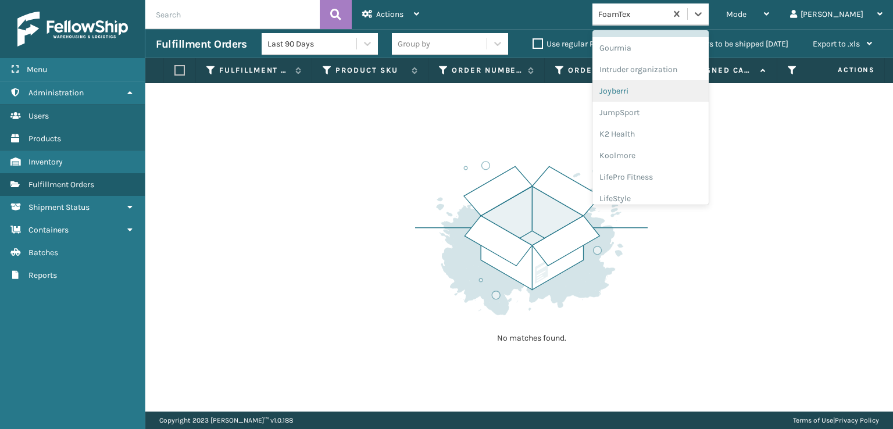
scroll to position [368, 0]
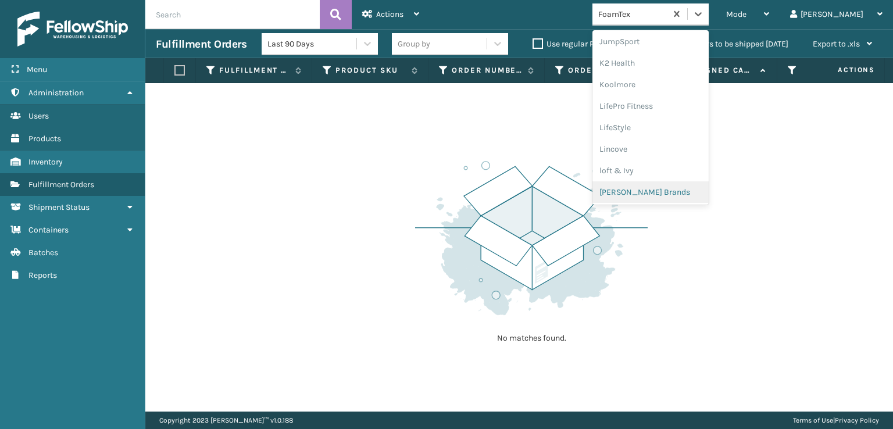
click at [667, 188] on div "[PERSON_NAME] Brands" at bounding box center [651, 192] width 116 height 22
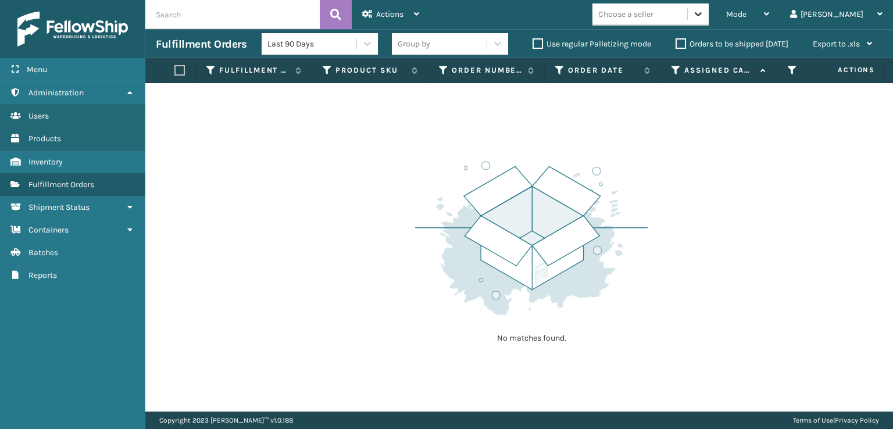
click at [709, 20] on div at bounding box center [698, 13] width 21 height 21
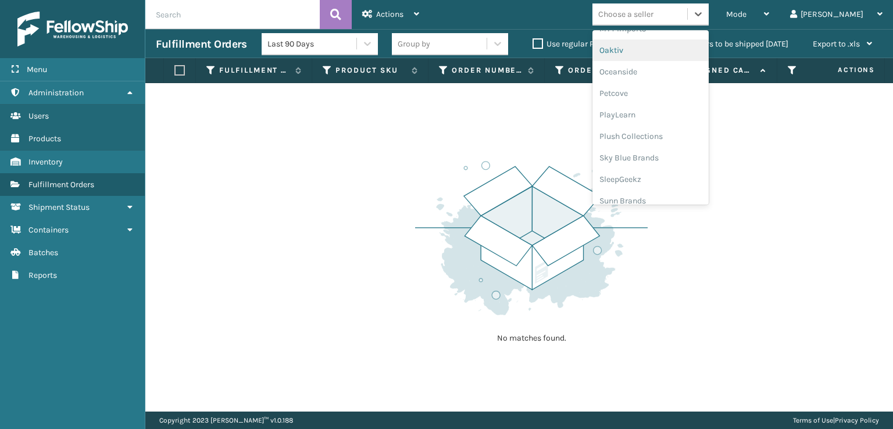
scroll to position [562, 0]
click at [666, 126] on div "Plush Collections" at bounding box center [651, 127] width 116 height 22
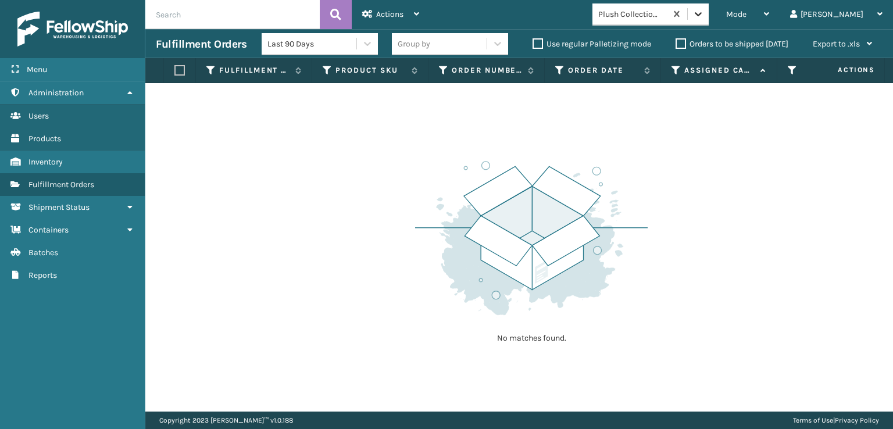
click at [702, 15] on icon at bounding box center [698, 14] width 7 height 4
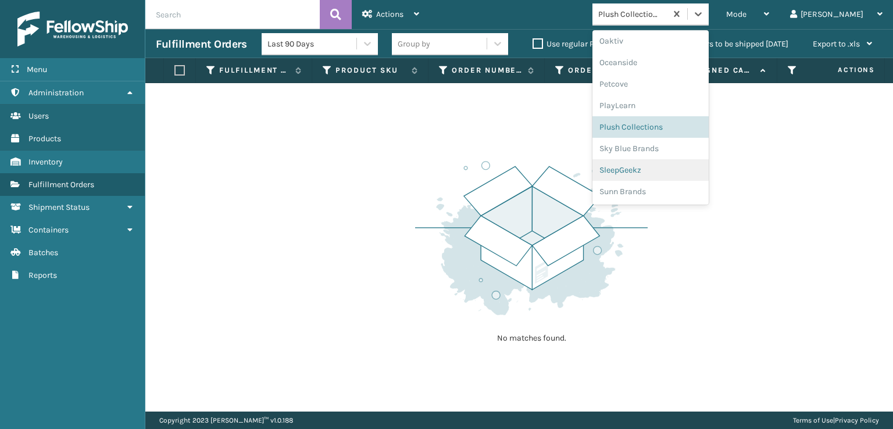
click at [673, 172] on div "SleepGeekz" at bounding box center [651, 170] width 116 height 22
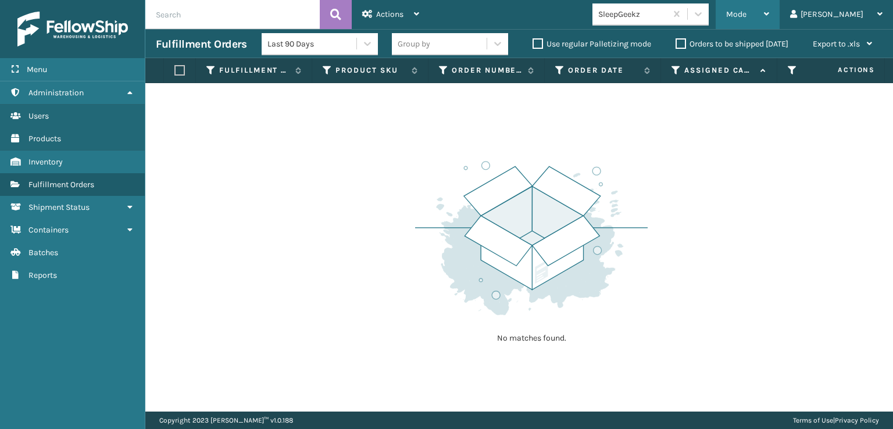
drag, startPoint x: 782, startPoint y: 16, endPoint x: 782, endPoint y: 31, distance: 15.7
click at [747, 17] on span "Mode" at bounding box center [736, 14] width 20 height 10
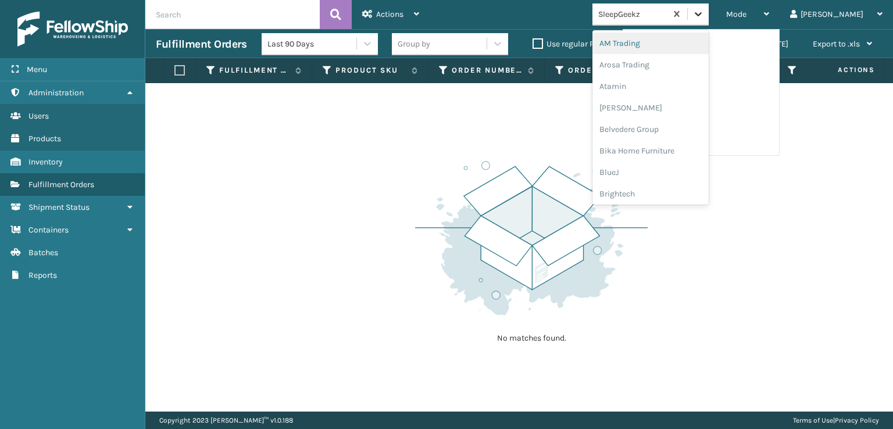
click at [704, 17] on icon at bounding box center [699, 14] width 12 height 12
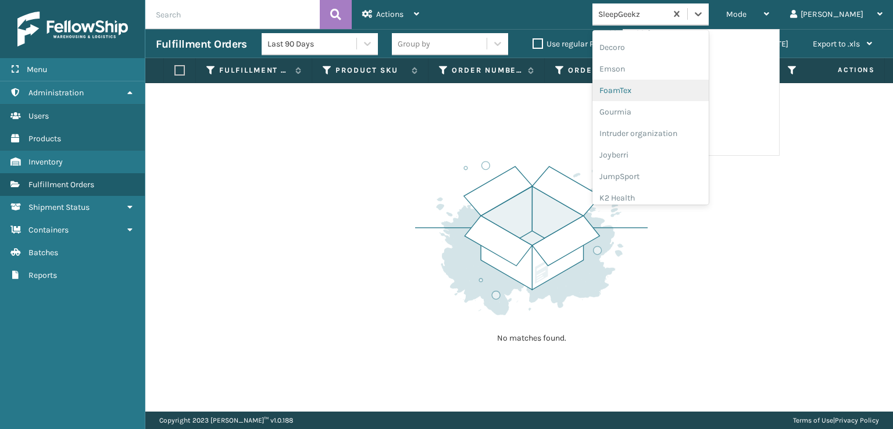
click at [665, 87] on div "FoamTex" at bounding box center [651, 91] width 116 height 22
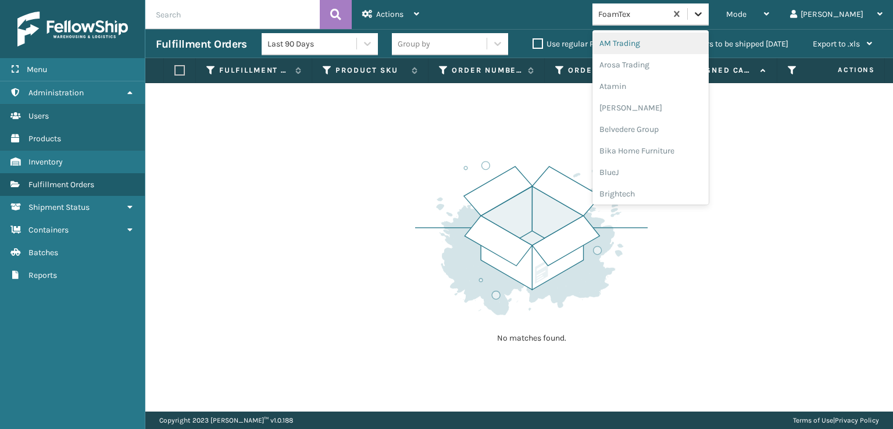
click at [704, 17] on icon at bounding box center [699, 14] width 12 height 12
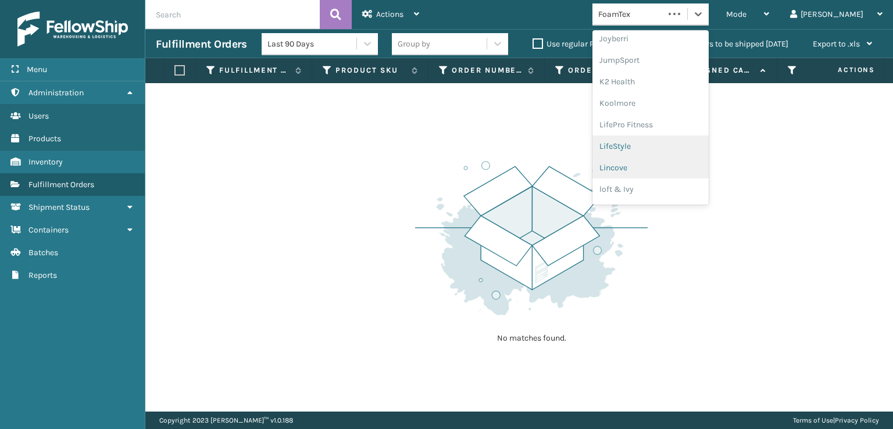
scroll to position [368, 0]
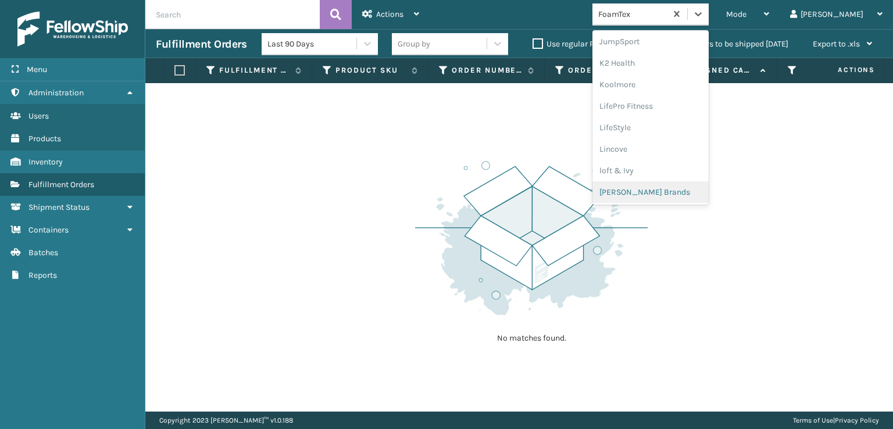
click at [672, 190] on div "[PERSON_NAME] Brands" at bounding box center [651, 192] width 116 height 22
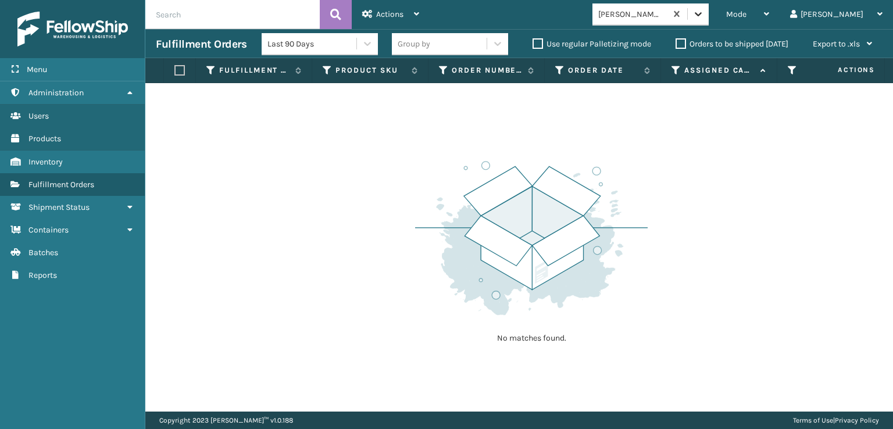
click at [704, 12] on icon at bounding box center [699, 14] width 12 height 12
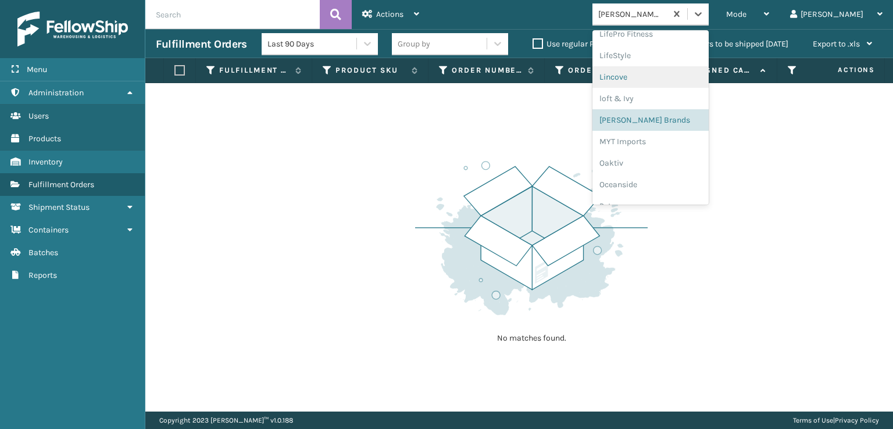
scroll to position [542, 0]
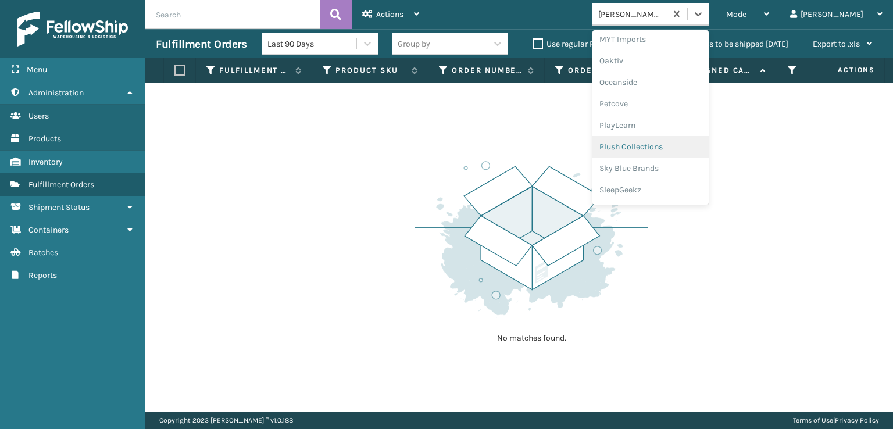
click at [677, 145] on div "Plush Collections" at bounding box center [651, 147] width 116 height 22
click at [704, 12] on icon at bounding box center [699, 14] width 12 height 12
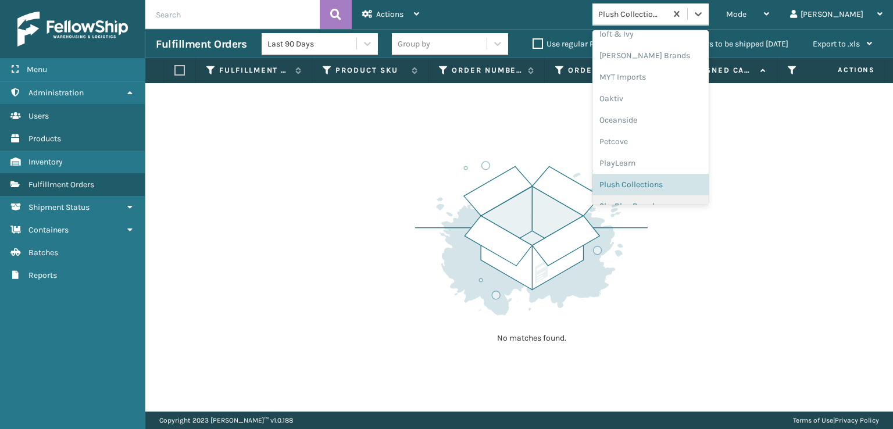
scroll to position [562, 0]
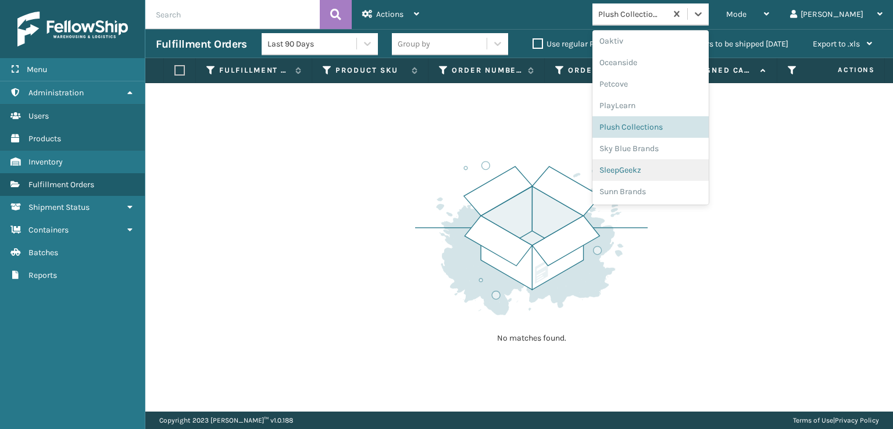
click at [662, 170] on div "SleepGeekz" at bounding box center [651, 170] width 116 height 22
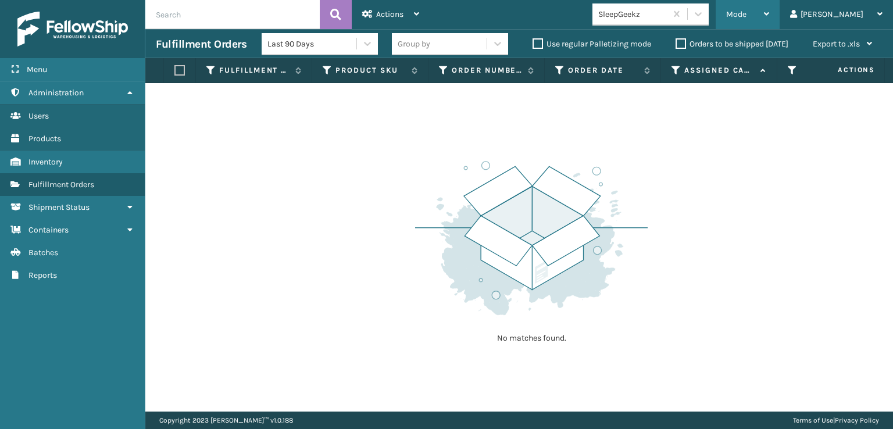
drag, startPoint x: 775, startPoint y: 10, endPoint x: 777, endPoint y: 19, distance: 9.6
click at [747, 12] on span "Mode" at bounding box center [736, 14] width 20 height 10
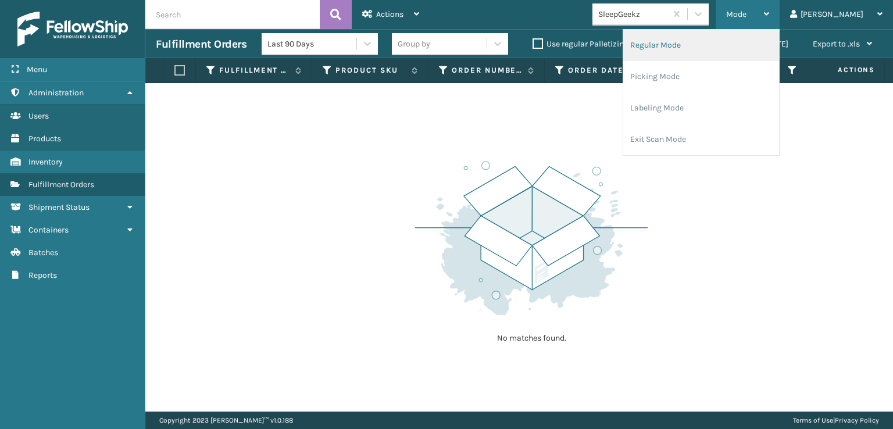
click at [690, 46] on li "Regular Mode" at bounding box center [701, 45] width 156 height 31
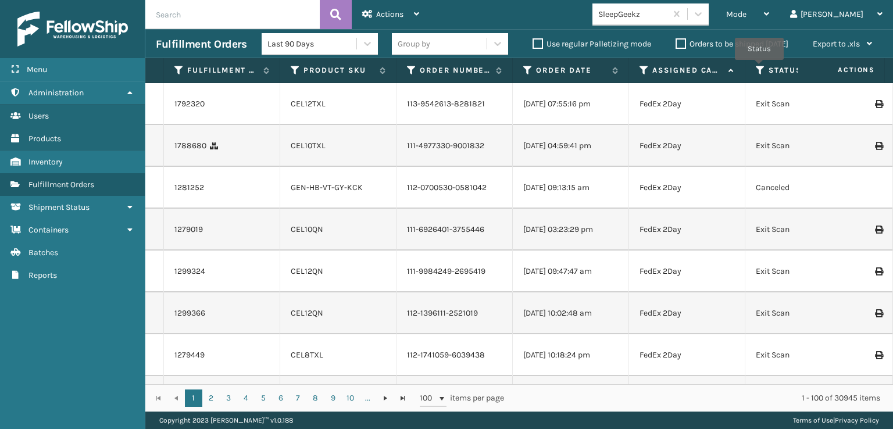
click at [760, 68] on icon at bounding box center [760, 70] width 9 height 10
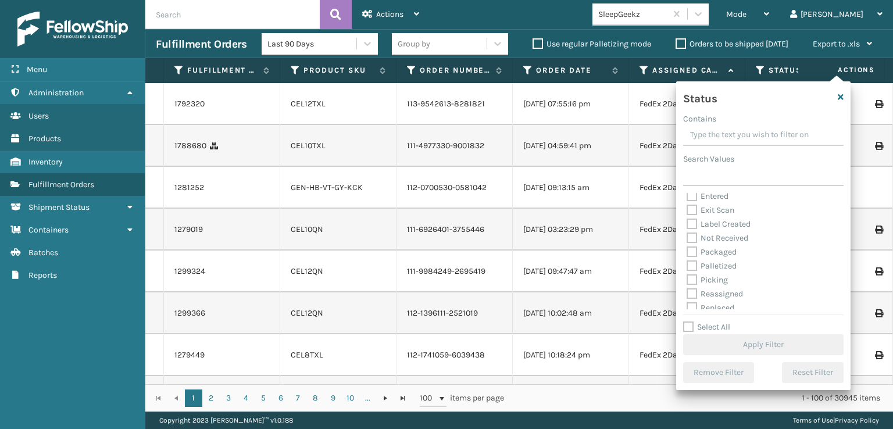
scroll to position [58, 0]
click at [696, 252] on label "Picking" at bounding box center [707, 253] width 41 height 10
click at [687, 252] on input "Picking" at bounding box center [687, 251] width 1 height 8
checkbox input "true"
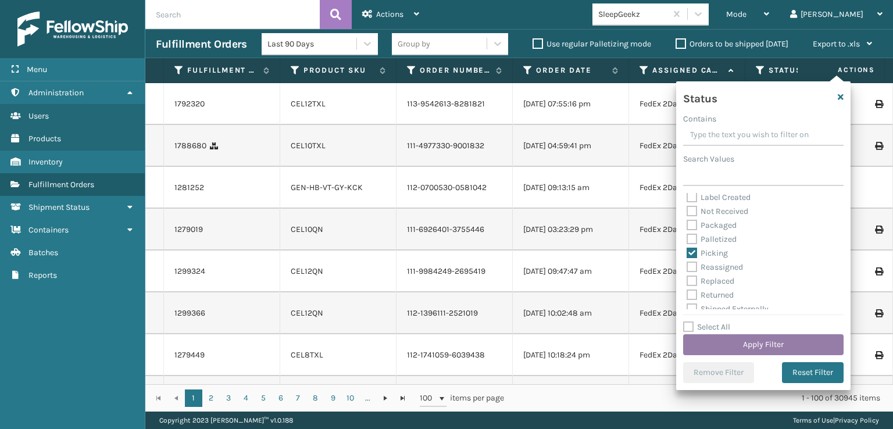
click at [732, 341] on button "Apply Filter" at bounding box center [763, 344] width 161 height 21
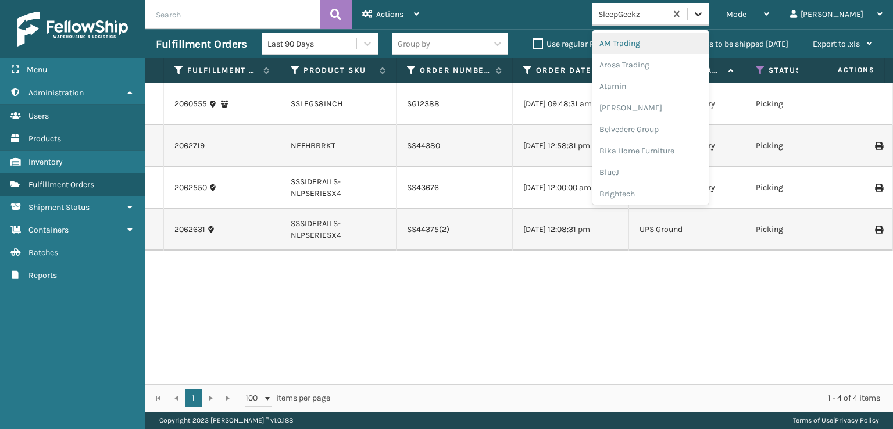
click at [704, 9] on icon at bounding box center [699, 14] width 12 height 12
click at [660, 150] on div "FoamTex" at bounding box center [651, 149] width 116 height 22
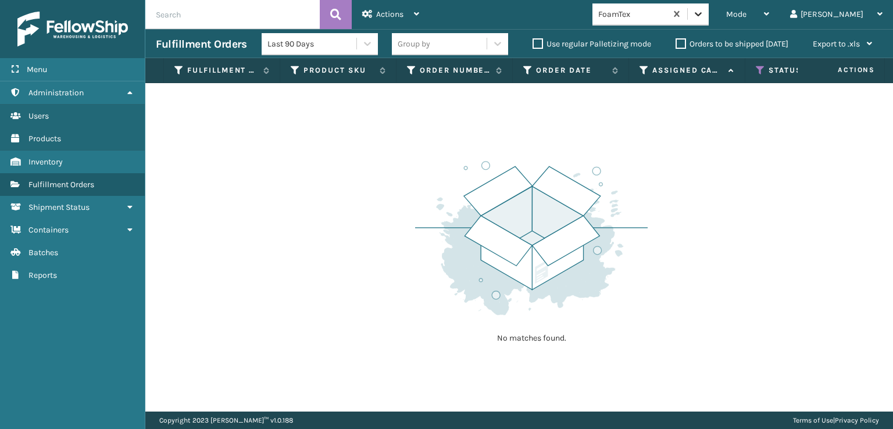
click at [702, 13] on icon at bounding box center [698, 14] width 7 height 4
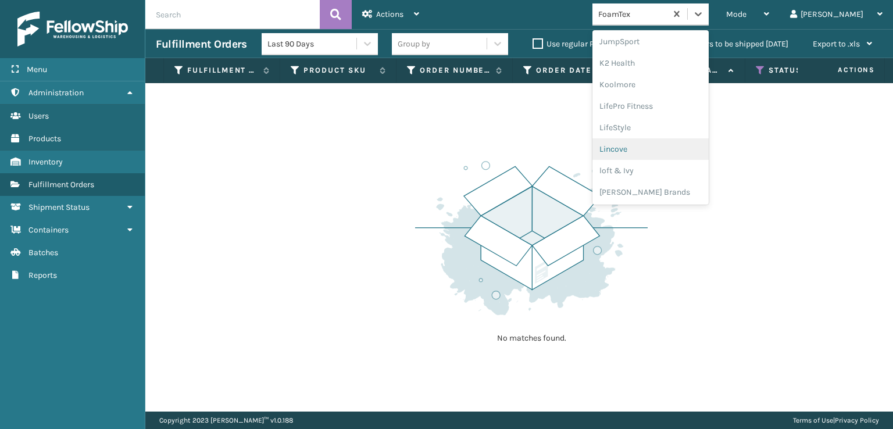
scroll to position [562, 0]
click at [652, 170] on div "SleepGeekz" at bounding box center [651, 170] width 116 height 22
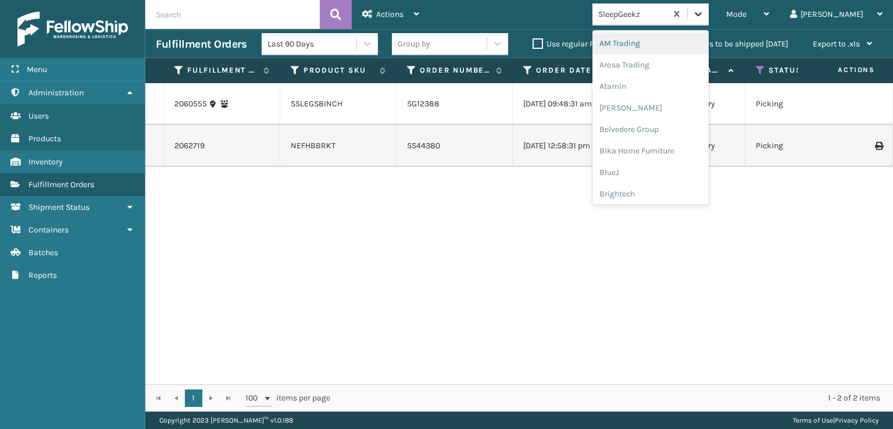
click at [702, 13] on icon at bounding box center [698, 14] width 7 height 4
click at [661, 172] on div "SleepGeekz" at bounding box center [651, 170] width 116 height 22
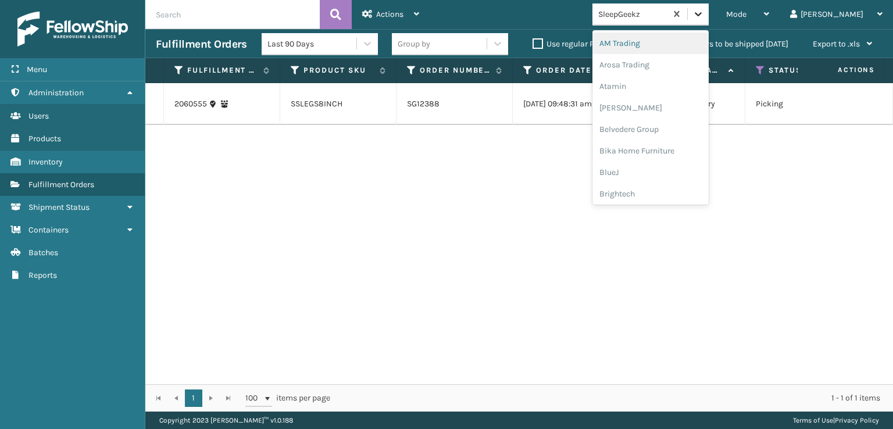
click at [704, 11] on icon at bounding box center [699, 14] width 12 height 12
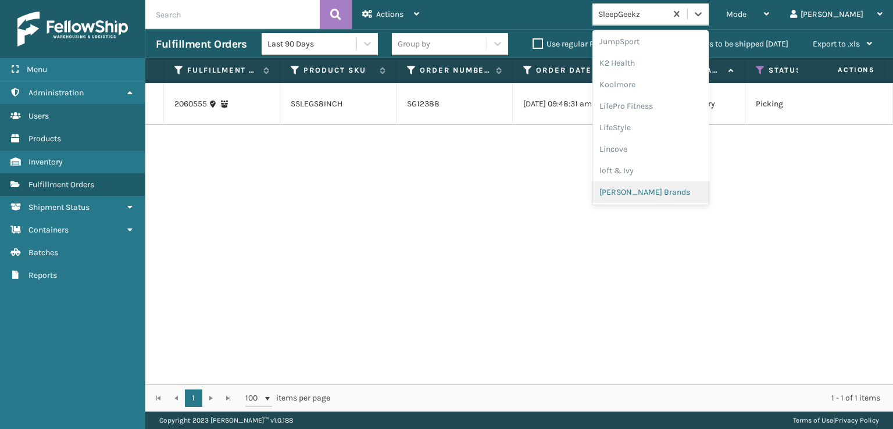
scroll to position [426, 0]
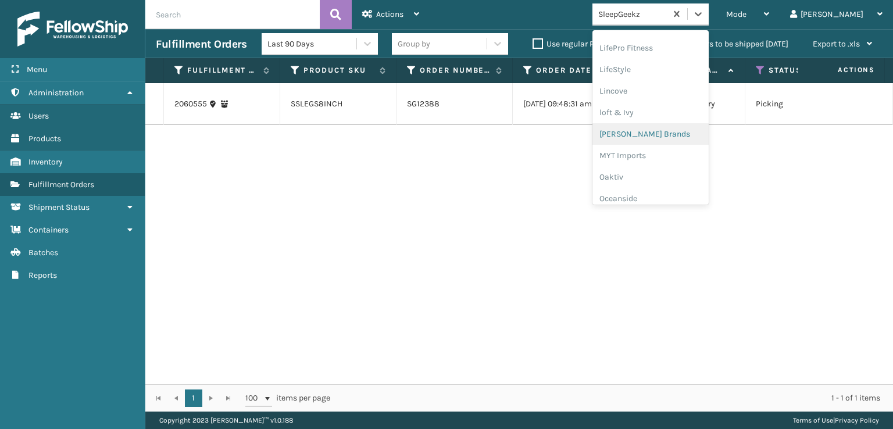
click at [661, 128] on div "[PERSON_NAME] Brands" at bounding box center [651, 134] width 116 height 22
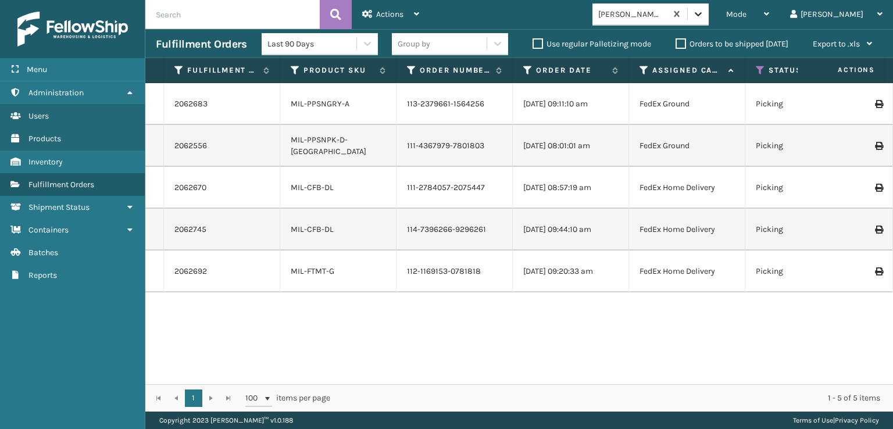
click at [709, 20] on div at bounding box center [698, 13] width 21 height 21
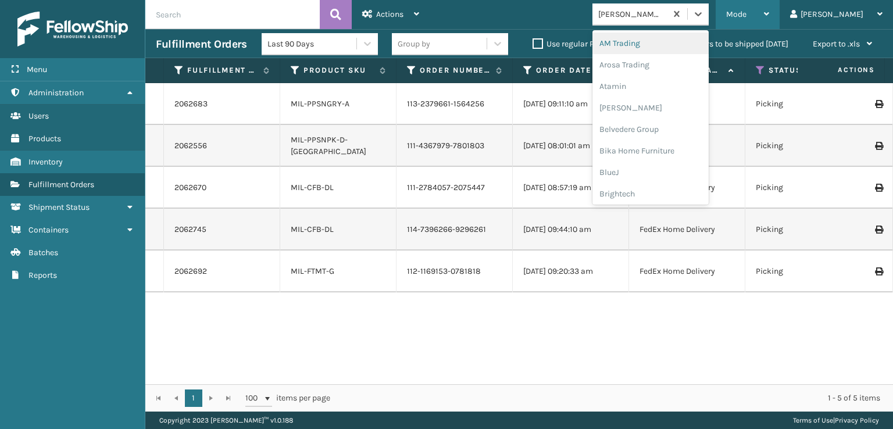
click at [747, 13] on span "Mode" at bounding box center [736, 14] width 20 height 10
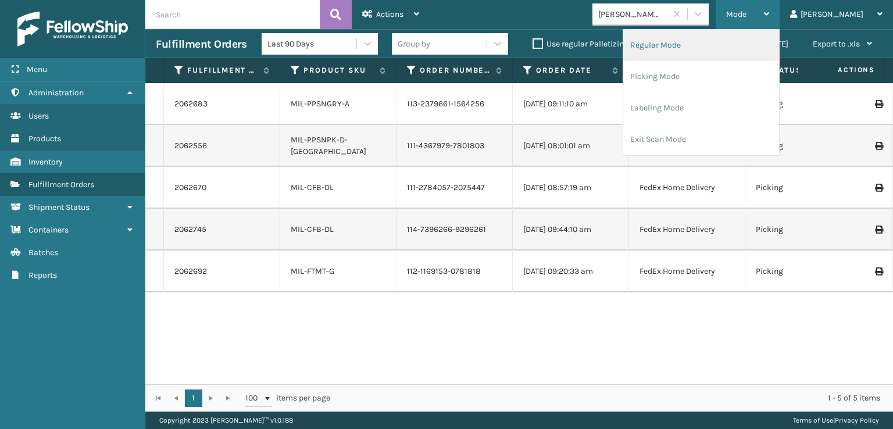
click at [728, 48] on li "Regular Mode" at bounding box center [701, 45] width 156 height 31
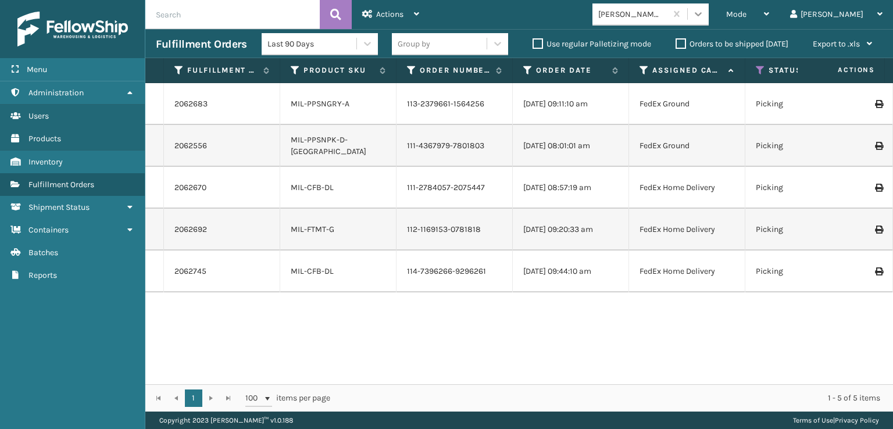
click at [709, 15] on div at bounding box center [698, 13] width 21 height 21
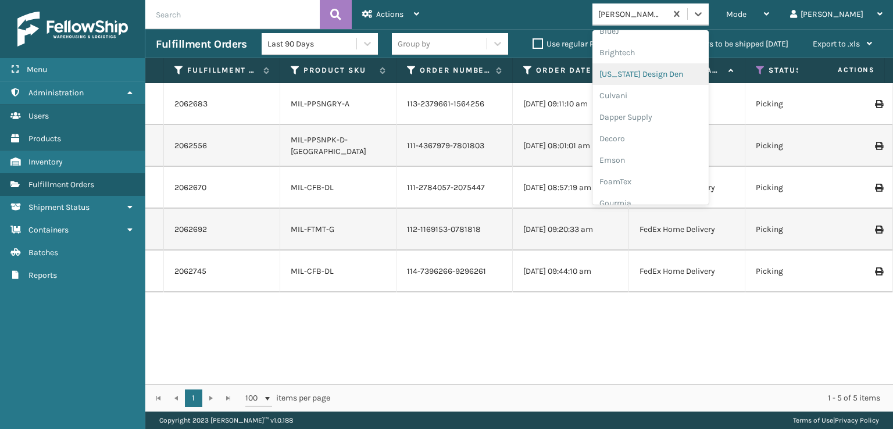
scroll to position [174, 0]
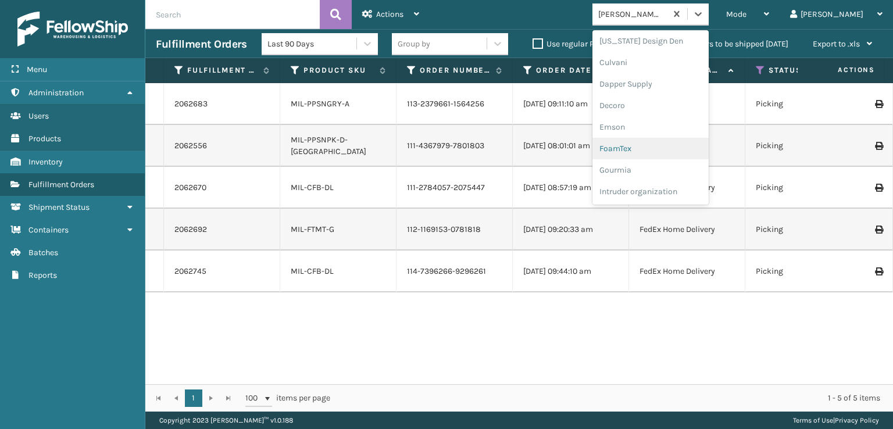
click at [673, 149] on div "FoamTex" at bounding box center [651, 149] width 116 height 22
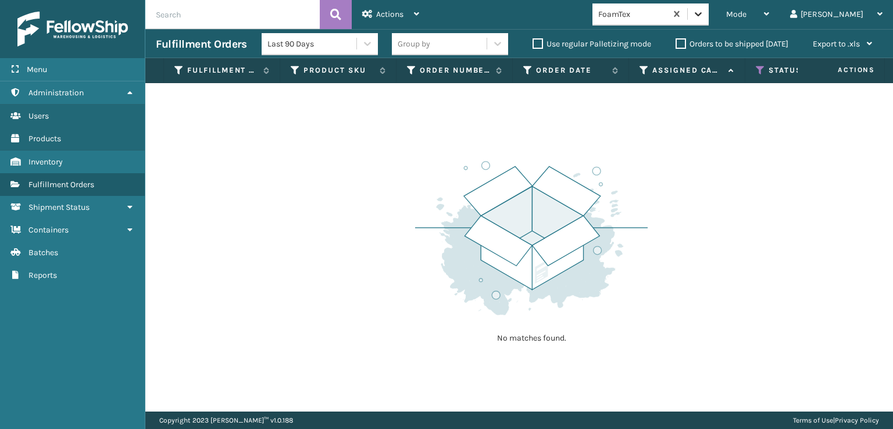
click at [709, 12] on div at bounding box center [698, 13] width 21 height 21
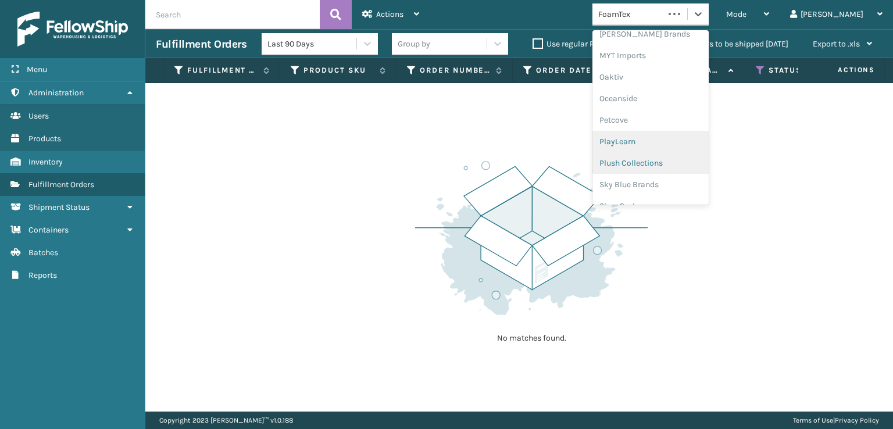
scroll to position [562, 0]
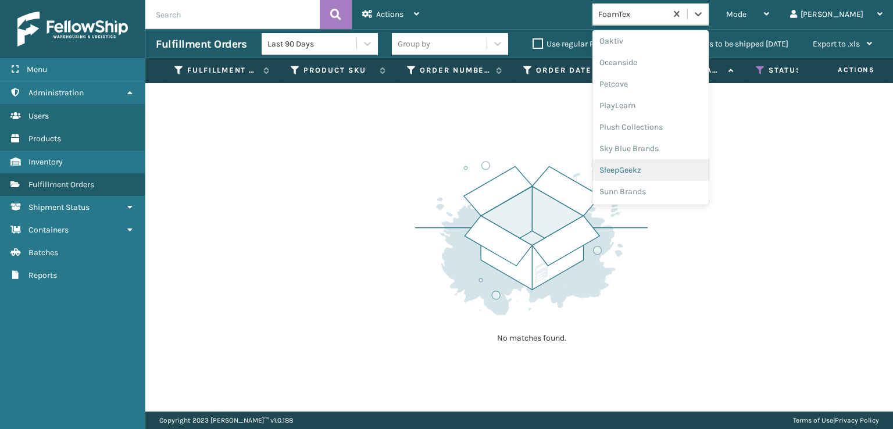
click at [680, 170] on div "SleepGeekz" at bounding box center [651, 170] width 116 height 22
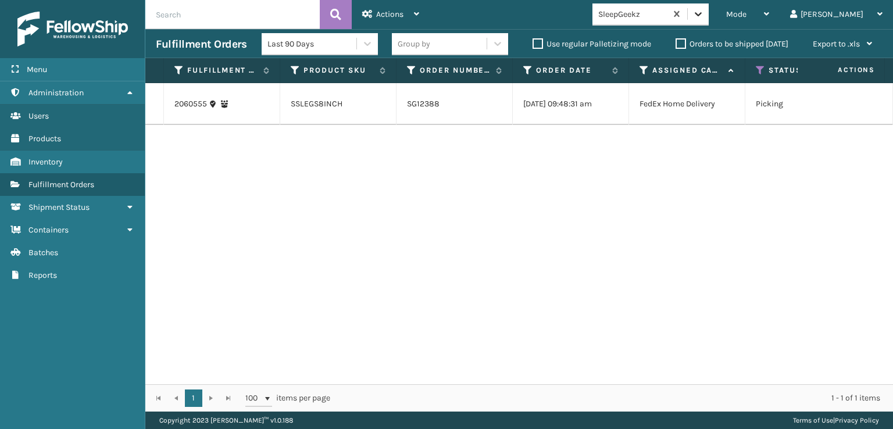
click at [704, 12] on icon at bounding box center [699, 14] width 12 height 12
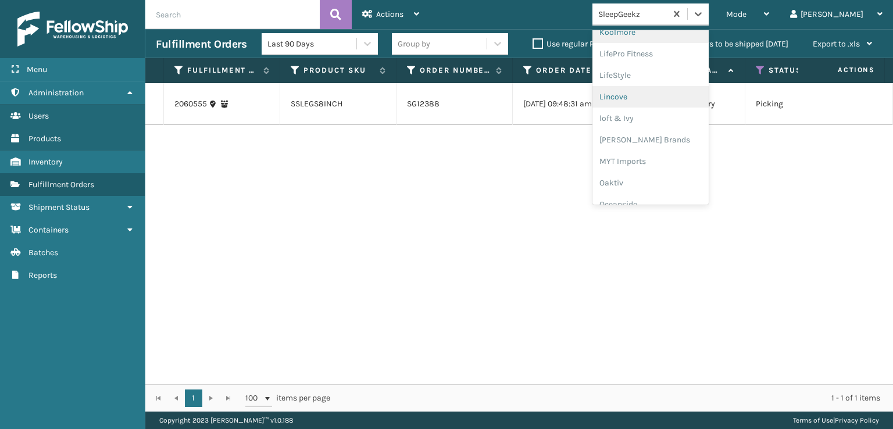
scroll to position [426, 0]
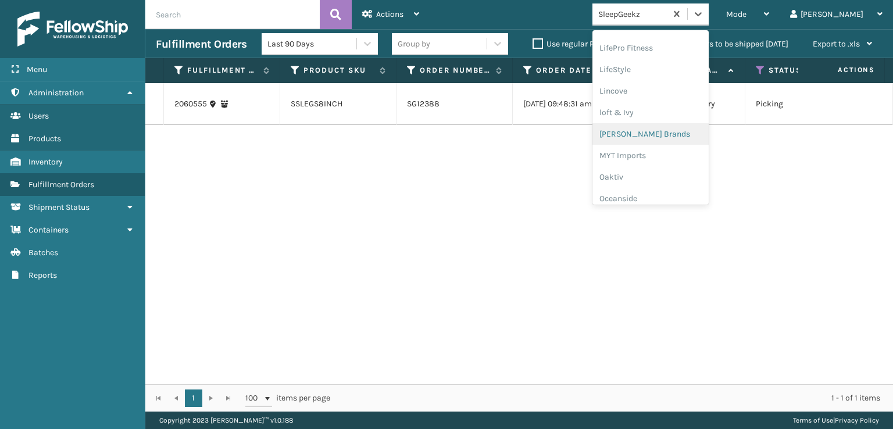
click at [694, 135] on div "[PERSON_NAME] Brands" at bounding box center [651, 134] width 116 height 22
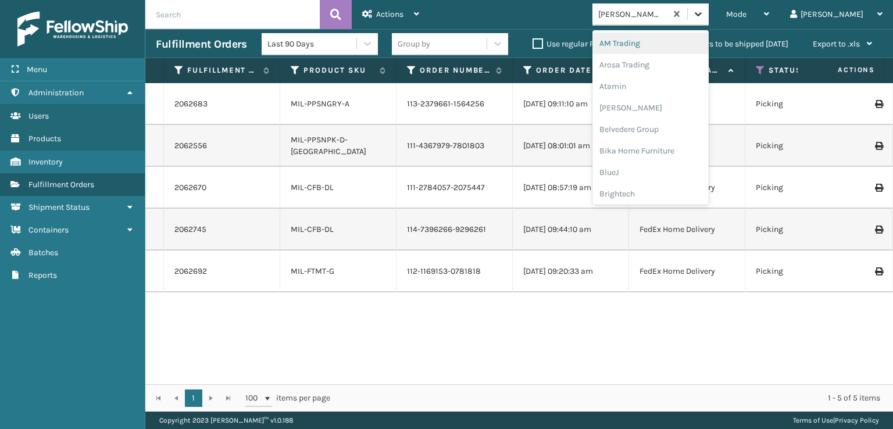
click at [704, 15] on icon at bounding box center [699, 14] width 12 height 12
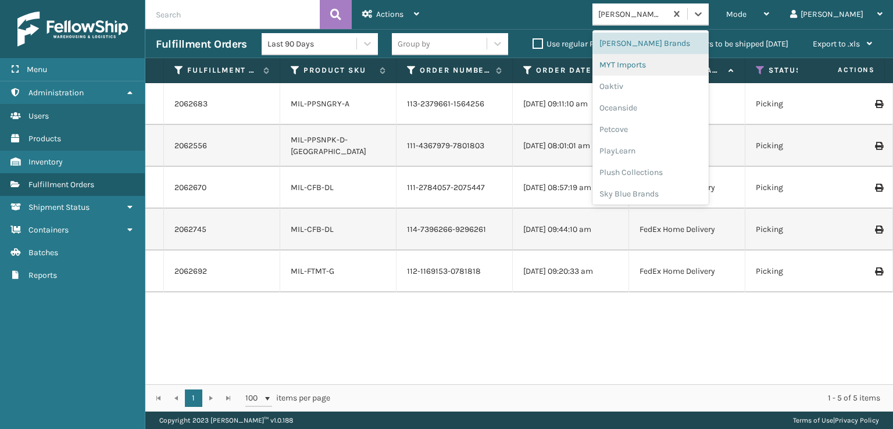
scroll to position [562, 0]
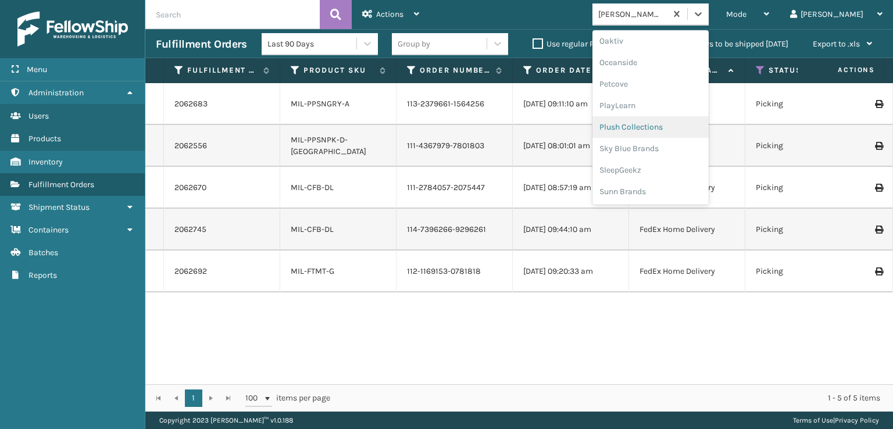
click at [667, 119] on div "Plush Collections" at bounding box center [651, 127] width 116 height 22
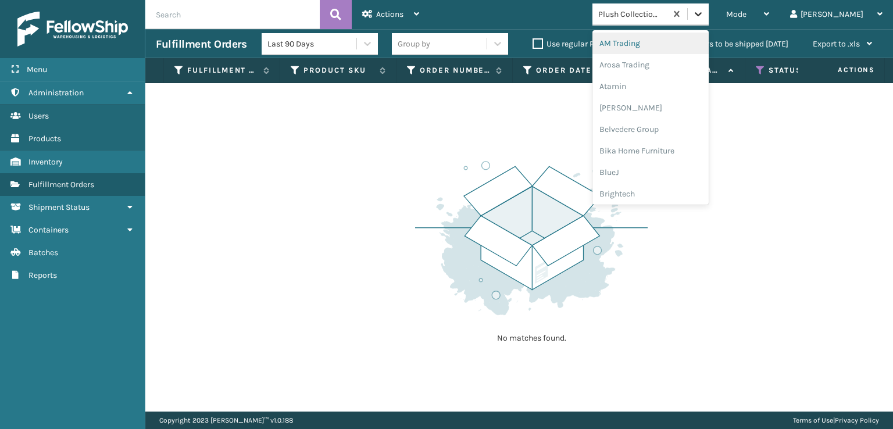
click at [704, 19] on icon at bounding box center [699, 14] width 12 height 12
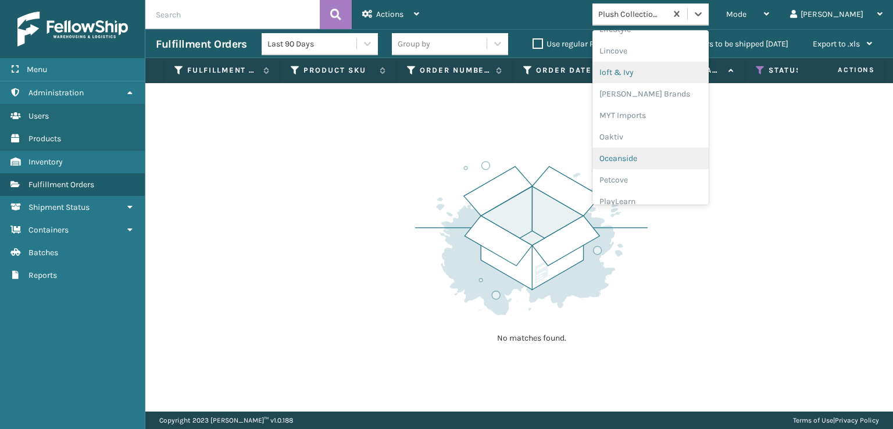
scroll to position [387, 0]
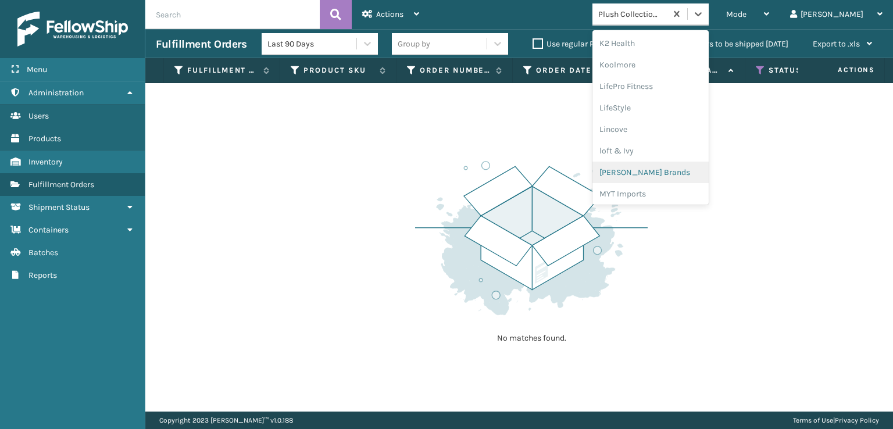
click at [686, 170] on div "[PERSON_NAME] Brands" at bounding box center [651, 173] width 116 height 22
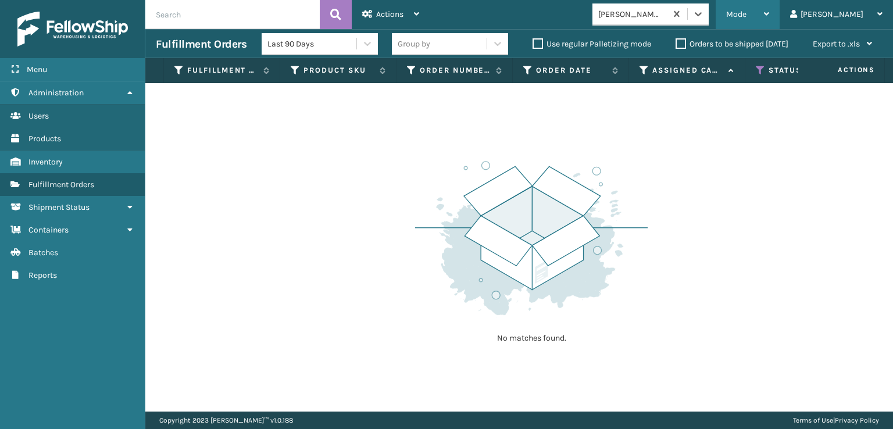
click at [747, 17] on span "Mode" at bounding box center [736, 14] width 20 height 10
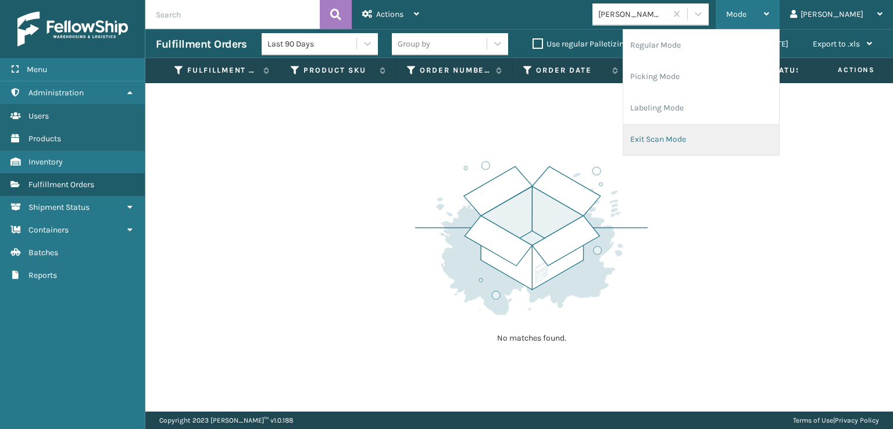
click at [699, 139] on li "Exit Scan Mode" at bounding box center [701, 139] width 156 height 31
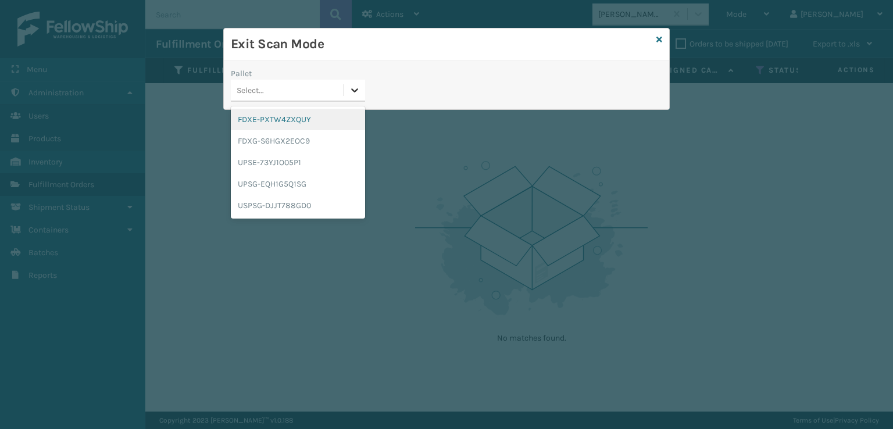
click at [355, 85] on icon at bounding box center [355, 90] width 12 height 12
click at [277, 140] on div "FDXG-S6HGX2EOC9" at bounding box center [298, 141] width 134 height 22
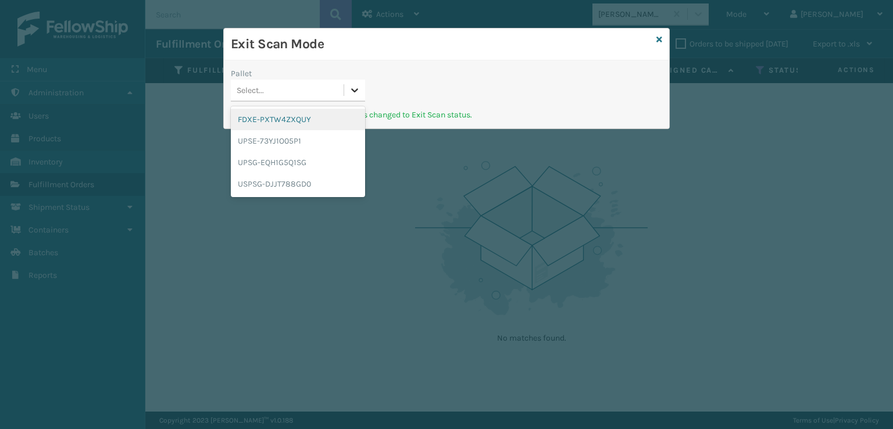
click at [351, 91] on icon at bounding box center [355, 90] width 12 height 12
click at [287, 121] on div "FDXE-PXTW4ZXQUY" at bounding box center [298, 120] width 134 height 22
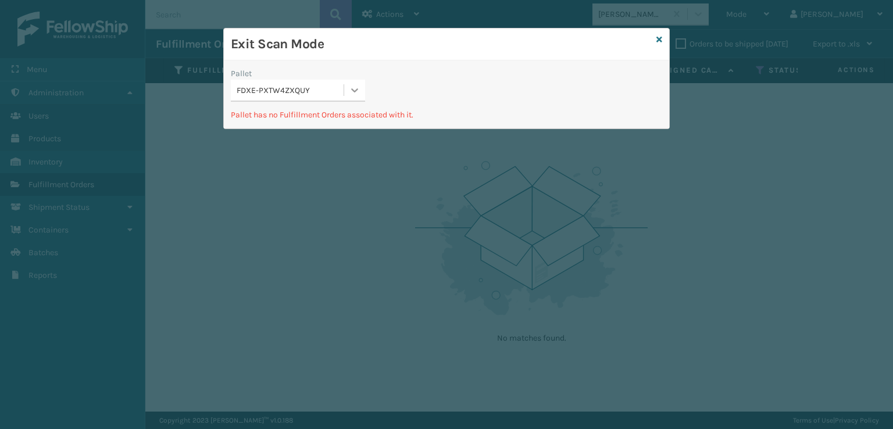
click at [354, 98] on div at bounding box center [354, 90] width 21 height 21
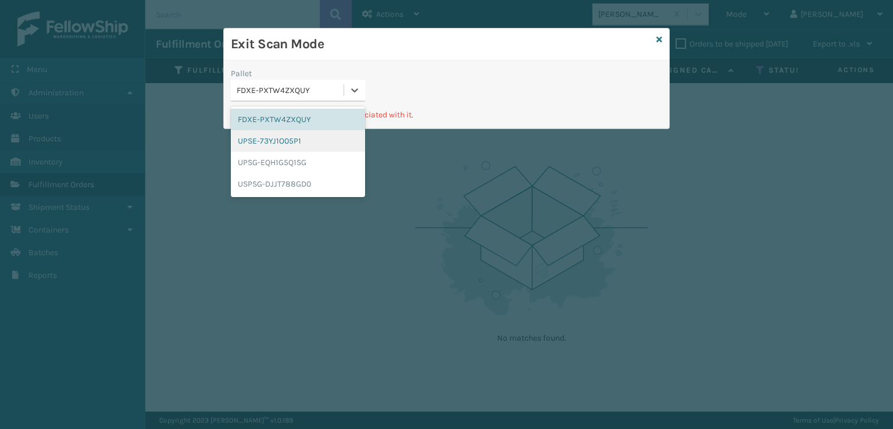
click at [293, 145] on div "UPSE-73YJ1O05P1" at bounding box center [298, 141] width 134 height 22
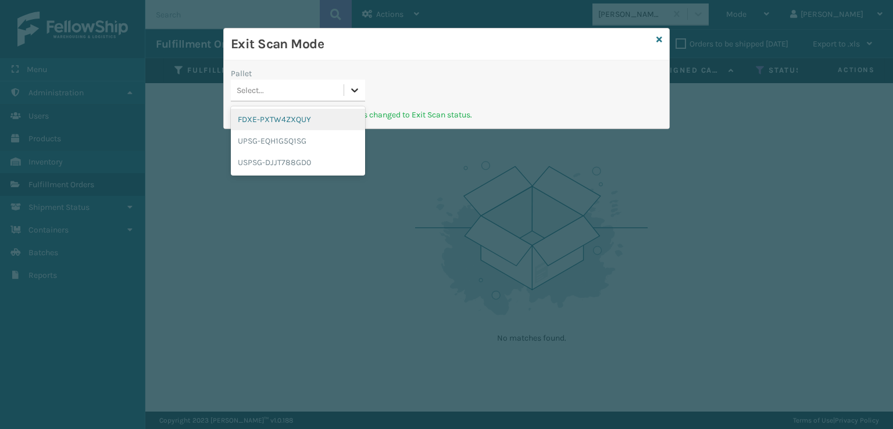
click at [352, 91] on icon at bounding box center [355, 90] width 12 height 12
click at [298, 142] on div "UPSG-EQH1G5Q1SG" at bounding box center [298, 141] width 134 height 22
click at [355, 89] on icon at bounding box center [355, 90] width 12 height 12
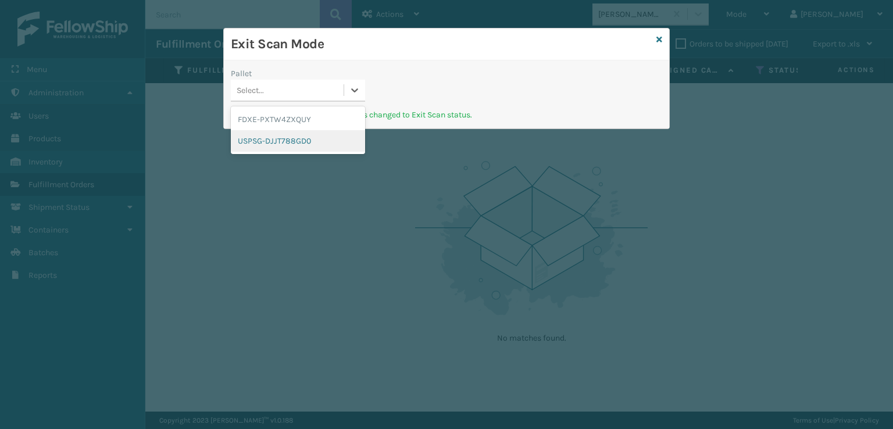
click at [288, 145] on div "USPSG-DJJT788GD0" at bounding box center [298, 141] width 134 height 22
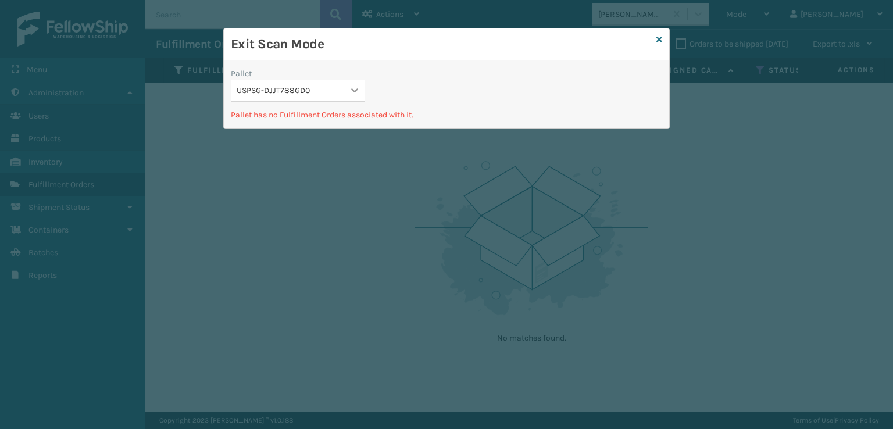
click at [350, 94] on icon at bounding box center [355, 90] width 12 height 12
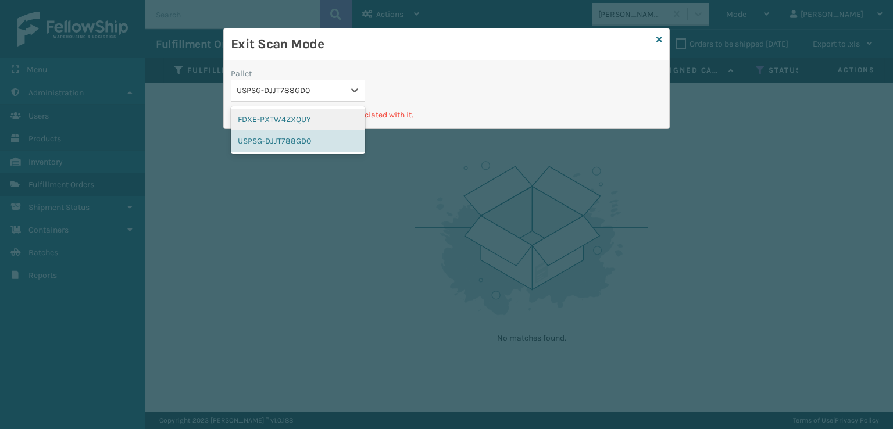
click at [316, 119] on div "FDXE-PXTW4ZXQUY" at bounding box center [298, 120] width 134 height 22
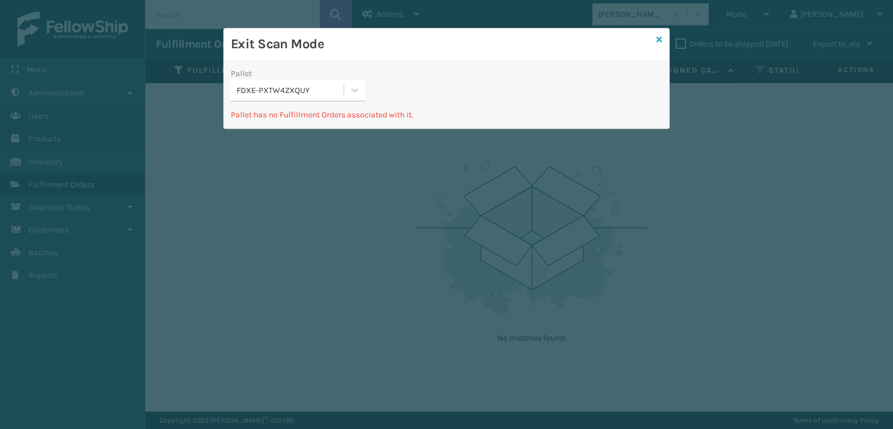
click at [660, 34] on link at bounding box center [660, 40] width 6 height 12
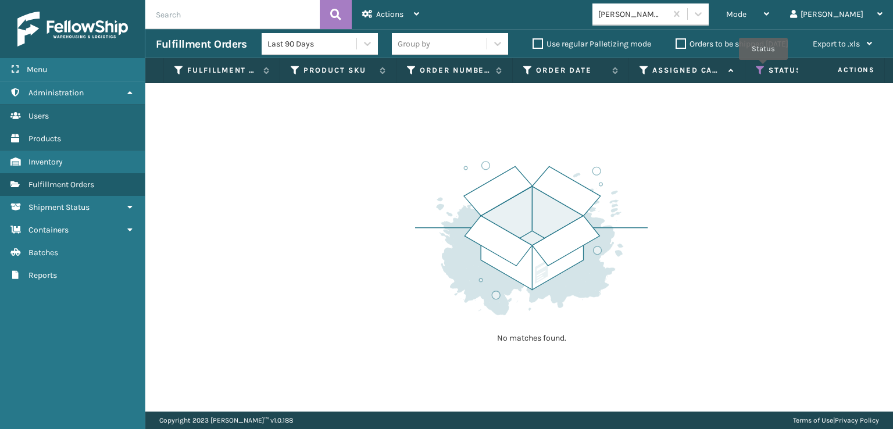
click at [764, 68] on icon at bounding box center [760, 70] width 9 height 10
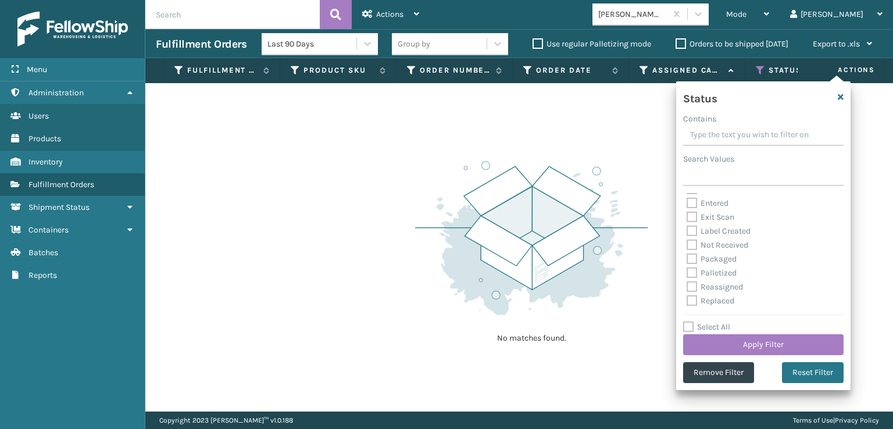
scroll to position [65, 0]
click at [692, 247] on label "Palletized" at bounding box center [712, 246] width 50 height 10
click at [687, 247] on input "Palletized" at bounding box center [687, 244] width 1 height 8
checkbox input "true"
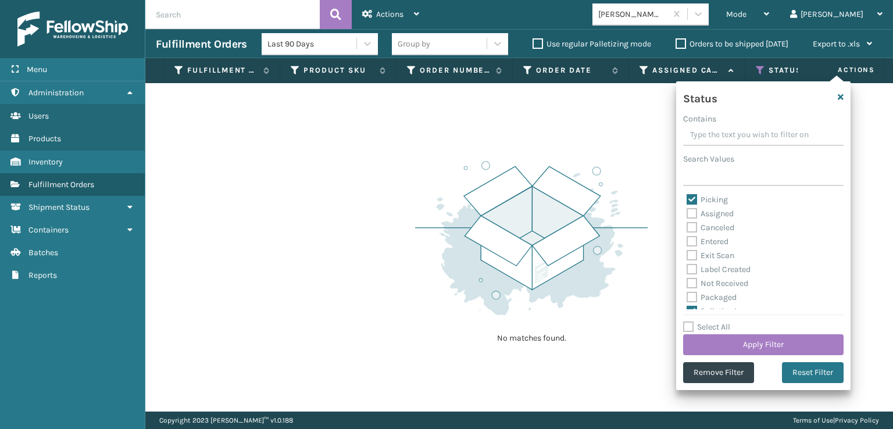
click at [692, 193] on div "Picking" at bounding box center [764, 200] width 154 height 14
click at [692, 195] on label "Picking" at bounding box center [707, 200] width 41 height 10
click at [687, 195] on input "Picking" at bounding box center [687, 197] width 1 height 8
checkbox input "false"
click at [780, 345] on button "Apply Filter" at bounding box center [763, 344] width 161 height 21
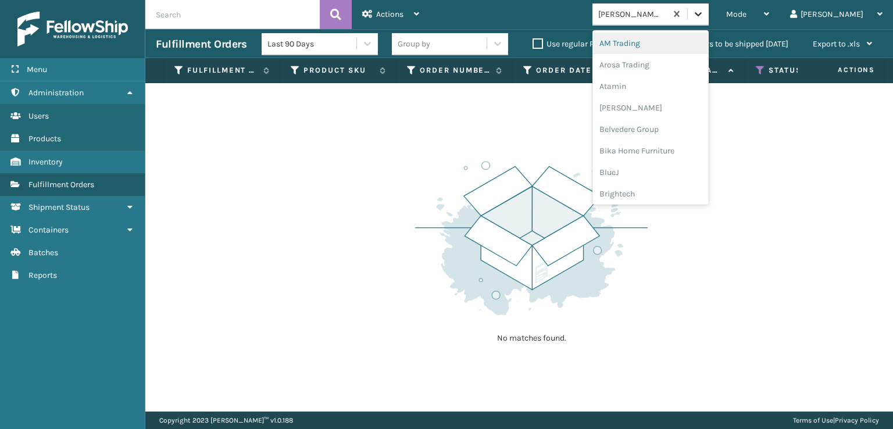
click at [709, 20] on div at bounding box center [698, 13] width 21 height 21
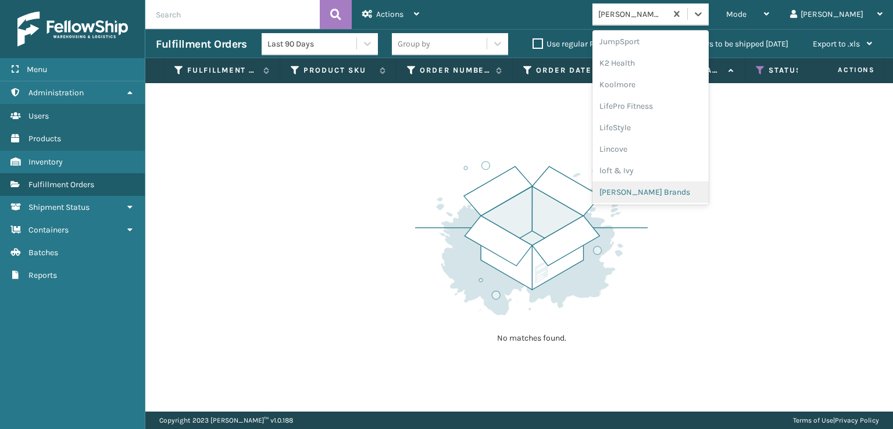
scroll to position [562, 0]
click at [671, 171] on div "SleepGeekz" at bounding box center [651, 170] width 116 height 22
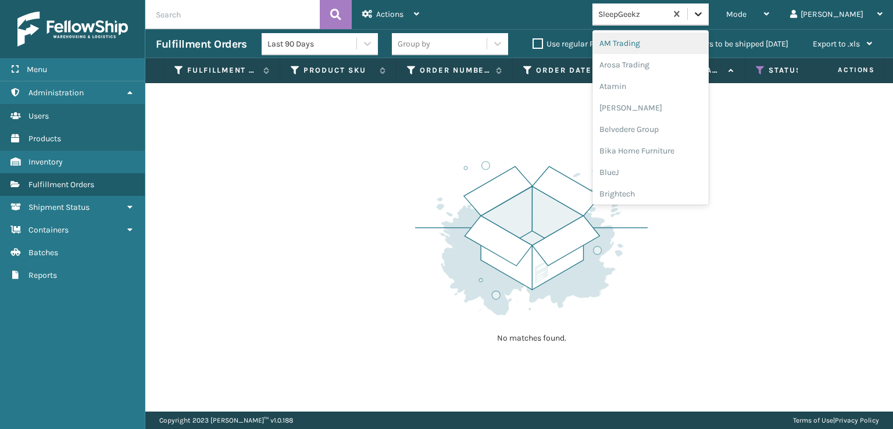
click at [704, 14] on icon at bounding box center [699, 14] width 12 height 12
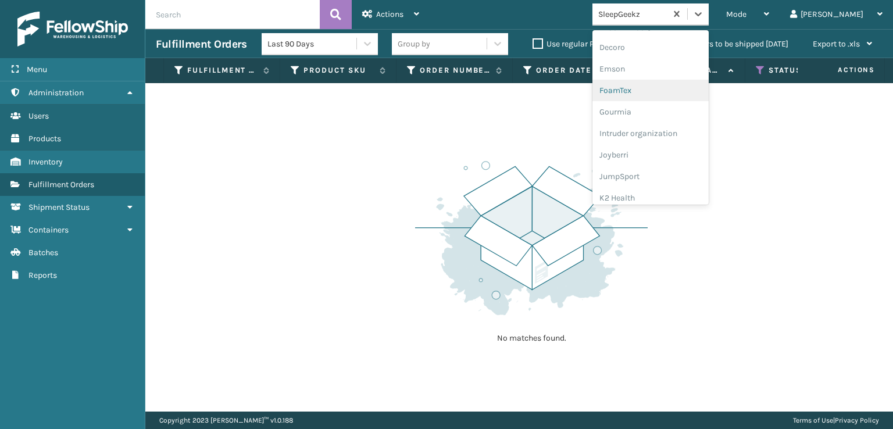
click at [662, 92] on div "FoamTex" at bounding box center [651, 91] width 116 height 22
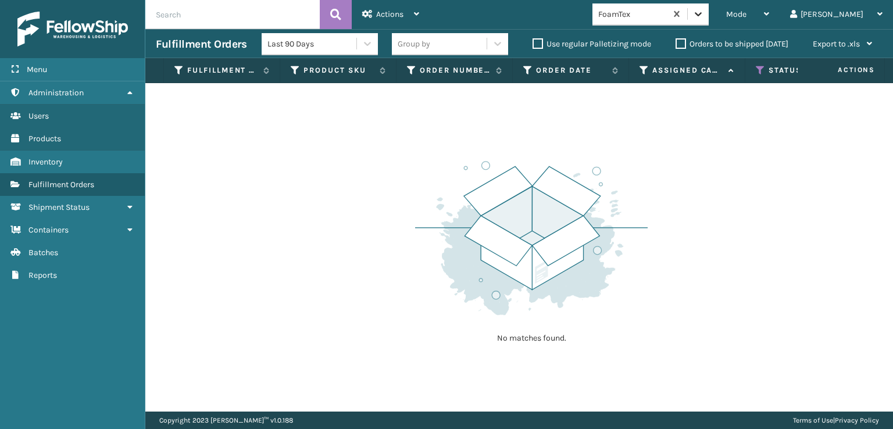
click at [704, 17] on icon at bounding box center [699, 14] width 12 height 12
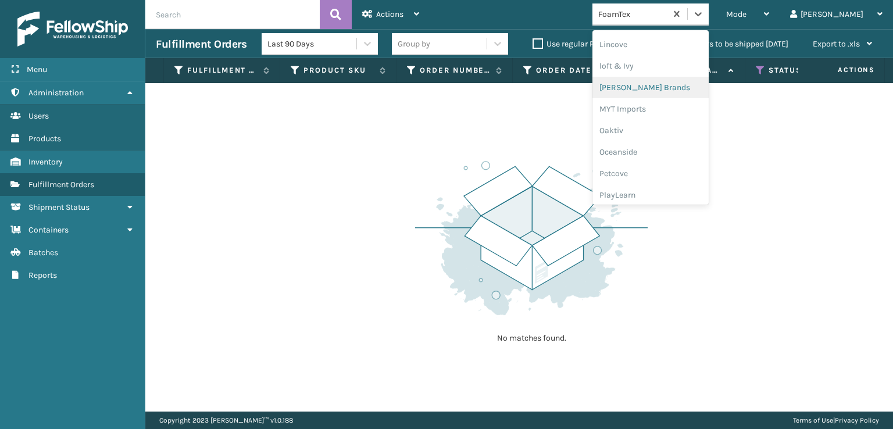
scroll to position [387, 0]
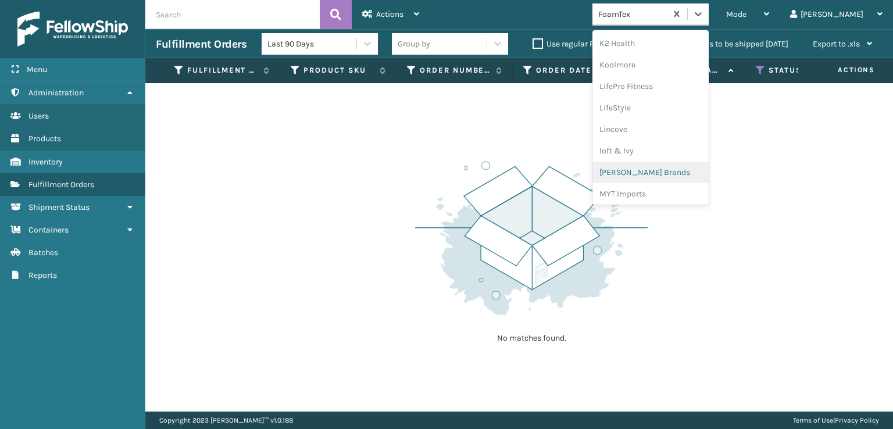
click at [668, 170] on div "[PERSON_NAME] Brands" at bounding box center [651, 173] width 116 height 22
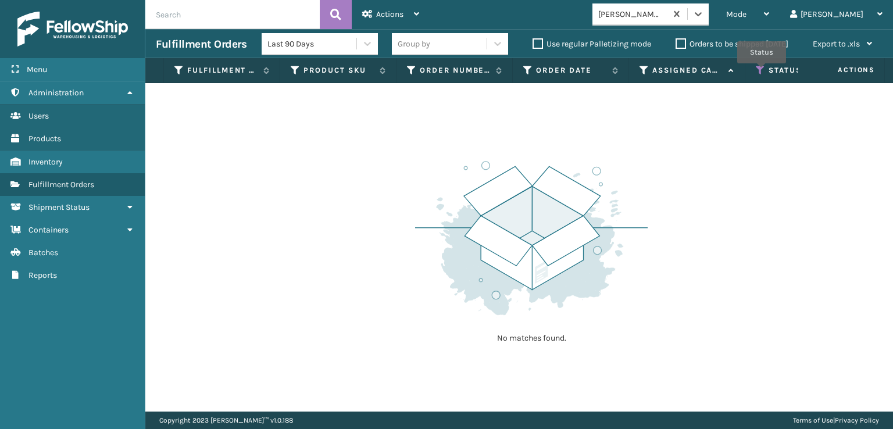
click at [762, 72] on icon at bounding box center [760, 70] width 9 height 10
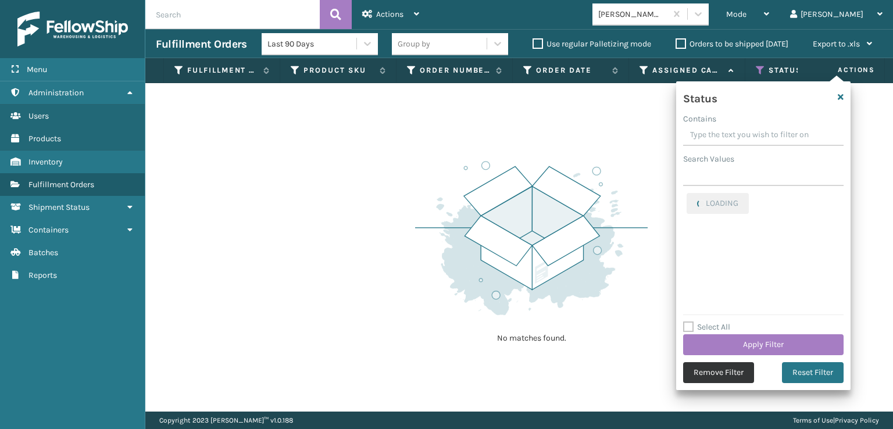
click at [703, 377] on button "Remove Filter" at bounding box center [718, 372] width 71 height 21
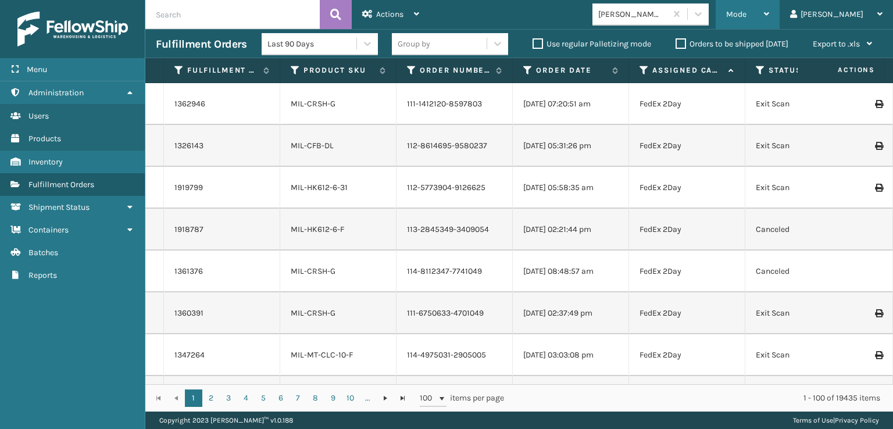
click at [769, 20] on div "Mode" at bounding box center [747, 14] width 43 height 29
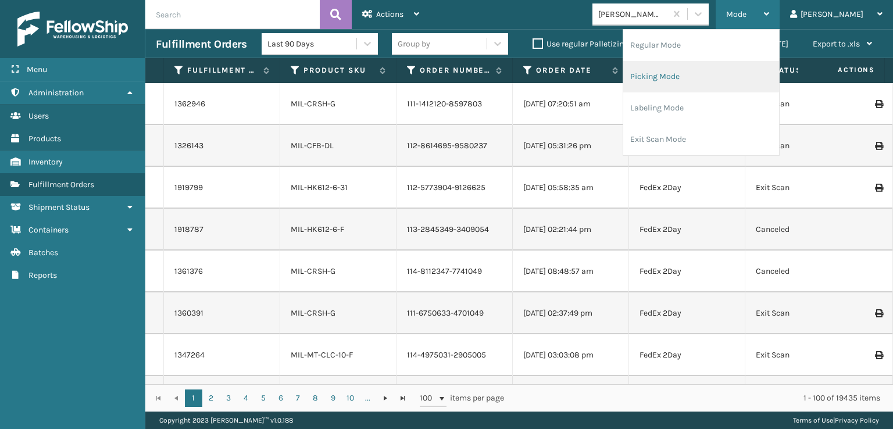
click at [693, 79] on li "Picking Mode" at bounding box center [701, 76] width 156 height 31
